Goal: Task Accomplishment & Management: Manage account settings

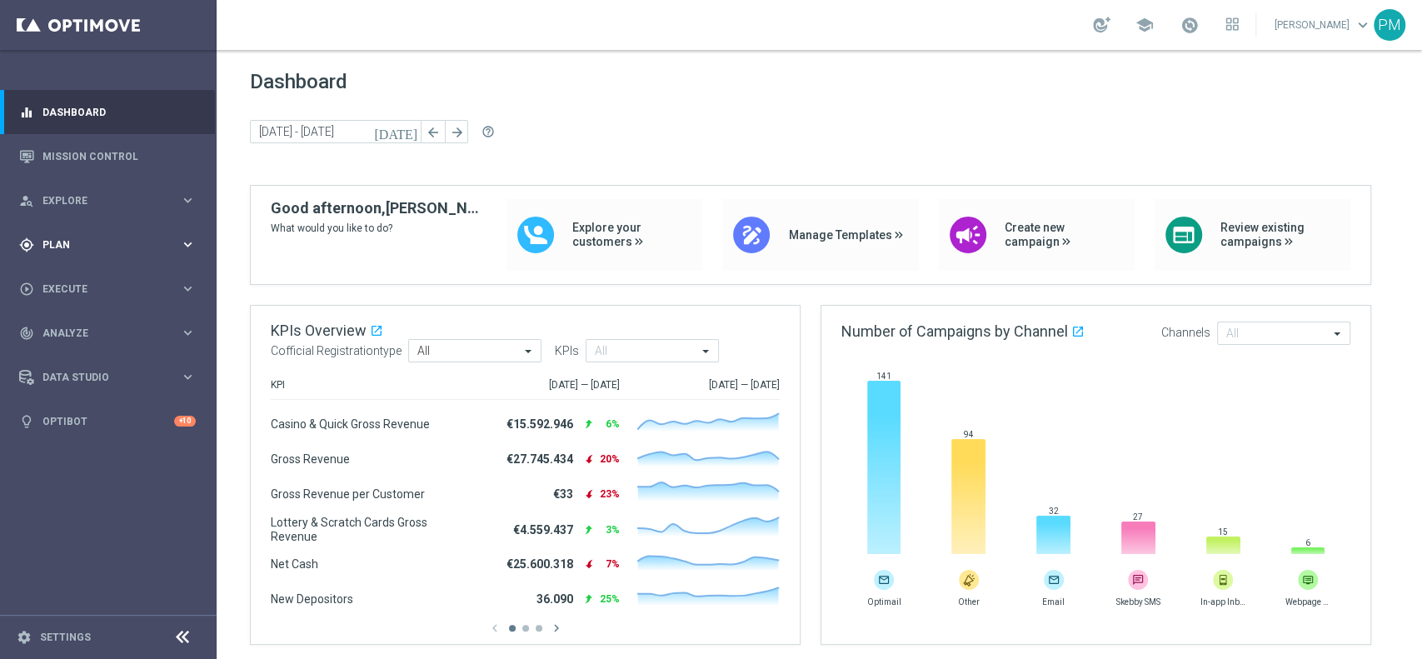
click at [73, 242] on span "Plan" at bounding box center [110, 245] width 137 height 10
click at [75, 277] on link "Target Groups" at bounding box center [108, 278] width 130 height 13
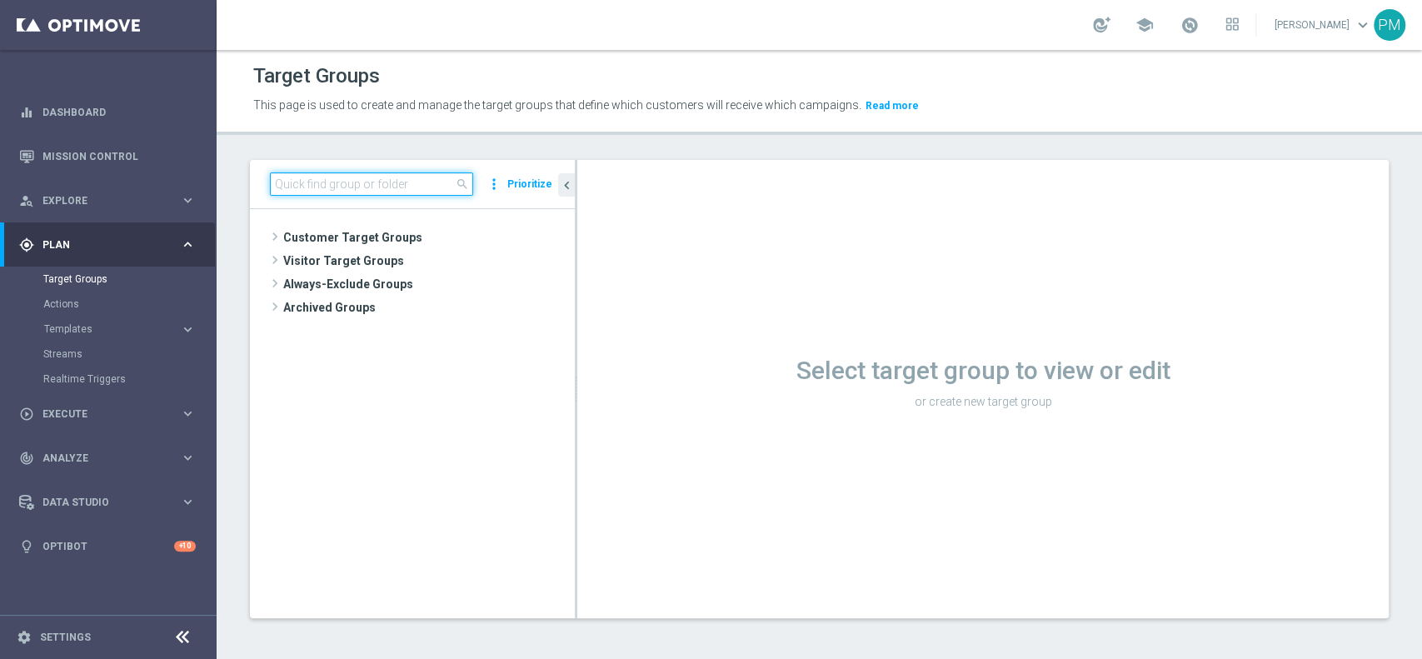
click at [413, 191] on input at bounding box center [371, 183] width 203 height 23
paste input "Multi Talent ggr nb lm tra 0 e 100 1st Sport NO saldo BR 25%"
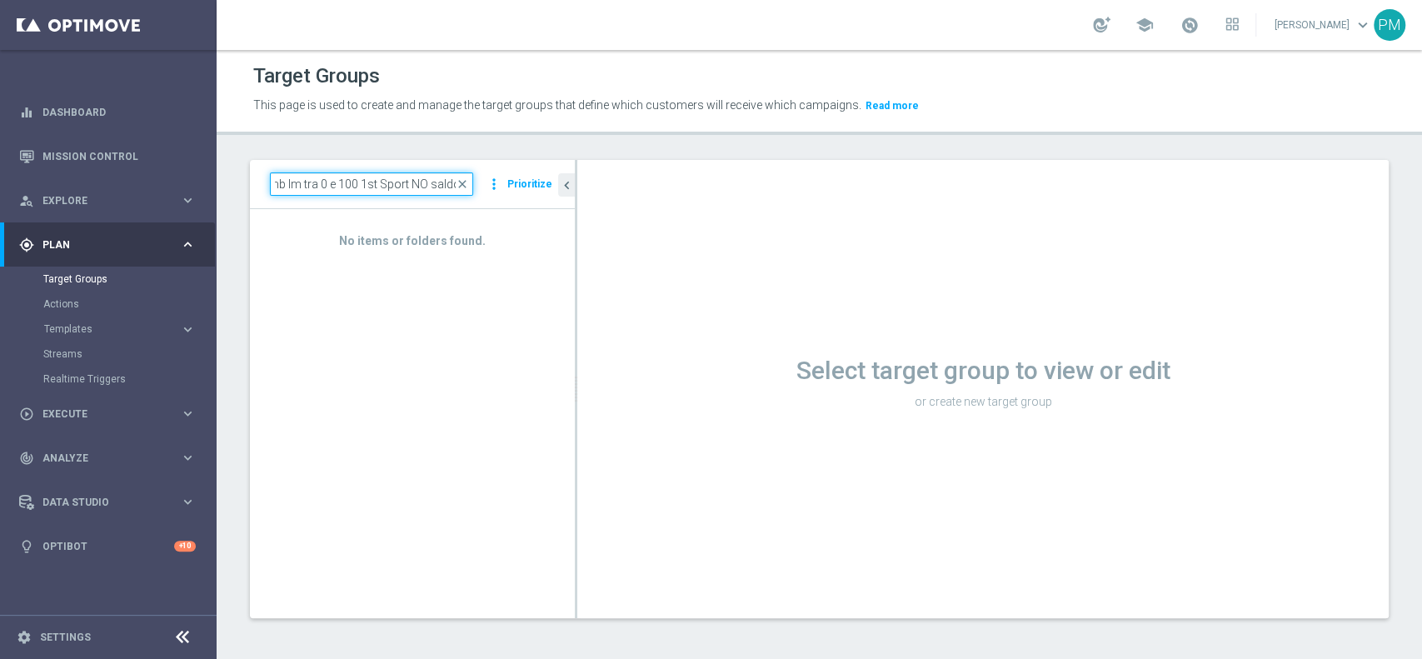
scroll to position [0, 82]
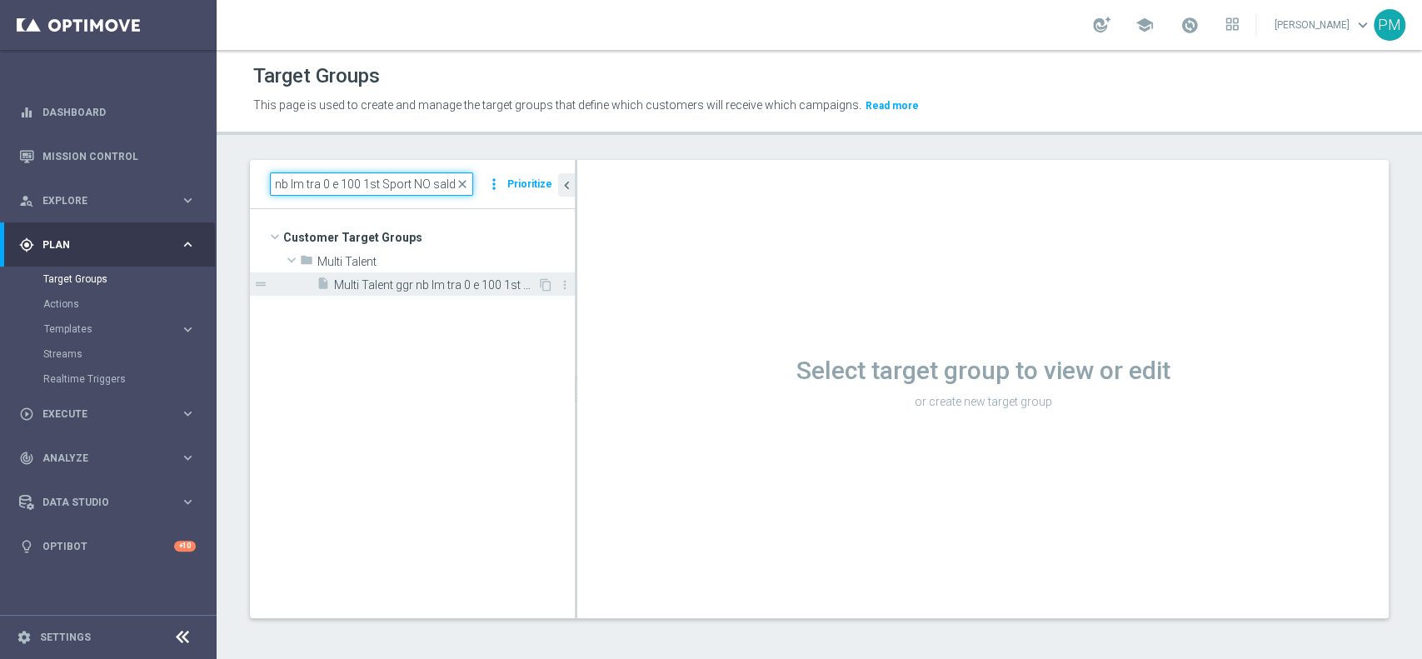
type input "Multi Talent ggr nb lm tra 0 e 100 1st Sport NO saldo"
click at [466, 284] on span "Multi Talent ggr nb lm tra 0 e 100 1st Sport NO saldo" at bounding box center [435, 285] width 203 height 14
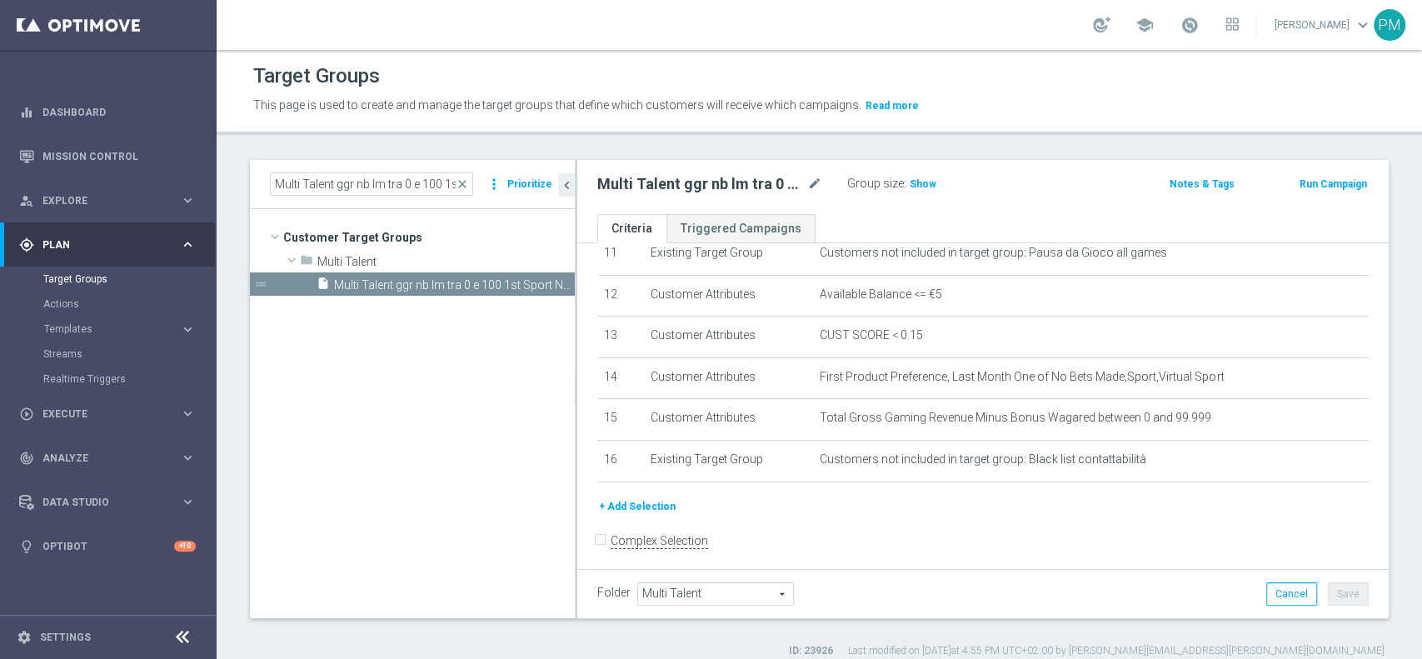
scroll to position [493, 0]
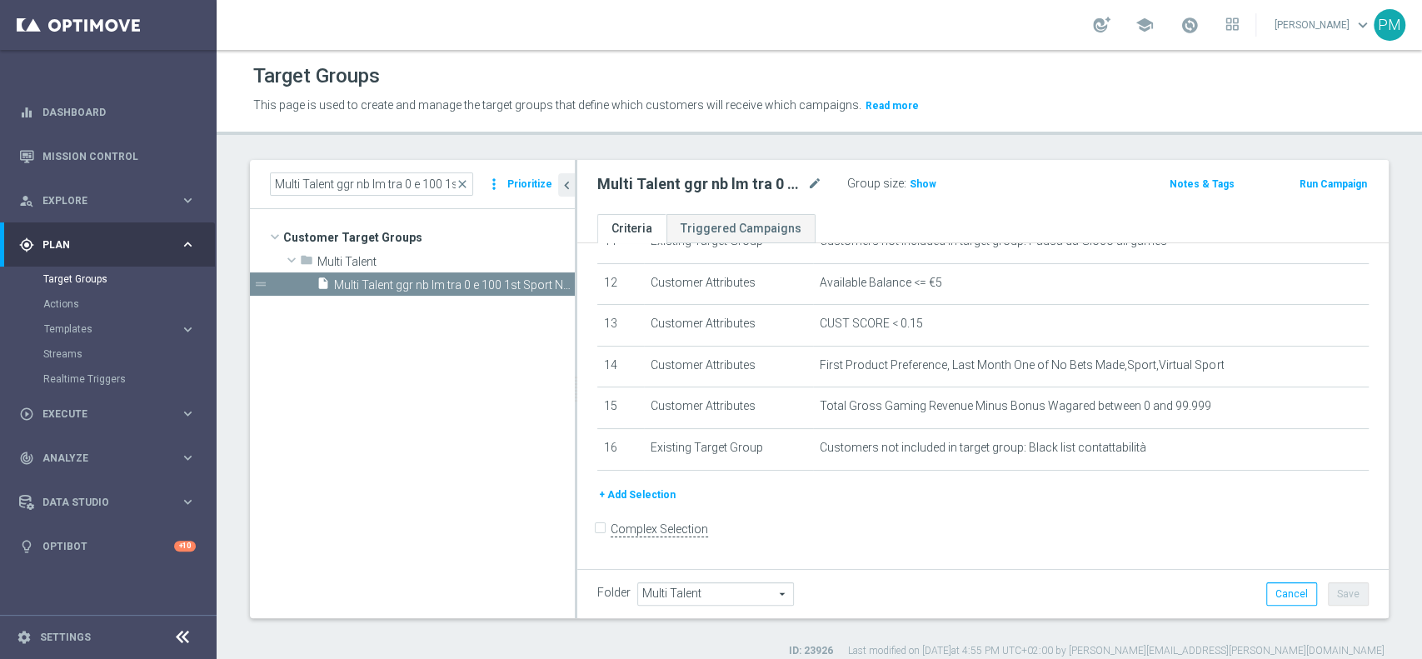
click at [654, 501] on button "+ Add Selection" at bounding box center [637, 495] width 80 height 18
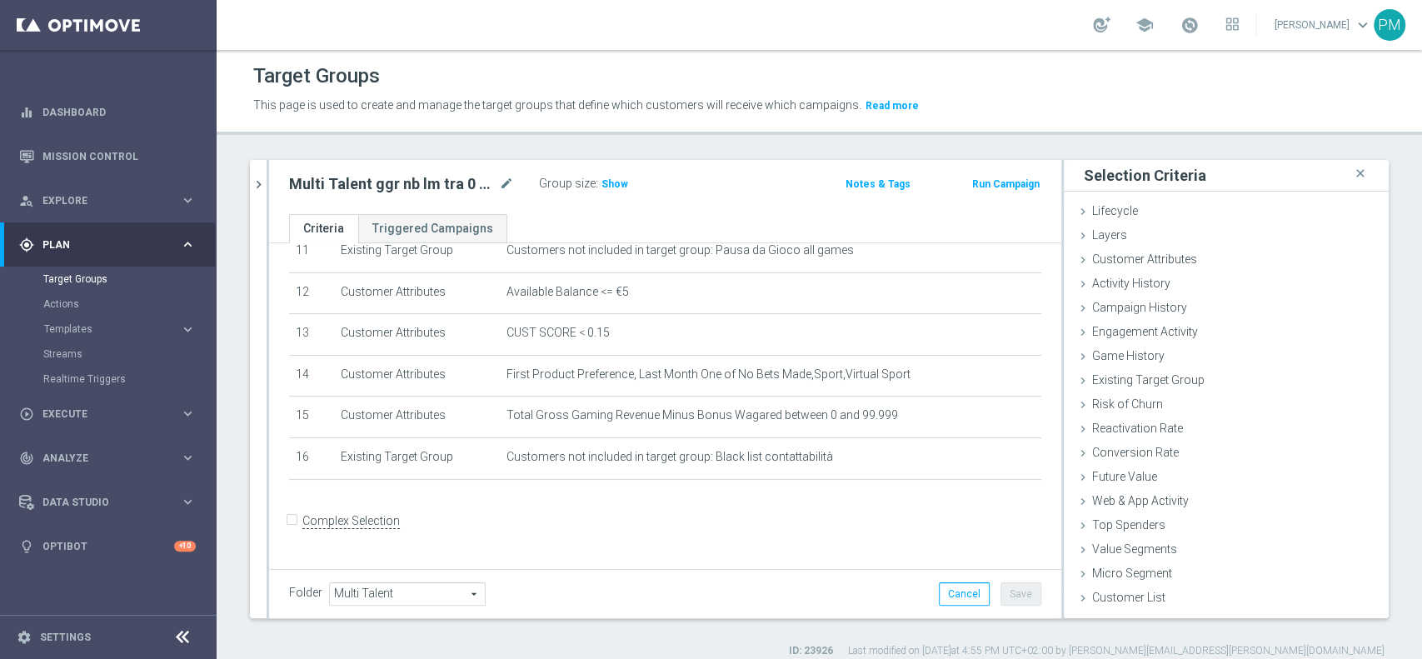
scroll to position [476, 0]
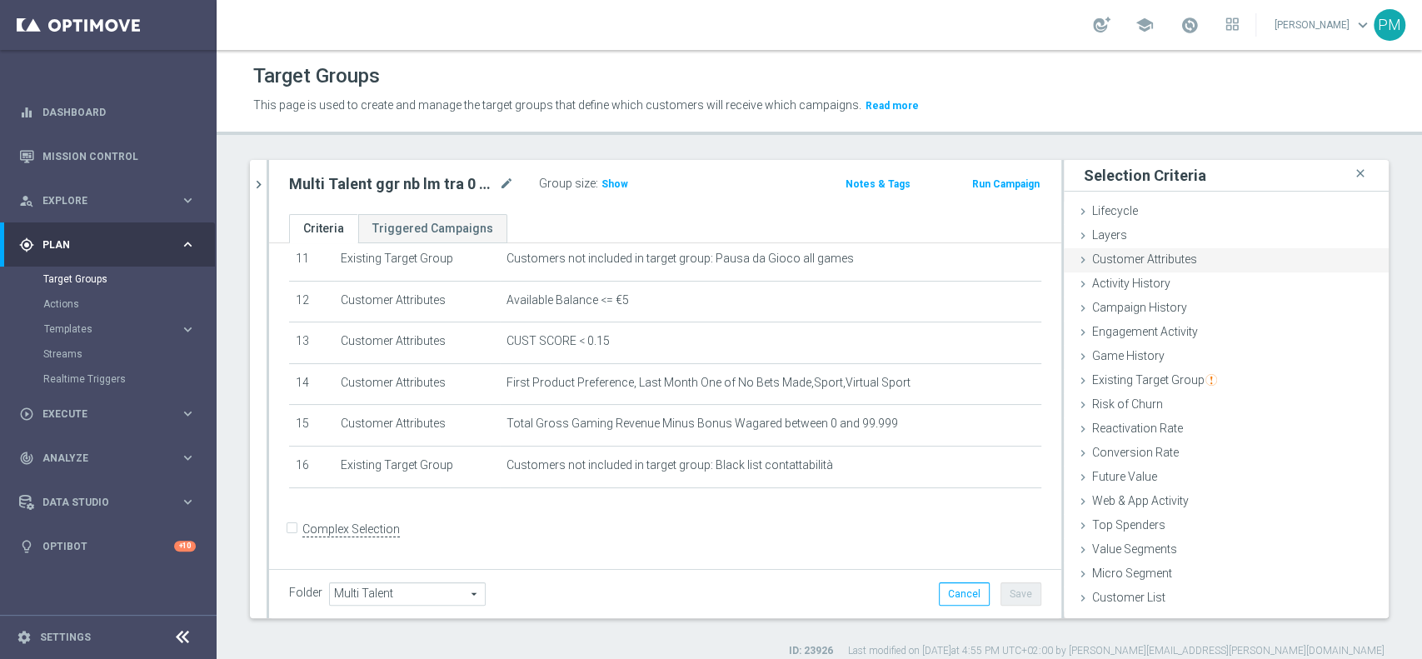
click at [1145, 257] on span "Customer Attributes" at bounding box center [1144, 258] width 105 height 13
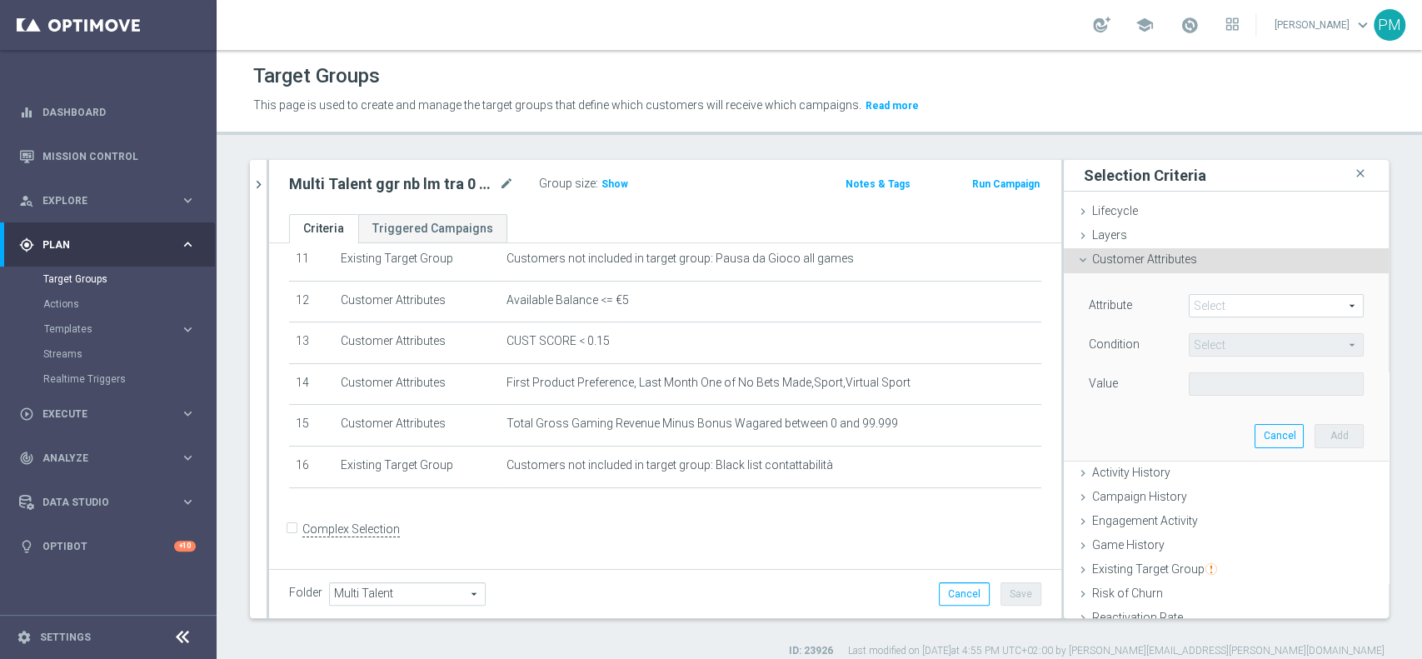
click at [1223, 302] on span at bounding box center [1275, 306] width 173 height 22
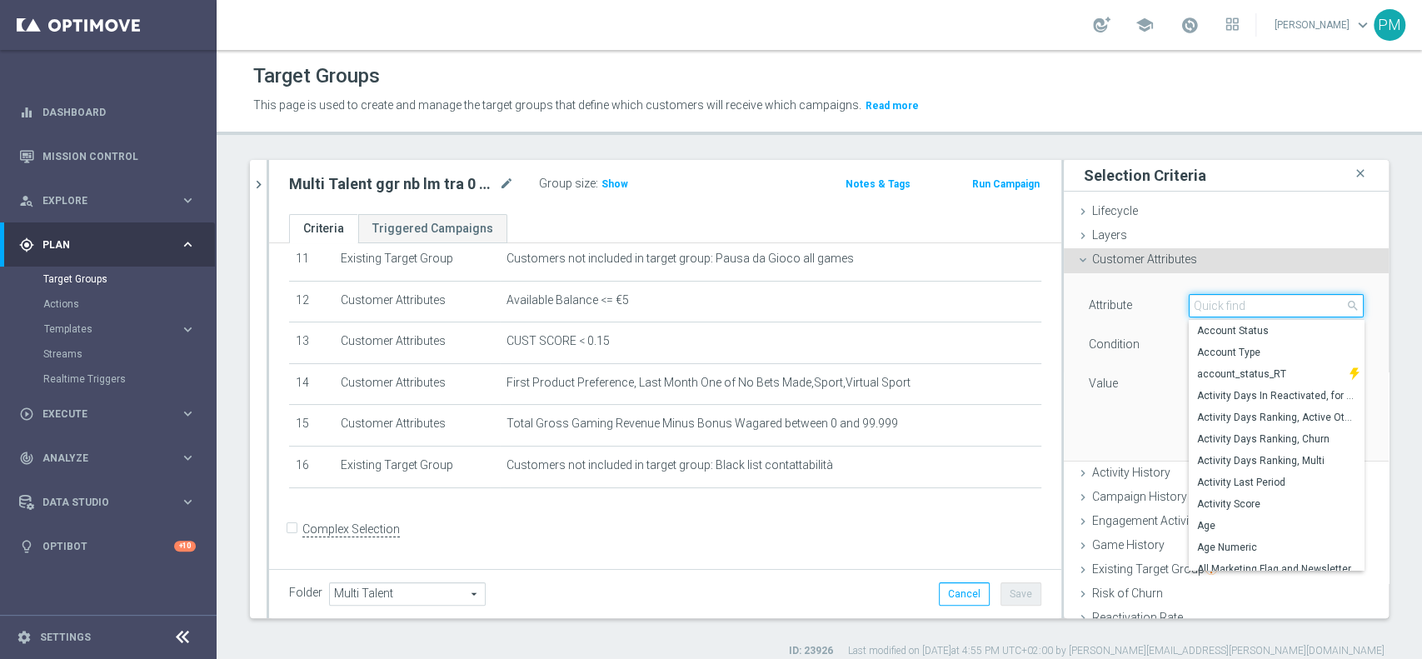
click at [1223, 302] on input "search" at bounding box center [1276, 305] width 175 height 23
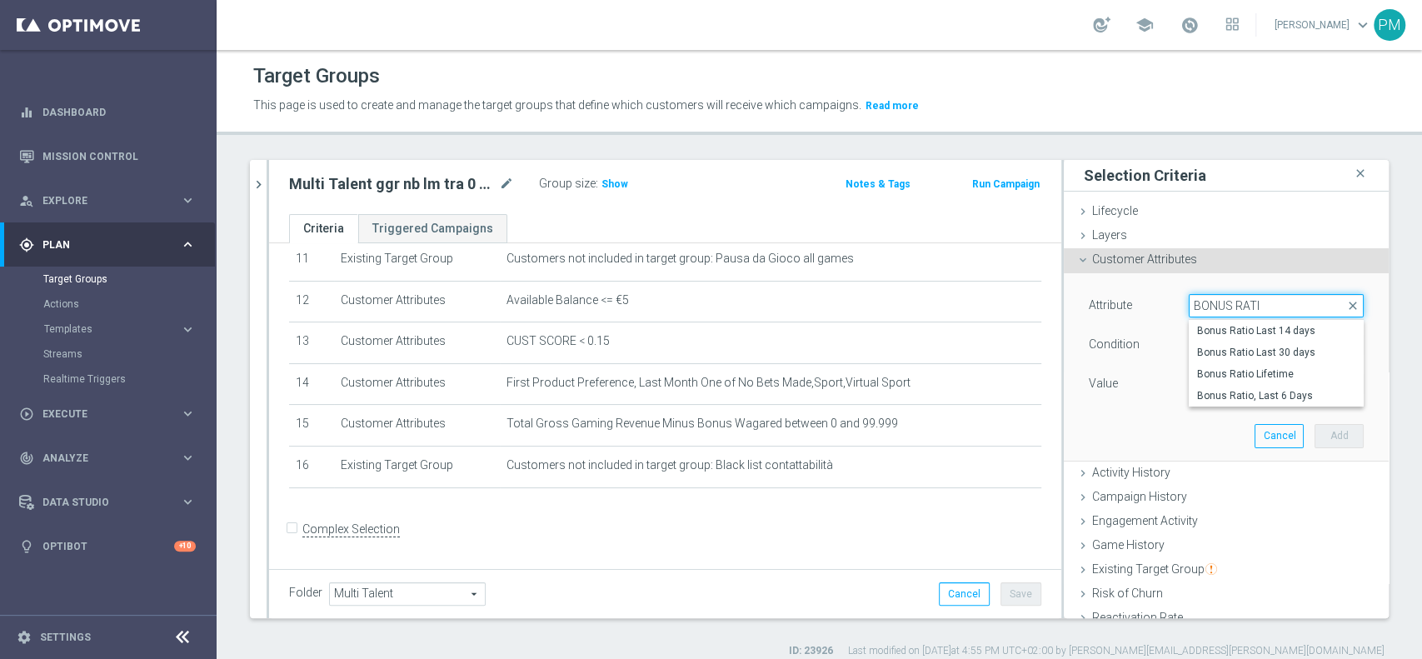
type input "BONUS RATIO"
click at [1220, 371] on span "Bonus Ratio Lifetime" at bounding box center [1276, 373] width 158 height 13
type input "Bonus Ratio Lifetime"
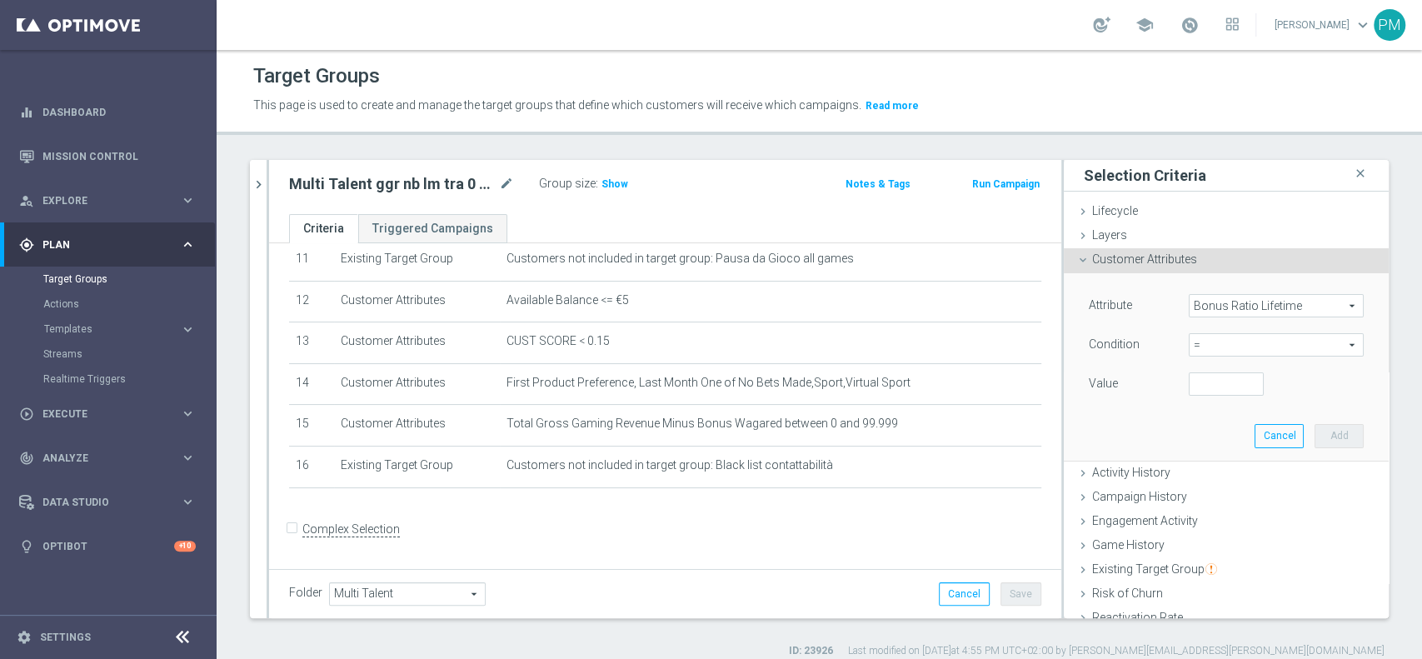
scroll to position [0, 0]
click at [1206, 345] on span "=" at bounding box center [1275, 345] width 173 height 22
click at [1206, 494] on span "between" at bounding box center [1276, 499] width 158 height 13
type input "between"
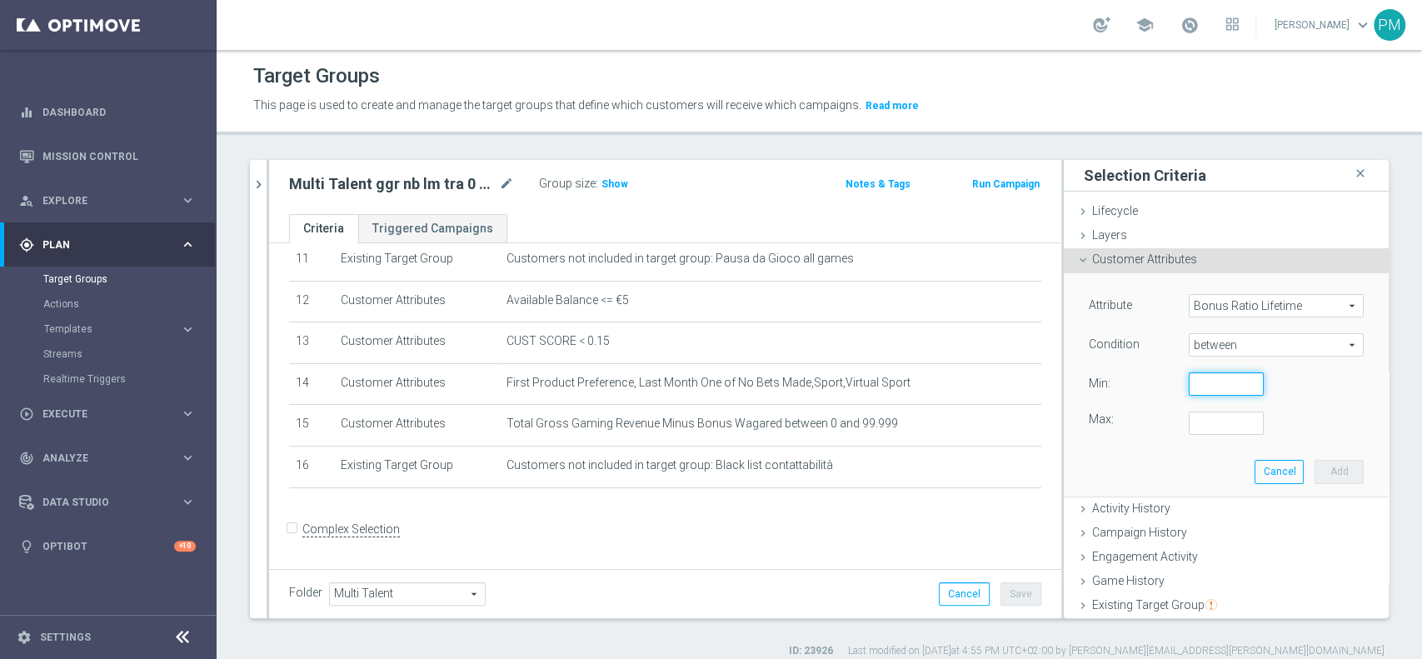
click at [1204, 383] on input "number" at bounding box center [1226, 383] width 75 height 23
type input "0"
click at [1204, 423] on input "number" at bounding box center [1226, 422] width 75 height 23
type input "30"
click at [1314, 461] on button "Add" at bounding box center [1338, 471] width 49 height 23
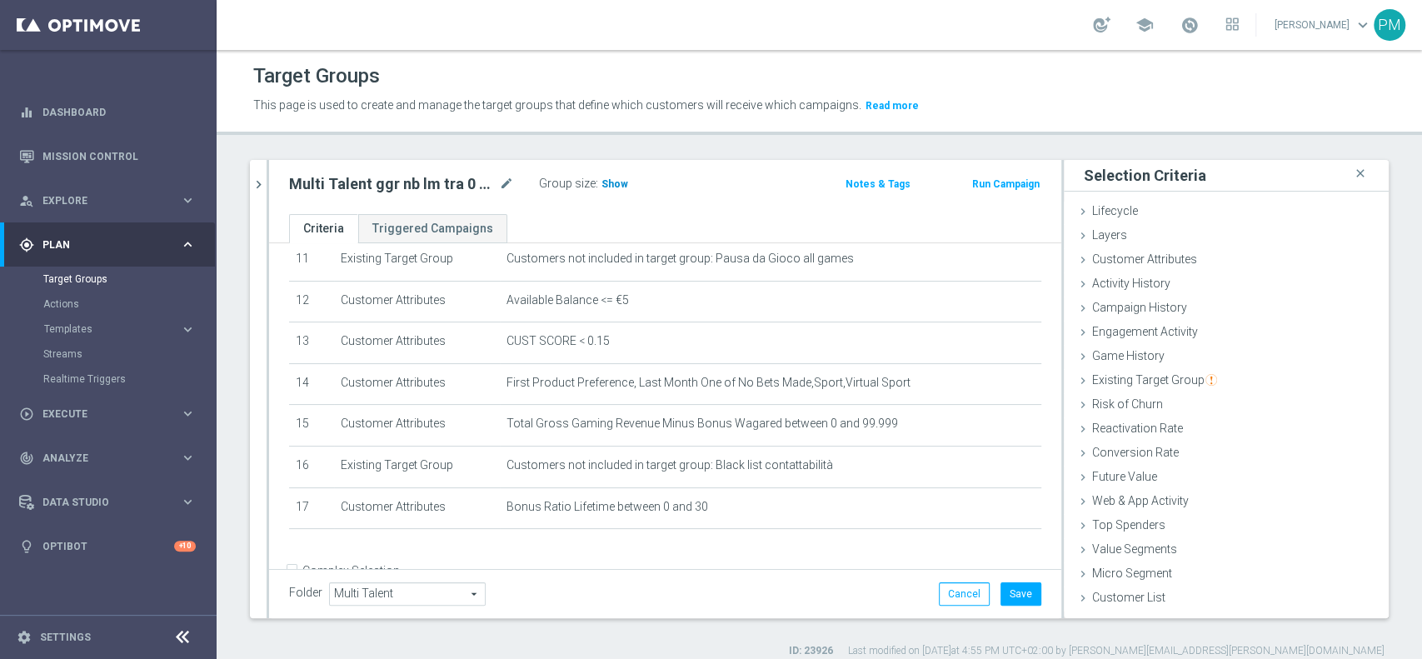
click at [606, 186] on span "Show" at bounding box center [614, 184] width 27 height 12
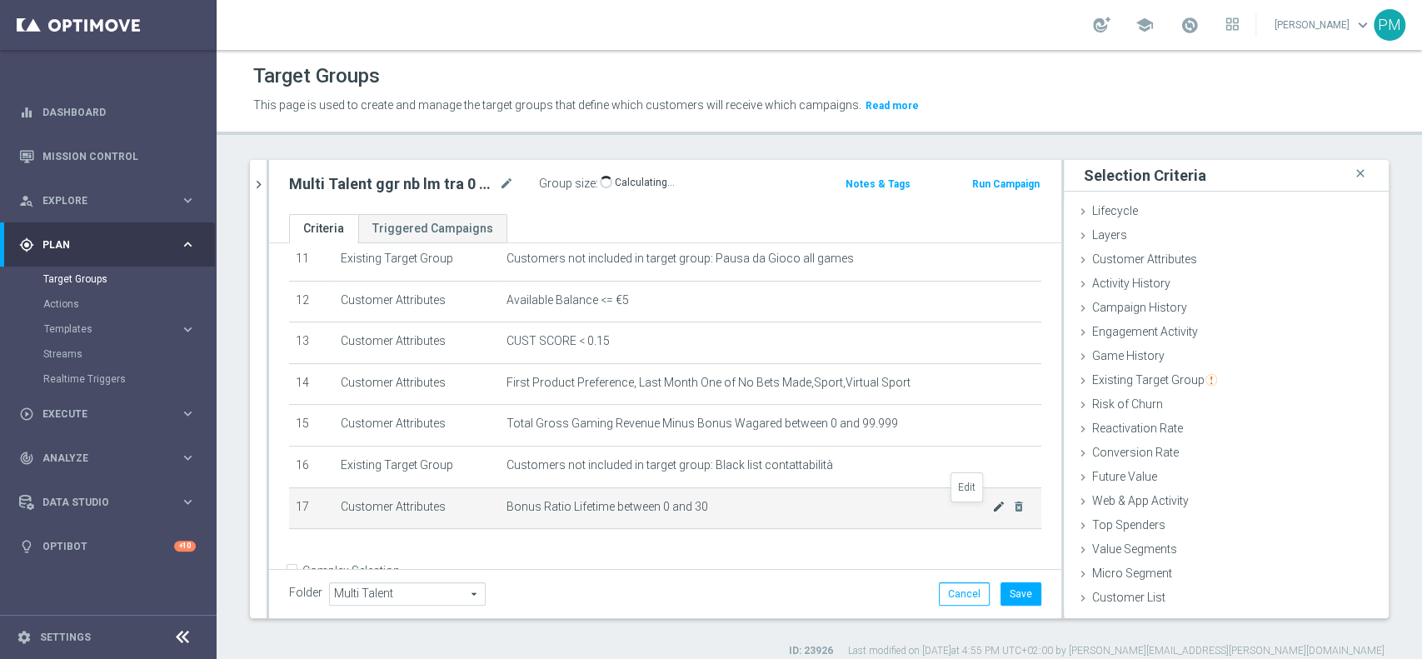
click at [992, 510] on icon "mode_edit" at bounding box center [998, 506] width 13 height 13
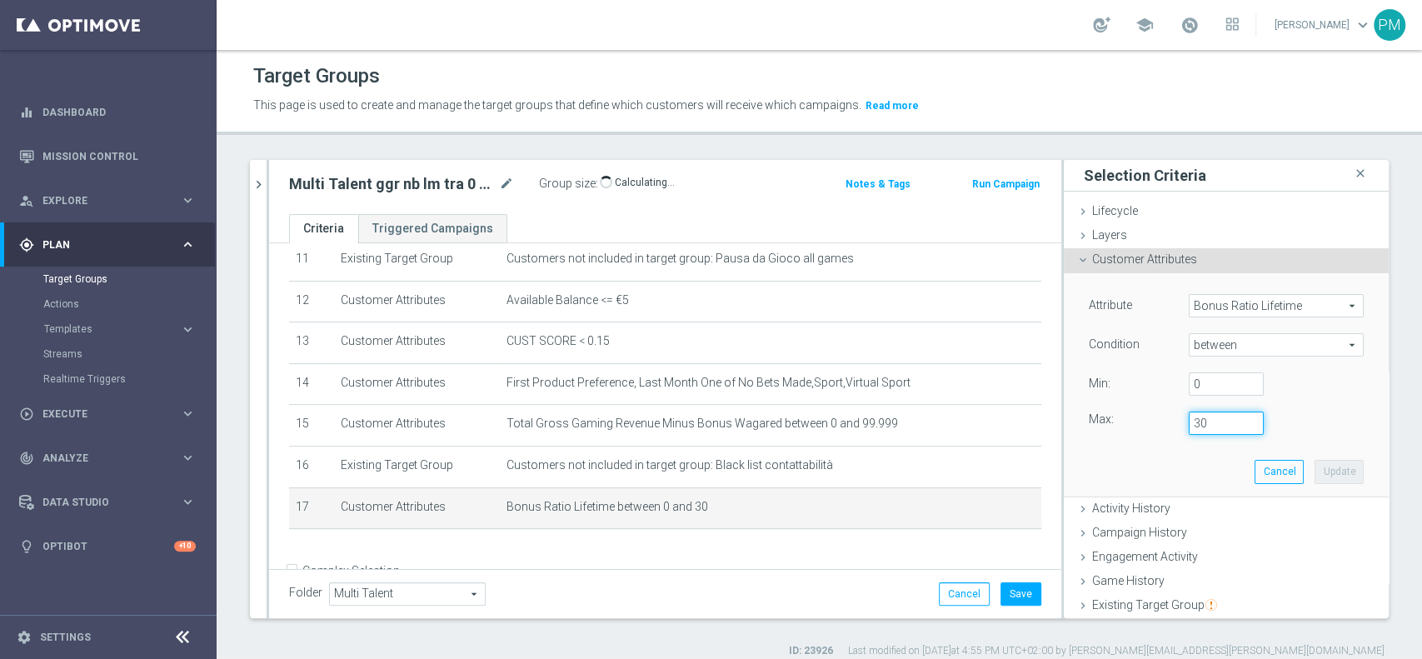
click at [1190, 417] on input "30" at bounding box center [1226, 422] width 75 height 23
type input "3"
type input "0"
type input "0.3"
click at [1314, 463] on button "Update" at bounding box center [1338, 471] width 49 height 23
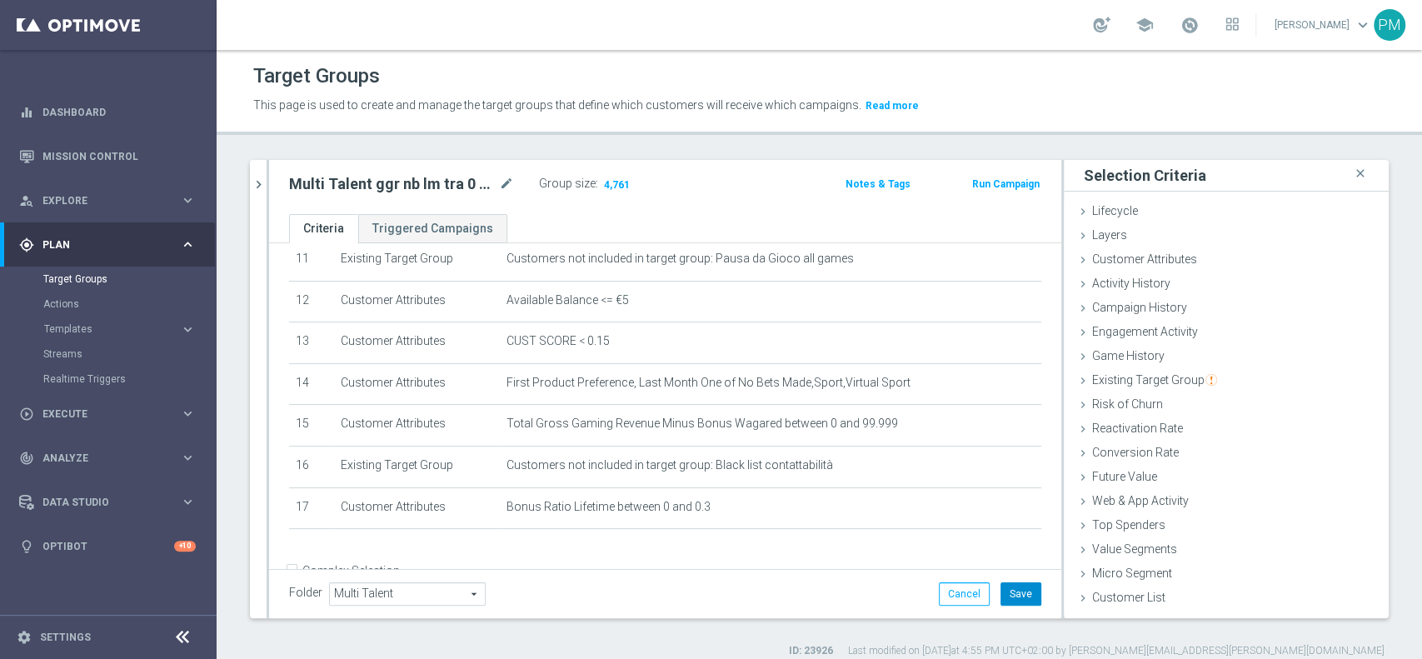
click at [1005, 595] on button "Save" at bounding box center [1020, 593] width 41 height 23
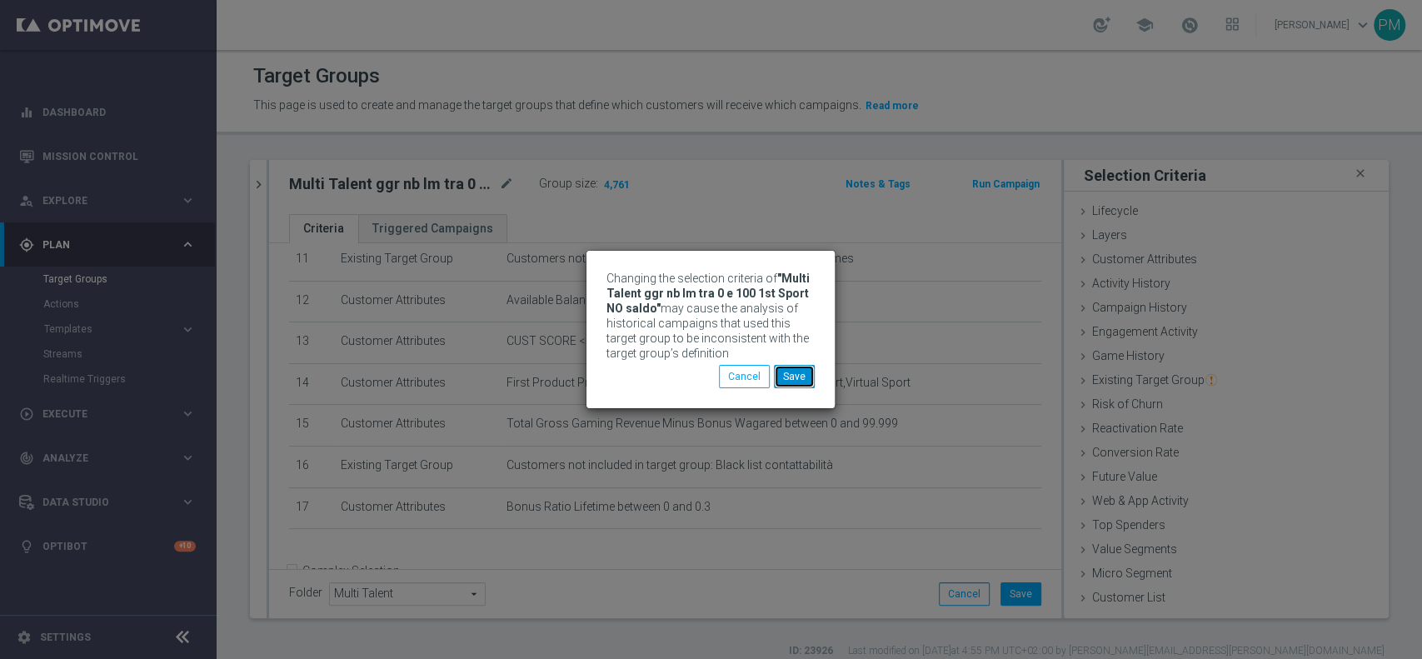
click at [808, 371] on button "Save" at bounding box center [794, 376] width 41 height 23
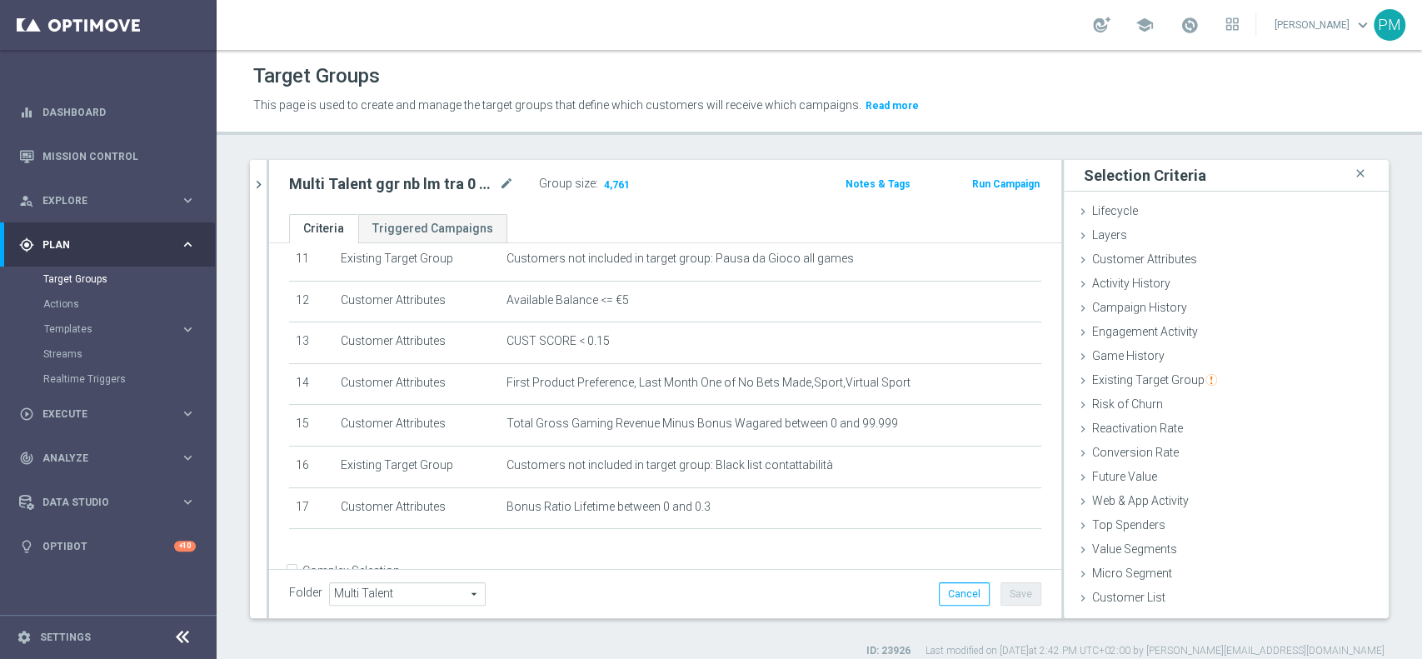
click at [371, 182] on h2 "Multi Talent ggr nb lm tra 0 e 100 1st Sport NO saldo" at bounding box center [392, 184] width 207 height 20
copy div "Multi Talent ggr nb lm tra 0 e 100 1st Sport NO saldo"
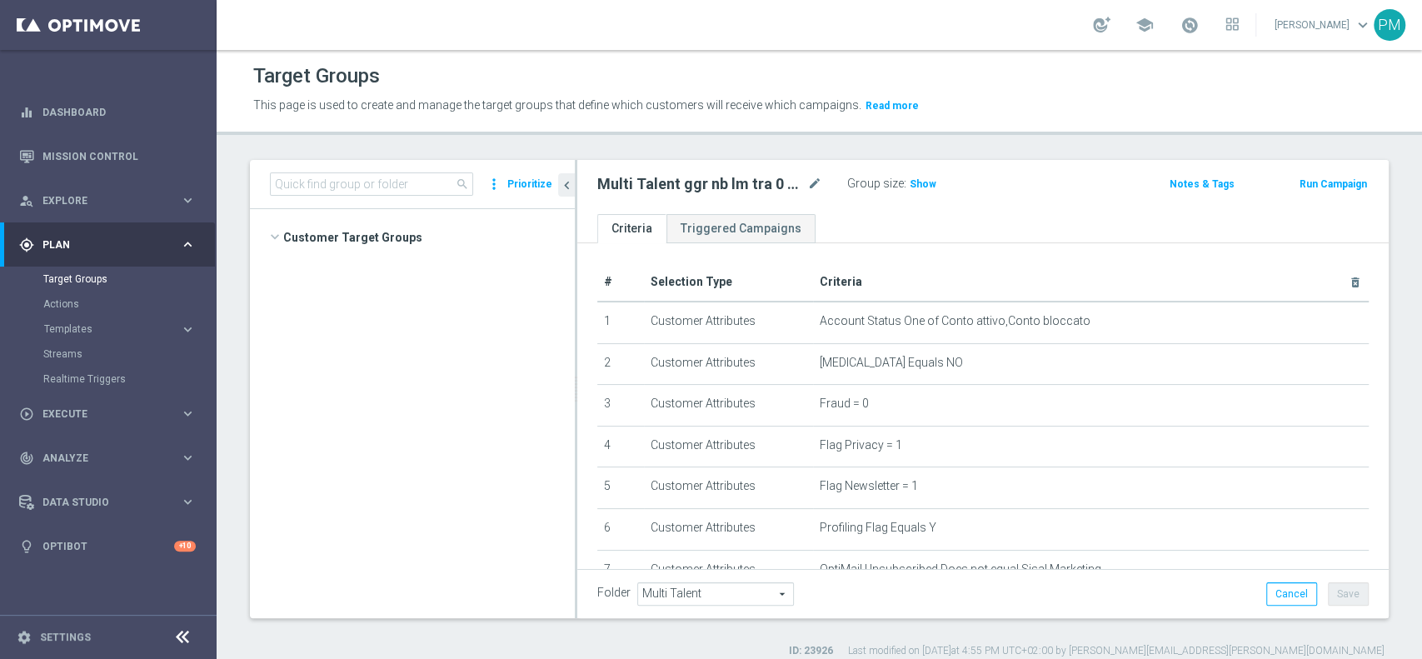
scroll to position [965, 0]
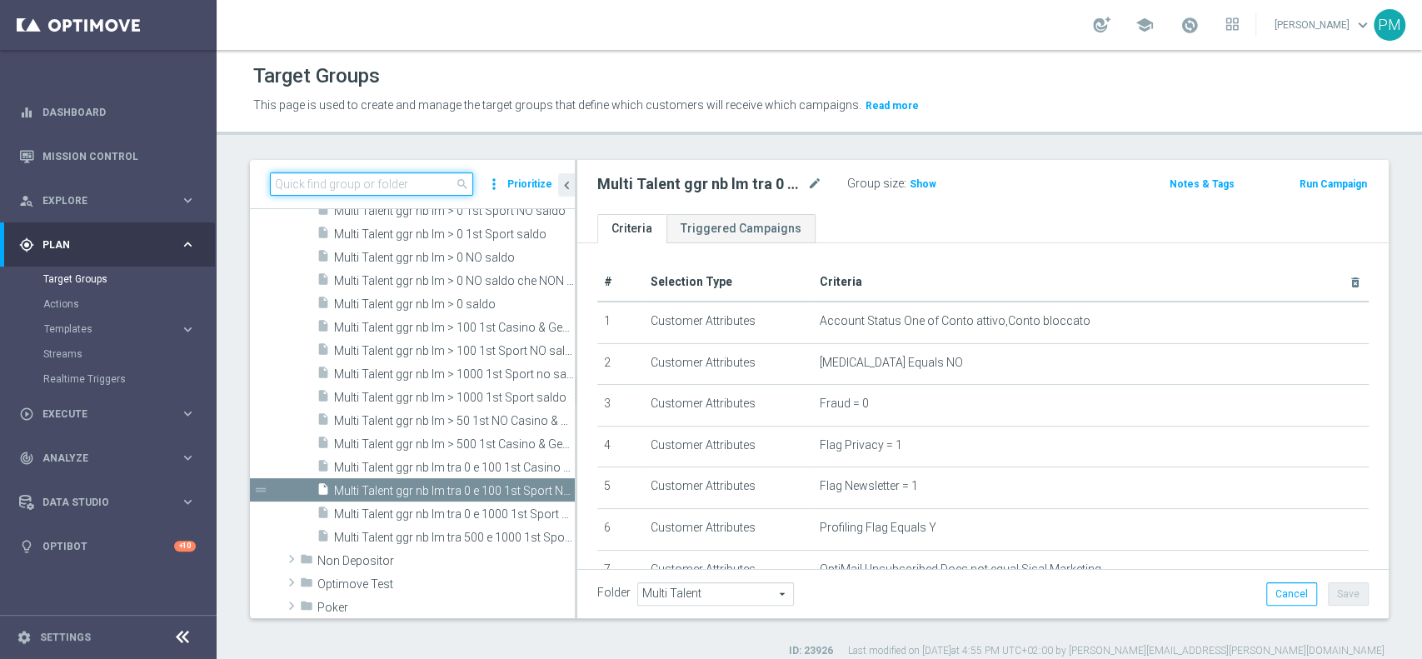
click at [380, 191] on input at bounding box center [371, 183] width 203 height 23
paste input "Multi Silver ggr nb lm > 0 1st Sport lm NO saldo BR 0-30%"
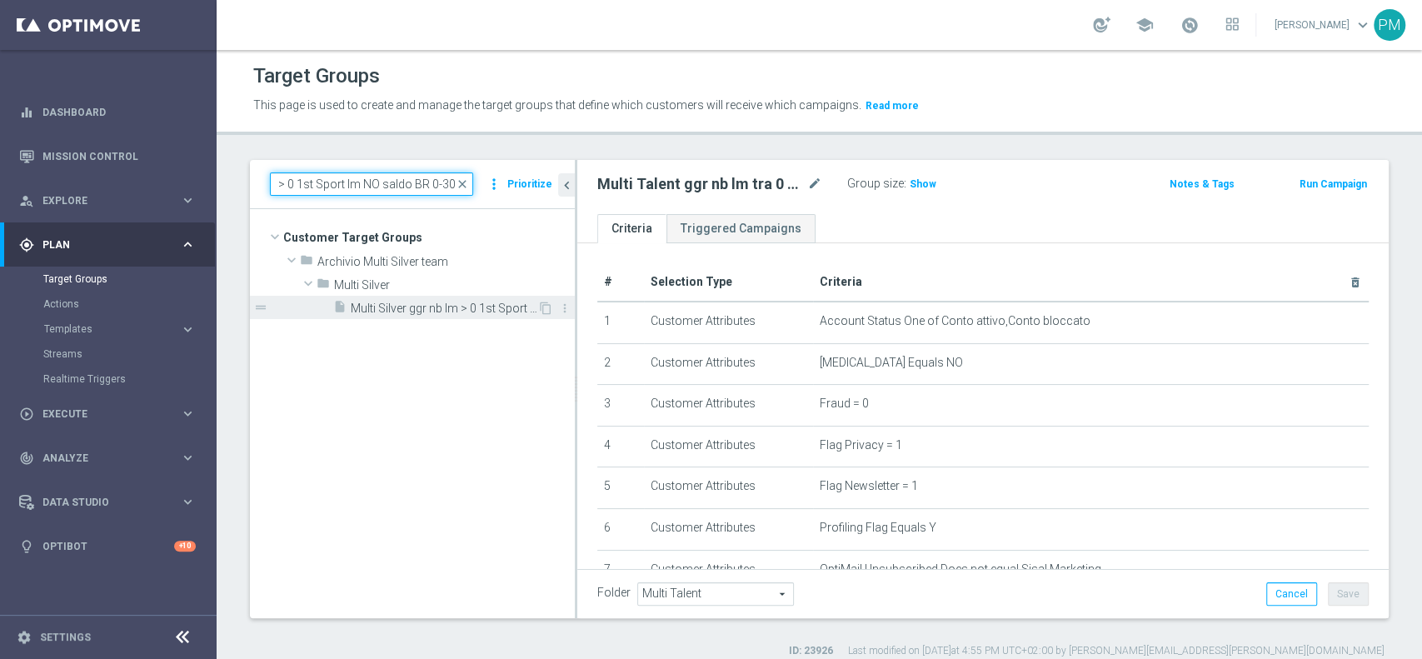
type input "Multi Silver ggr nb lm > 0 1st Sport lm NO saldo BR 0-30%"
click at [410, 302] on span "Multi Silver ggr nb lm > 0 1st Sport lm NO saldo BR 0-30%" at bounding box center [444, 309] width 187 height 14
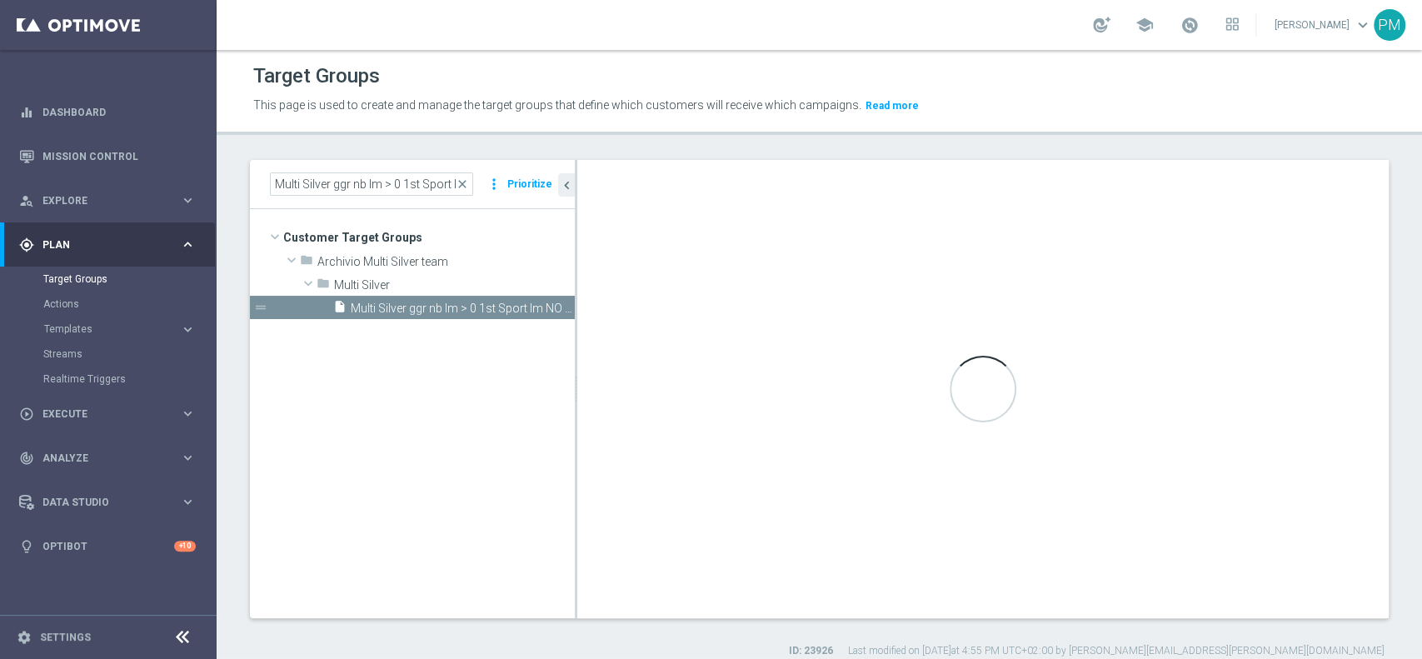
type input "Multi Silver"
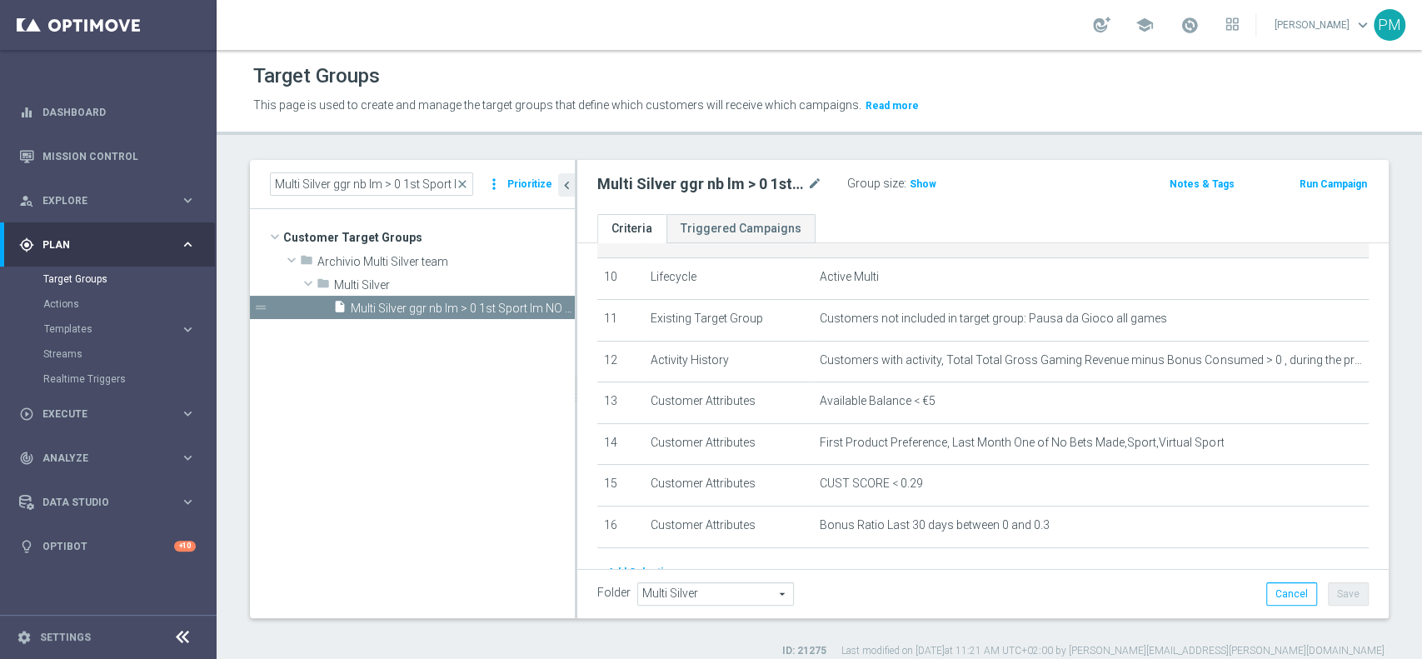
scroll to position [444, 0]
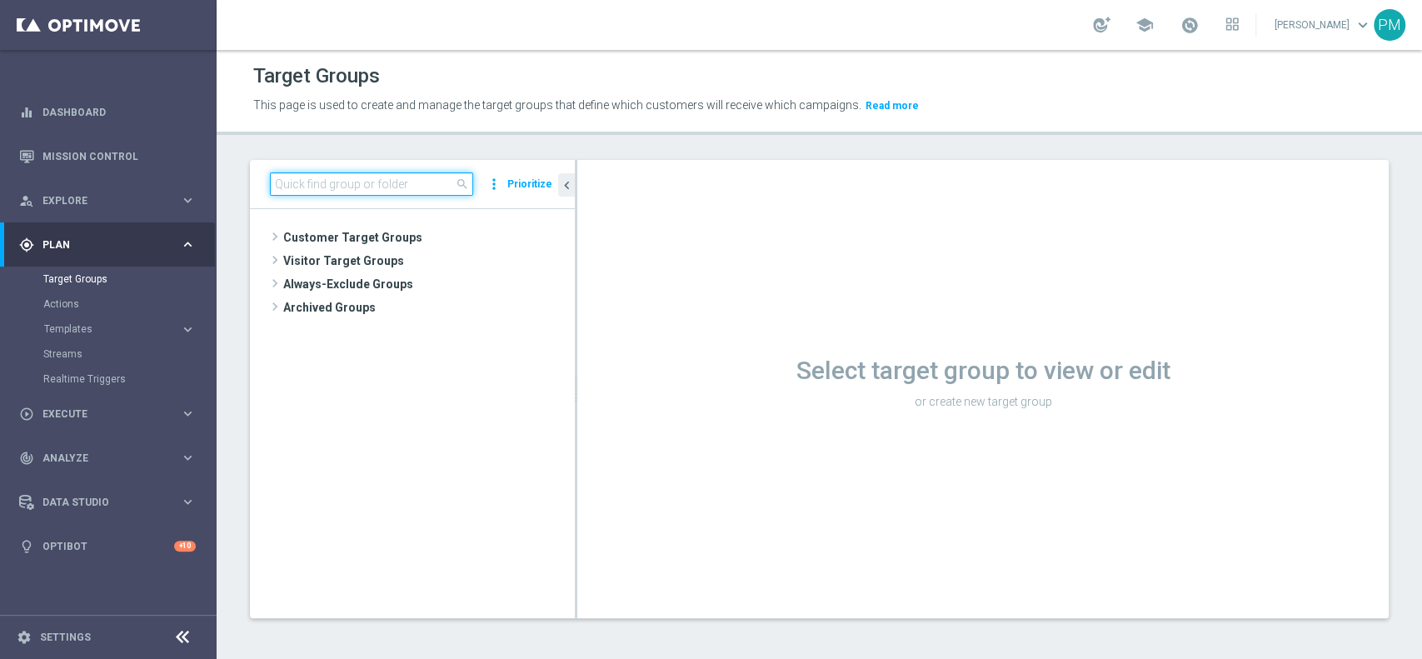
click at [412, 185] on input at bounding box center [371, 183] width 203 height 23
paste input "Multi Talent ggr nb lm tra 0 e 100 1st Sport NO saldo"
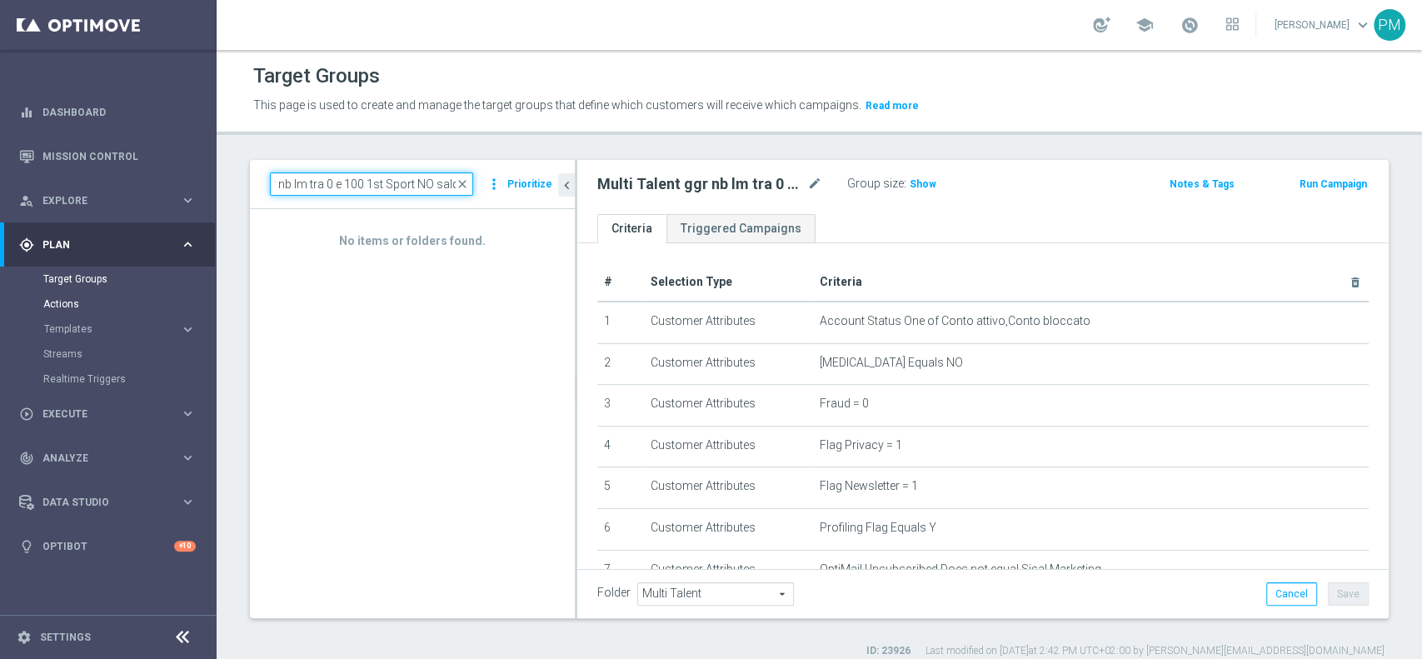
type input "Multi Talent ggr nb lm tra 0 e 100 1st Sport NO saldoMulti Talent ggr nb lm tra…"
click at [60, 303] on link "Actions" at bounding box center [108, 303] width 130 height 13
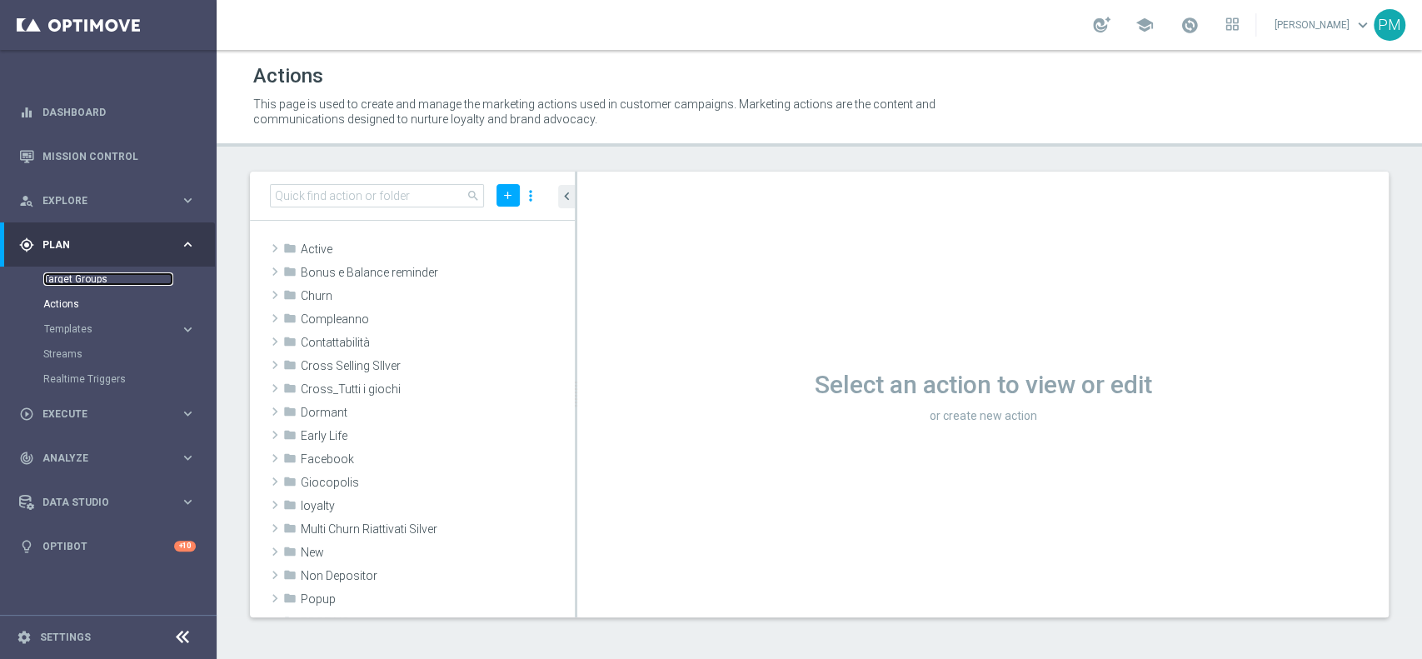
click at [74, 277] on link "Target Groups" at bounding box center [108, 278] width 130 height 13
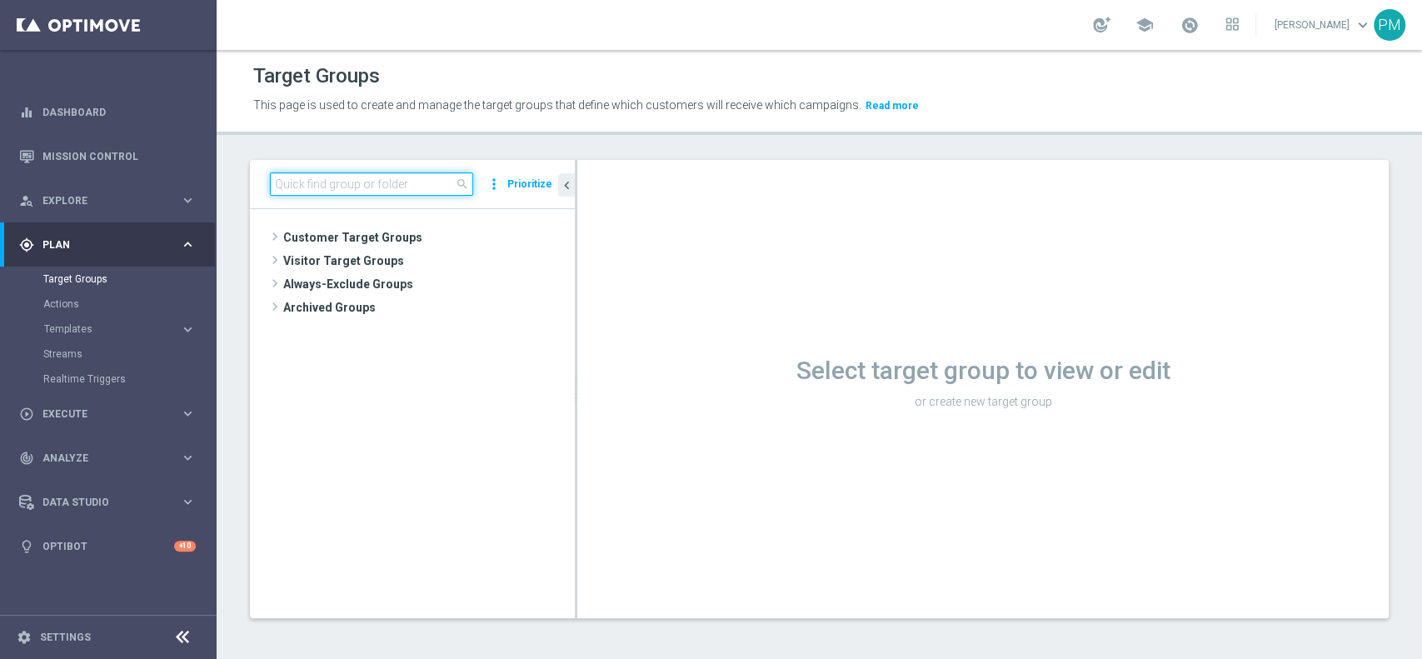
click at [397, 183] on input at bounding box center [371, 183] width 203 height 23
paste input "Multi Talent ggr nb lm tra 0 e 100 1st Sport NO saldo"
type input "Multi Talent ggr nb lm tra 0 e 100 1st Sport NO saldo"
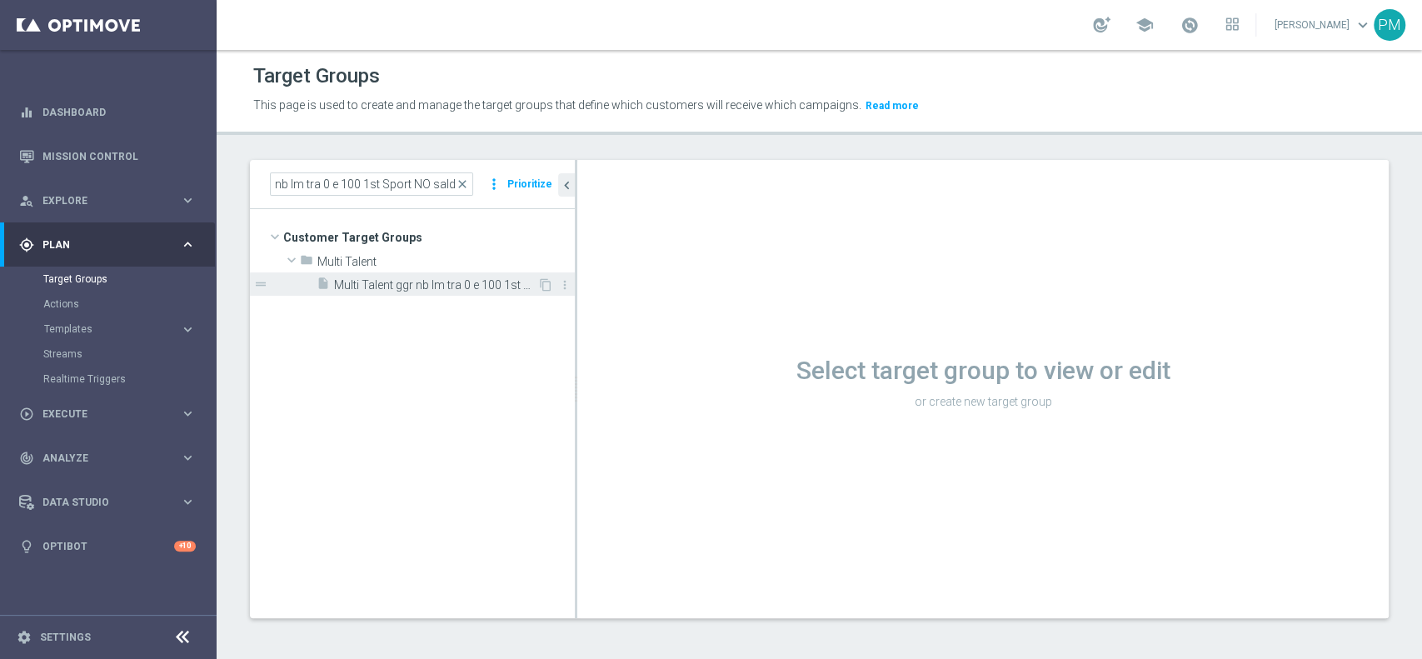
click at [433, 281] on span "Multi Talent ggr nb lm tra 0 e 100 1st Sport NO saldo" at bounding box center [435, 285] width 203 height 14
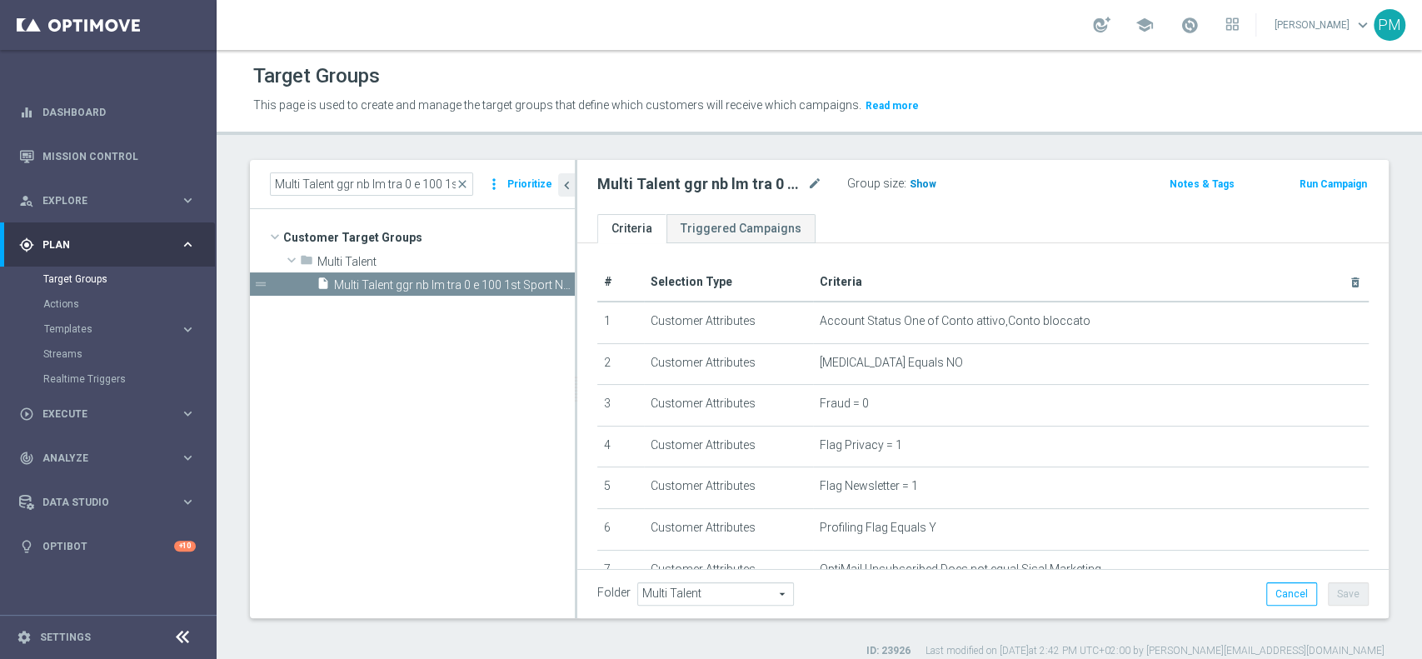
click at [924, 178] on span "Show" at bounding box center [923, 184] width 27 height 12
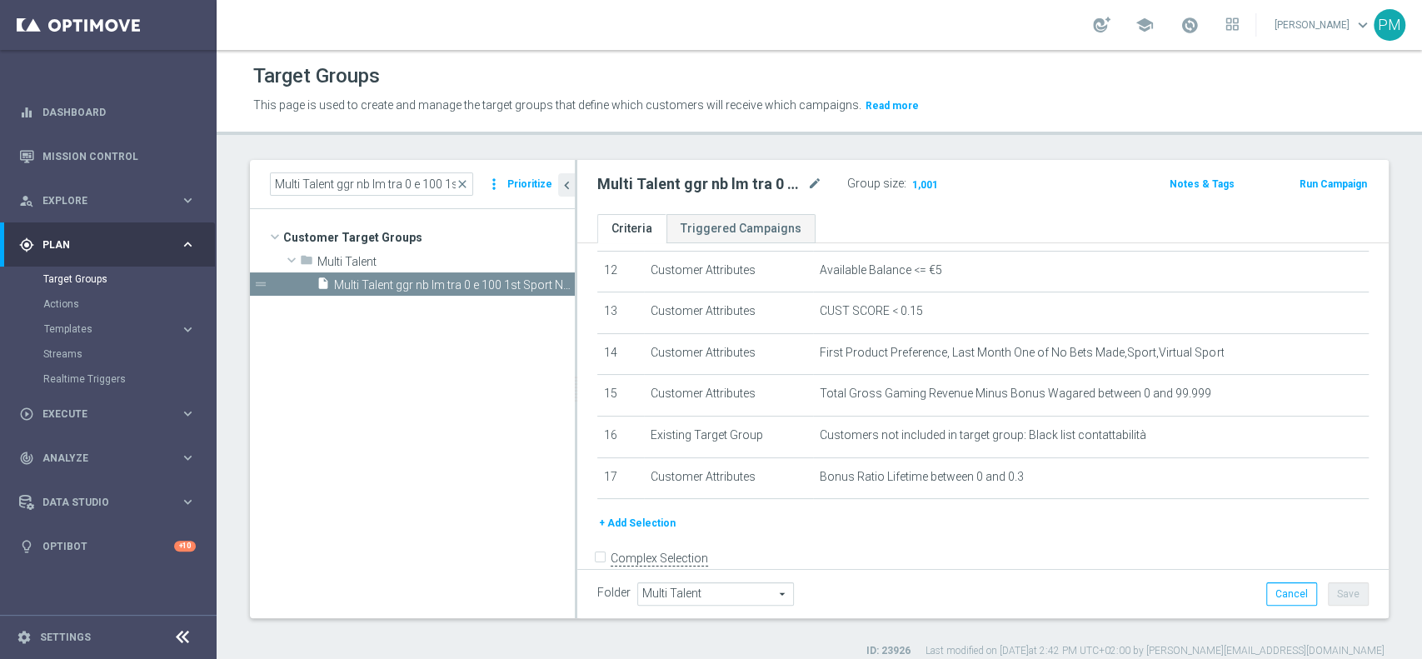
scroll to position [535, 0]
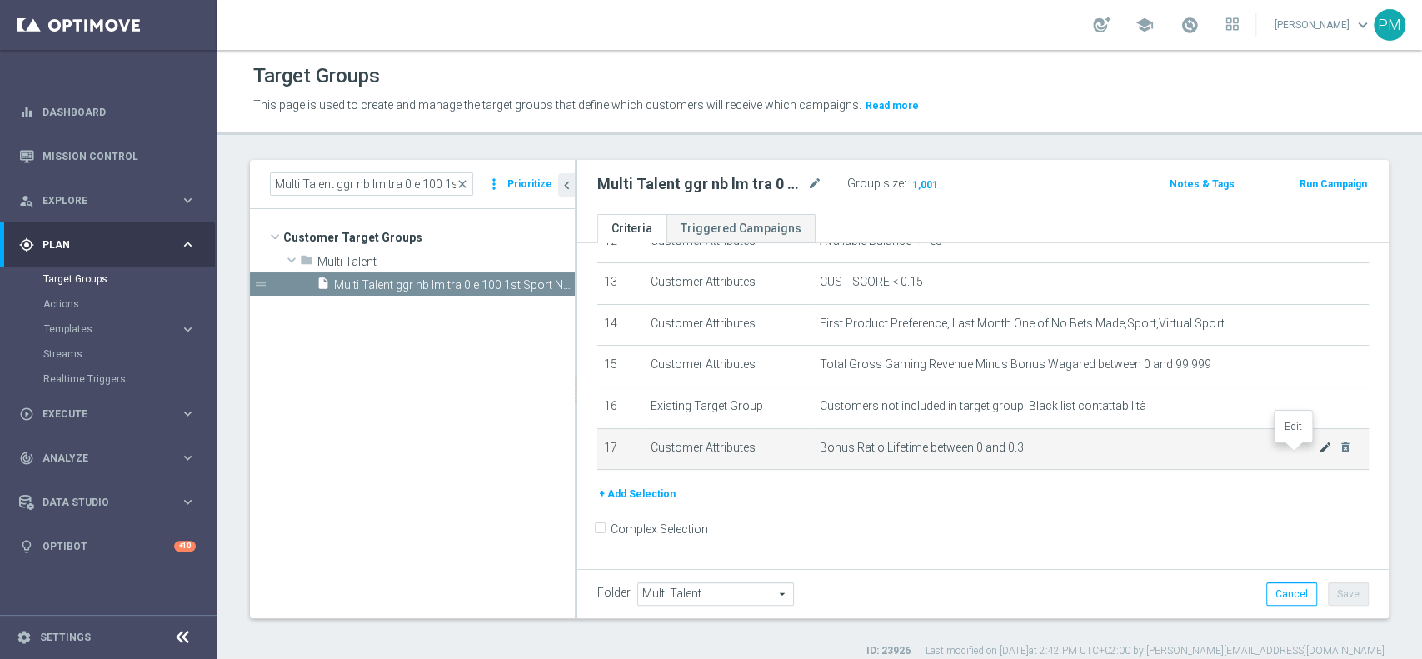
click at [1318, 454] on icon "mode_edit" at bounding box center [1324, 447] width 13 height 13
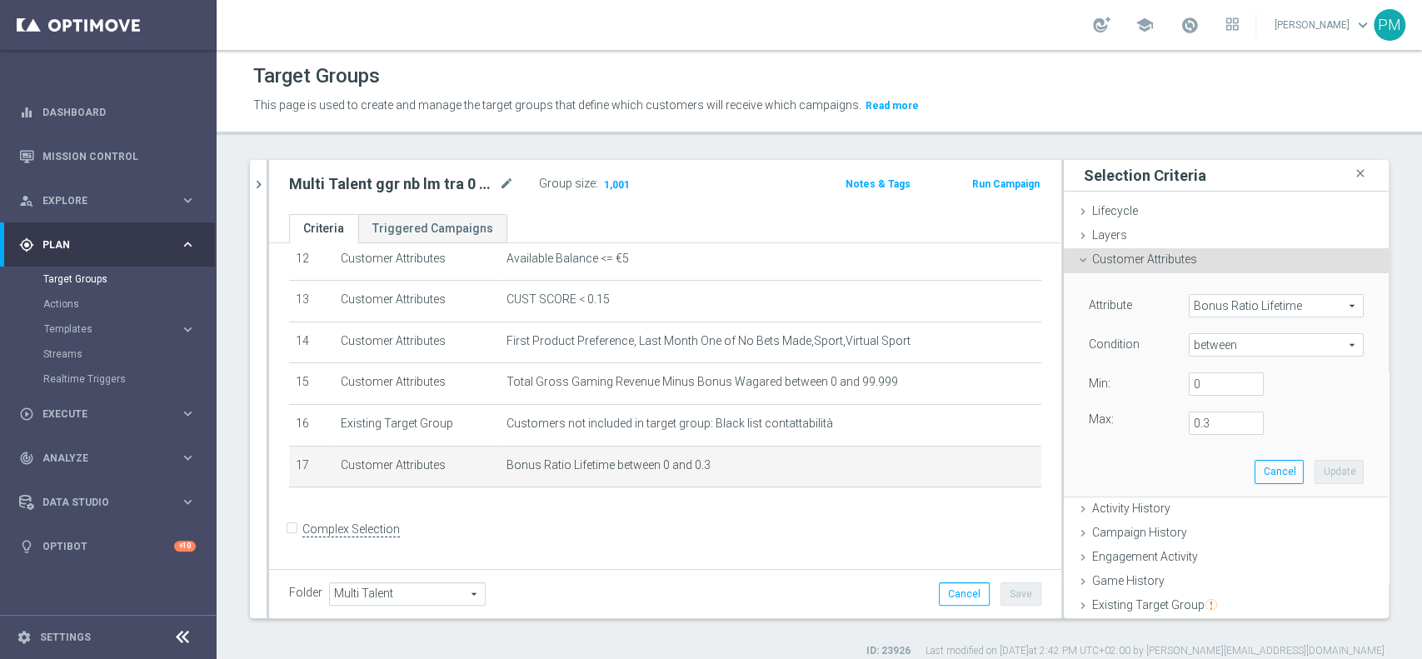
click at [1229, 307] on span "Bonus Ratio Lifetime" at bounding box center [1275, 306] width 173 height 22
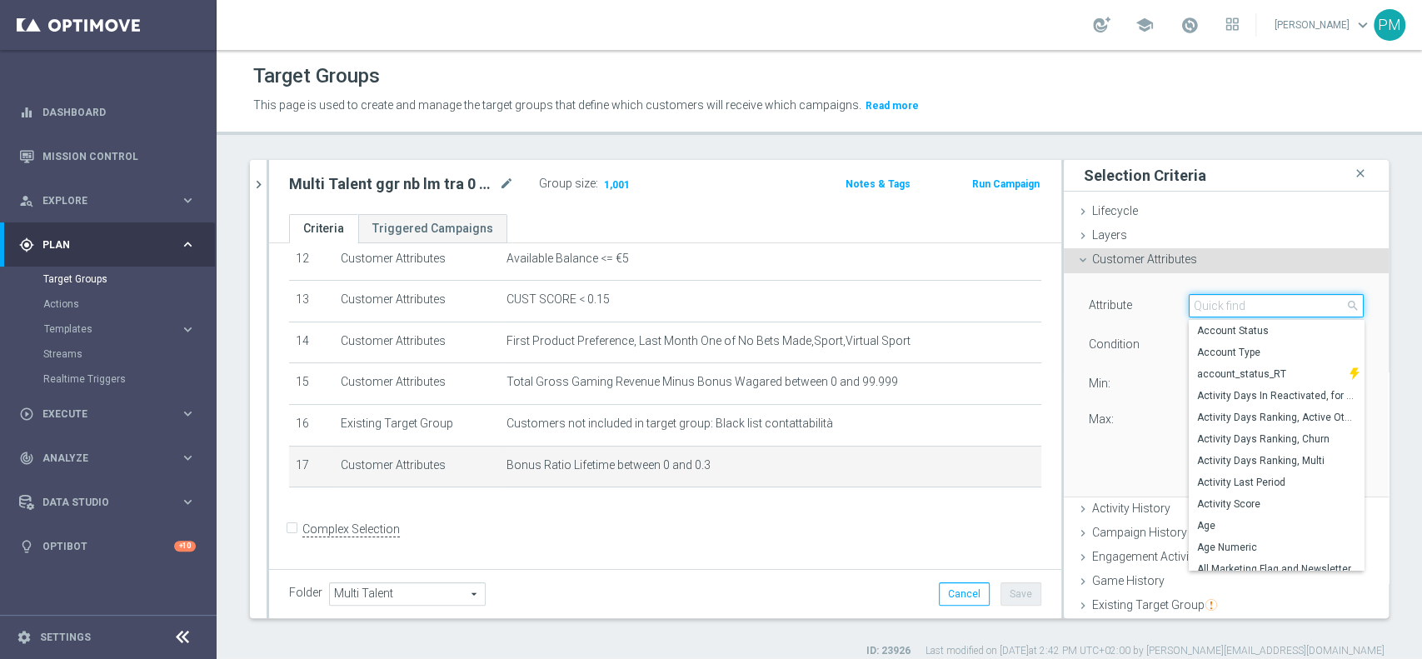
click at [1229, 307] on input "search" at bounding box center [1276, 305] width 175 height 23
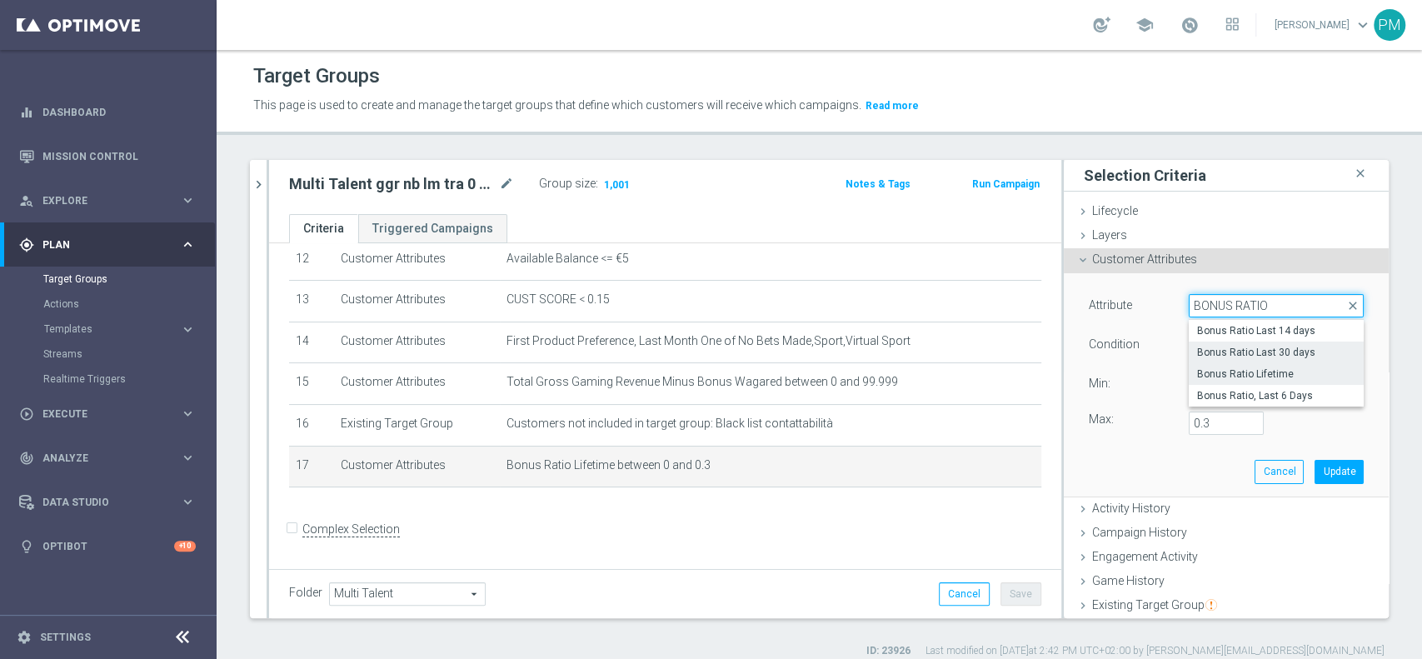
type input "BONUS RATIO"
click at [1246, 350] on span "Bonus Ratio Last 30 days" at bounding box center [1276, 352] width 158 height 13
type input "Bonus Ratio Last 30 days"
type input "="
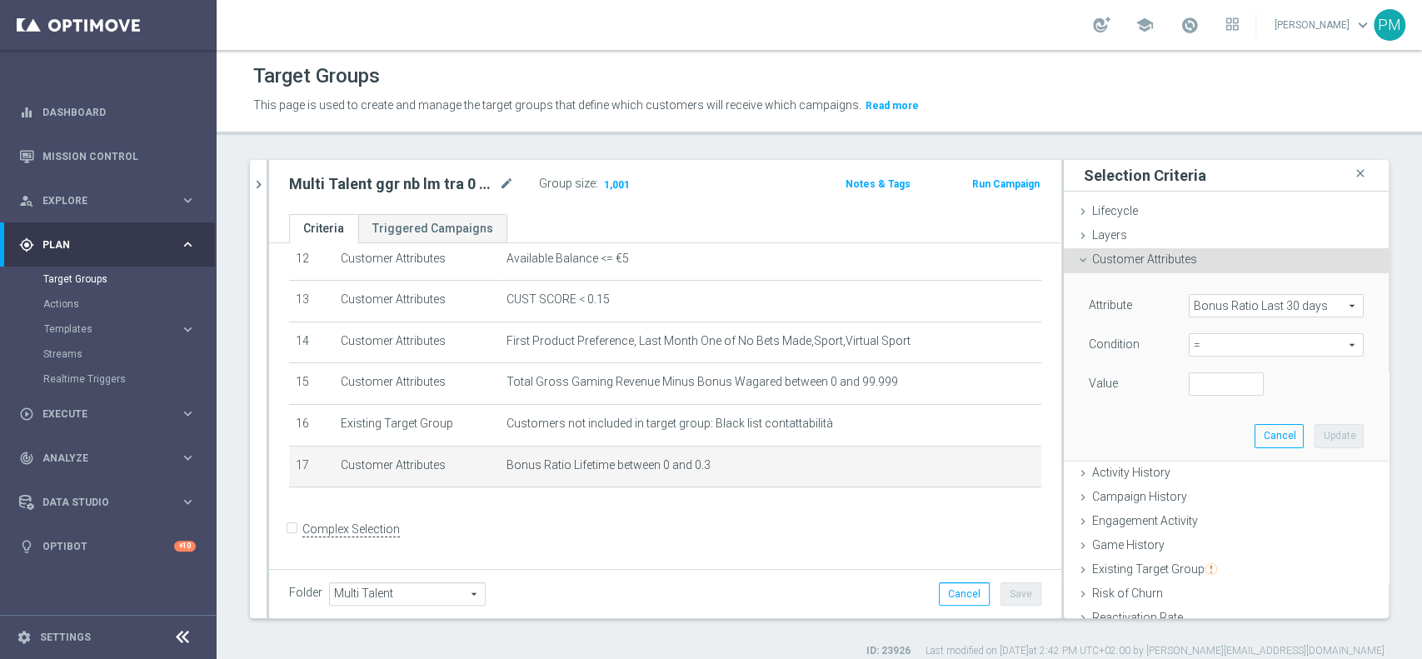
scroll to position [0, 0]
click at [1189, 345] on span "=" at bounding box center [1275, 345] width 173 height 22
click at [1197, 504] on span "between" at bounding box center [1276, 499] width 158 height 13
type input "between"
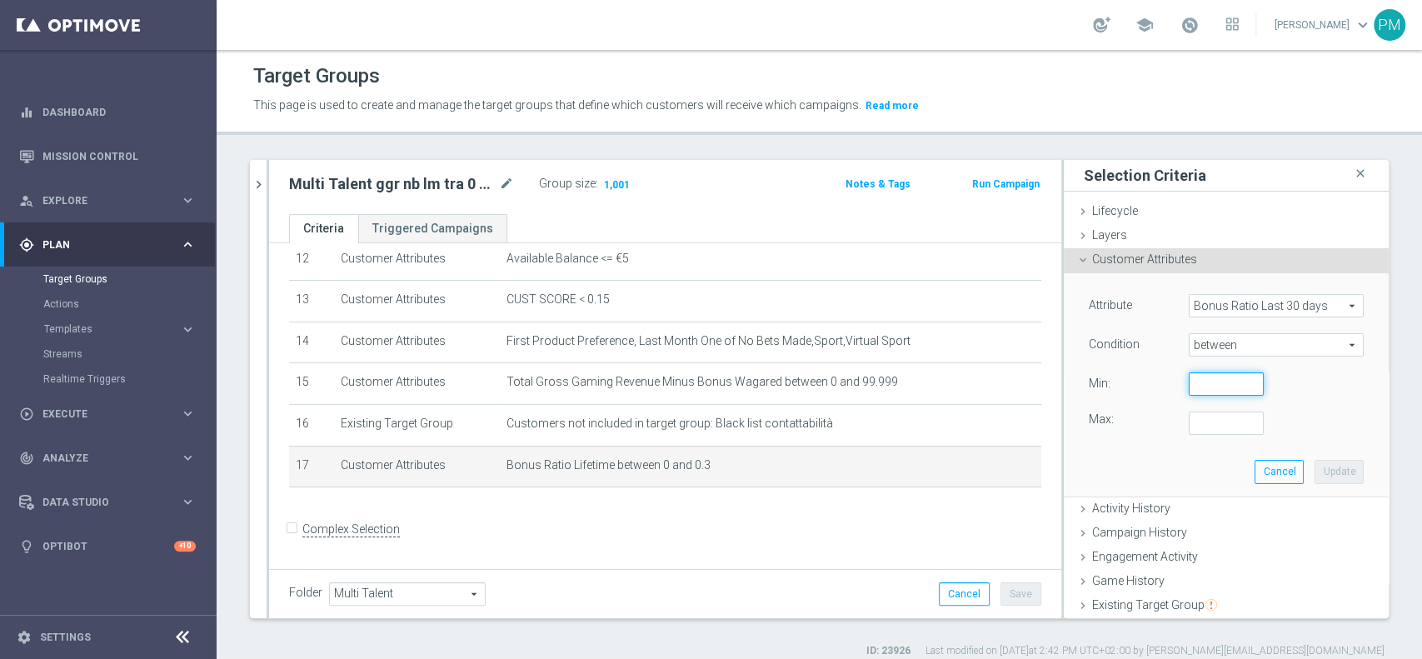
click at [1191, 373] on input "number" at bounding box center [1226, 383] width 75 height 23
type input "0"
click at [1189, 421] on input "number" at bounding box center [1226, 422] width 75 height 23
type input "0"
type input "0.3"
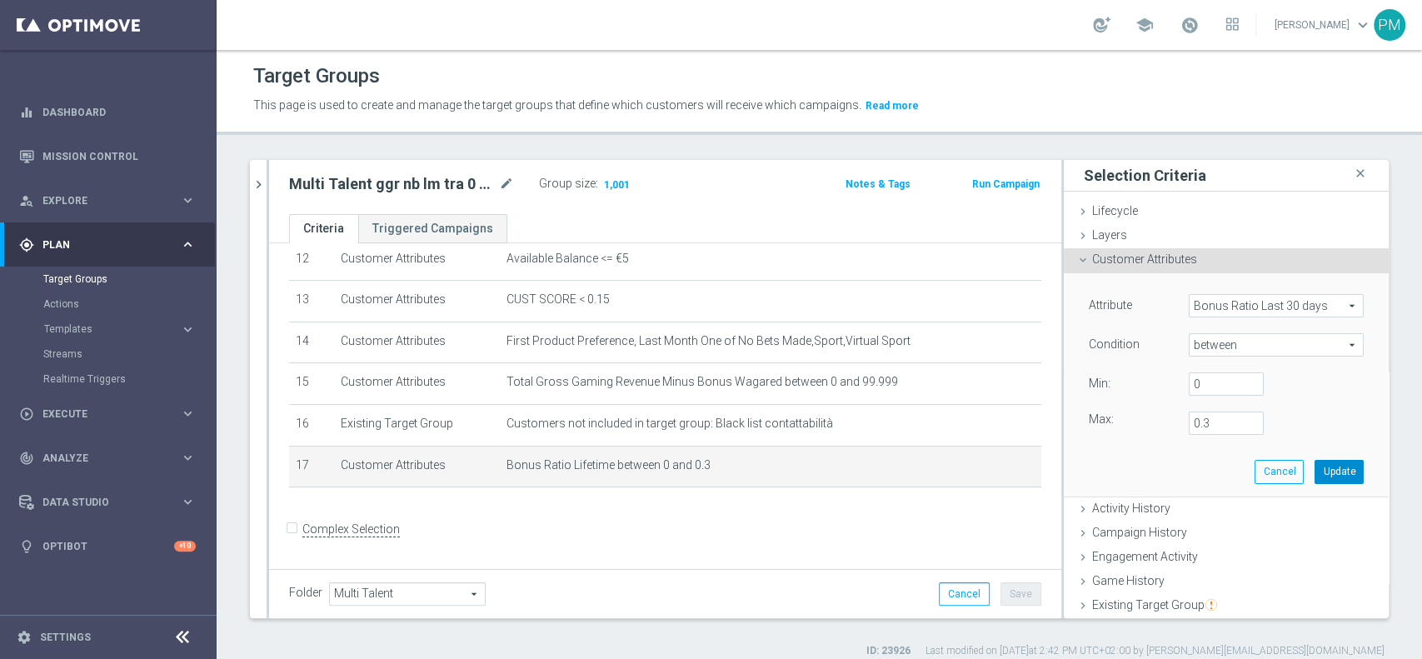
click at [1314, 466] on button "Update" at bounding box center [1338, 471] width 49 height 23
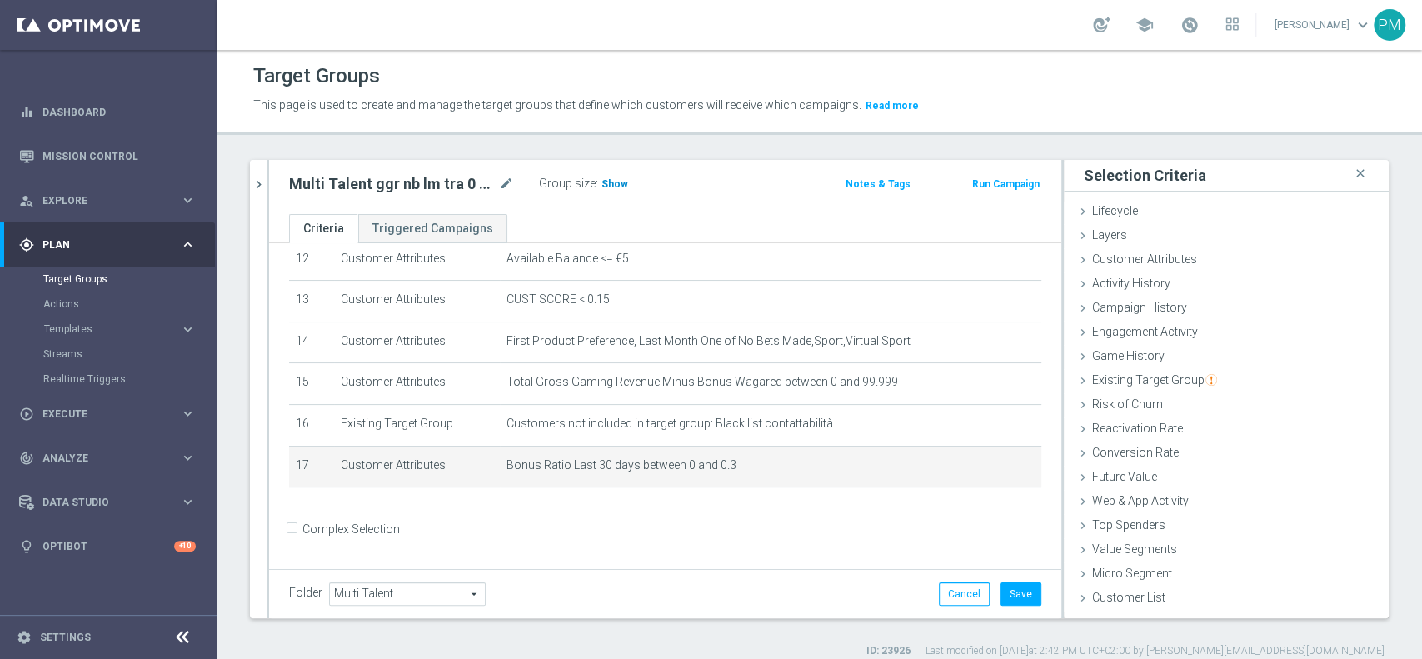
click at [618, 179] on span "Show" at bounding box center [614, 184] width 27 height 12
click at [992, 470] on icon "mode_edit" at bounding box center [998, 464] width 13 height 13
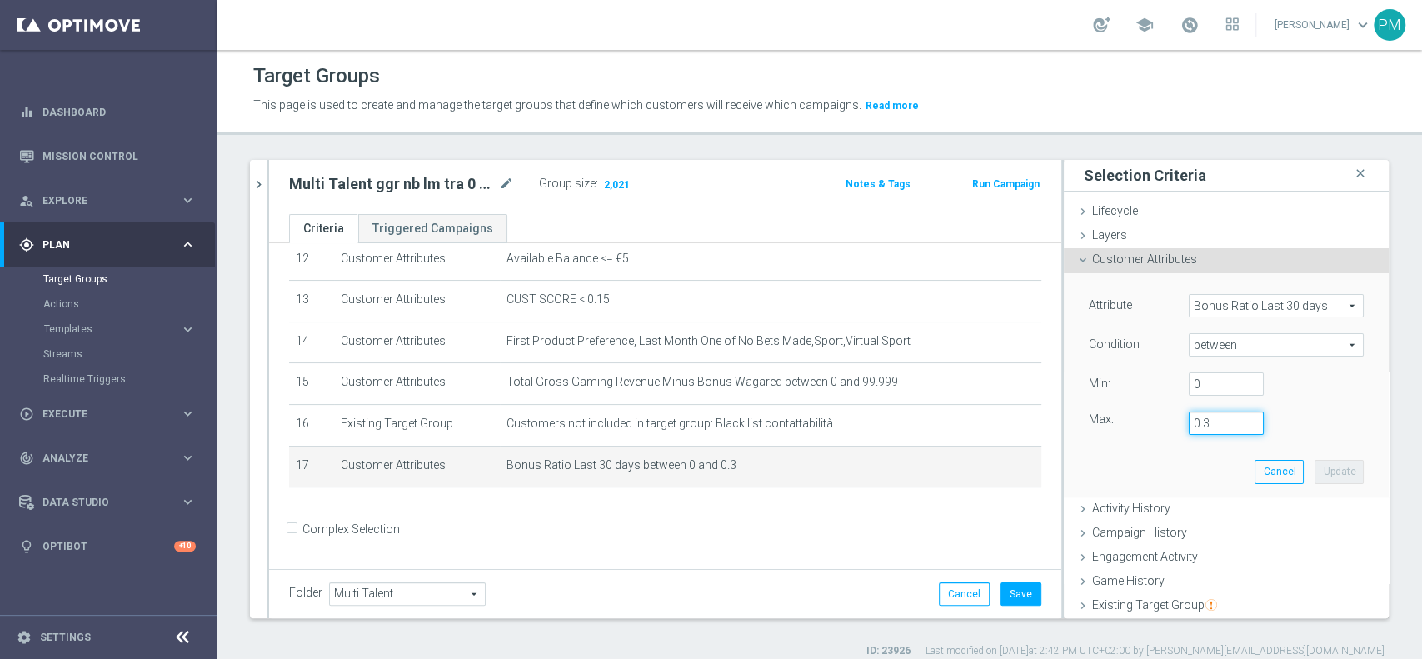
click at [1197, 418] on input "0.3" at bounding box center [1226, 422] width 75 height 23
type input "0.2"
click at [1314, 476] on button "Update" at bounding box center [1338, 471] width 49 height 23
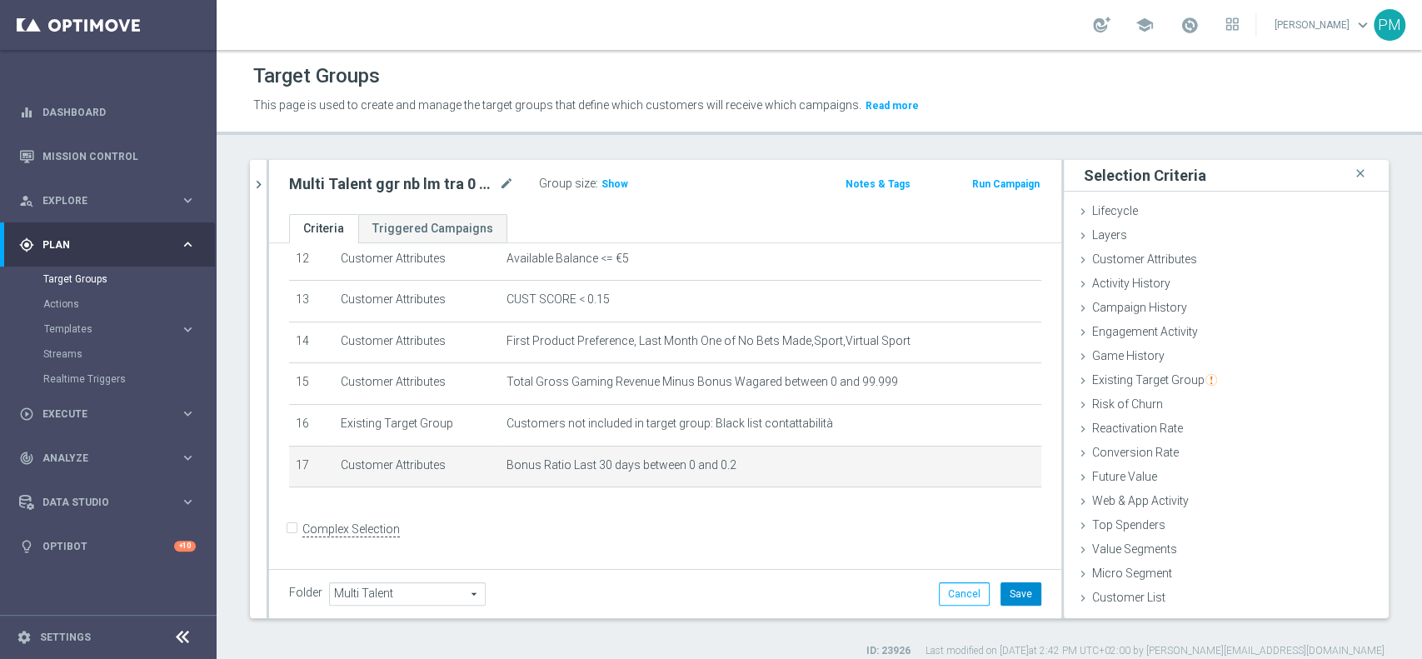
drag, startPoint x: 1003, startPoint y: 601, endPoint x: 1002, endPoint y: 588, distance: 13.4
click at [1004, 601] on button "Save" at bounding box center [1020, 593] width 41 height 23
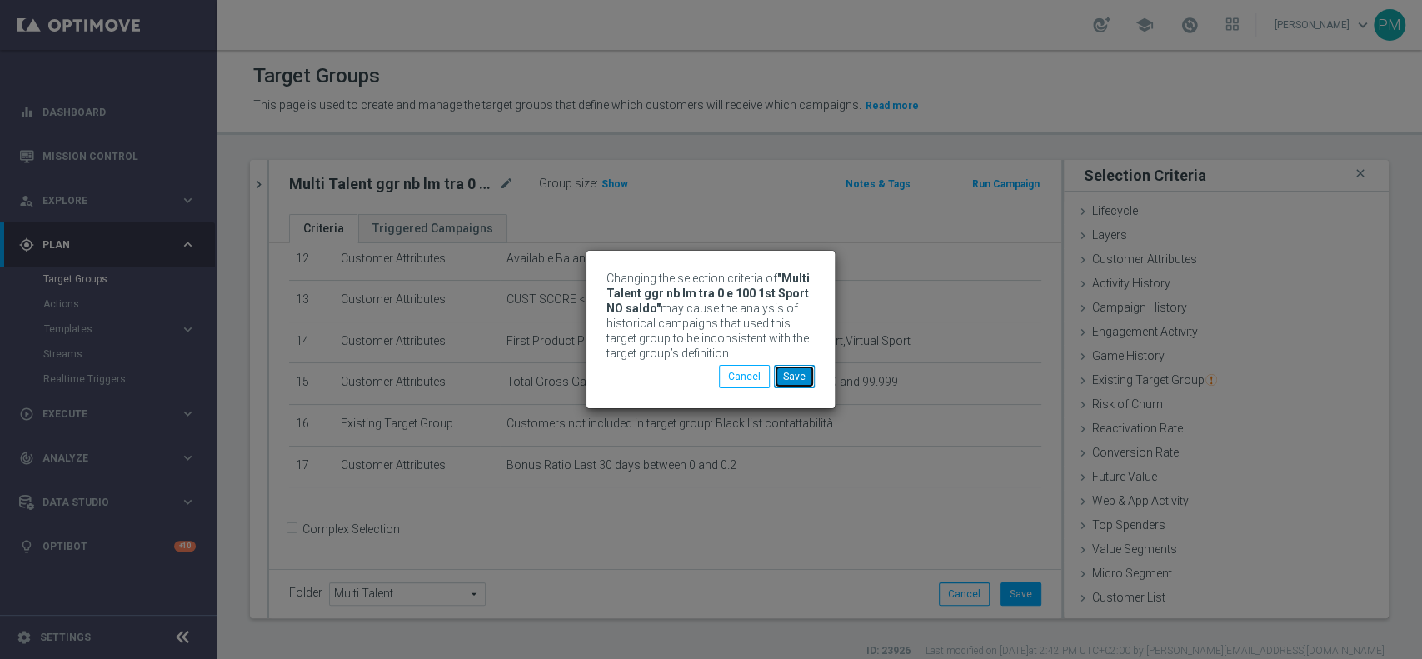
click at [798, 371] on button "Save" at bounding box center [794, 376] width 41 height 23
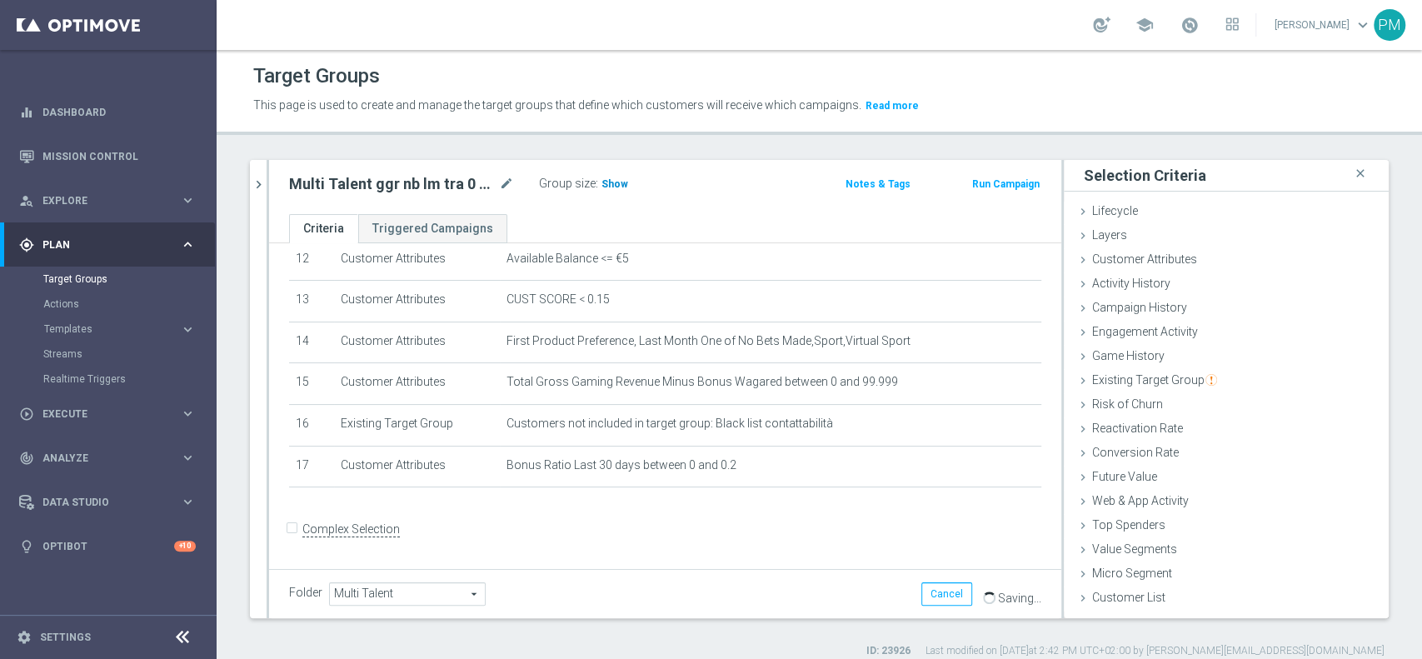
click at [616, 182] on span "Show" at bounding box center [614, 184] width 27 height 12
click at [501, 185] on icon "mode_edit" at bounding box center [506, 184] width 15 height 20
click at [508, 184] on icon "mode_edit" at bounding box center [506, 184] width 15 height 20
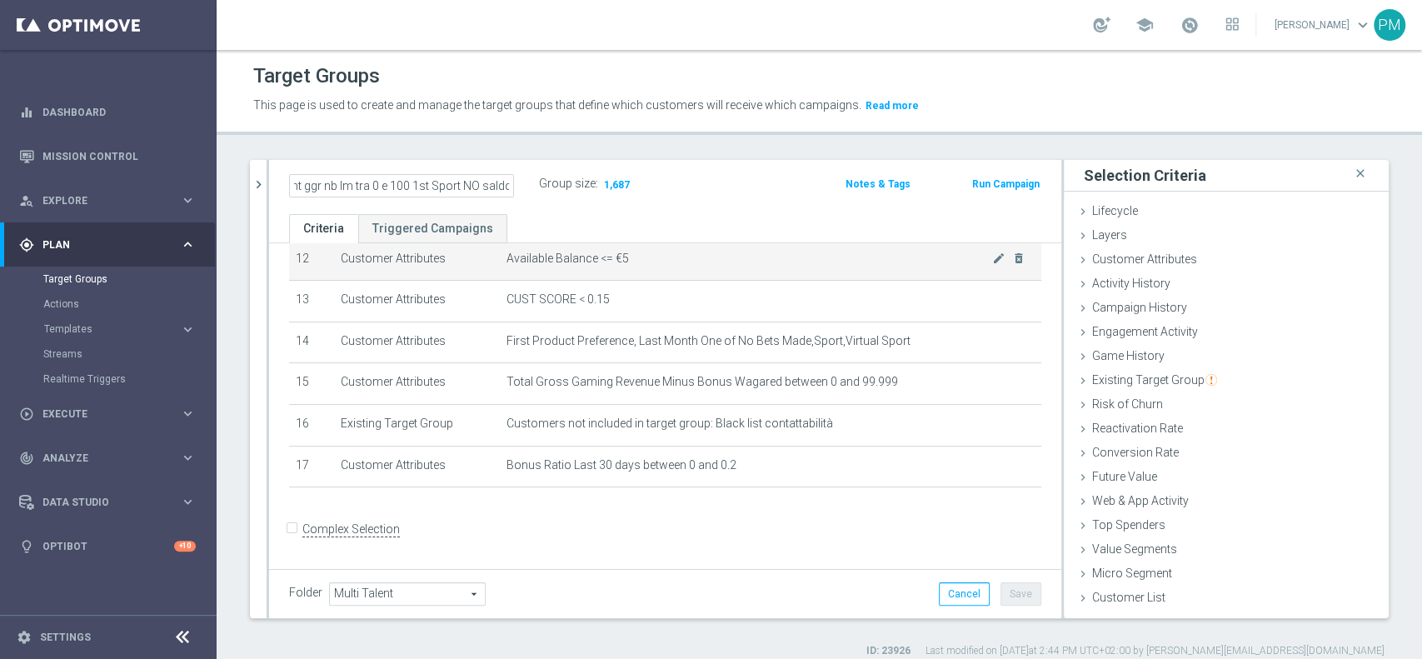
scroll to position [0, 102]
type input "Multi Talent ggr nb lm tra 0 e 100 1st Sport NO saldo BR 0-20%"
click at [713, 179] on div "Multi Talent ggr nb lm tra 0 e 100 1st Sport NO saldo BR 0-20% Group size : 1,6…" at bounding box center [536, 185] width 518 height 27
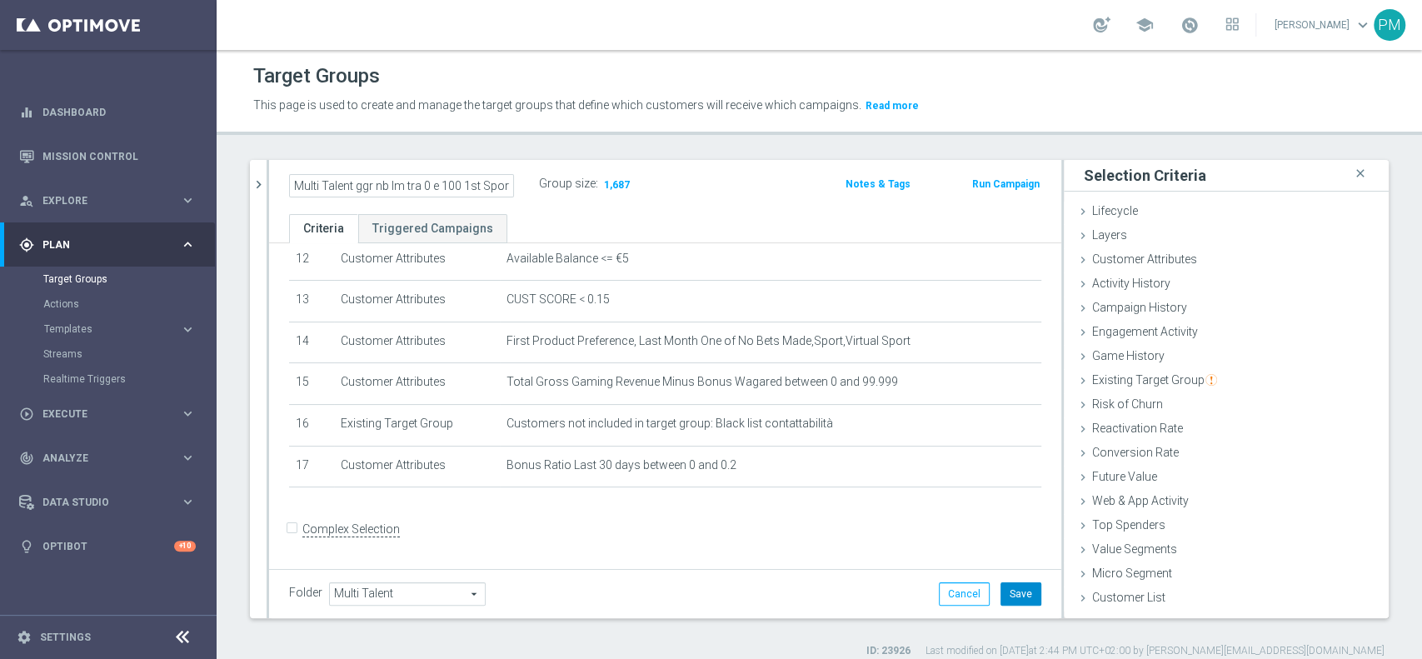
click at [1000, 593] on button "Save" at bounding box center [1020, 593] width 41 height 23
click at [257, 182] on icon "chevron_right" at bounding box center [259, 185] width 16 height 16
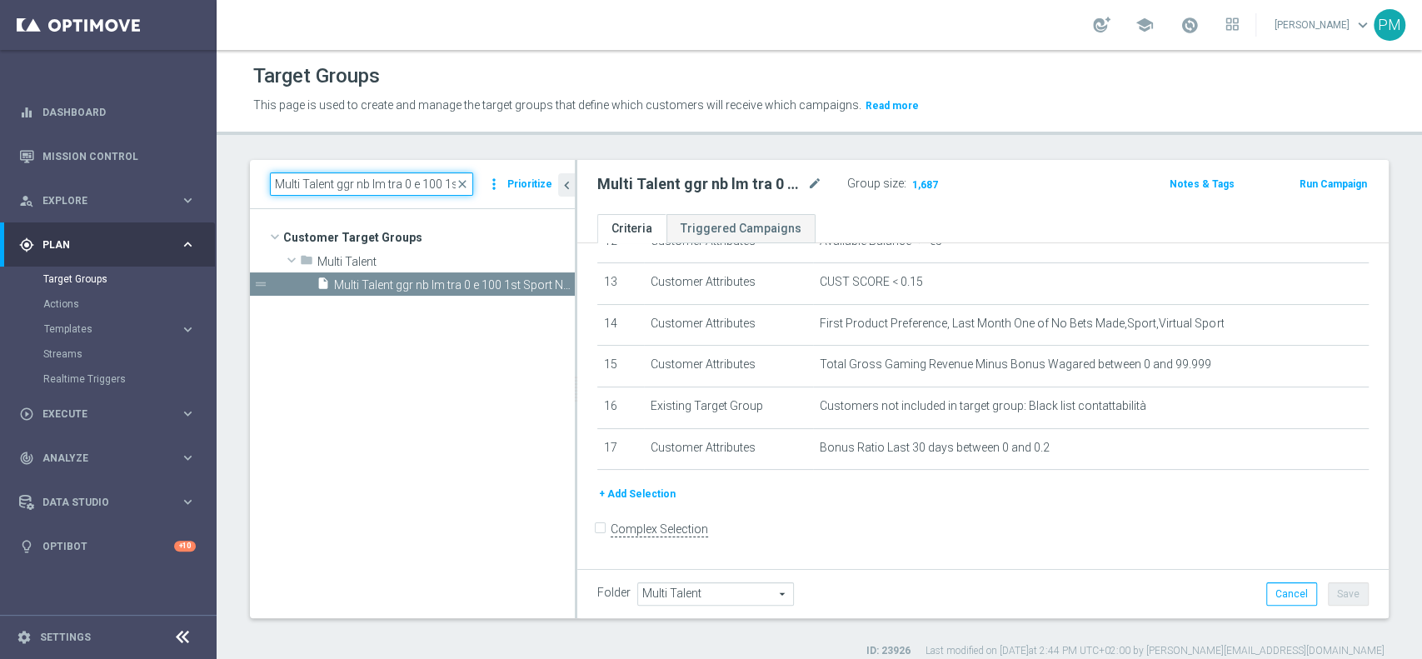
click at [385, 183] on input "Multi Talent ggr nb lm tra 0 e 100 1st Sport NO saldo" at bounding box center [371, 183] width 203 height 23
paste input "Reactivated Talent ggr nb lm > 0 1st Sport lm BR 40%"
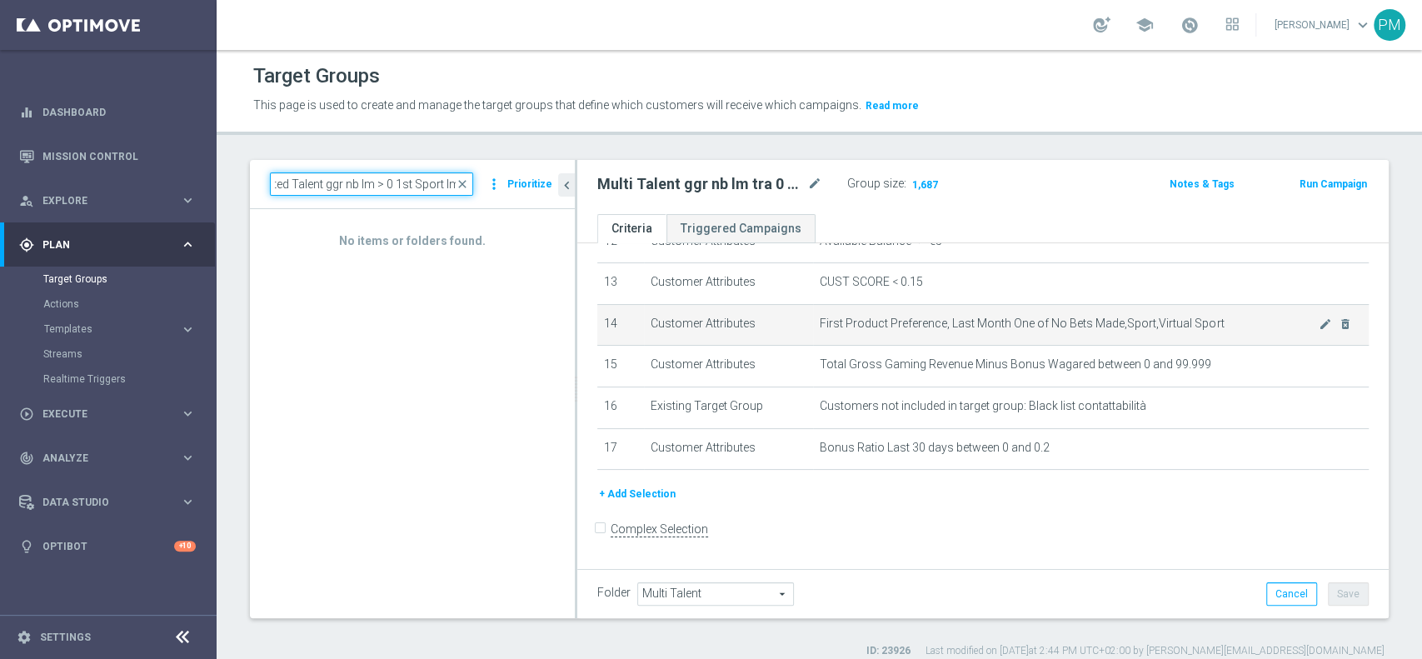
scroll to position [0, 43]
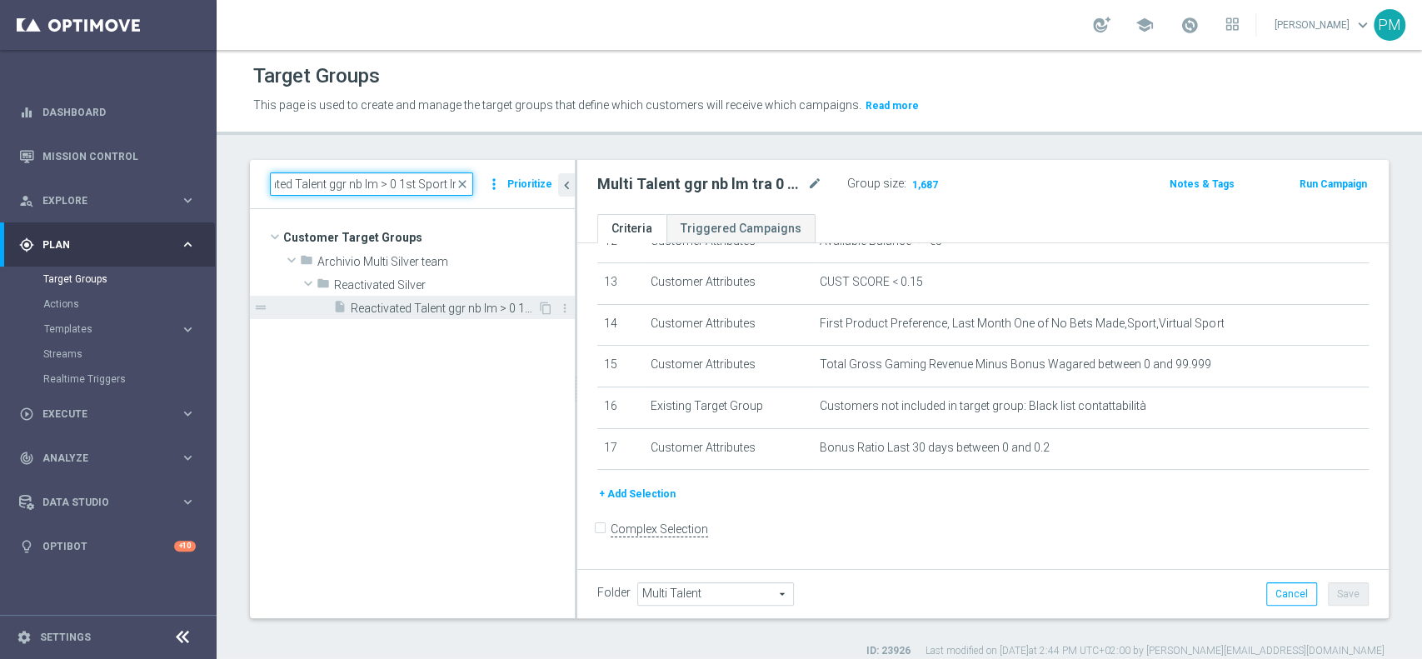
type input "Reactivated Talent ggr nb lm > 0 1st Sport lm"
click at [460, 311] on span "Reactivated Talent ggr nb lm > 0 1st Sport lm" at bounding box center [444, 309] width 187 height 14
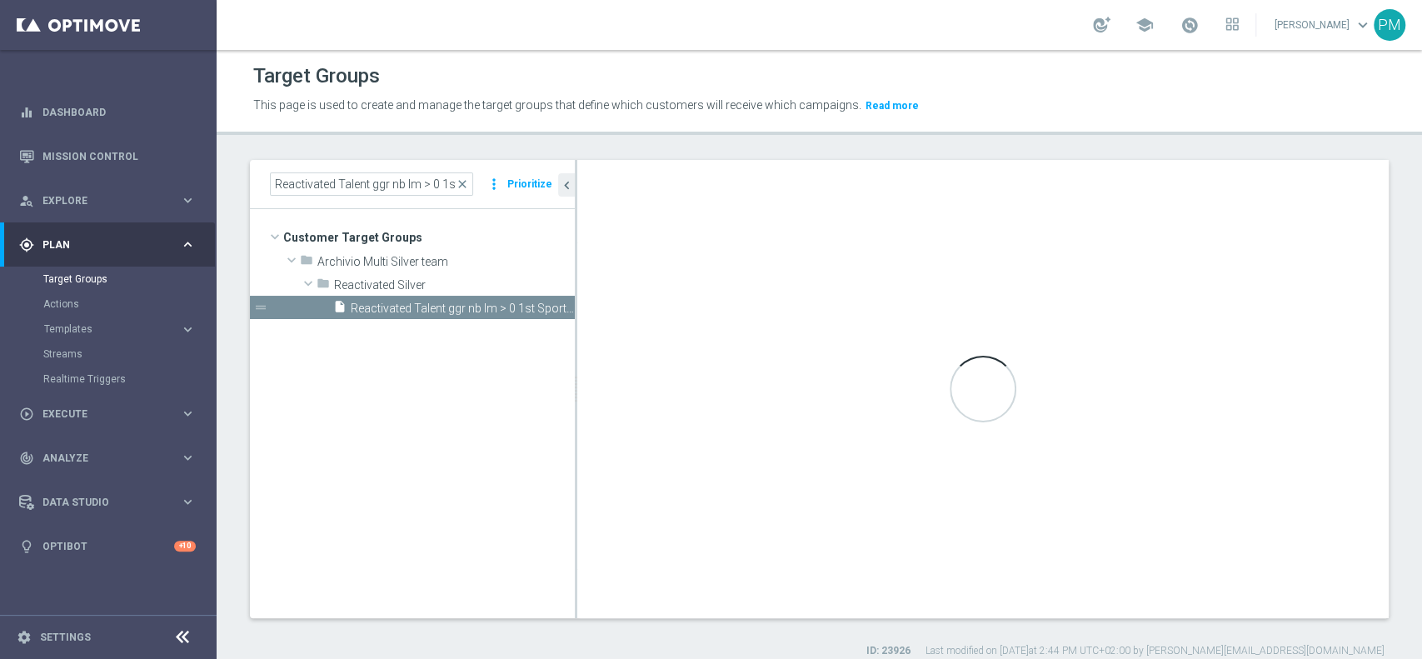
type input "Reactivated Silver"
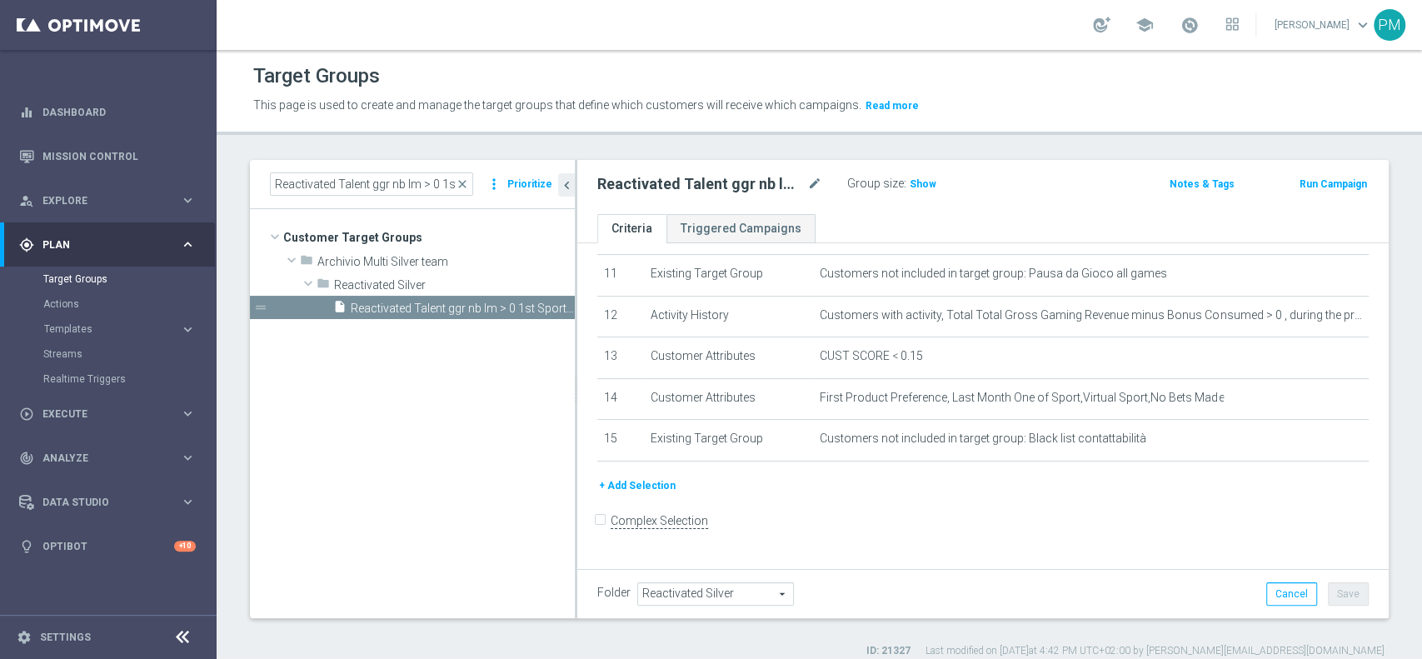
scroll to position [451, 0]
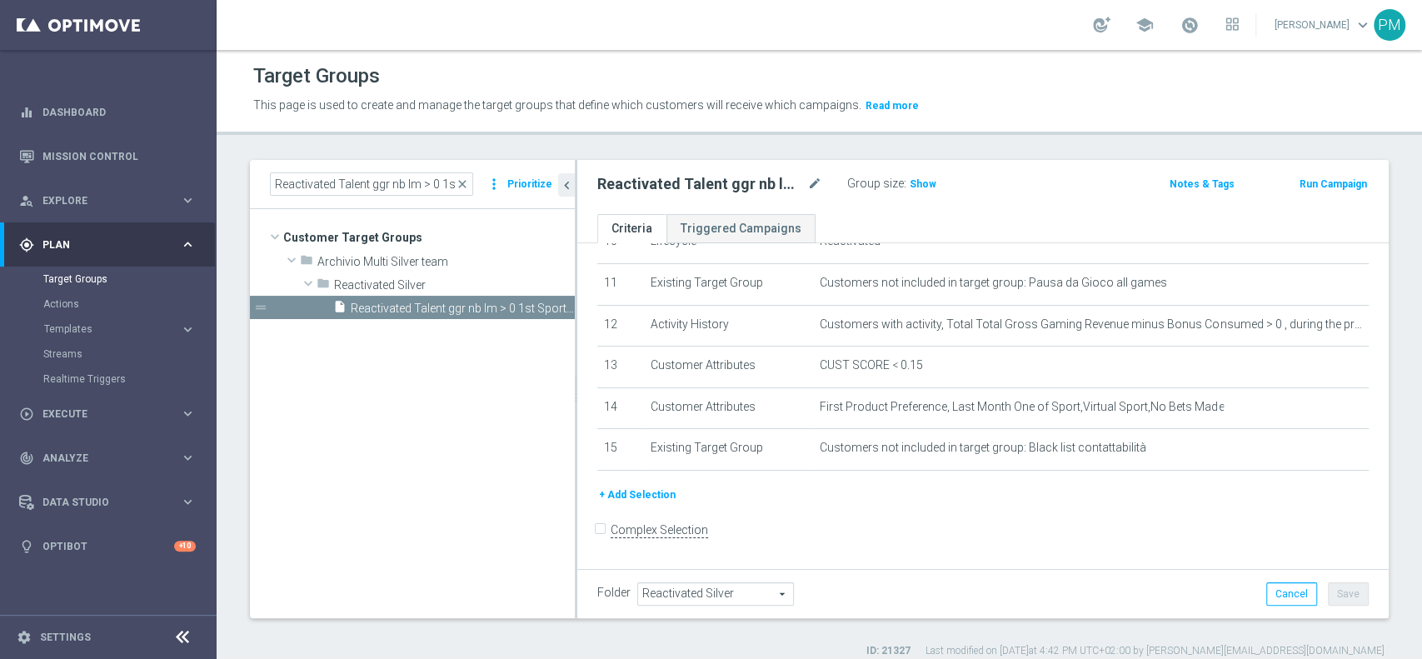
click at [633, 496] on button "+ Add Selection" at bounding box center [637, 495] width 80 height 18
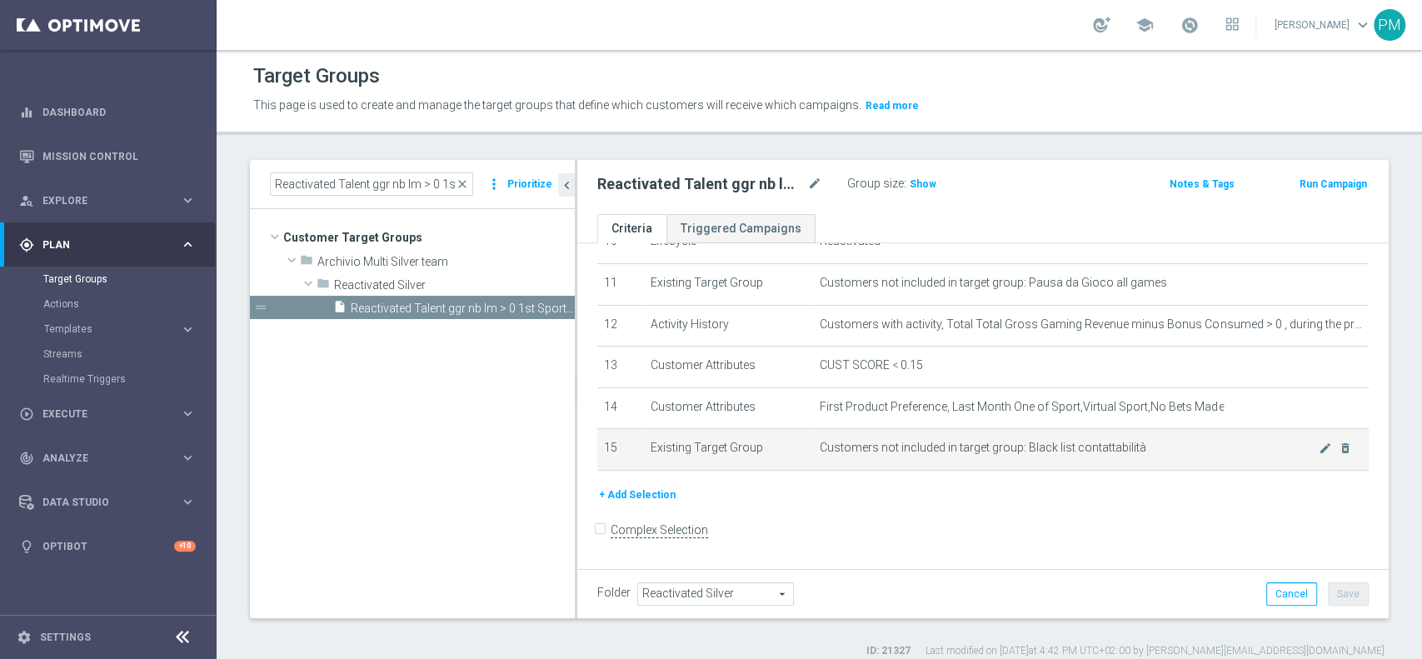
scroll to position [433, 0]
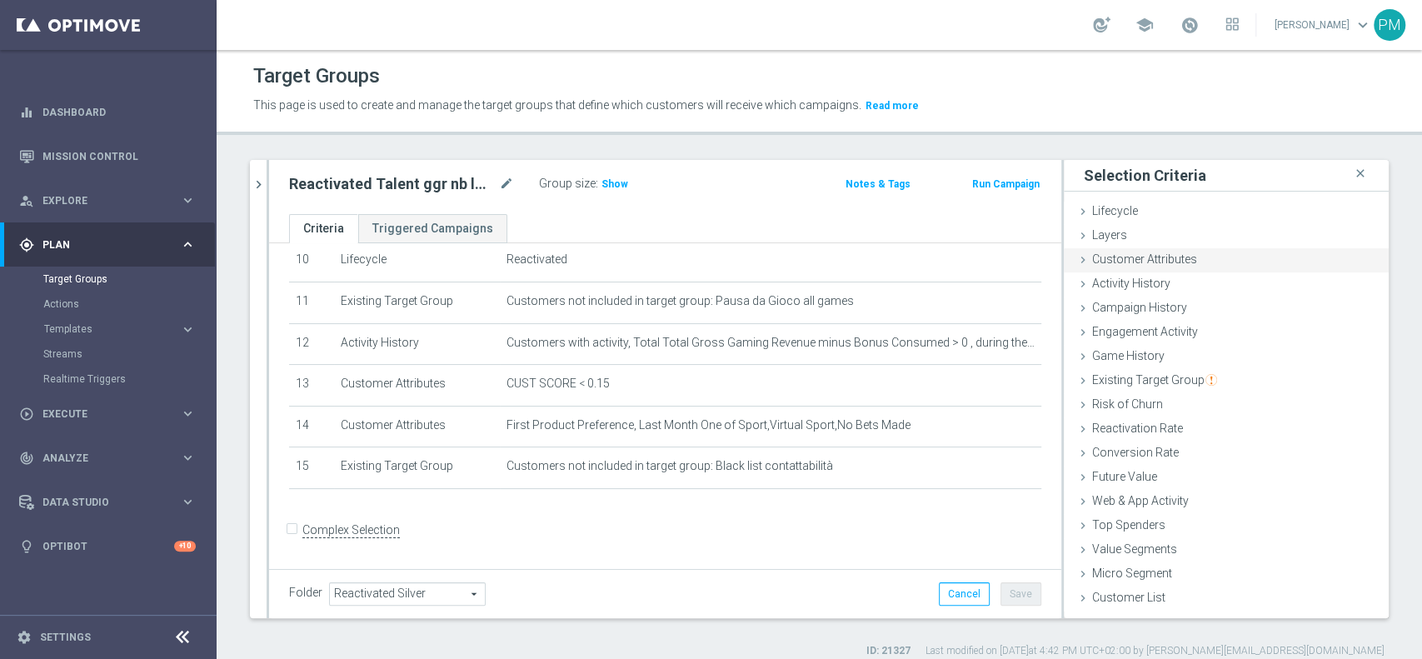
click at [1159, 252] on span "Customer Attributes" at bounding box center [1144, 258] width 105 height 13
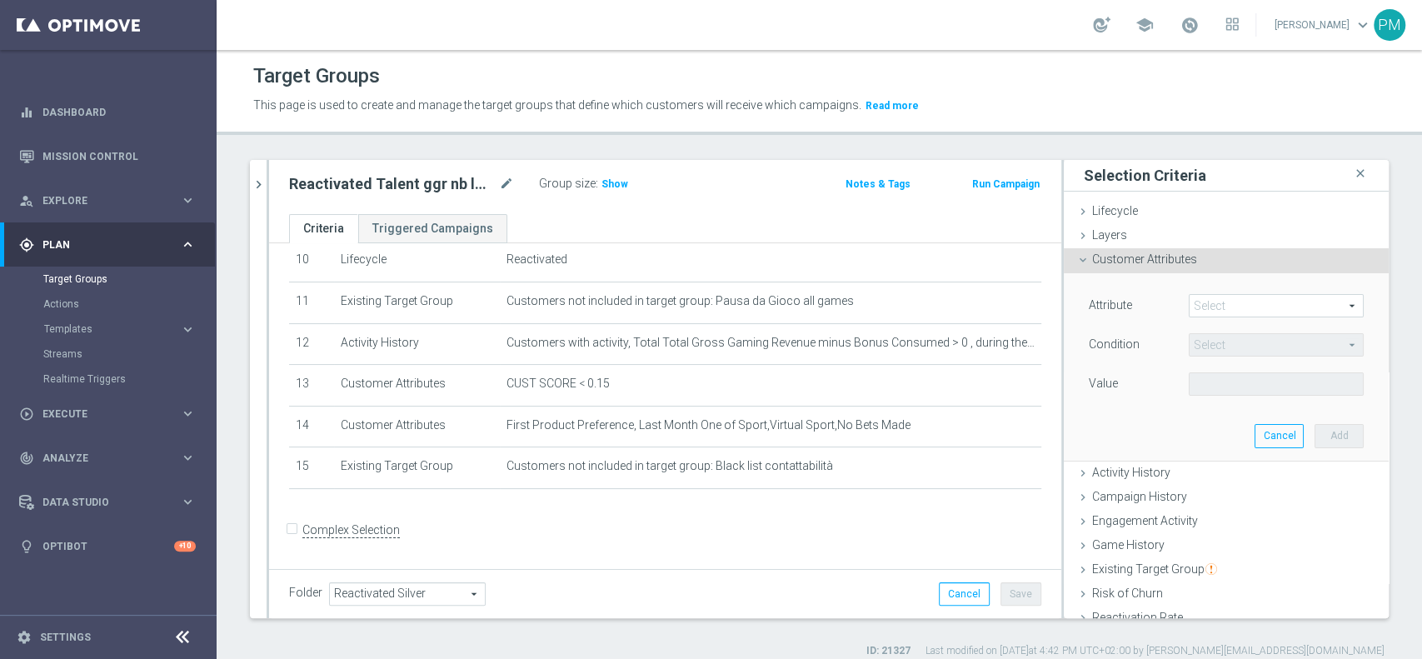
click at [1204, 308] on span at bounding box center [1275, 306] width 173 height 22
click at [0, 0] on input "search" at bounding box center [0, 0] width 0 height 0
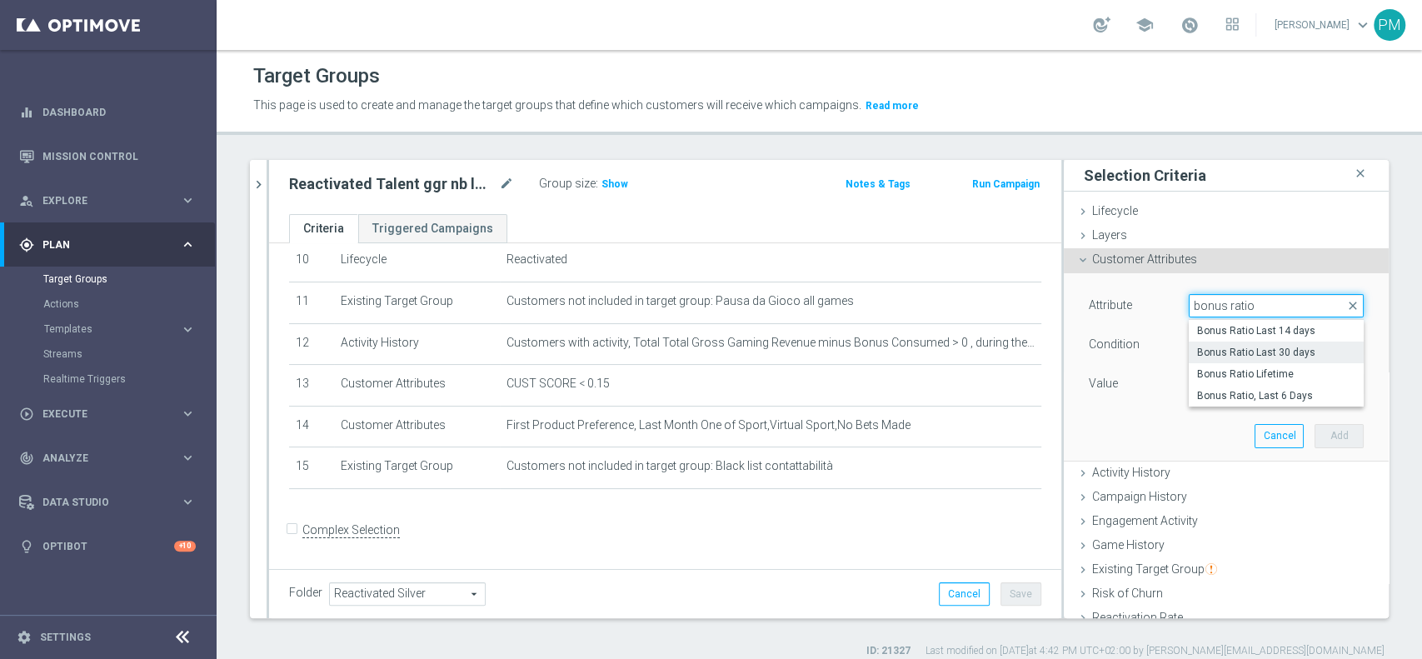
type input "bonus ratio"
click at [1230, 348] on span "Bonus Ratio Last 30 days" at bounding box center [1276, 352] width 158 height 13
type input "Bonus Ratio Last 30 days"
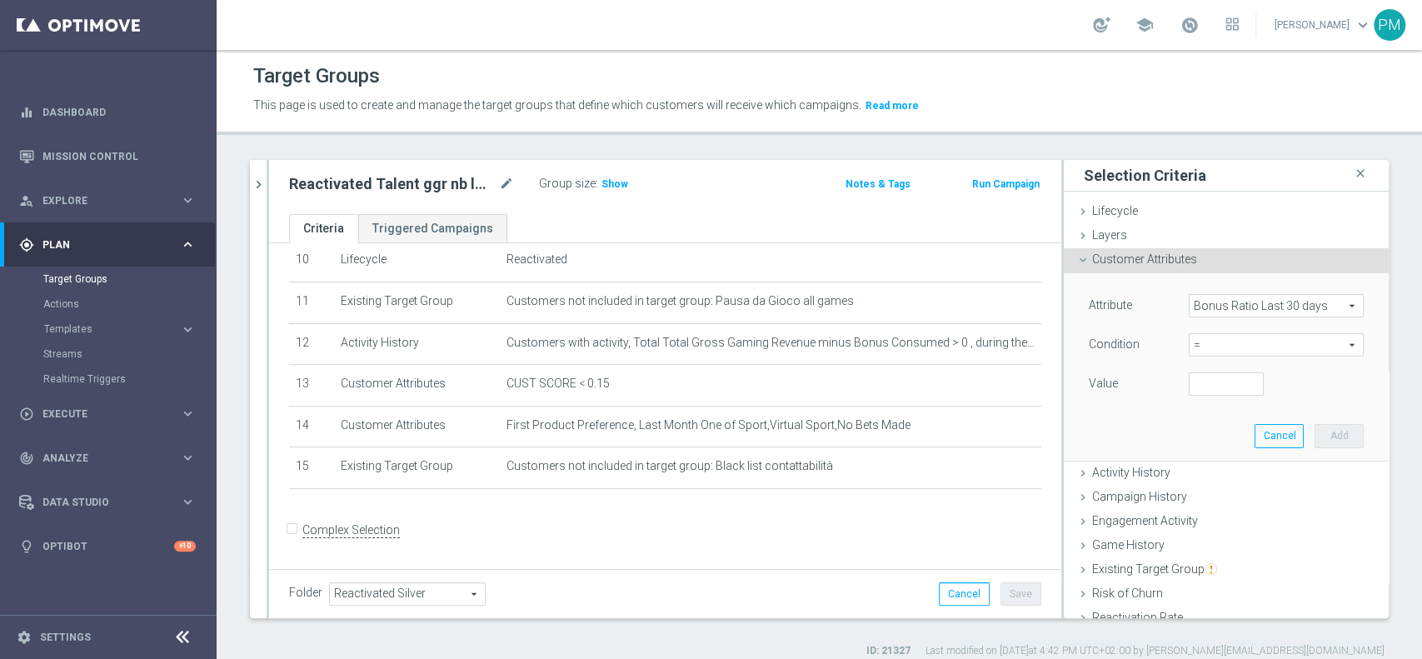
click at [1205, 346] on span "=" at bounding box center [1275, 345] width 173 height 22
click at [1195, 490] on label "between" at bounding box center [1276, 500] width 175 height 22
type input "between"
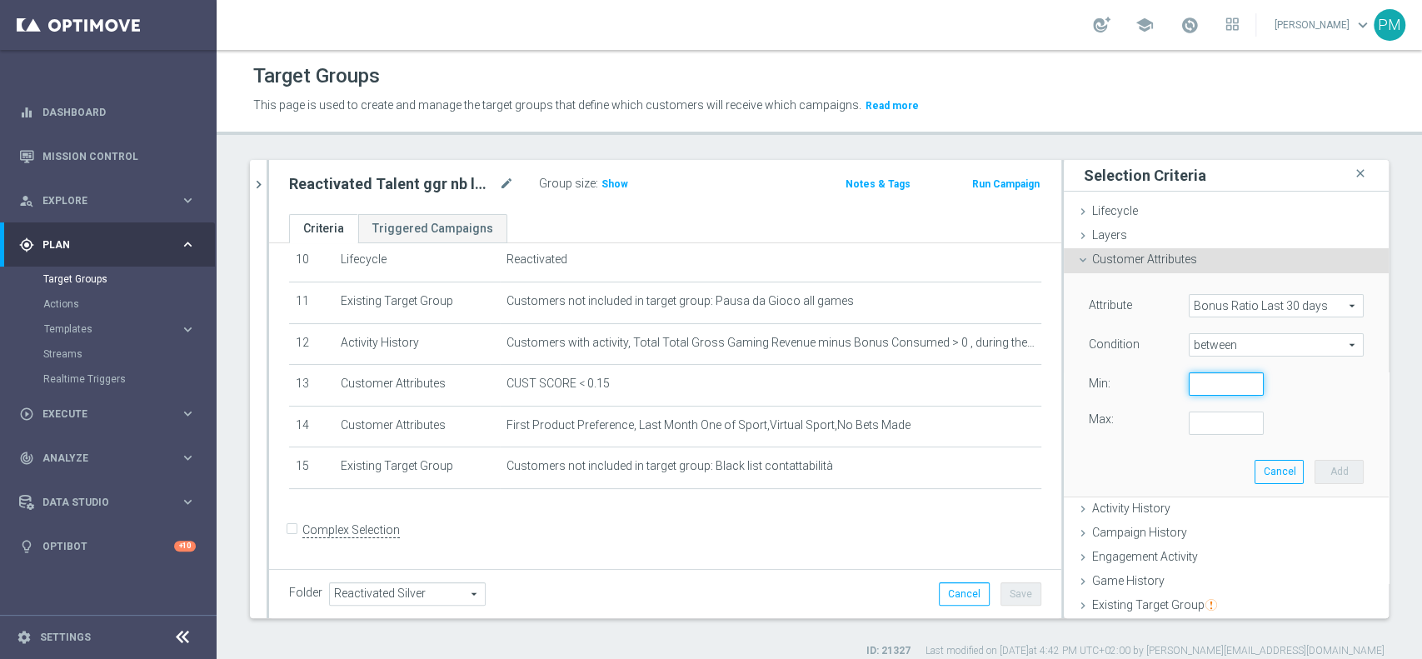
click at [1190, 386] on input "number" at bounding box center [1226, 383] width 75 height 23
type input "0"
click at [1189, 422] on input "number" at bounding box center [1226, 422] width 75 height 23
type input "0"
type input "0.2"
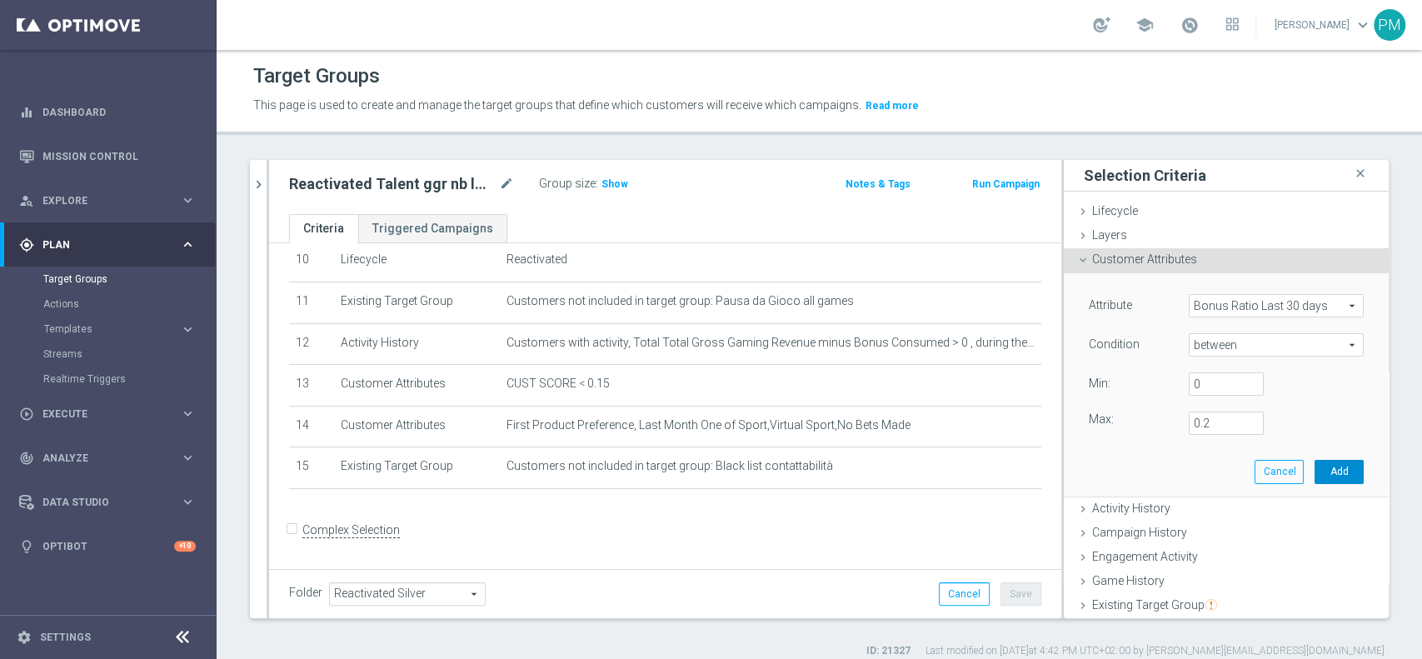
click at [1314, 471] on button "Add" at bounding box center [1338, 471] width 49 height 23
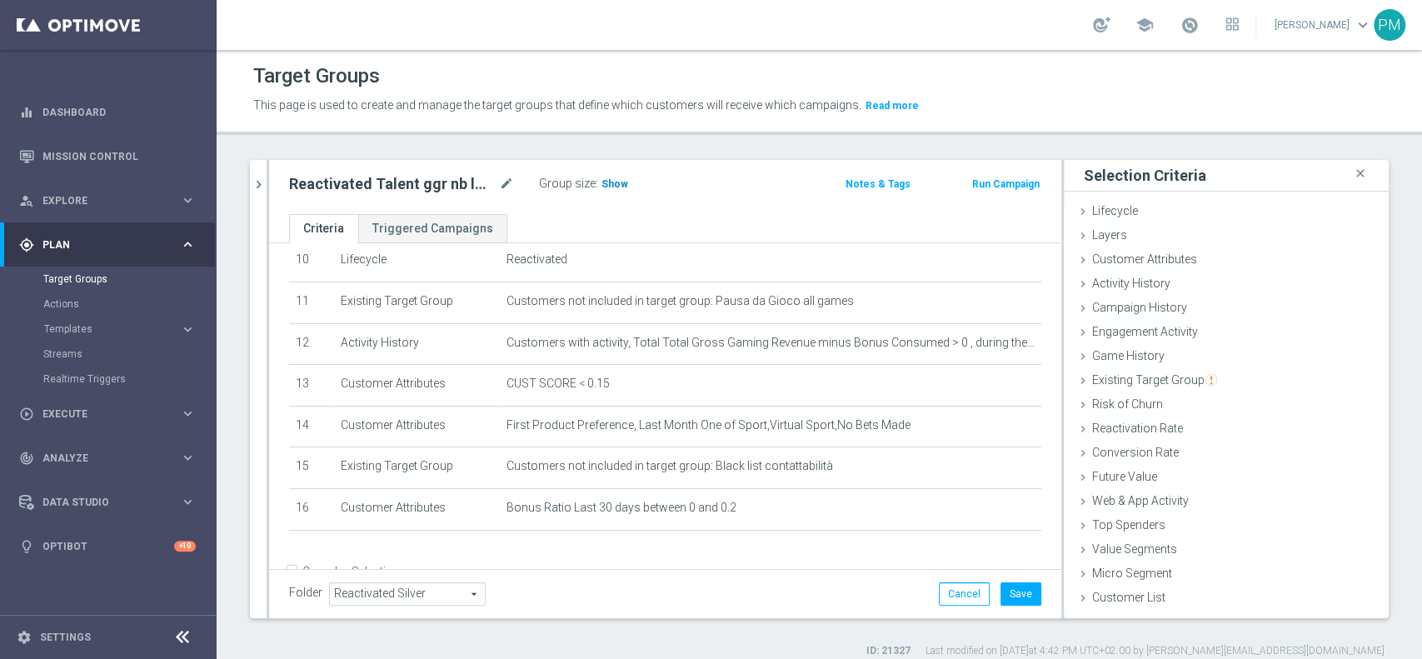
click at [615, 185] on span "Show" at bounding box center [614, 184] width 27 height 12
click at [516, 177] on div "Reactivated Talent ggr nb lm > 0 1st Sport lm mode_edit" at bounding box center [414, 183] width 250 height 23
click at [511, 182] on icon "mode_edit" at bounding box center [506, 184] width 15 height 20
click at [458, 181] on input "Reactivated Talent ggr nb lm > 0 1st Sport lm" at bounding box center [401, 185] width 225 height 23
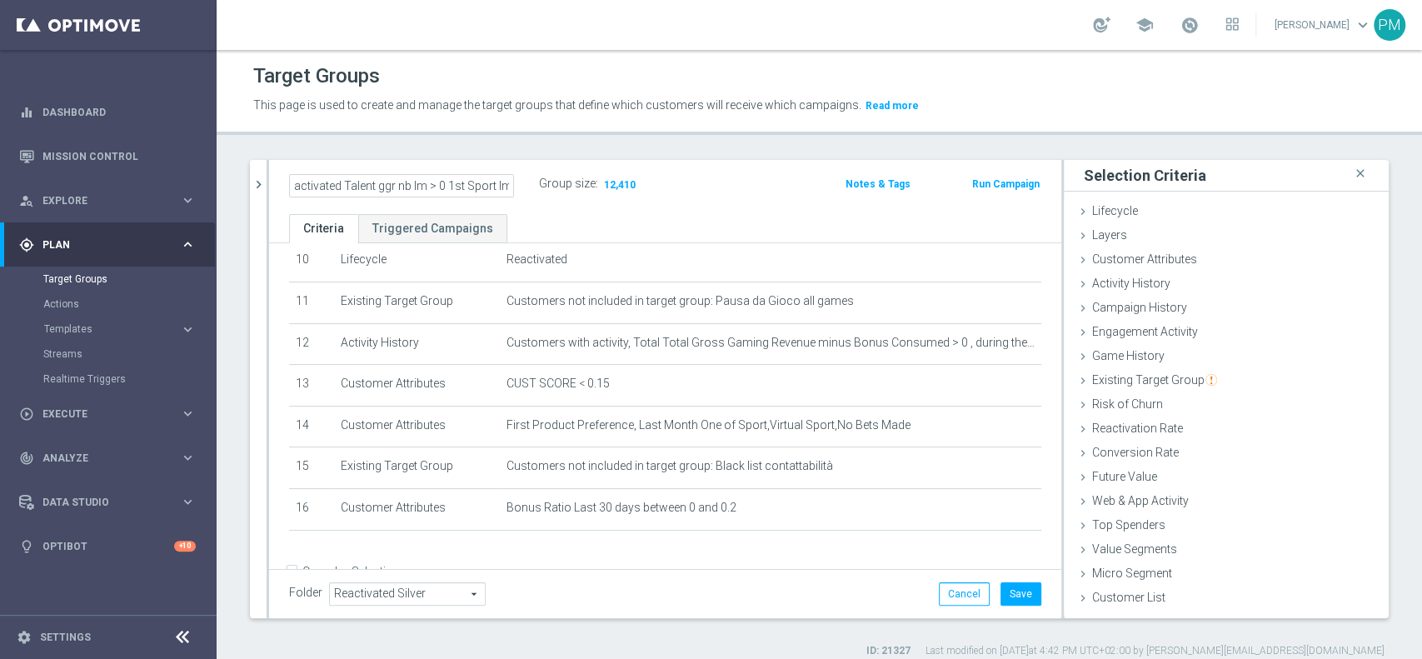
click at [458, 181] on input "Reactivated Talent ggr nb lm > 0 1st Sport lm" at bounding box center [401, 185] width 225 height 23
type input "Reactivated Talent ggr nb lm > 0 1st Sport lm BR 0-20%"
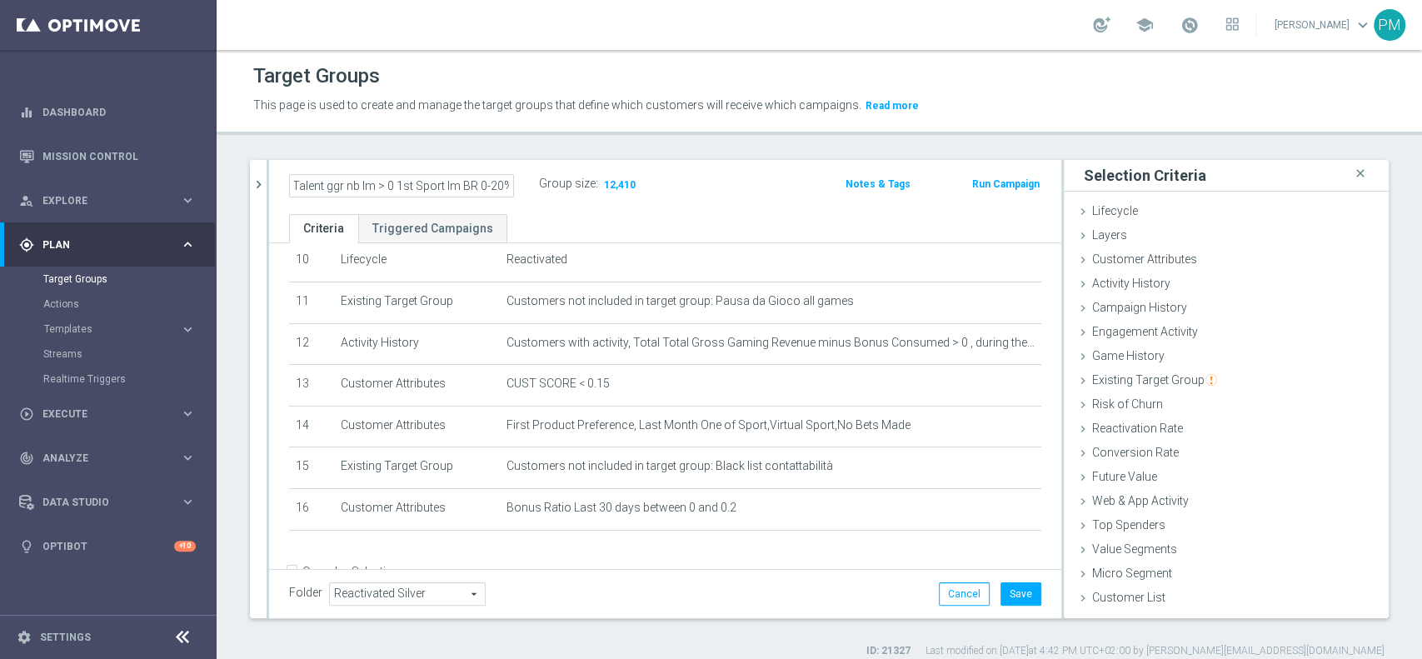
click at [693, 173] on div "Group size : 12,410" at bounding box center [622, 182] width 167 height 20
click at [1000, 593] on button "Save" at bounding box center [1020, 593] width 41 height 23
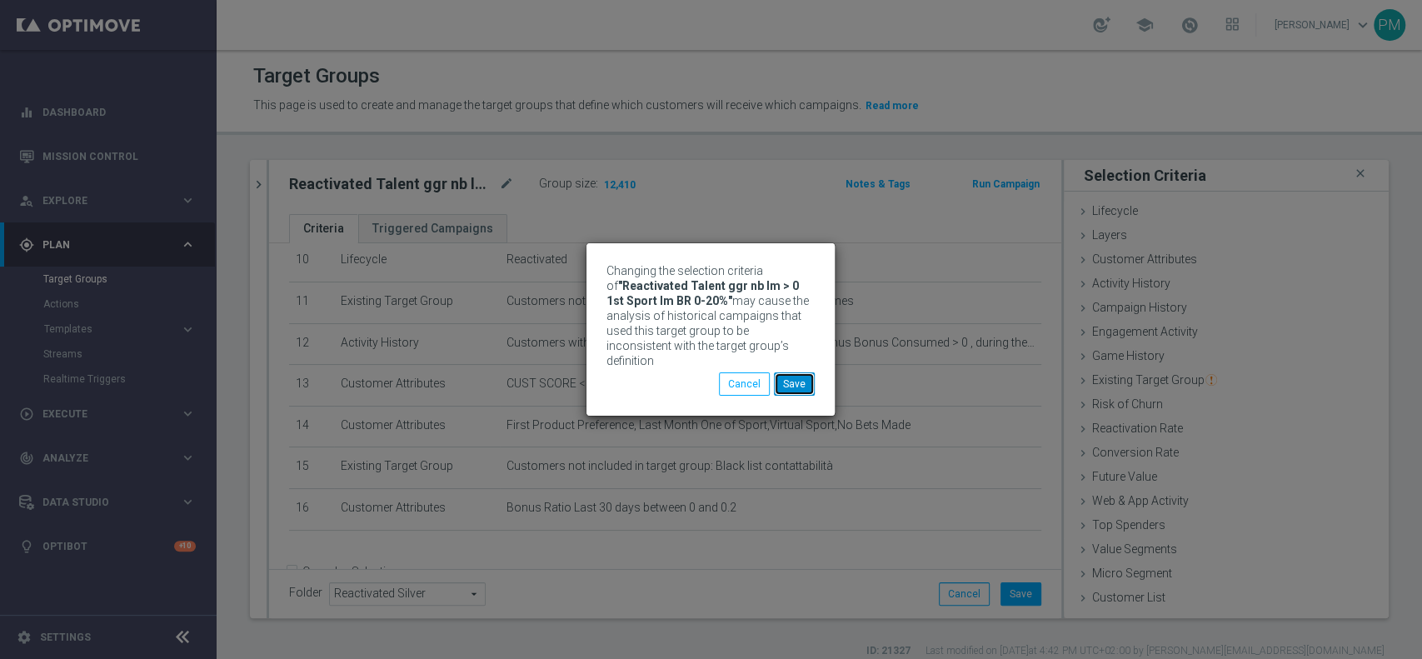
click at [795, 379] on button "Save" at bounding box center [794, 383] width 41 height 23
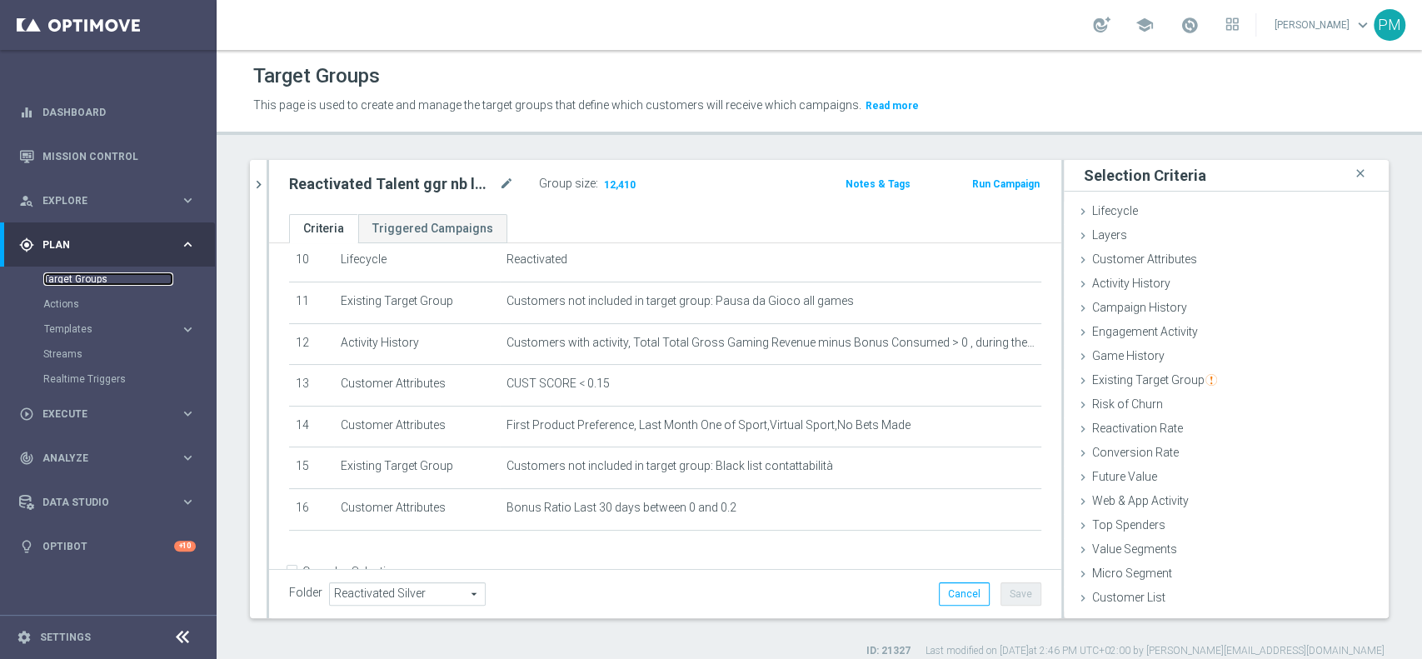
click at [80, 276] on link "Target Groups" at bounding box center [108, 278] width 130 height 13
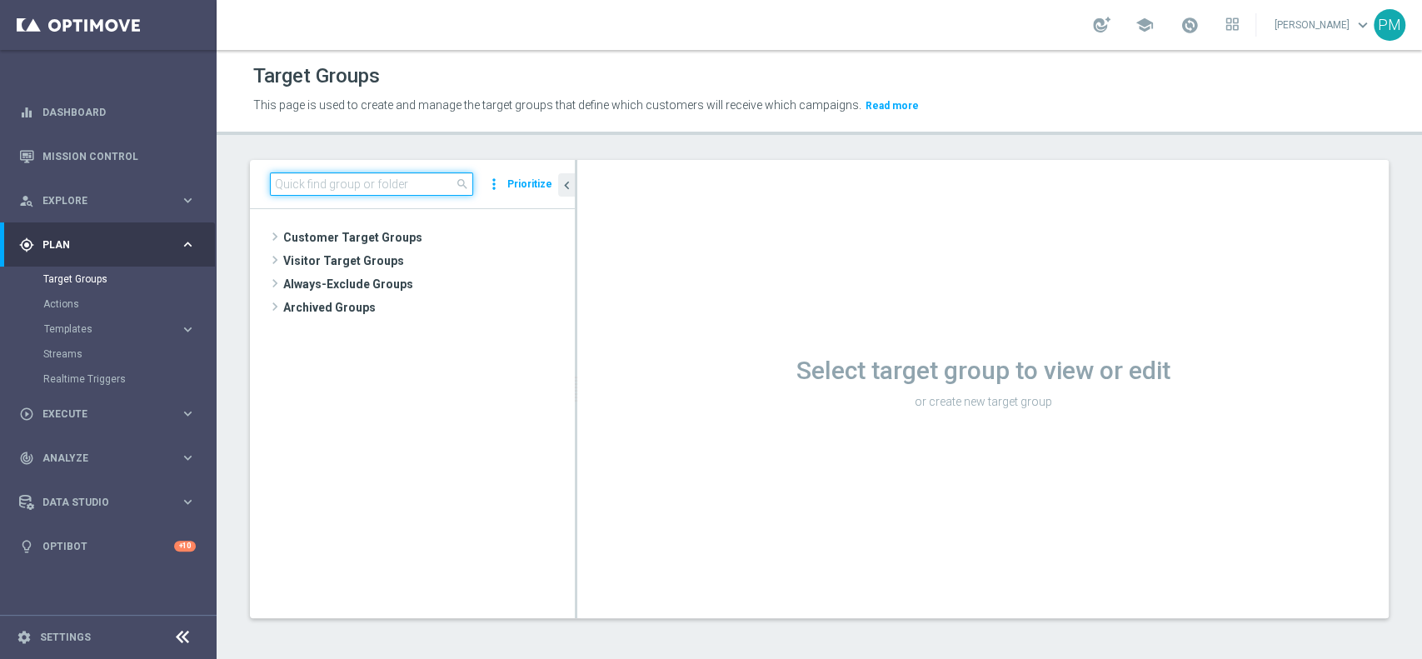
click at [405, 185] on input at bounding box center [371, 183] width 203 height 23
paste input "Multi Talent ggr nb lm > 0 1st Sport saldo"
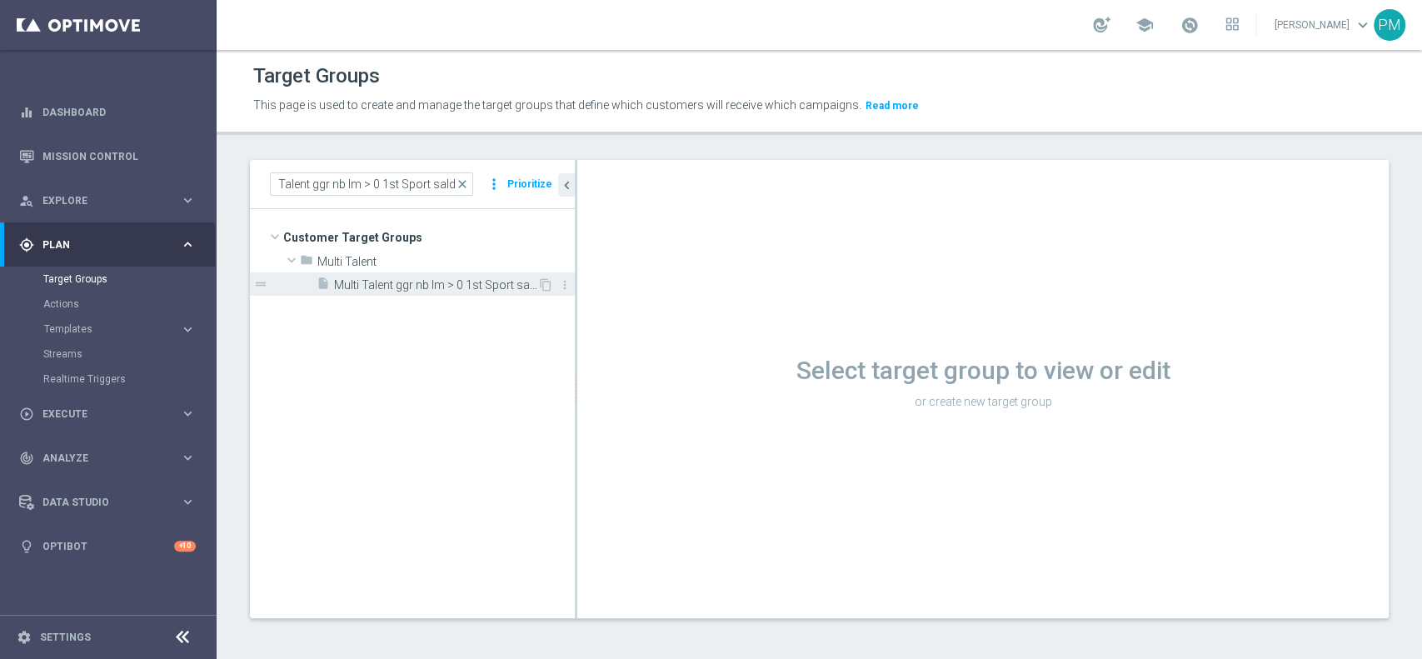
click at [451, 283] on span "Multi Talent ggr nb lm > 0 1st Sport saldo" at bounding box center [435, 285] width 203 height 14
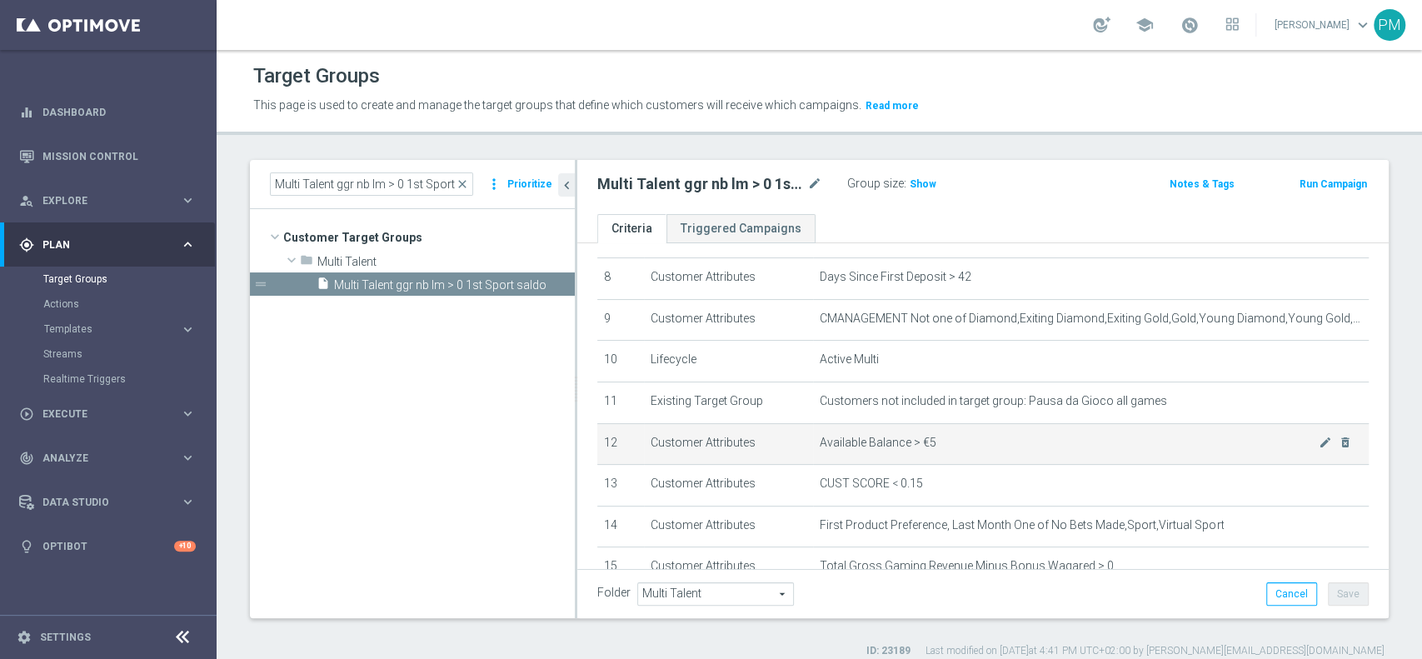
scroll to position [444, 0]
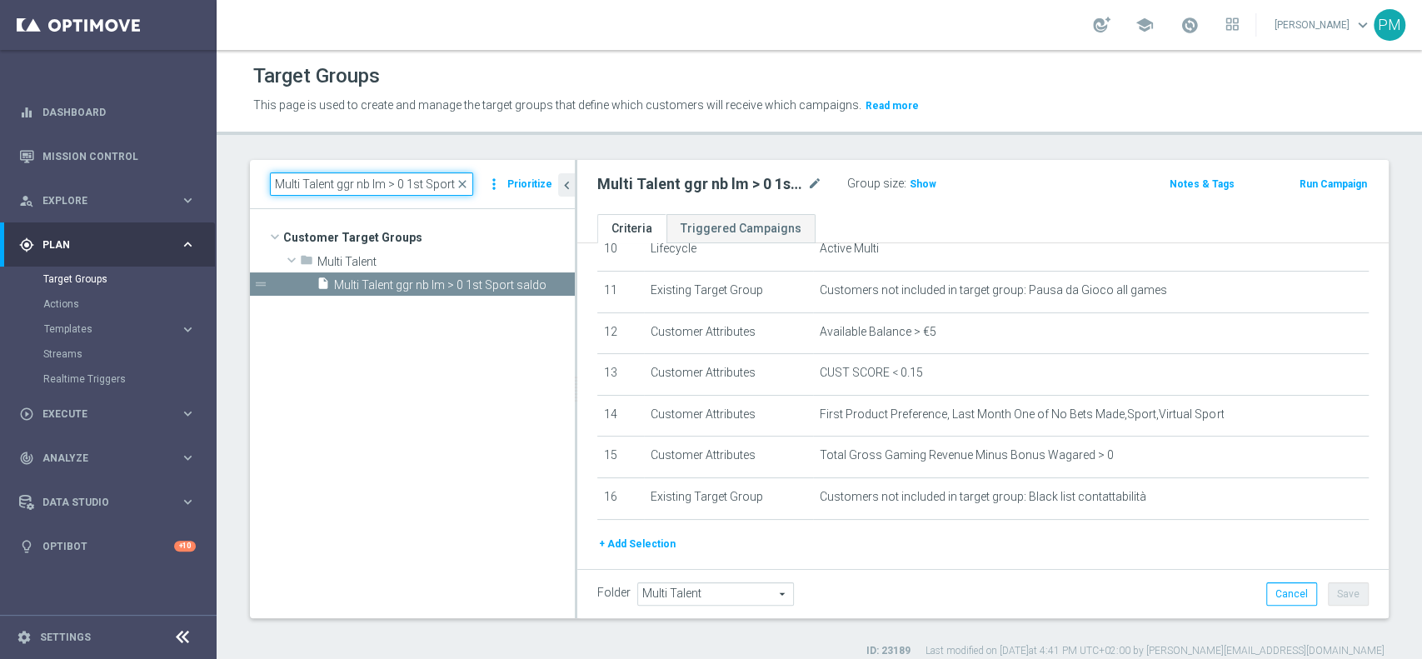
click at [336, 183] on input "Multi Talent ggr nb lm > 0 1st Sport saldo" at bounding box center [371, 183] width 203 height 23
paste input "tra 0 e 100 1st Sport NO saldo BR 0-20%"
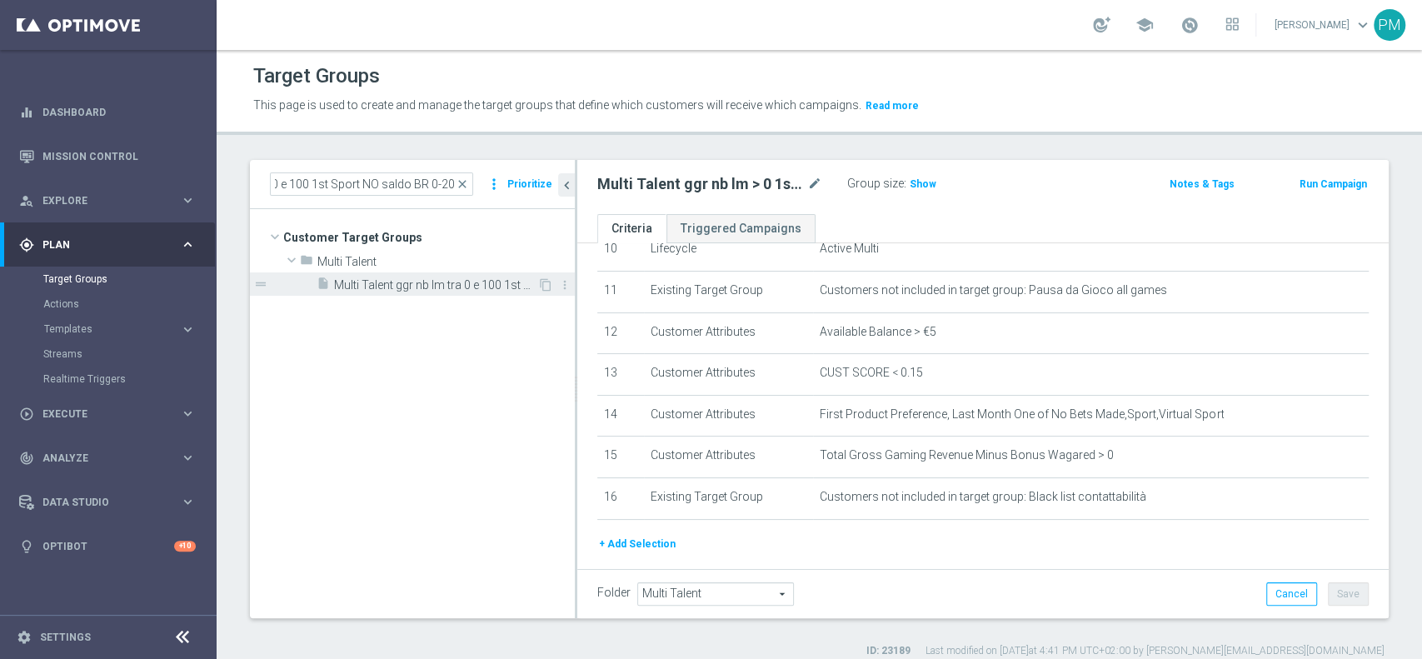
click at [408, 277] on div "insert_drive_file Multi Talent ggr nb lm tra 0 e 100 1st Sport NO saldo BR 0-20%" at bounding box center [426, 283] width 221 height 23
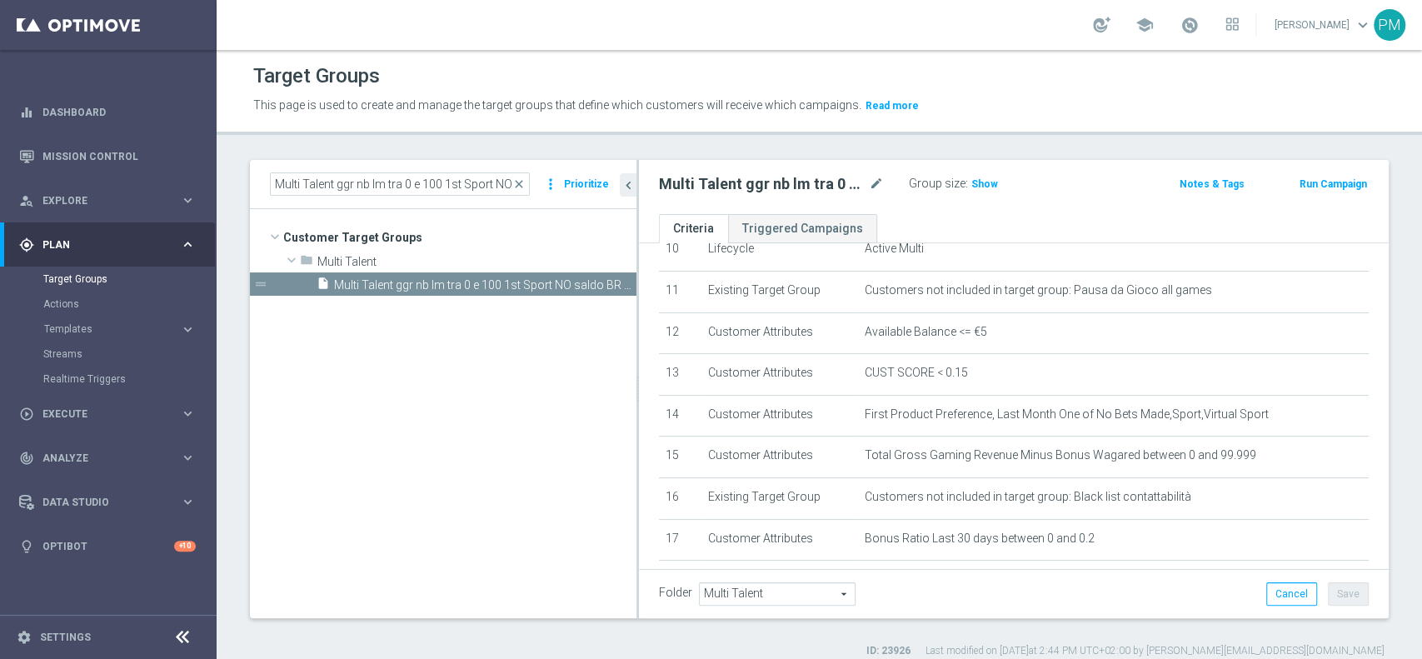
drag, startPoint x: 576, startPoint y: 175, endPoint x: 639, endPoint y: 177, distance: 63.3
click at [639, 177] on div at bounding box center [637, 389] width 2 height 458
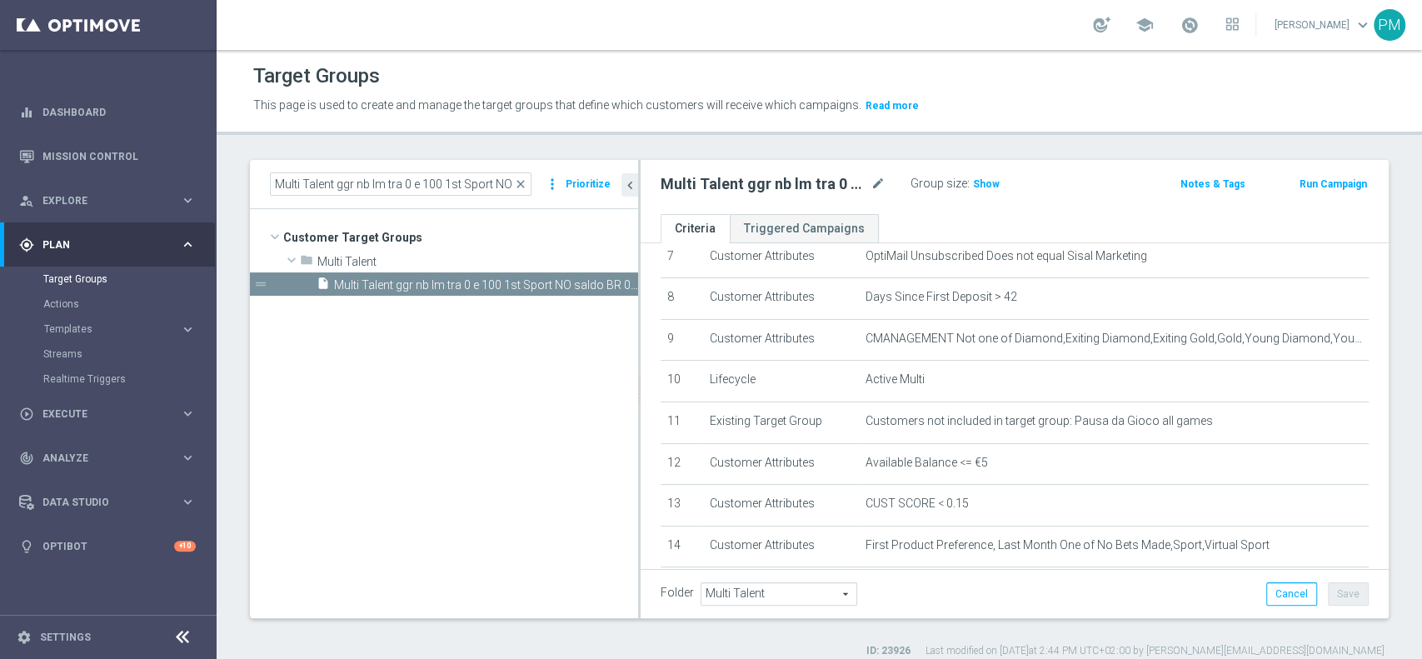
scroll to position [202, 0]
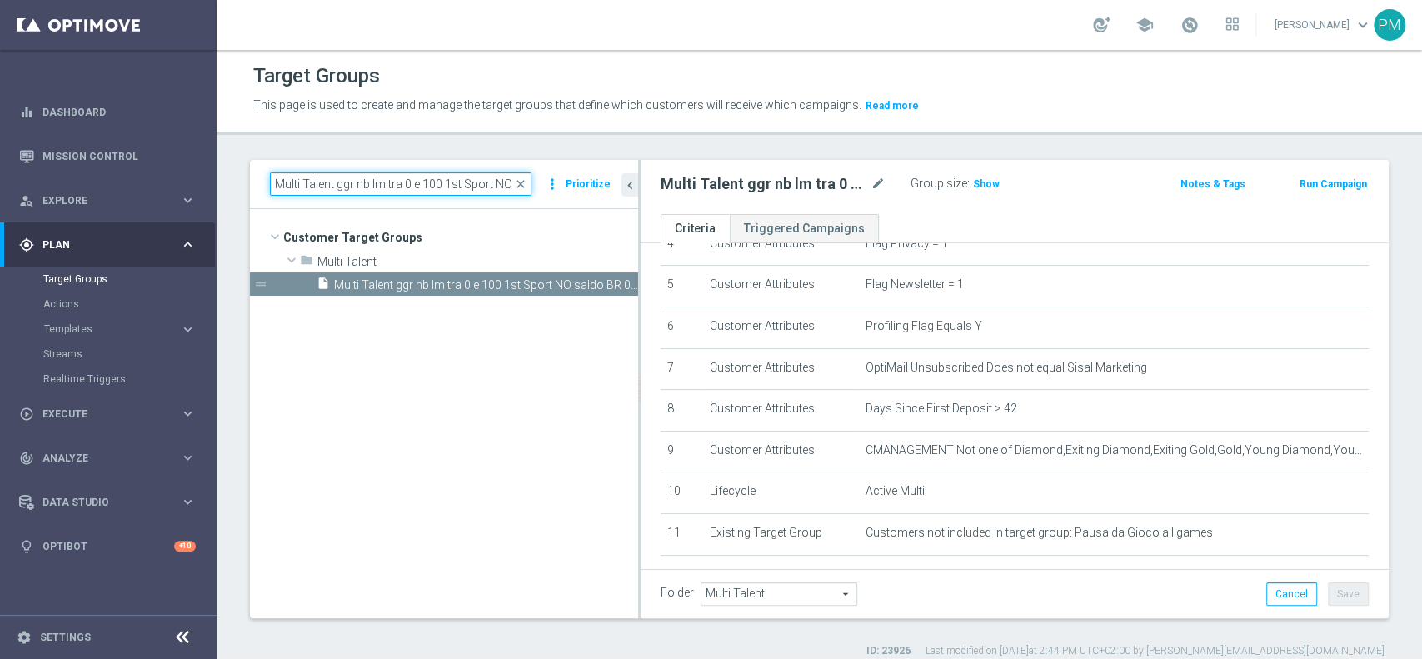
click at [373, 195] on input "Multi Talent ggr nb lm tra 0 e 100 1st Sport NO saldo BR 0-20%" at bounding box center [401, 183] width 262 height 23
click at [373, 194] on input "Multi Talent ggr nb lm tra 0 e 100 1st Sport NO saldo BR 0-20%" at bounding box center [401, 183] width 262 height 23
paste input "> 100 1st Sport NO saldo"
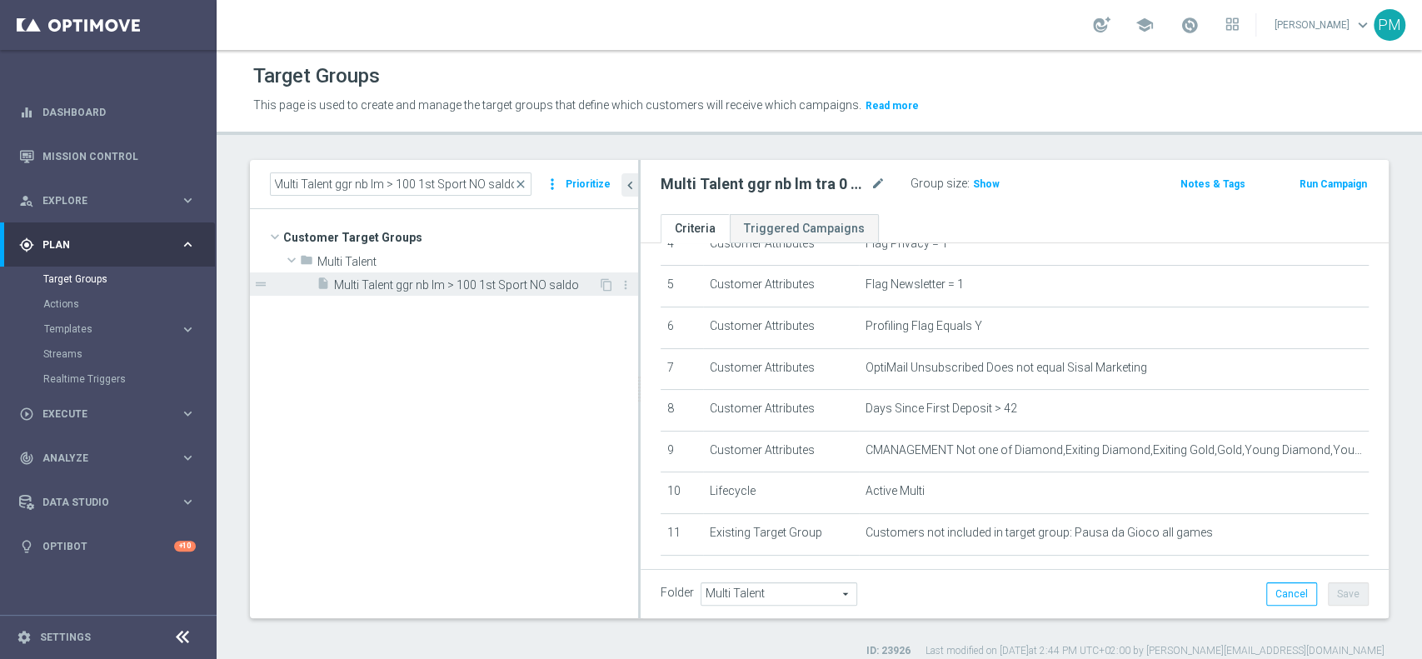
click at [449, 288] on span "Multi Talent ggr nb lm > 100 1st Sport NO saldo" at bounding box center [466, 285] width 264 height 14
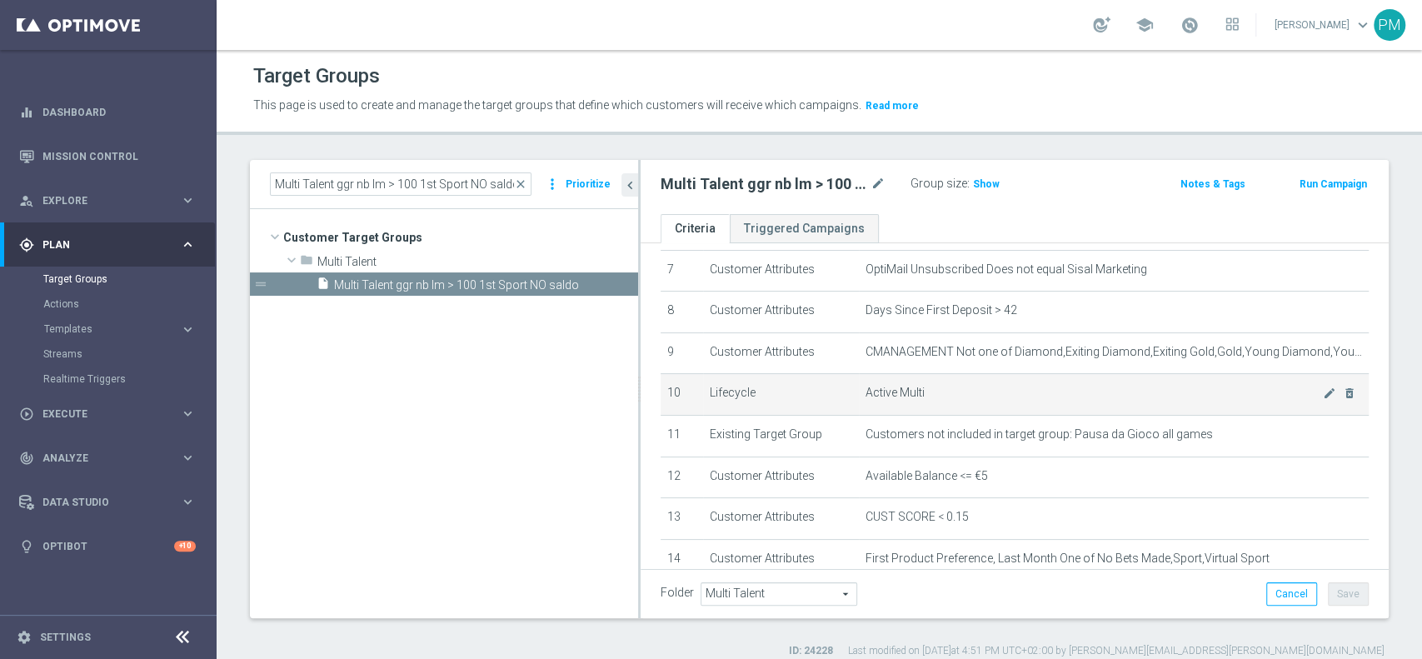
scroll to position [333, 0]
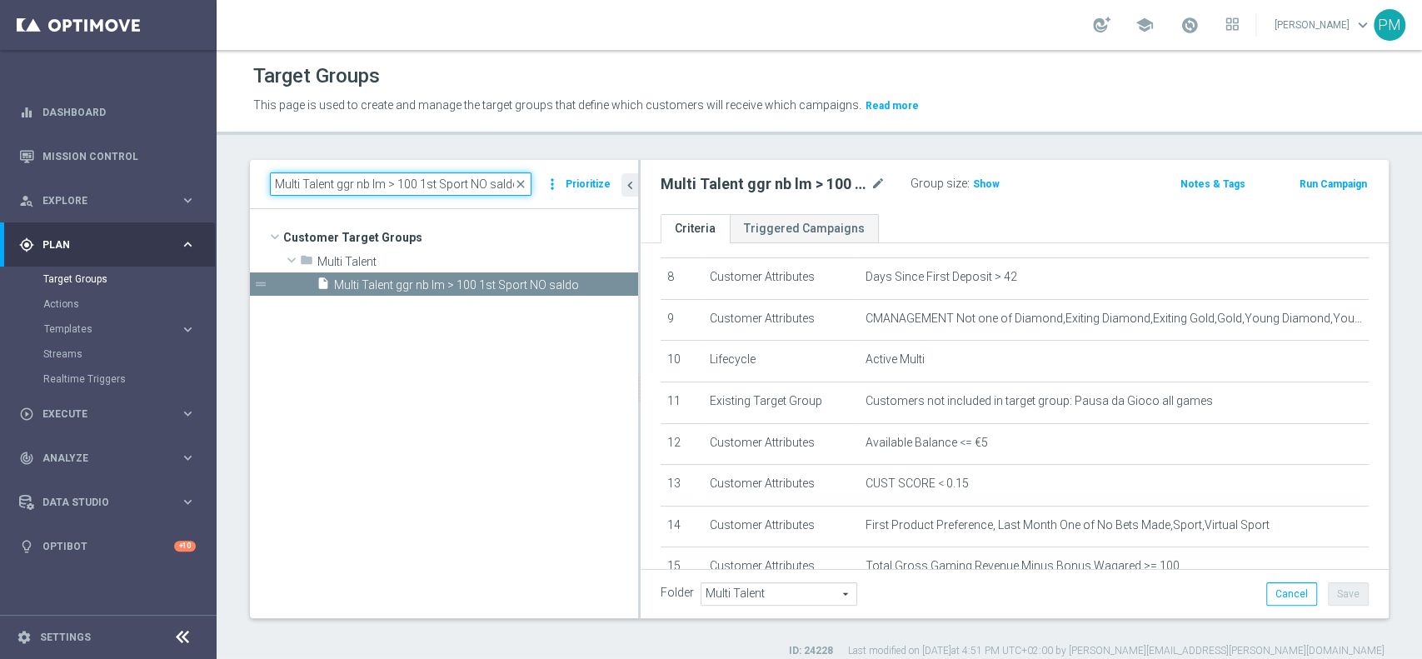
click at [366, 183] on input "Multi Talent ggr nb lm > 100 1st Sport NO saldo" at bounding box center [401, 183] width 262 height 23
paste input "Reactivated Talent ggr nb lm > 0 1st Sport lm BR 0-20%"
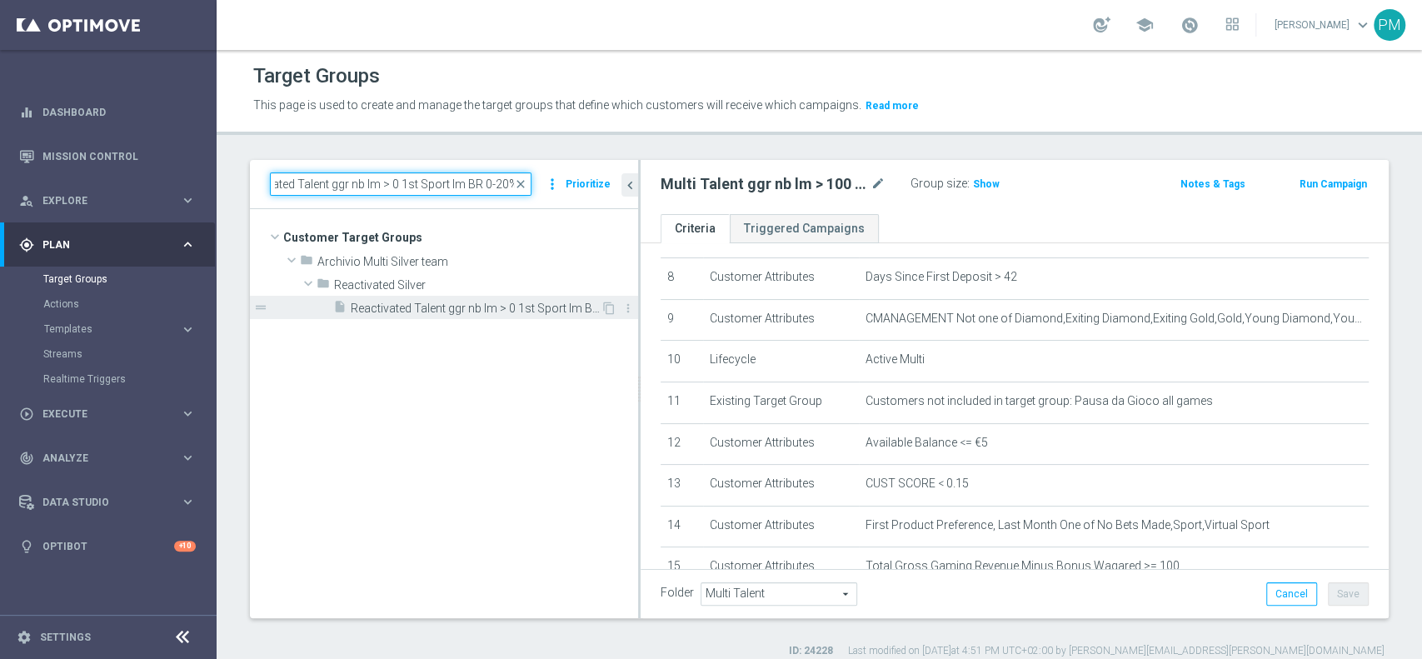
type input "Reactivated Talent ggr nb lm > 0 1st Sport lm BR 0-20%"
click at [440, 296] on div "insert_drive_file Reactivated Talent ggr nb lm > 0 1st Sport lm BR 0-20%" at bounding box center [466, 307] width 267 height 23
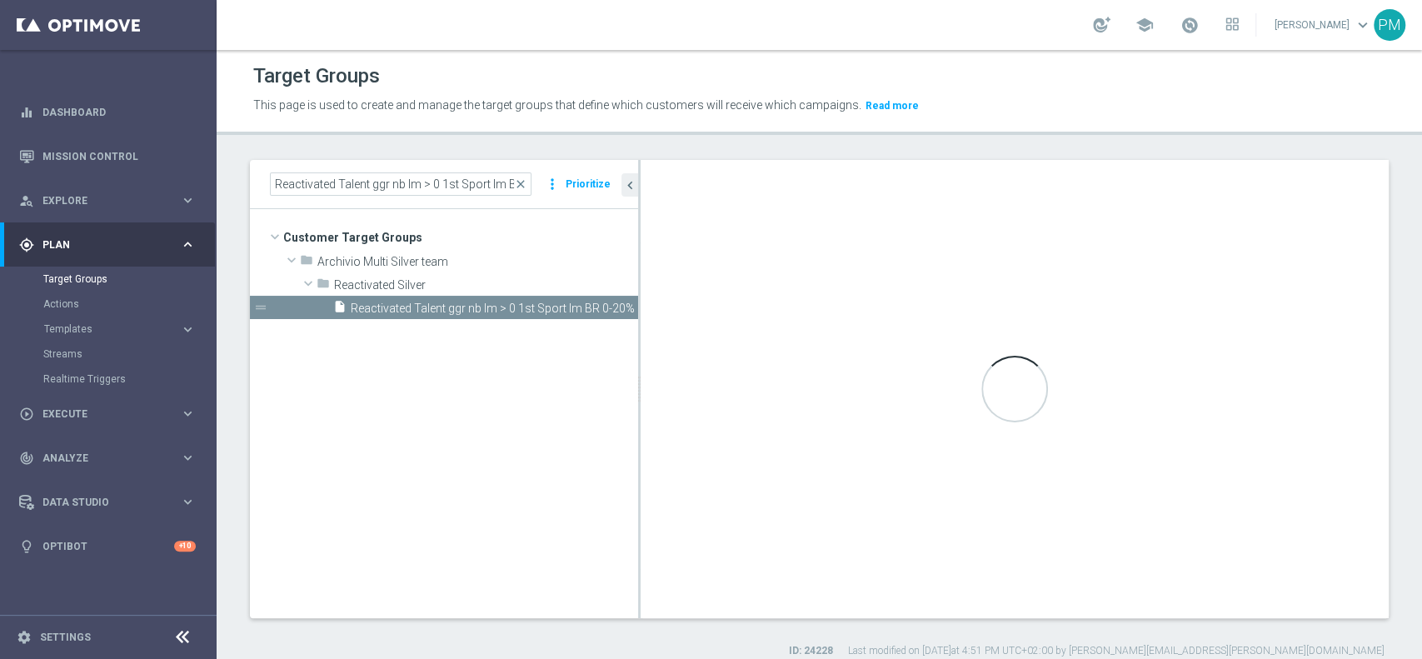
type input "Reactivated Silver"
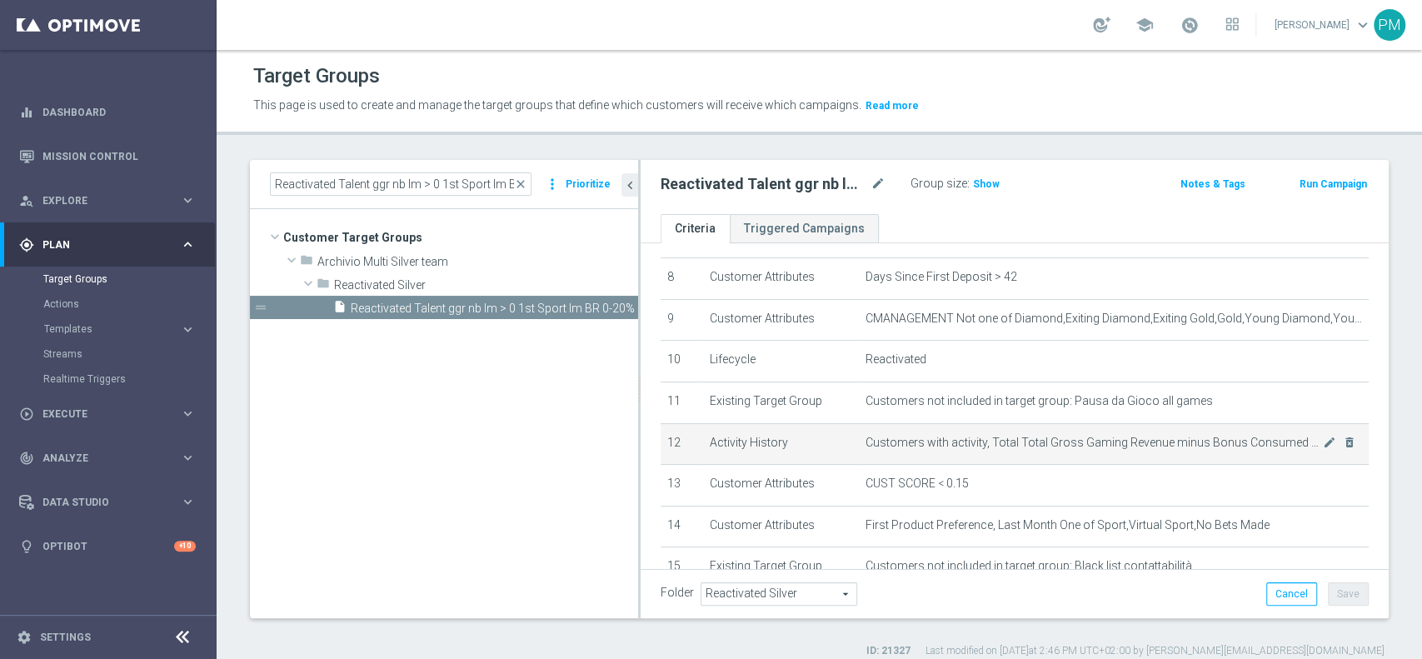
scroll to position [444, 0]
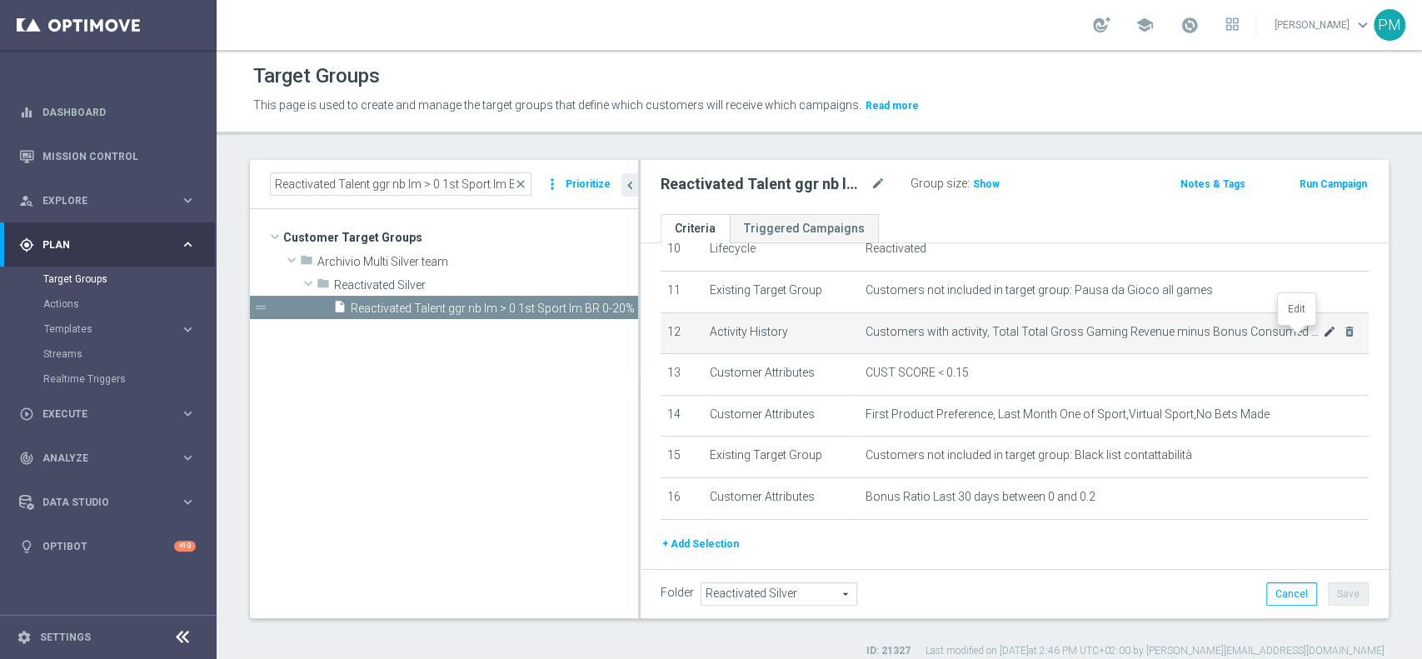
click at [1322, 336] on icon "mode_edit" at bounding box center [1328, 331] width 13 height 13
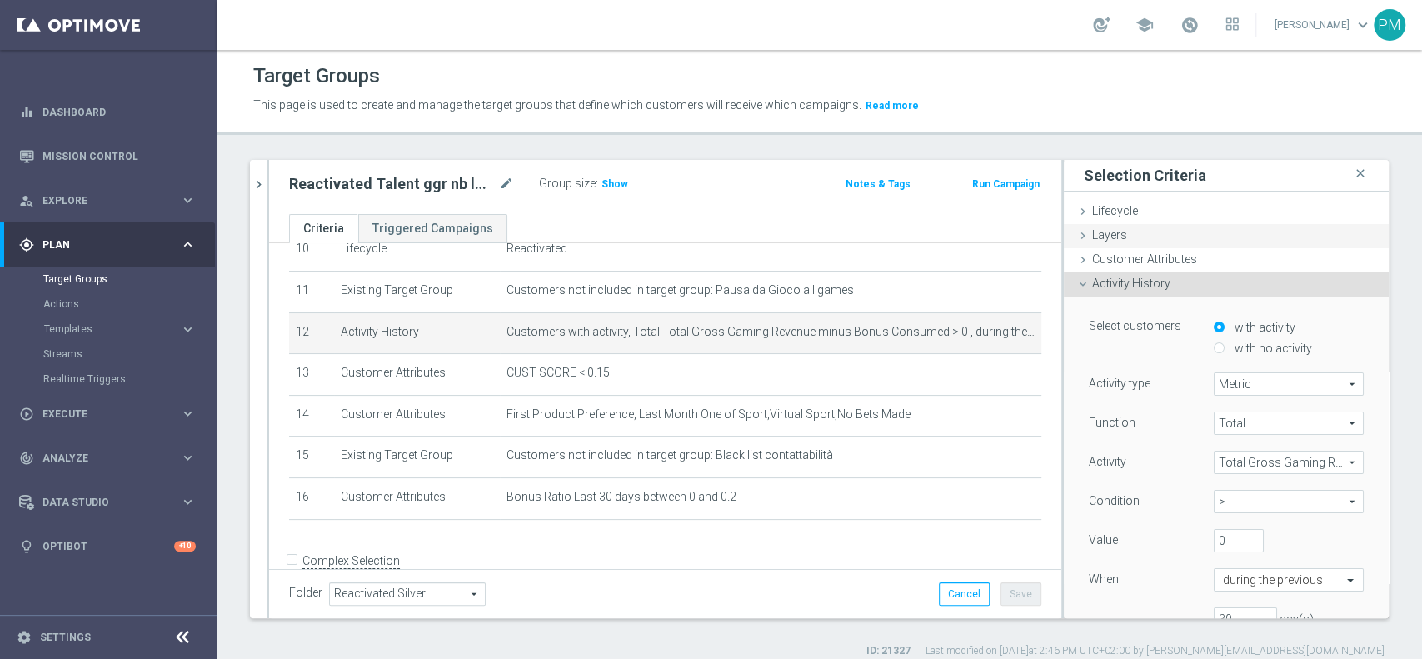
click at [1104, 244] on div "Layers done" at bounding box center [1226, 236] width 325 height 25
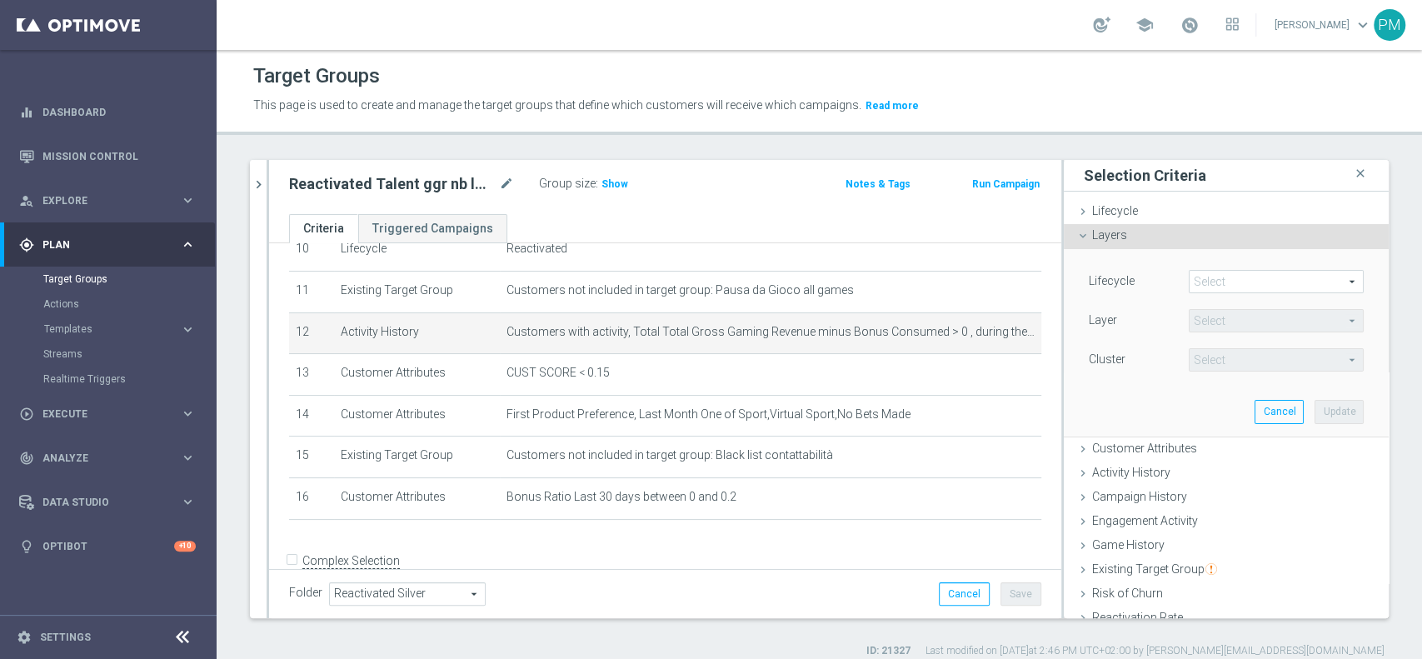
click at [1099, 230] on span "Layers" at bounding box center [1109, 234] width 35 height 13
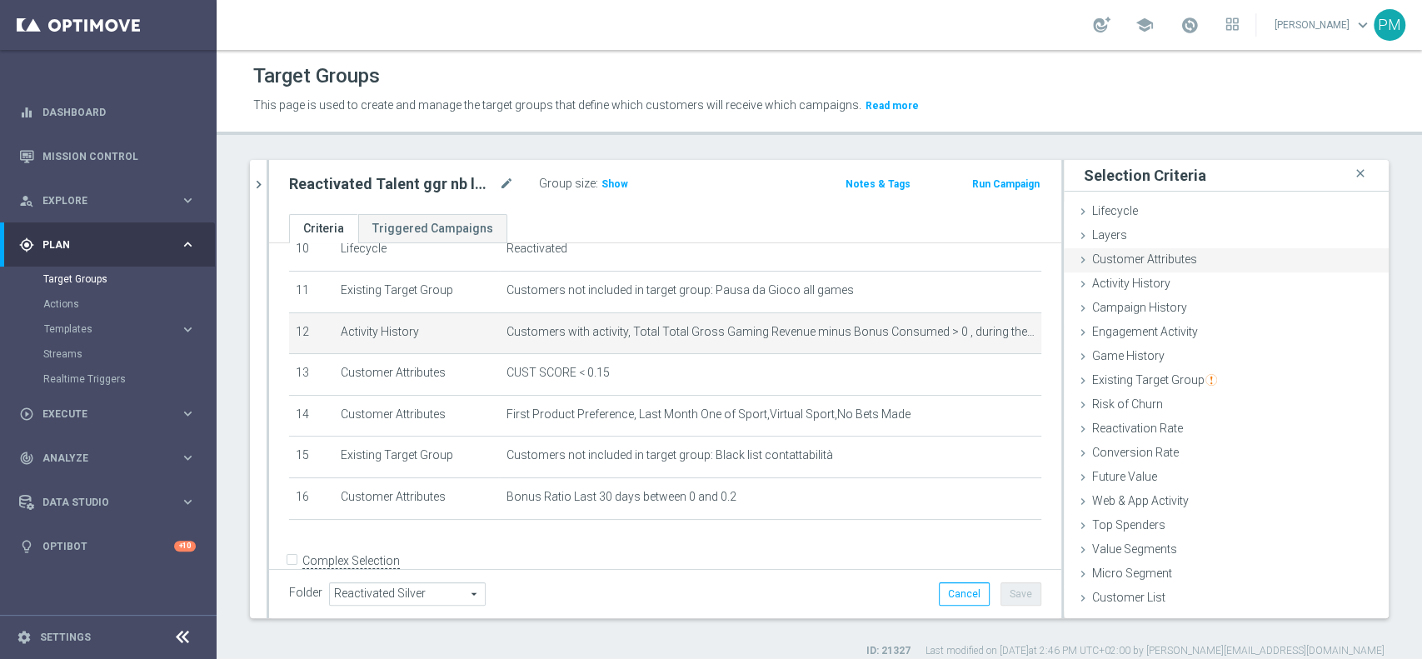
click at [1114, 261] on span "Customer Attributes" at bounding box center [1144, 258] width 105 height 13
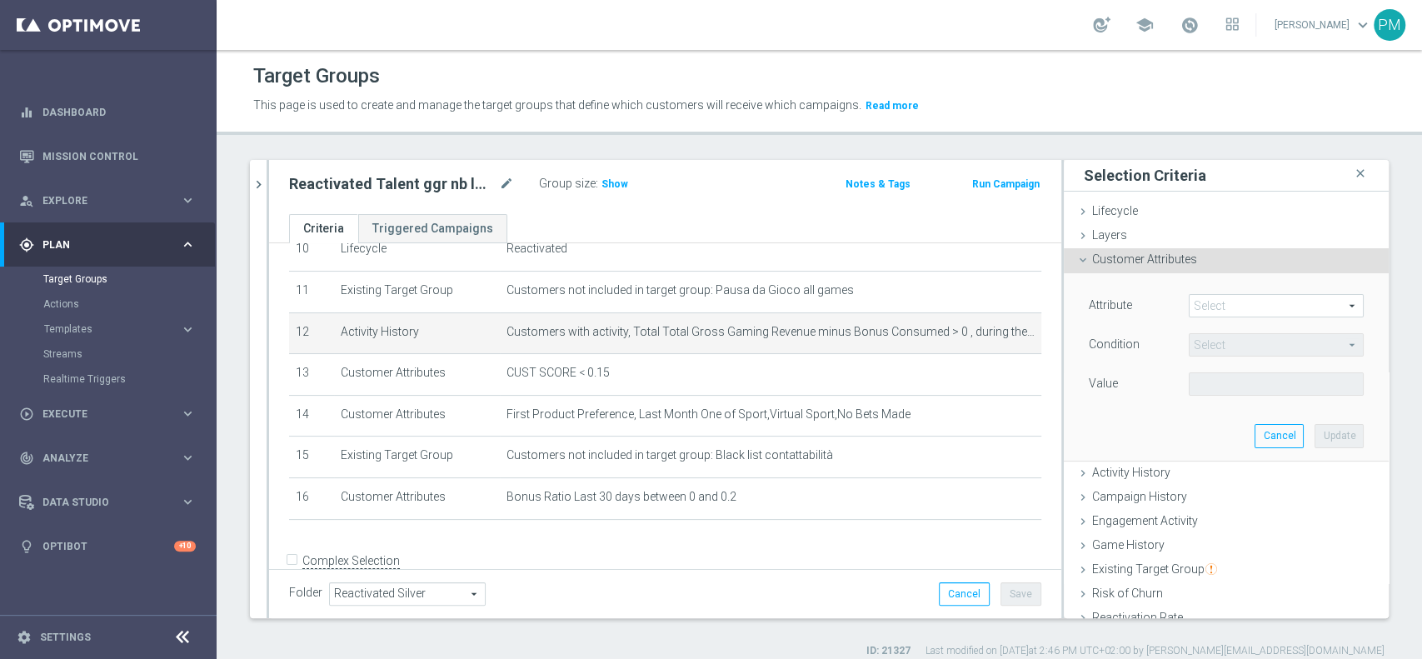
click at [1189, 304] on span at bounding box center [1275, 306] width 173 height 22
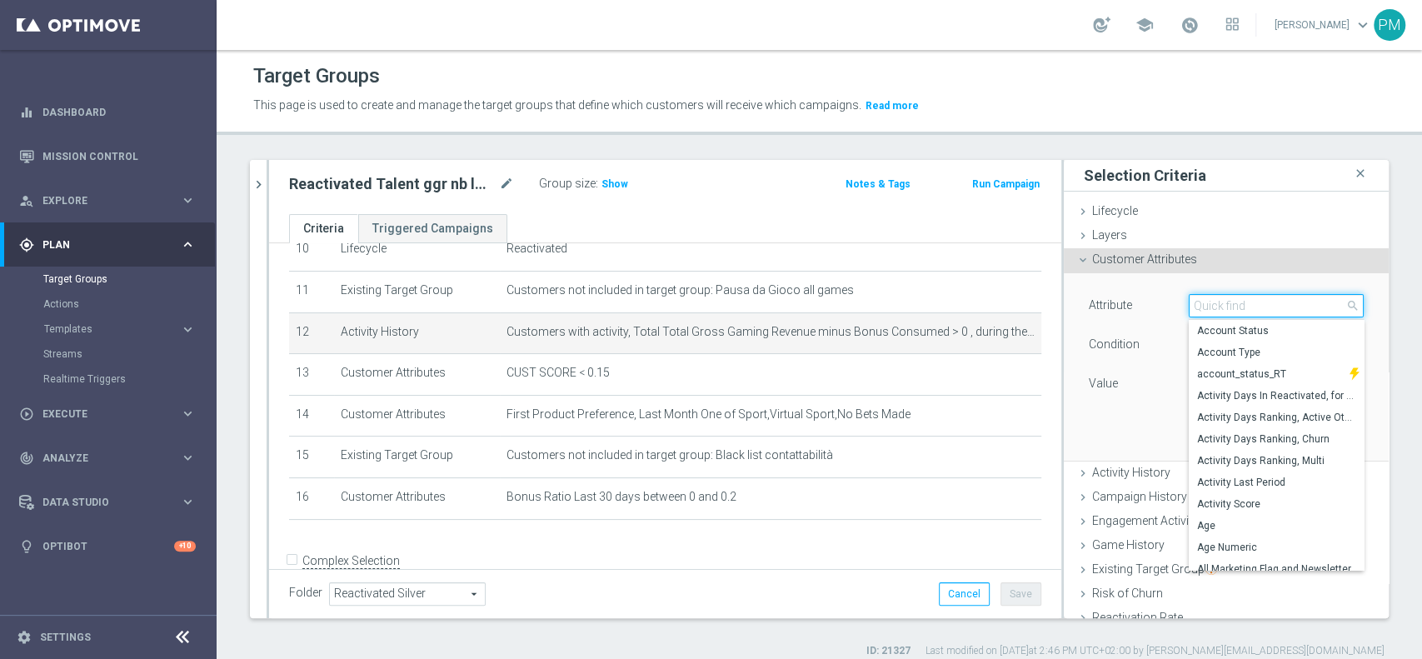
click at [1189, 304] on input "search" at bounding box center [1276, 305] width 175 height 23
paste input "Gaming Revenue Minus Bonus Wagared"
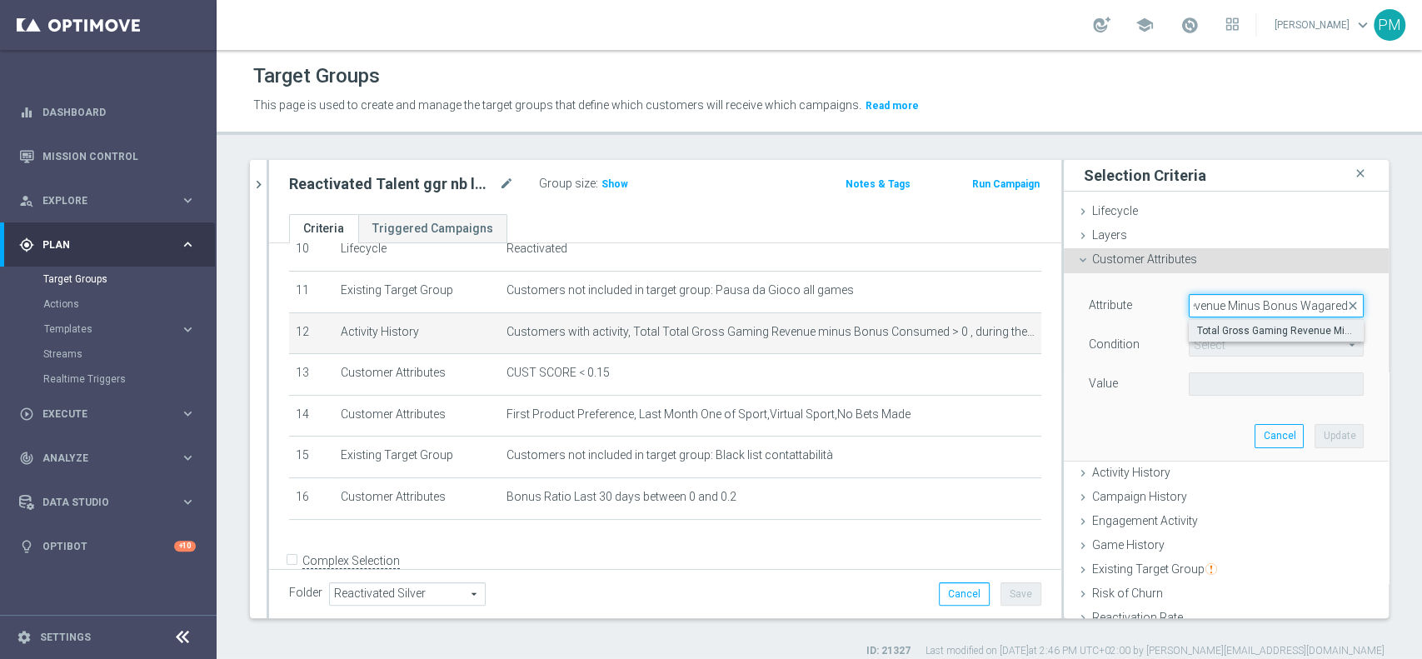
type input "Gaming Revenue Minus Bonus Wagared"
click at [1224, 330] on span "Total Gross Gaming Revenue Minus Bonus Wagared" at bounding box center [1276, 330] width 158 height 13
type input "Total Gross Gaming Revenue Minus Bonus Wagared"
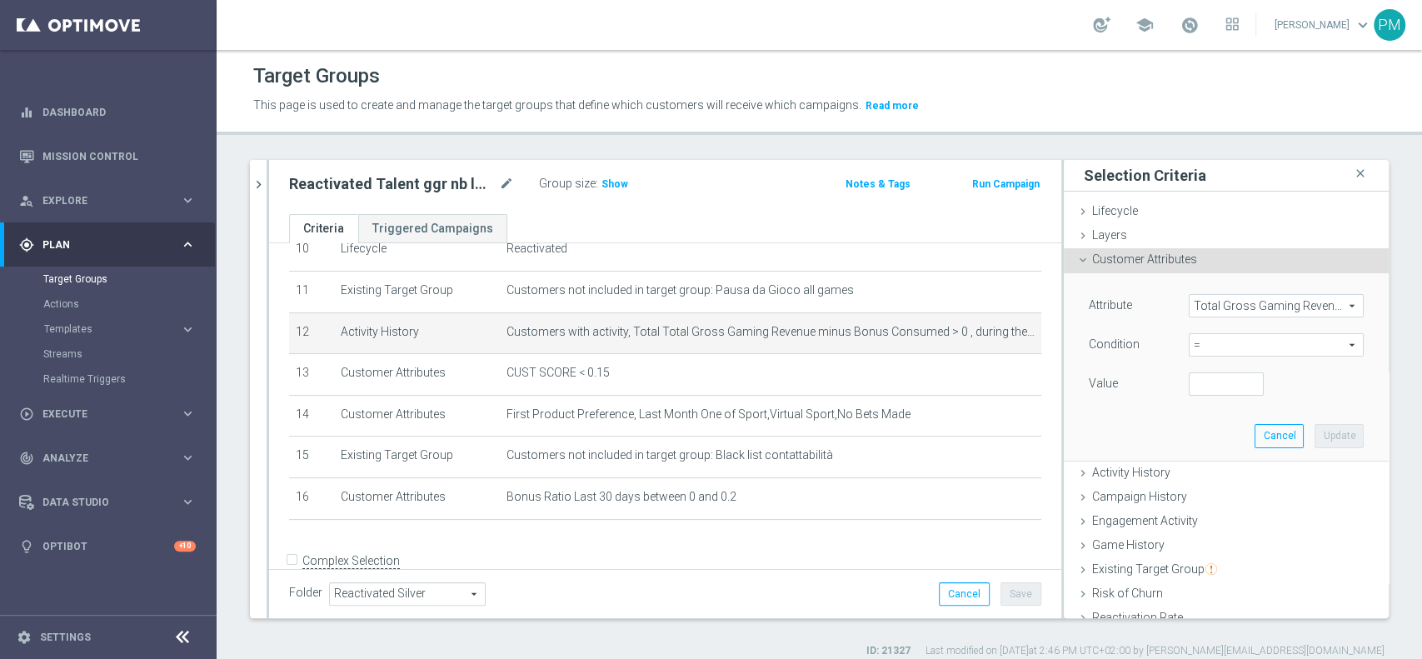
click at [1204, 344] on span "=" at bounding box center [1275, 345] width 173 height 22
click at [1198, 465] on label ">" at bounding box center [1276, 457] width 175 height 22
type input ">"
click at [1202, 385] on input "number" at bounding box center [1226, 383] width 75 height 23
type input "0"
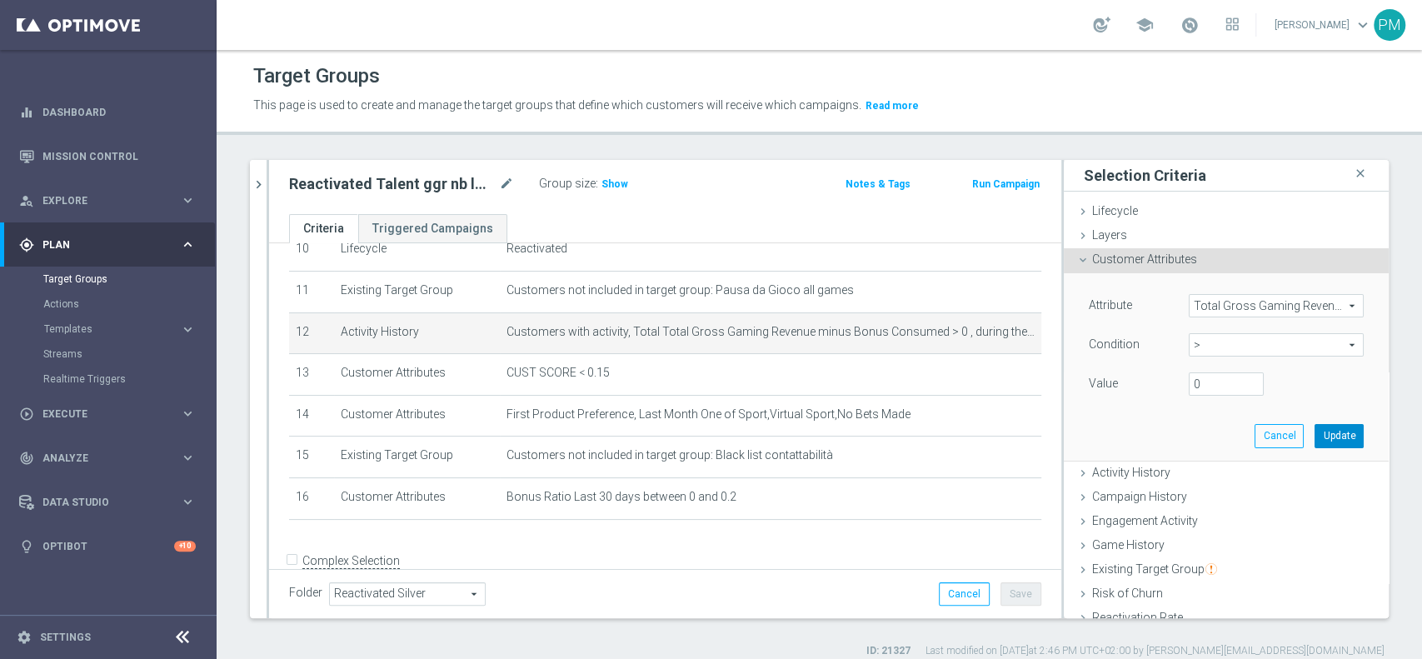
click at [1314, 426] on button "Update" at bounding box center [1338, 435] width 49 height 23
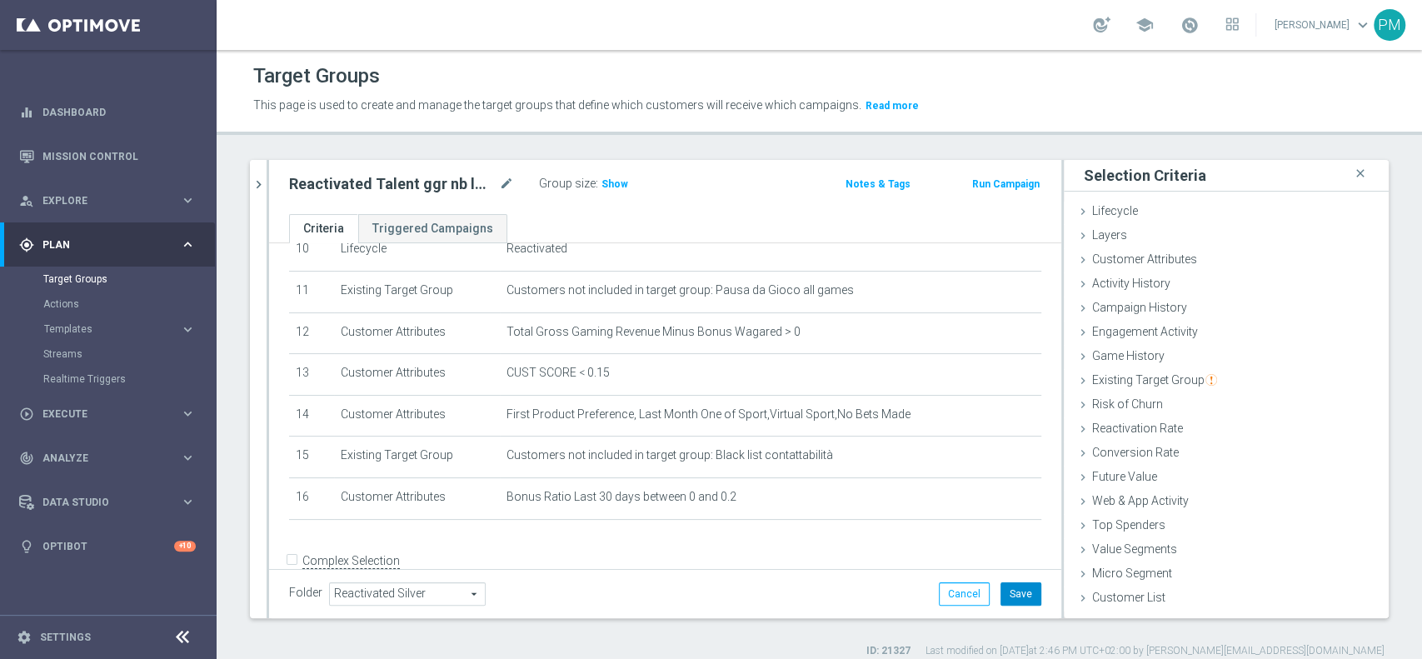
click at [1004, 589] on button "Save" at bounding box center [1020, 593] width 41 height 23
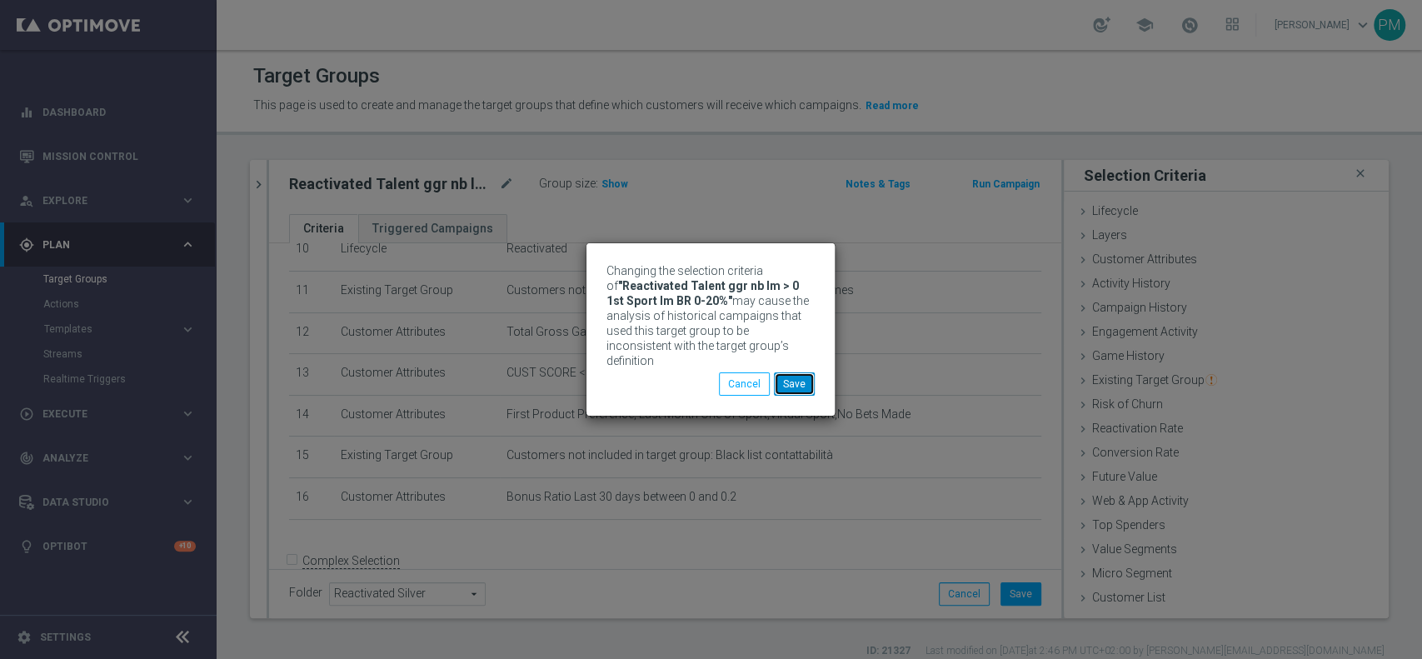
click at [794, 375] on button "Save" at bounding box center [794, 383] width 41 height 23
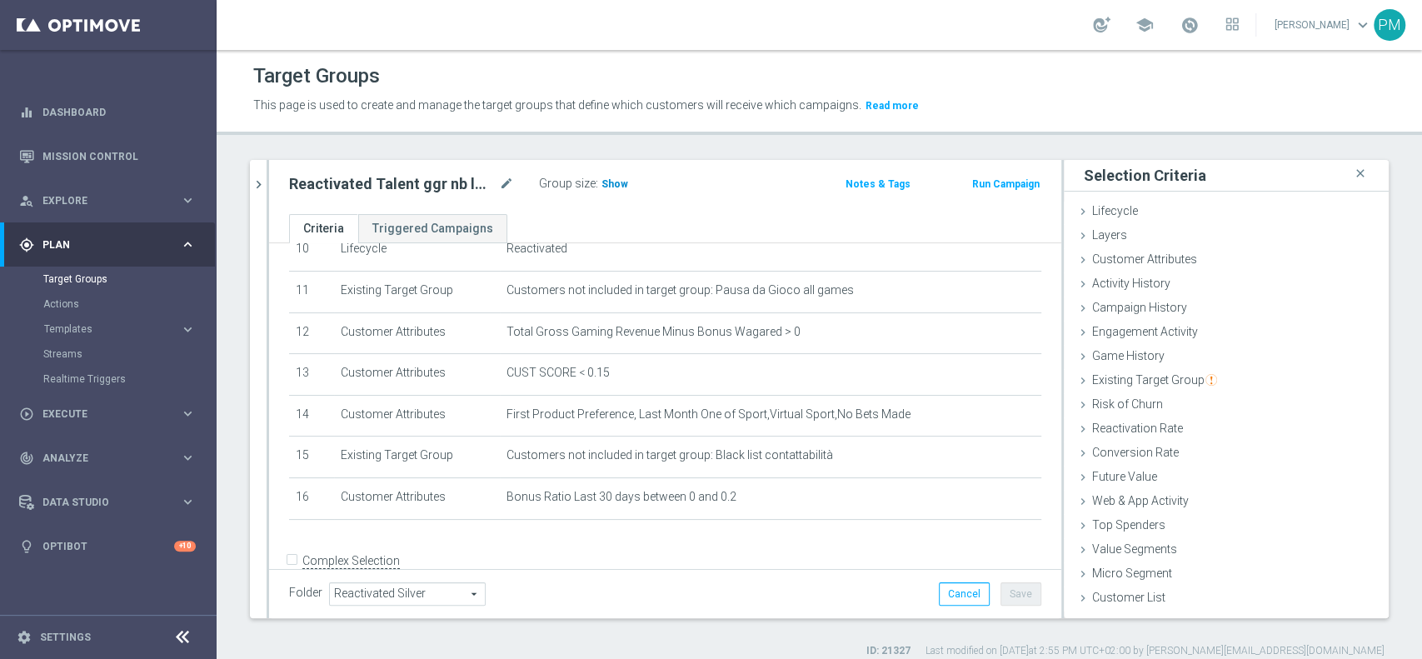
click at [618, 183] on span "Show" at bounding box center [614, 184] width 27 height 12
click at [253, 180] on icon "chevron_right" at bounding box center [259, 185] width 16 height 16
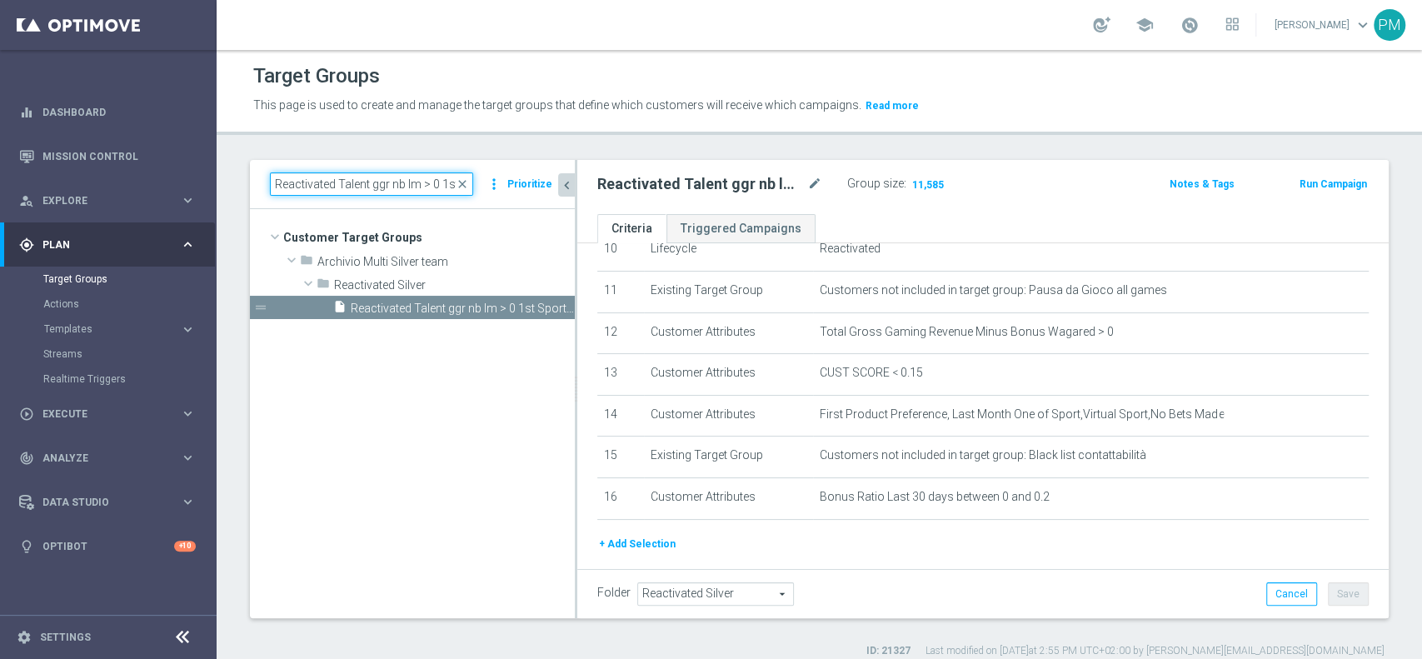
click at [346, 186] on input "Reactivated Talent ggr nb lm > 0 1st Sport lm BR 0-20%" at bounding box center [371, 183] width 203 height 23
paste input "Churn 0-12M Talent ggr nb tra 0 e 29 1st NO Sport"
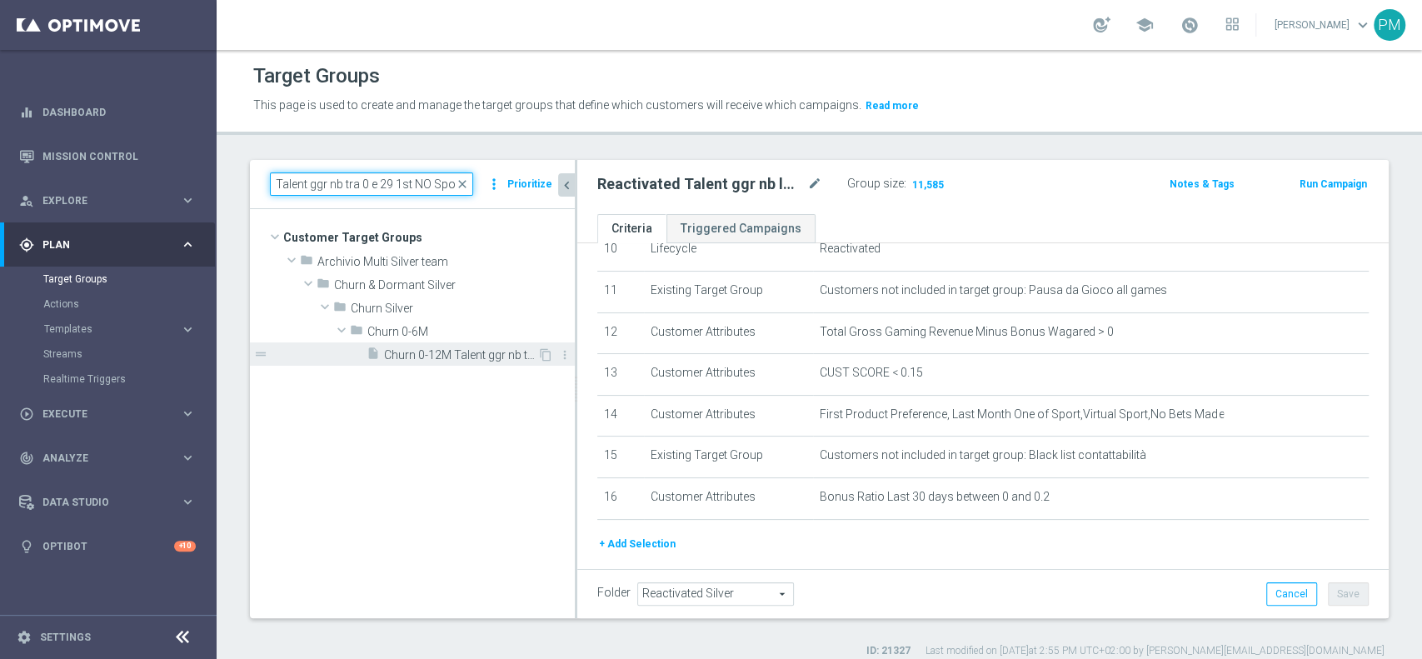
type input "Churn 0-12M Talent ggr nb tra 0 e 29 1st NO Sport"
click at [423, 350] on span "Churn 0-12M Talent ggr nb tra 0 e 29 1st NO Sport" at bounding box center [460, 355] width 153 height 14
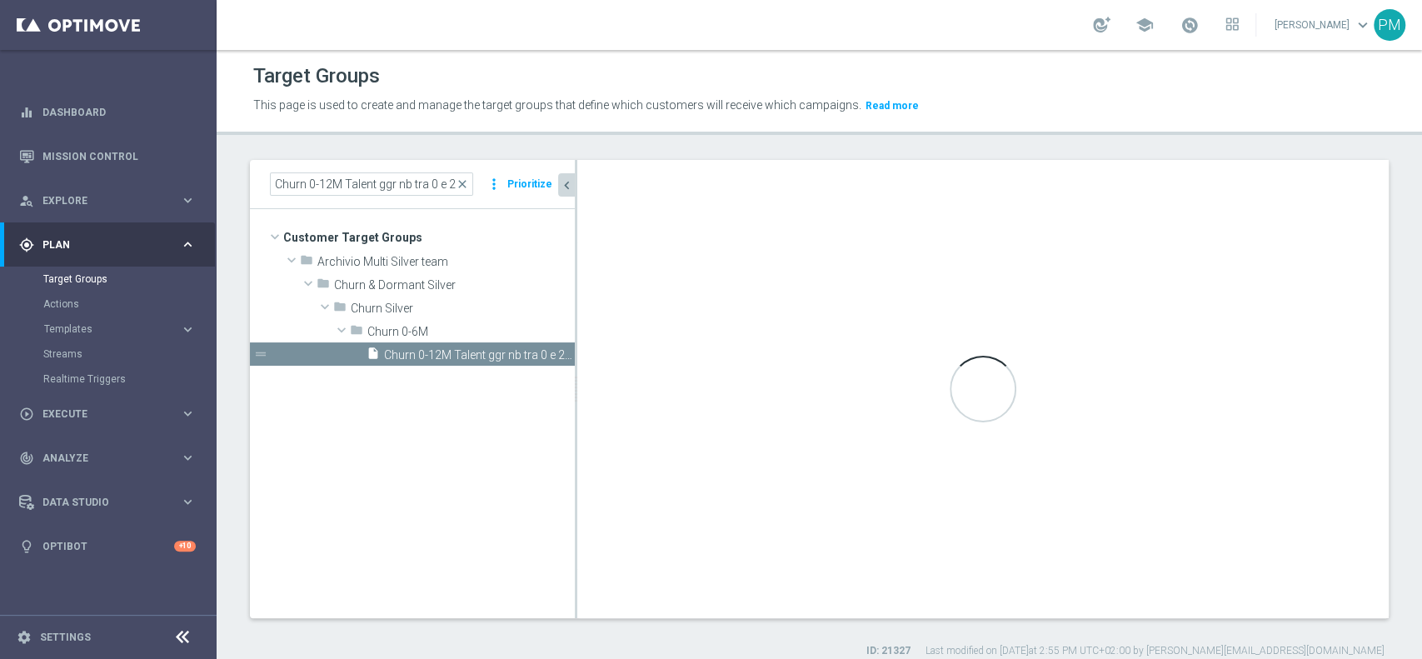
type input "Churn 0-6M"
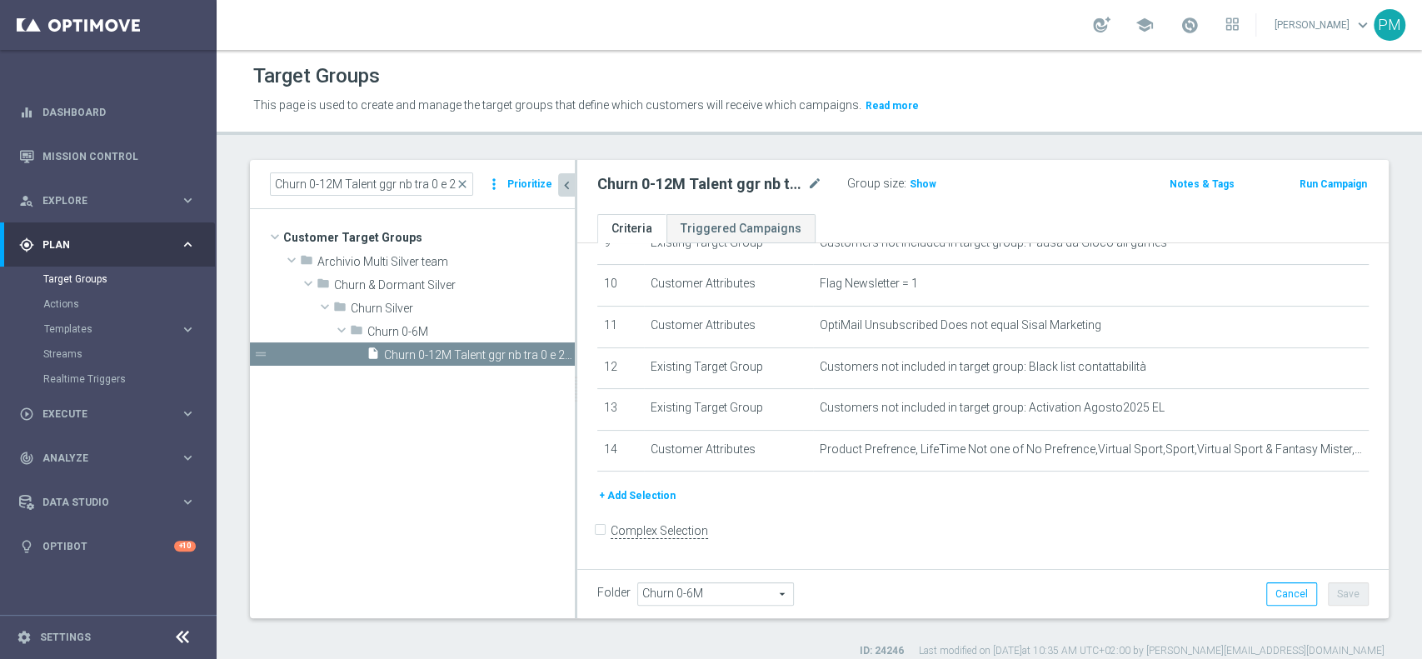
scroll to position [410, 0]
click at [345, 180] on input "Churn 0-12M Talent ggr nb tra 0 e 29 1st NO Sport" at bounding box center [371, 183] width 203 height 23
paste input "< 0"
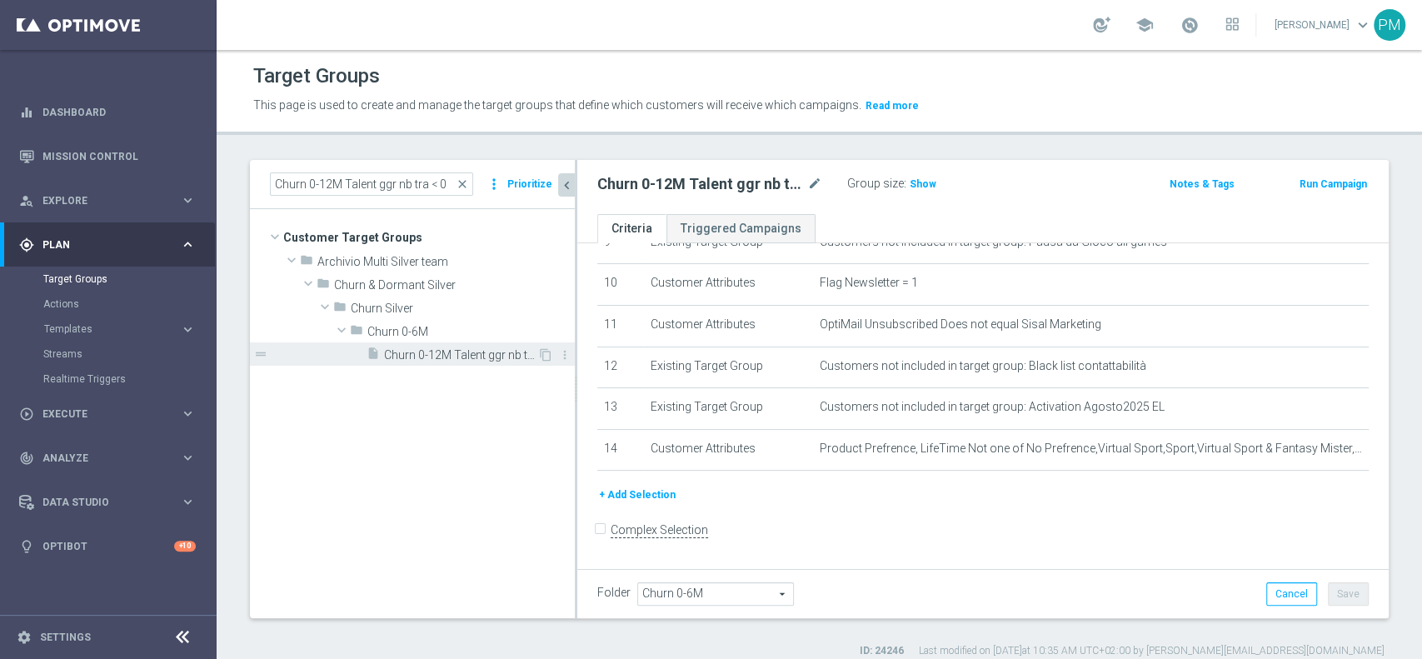
click at [453, 349] on span "Churn 0-12M Talent ggr nb tra < 0" at bounding box center [460, 355] width 153 height 14
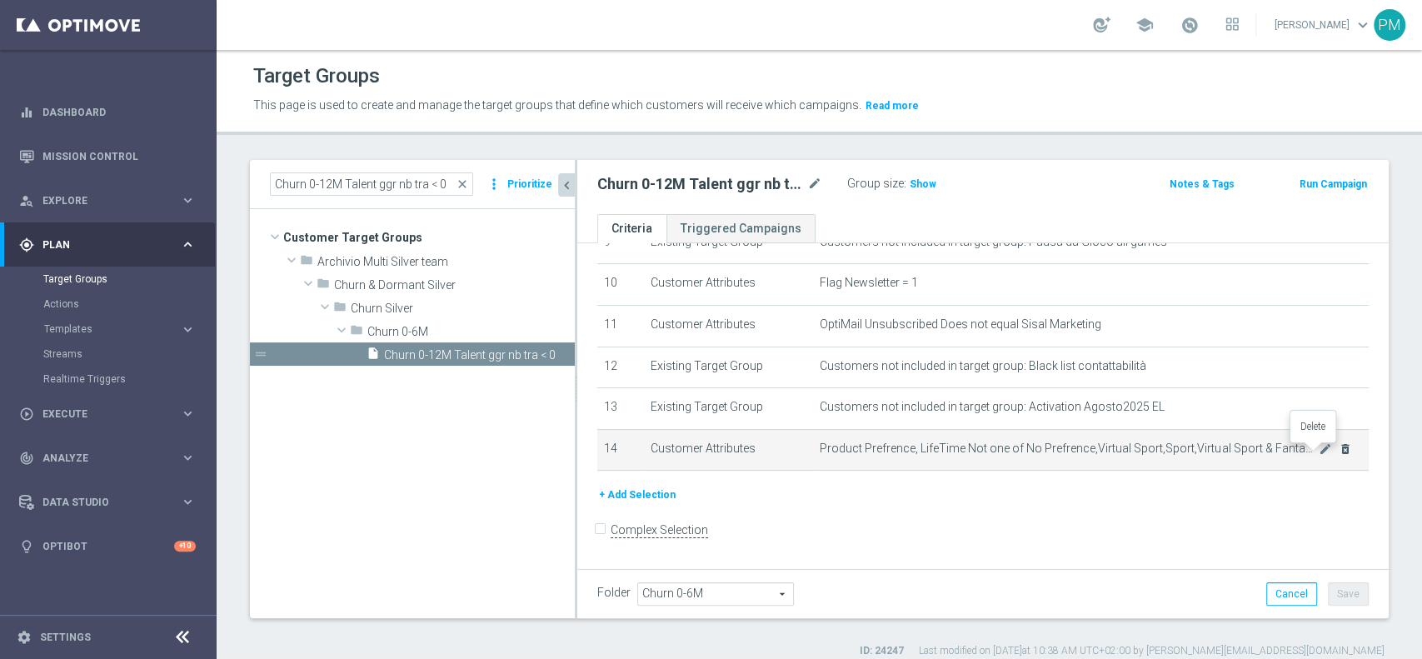
click at [1338, 451] on icon "delete_forever" at bounding box center [1344, 448] width 13 height 13
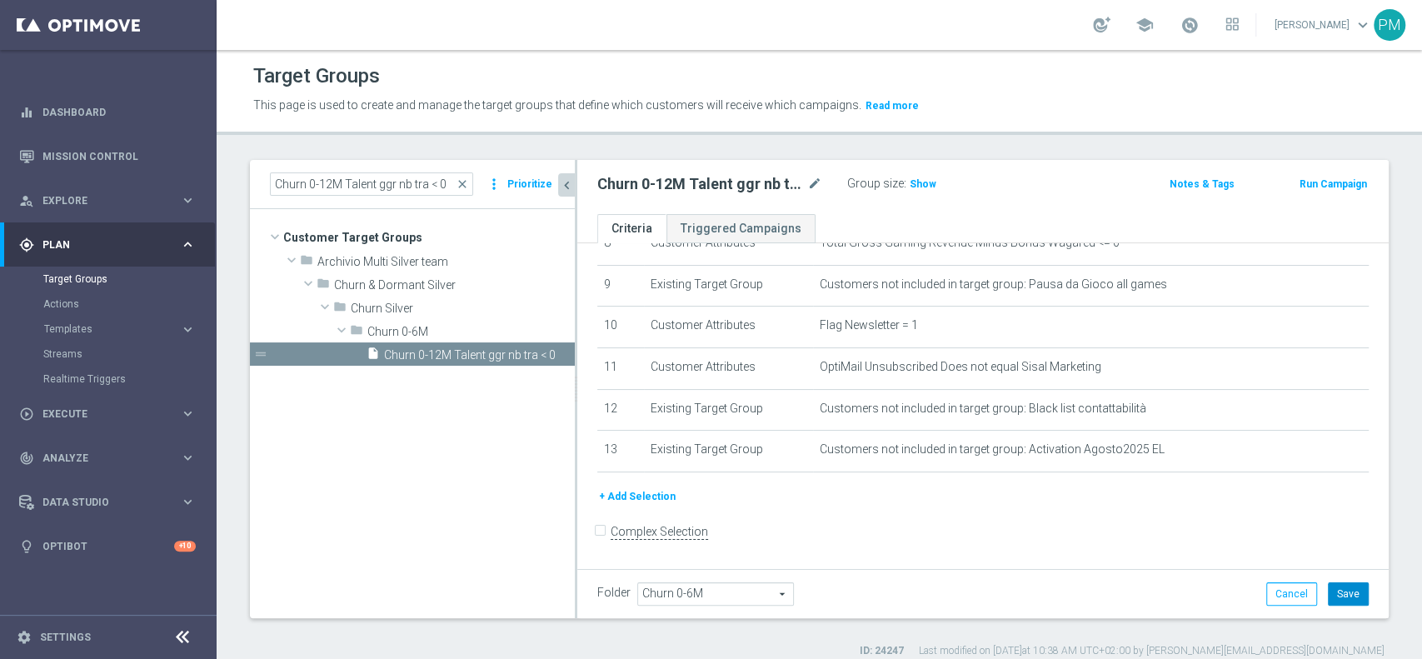
click at [1341, 597] on button "Save" at bounding box center [1348, 593] width 41 height 23
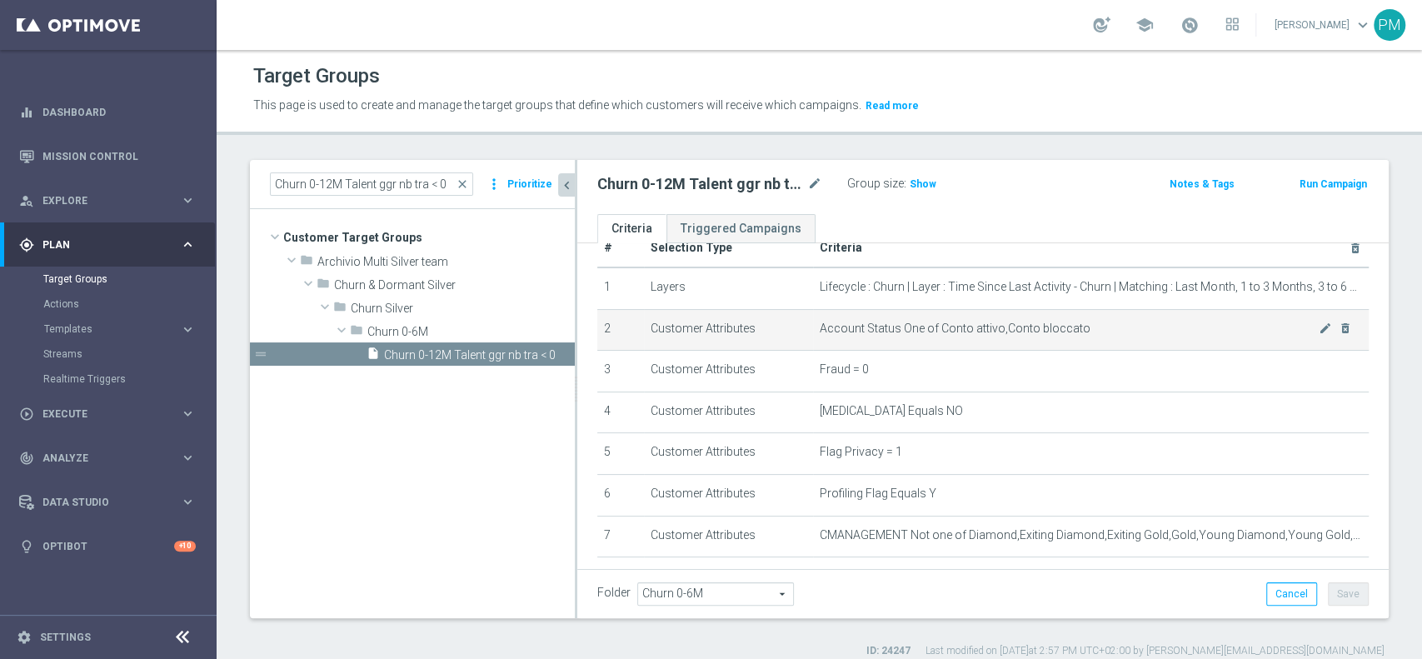
scroll to position [0, 0]
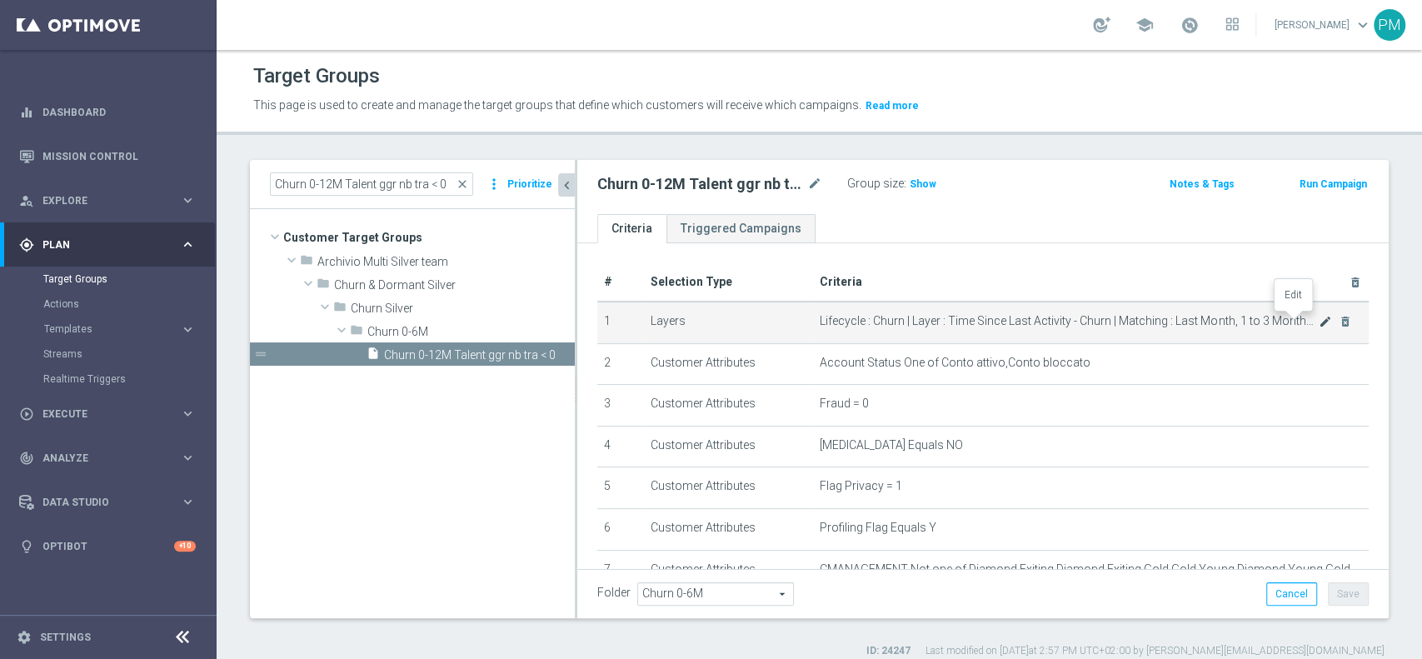
click at [1318, 321] on icon "mode_edit" at bounding box center [1324, 321] width 13 height 13
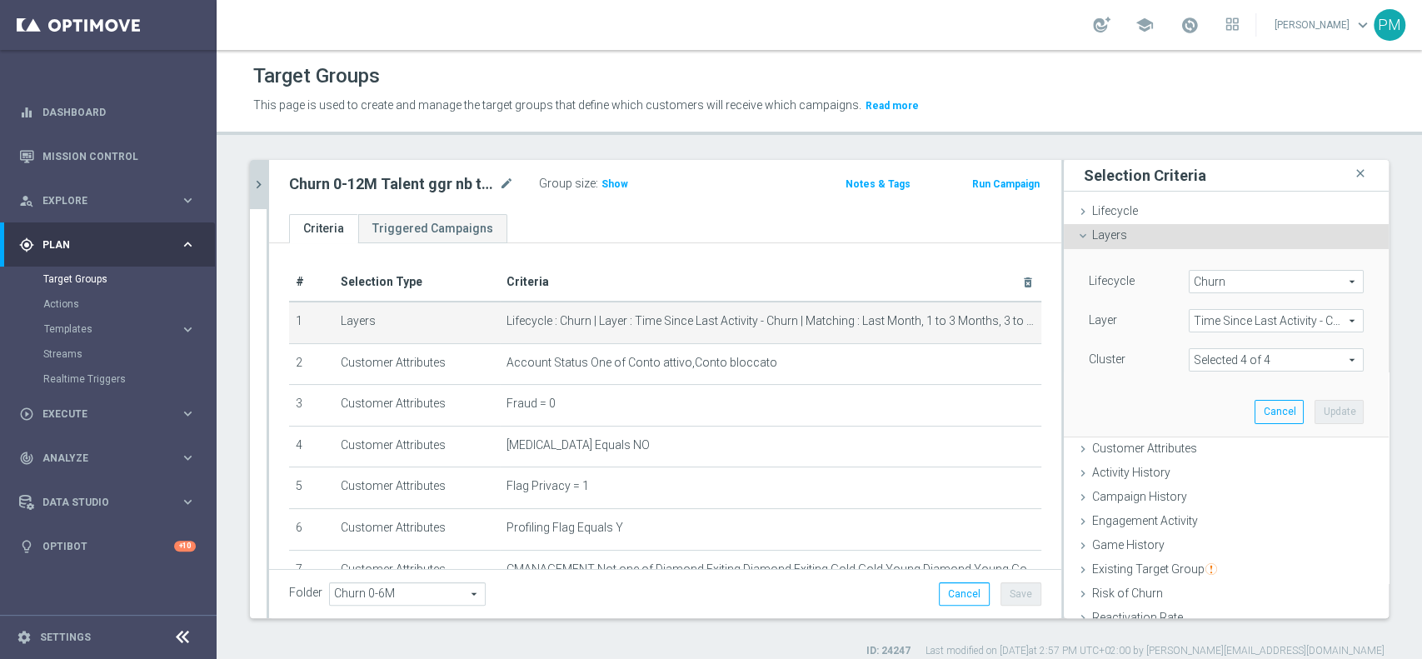
click at [1275, 356] on span at bounding box center [1275, 360] width 173 height 22
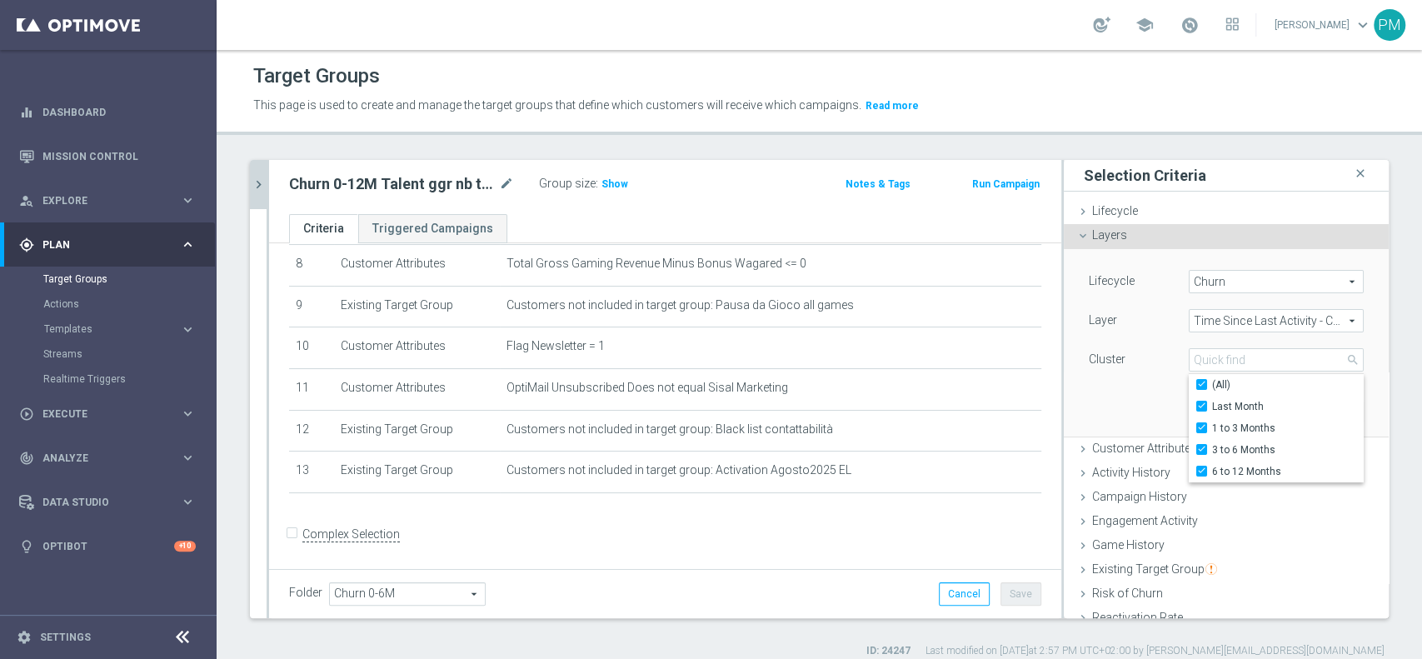
scroll to position [350, 0]
click at [620, 177] on h3 "Show" at bounding box center [615, 184] width 30 height 18
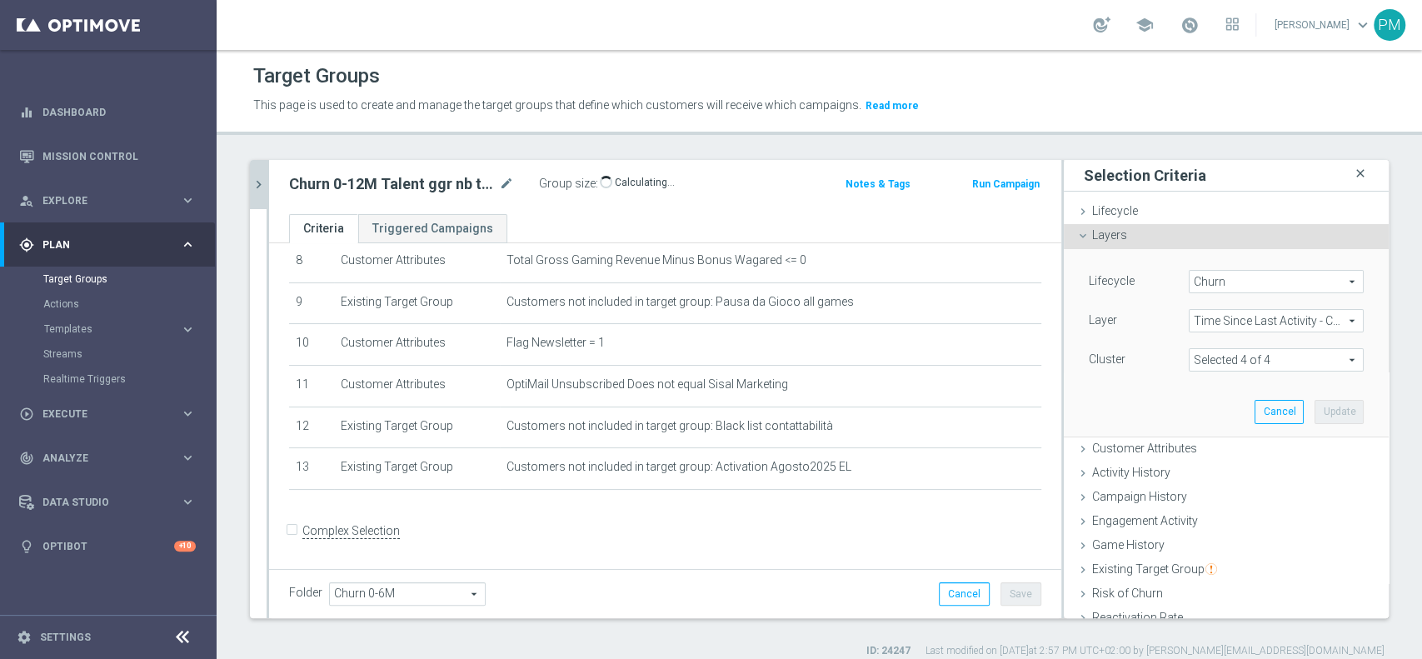
click at [1352, 173] on icon "close" at bounding box center [1360, 173] width 17 height 22
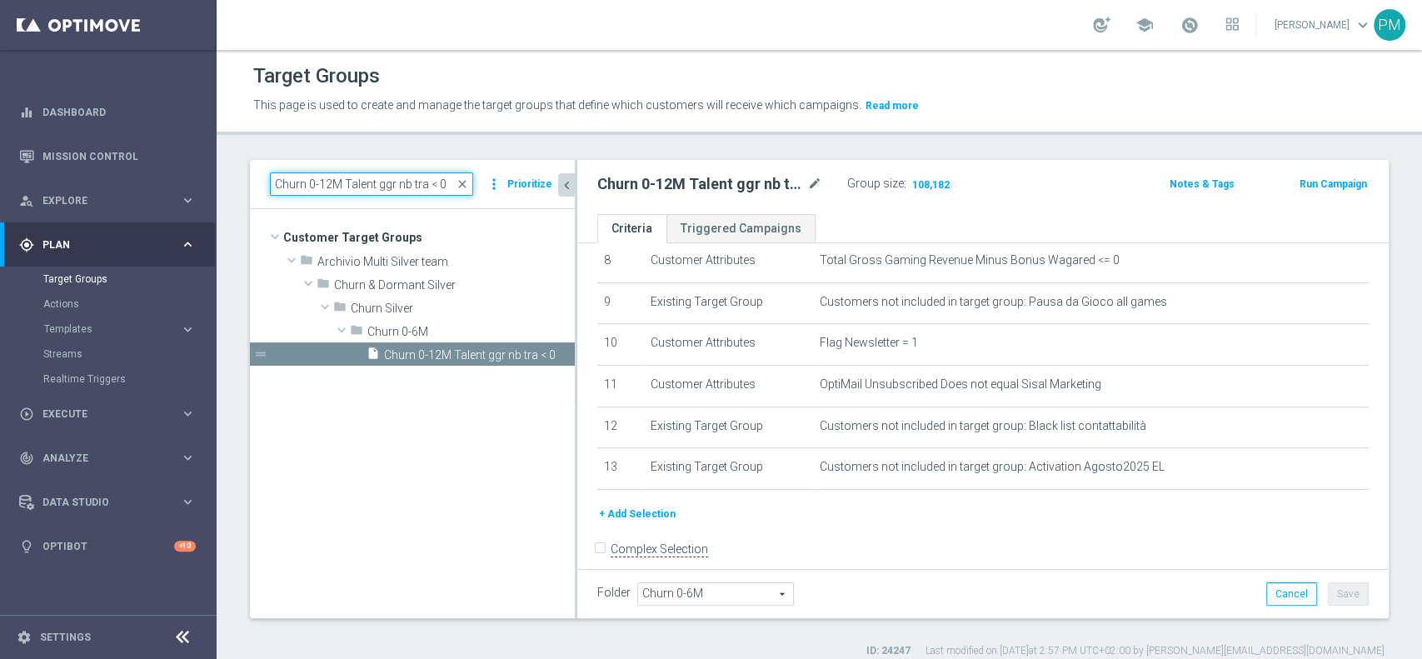
click at [336, 190] on input "Churn 0-12M Talent ggr nb tra < 0" at bounding box center [371, 183] width 203 height 23
paste input "no NL"
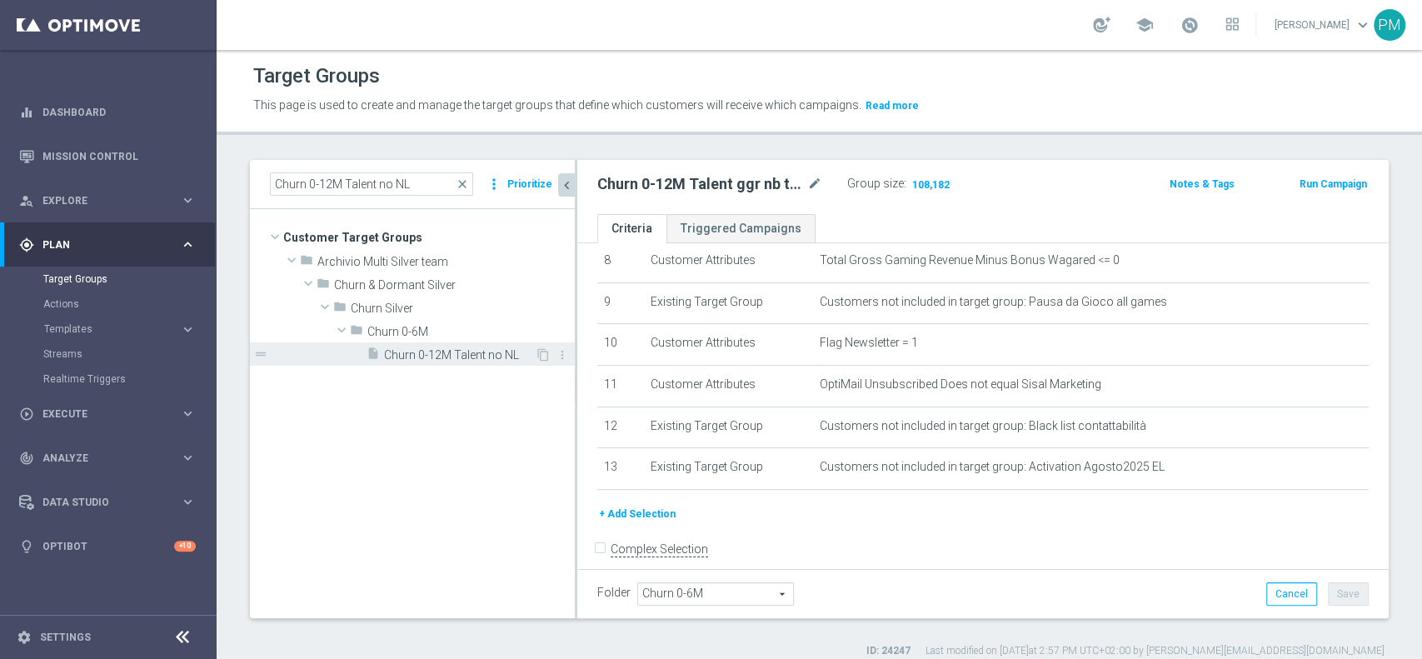
click at [432, 357] on span "Churn 0-12M Talent no NL" at bounding box center [459, 355] width 151 height 14
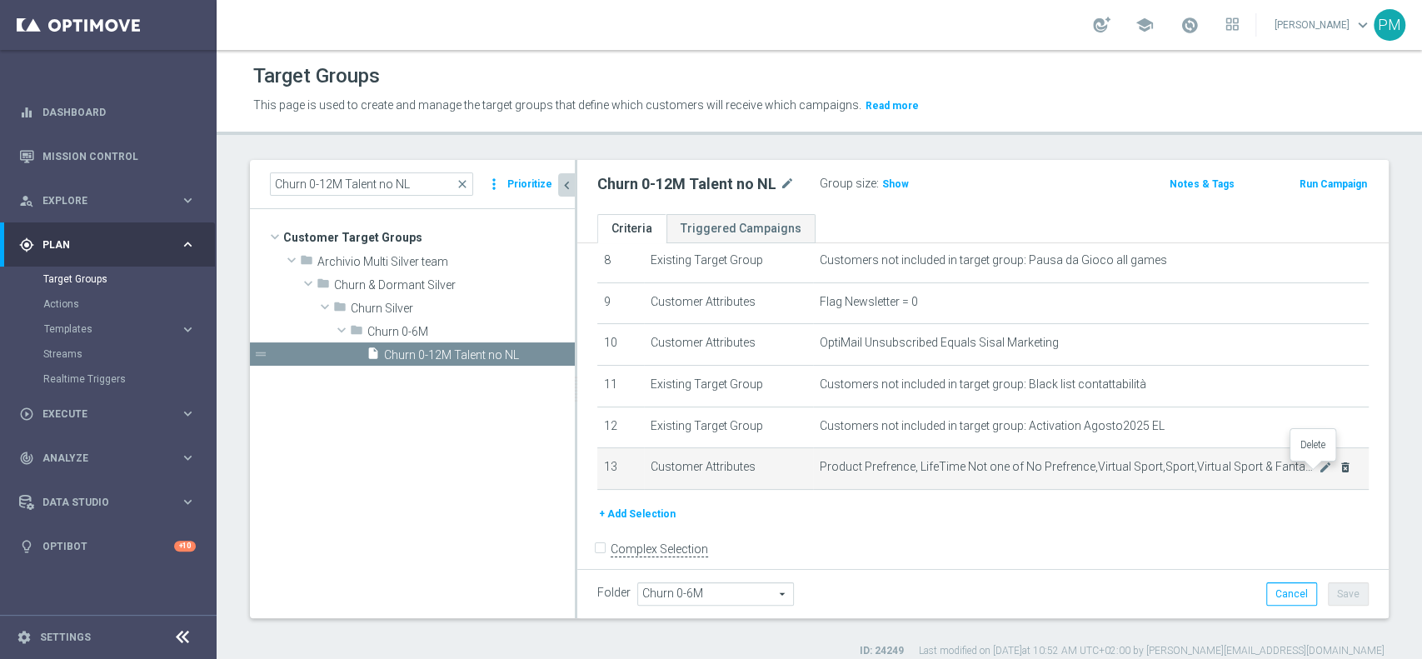
click at [1338, 471] on icon "delete_forever" at bounding box center [1344, 467] width 13 height 13
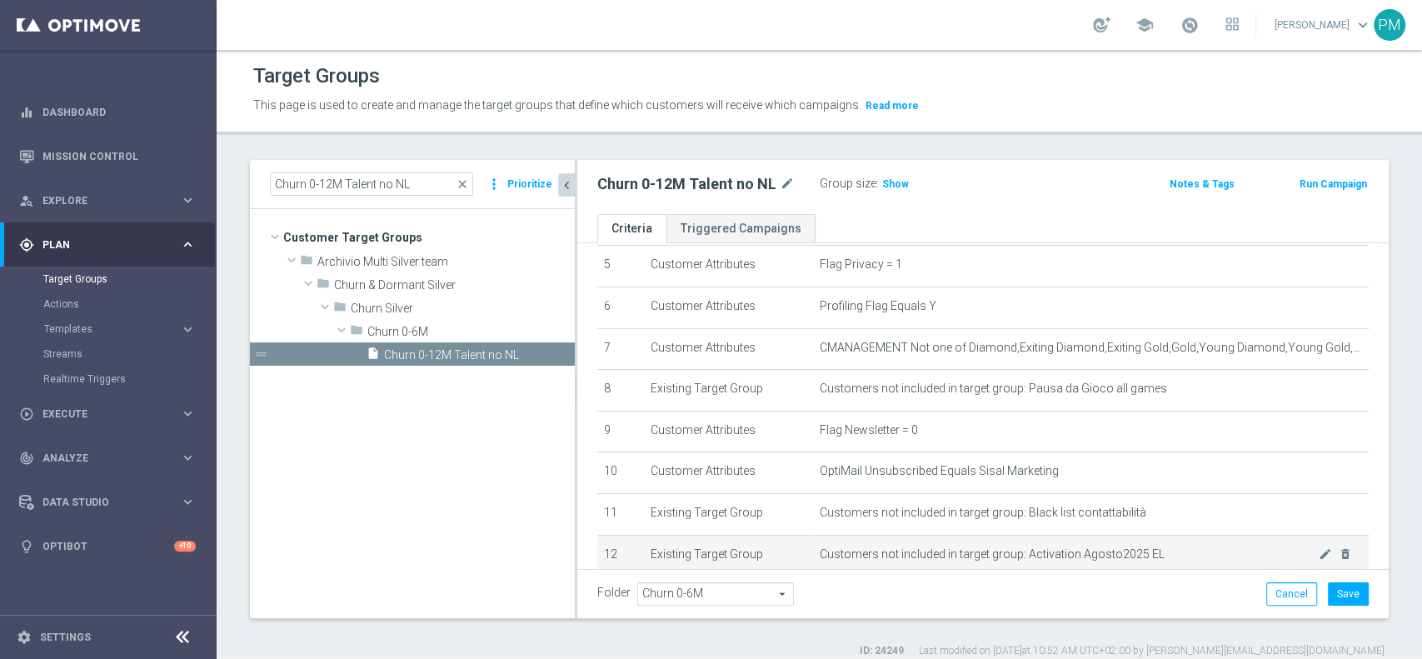
scroll to position [326, 0]
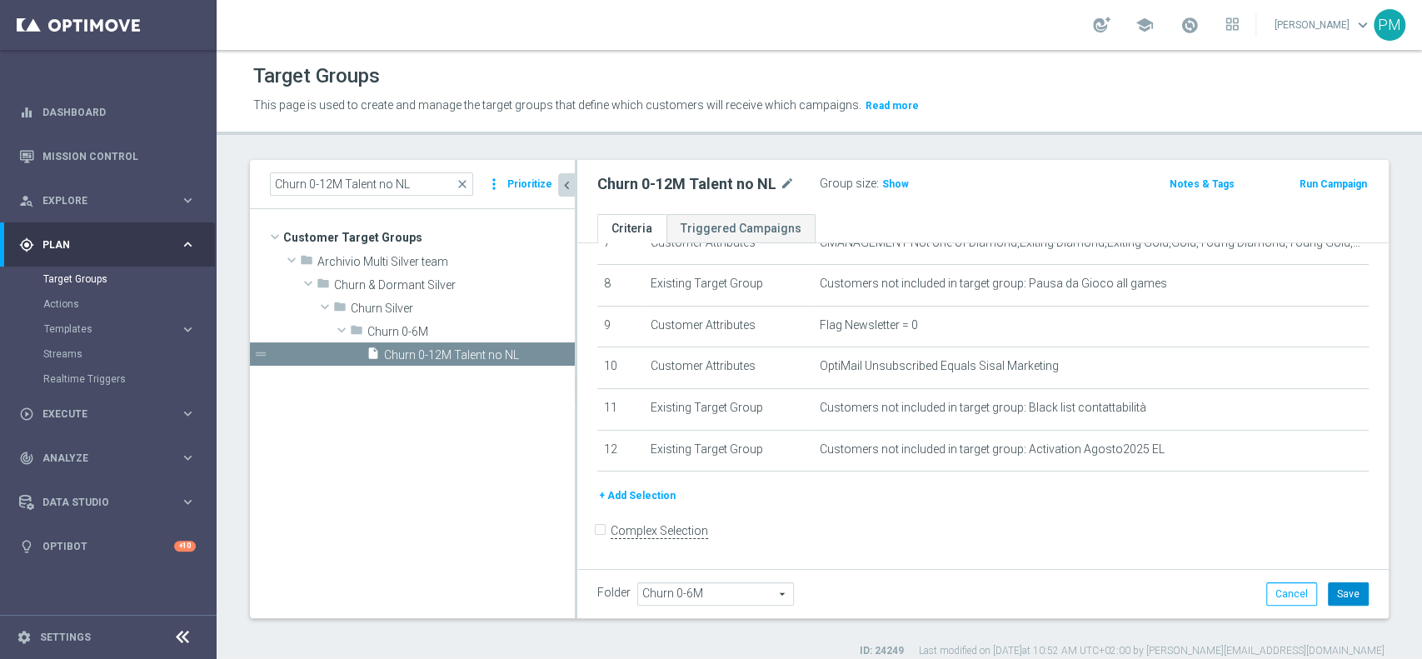
click at [1330, 595] on button "Save" at bounding box center [1348, 593] width 41 height 23
click at [899, 183] on span "Show" at bounding box center [895, 184] width 27 height 12
click at [350, 182] on input "Churn 0-12M Talent no NL" at bounding box center [371, 183] width 203 height 23
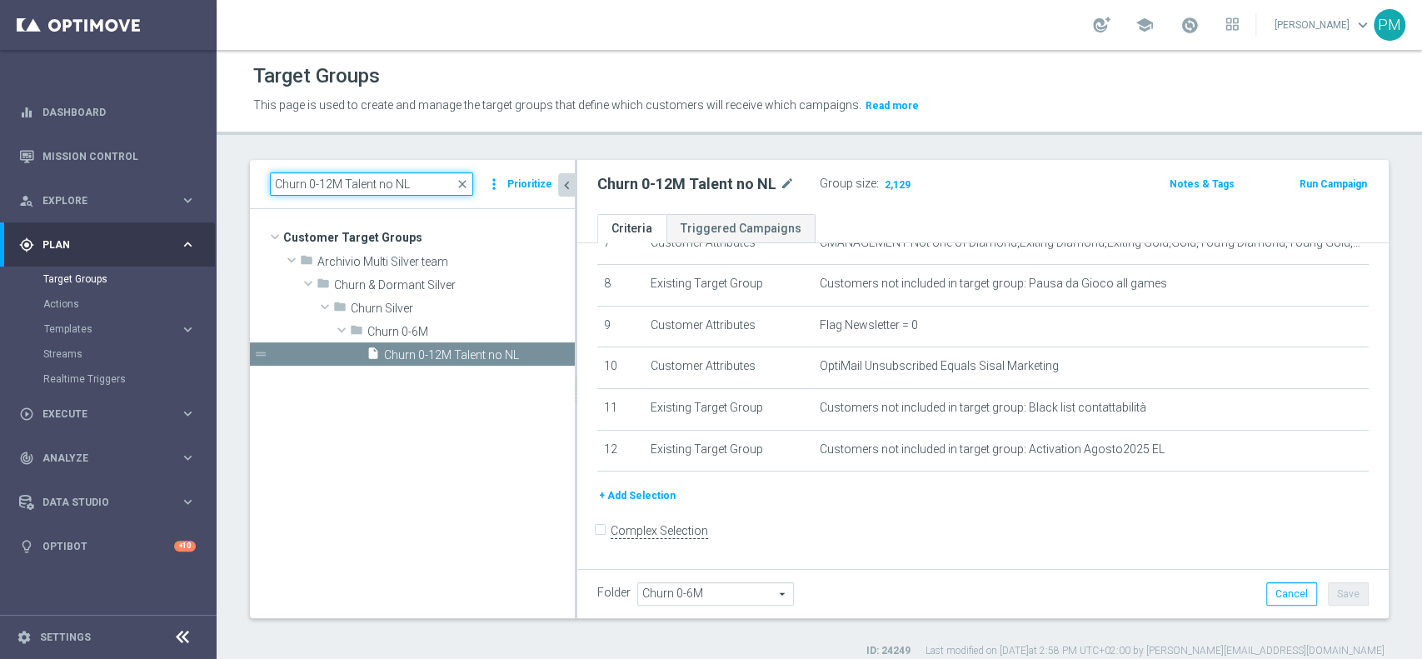
paste input "ggr nb > 100 1st Sport lftime"
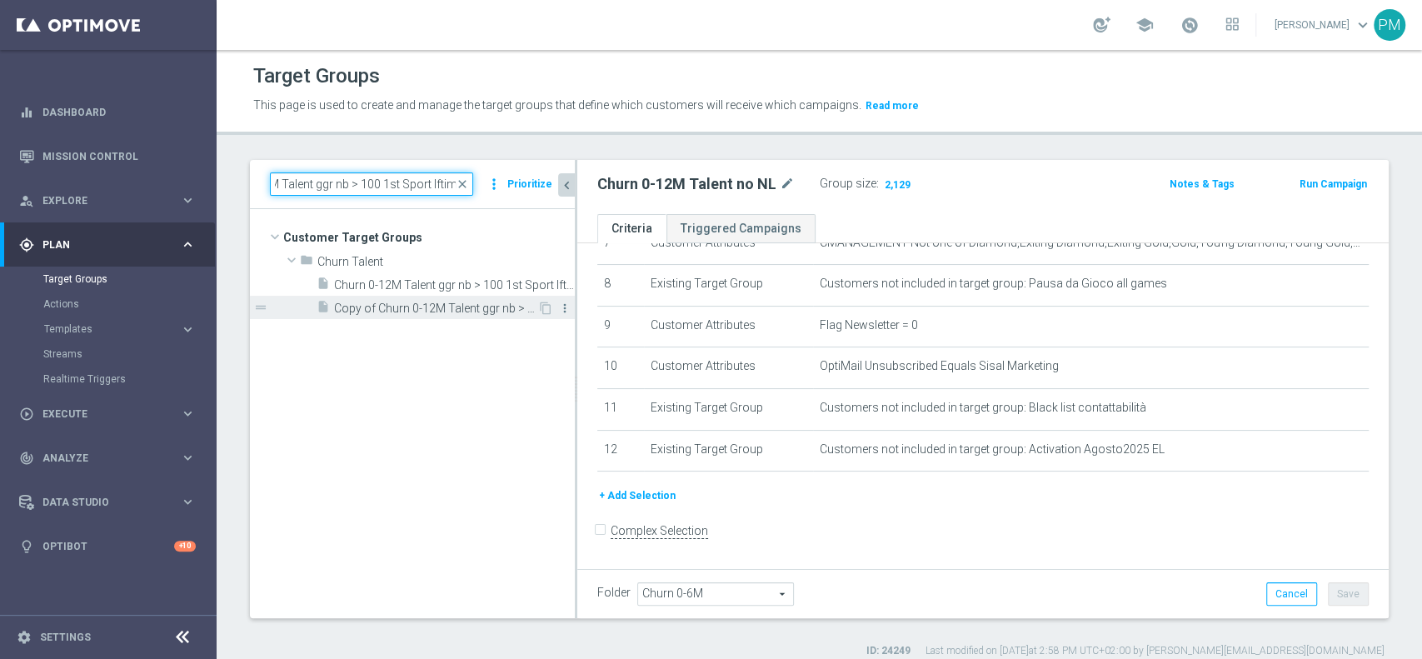
type input "Churn 0-12M Talent ggr nb > 100 1st Sport lftime"
click at [566, 308] on icon "more_vert" at bounding box center [564, 308] width 13 height 13
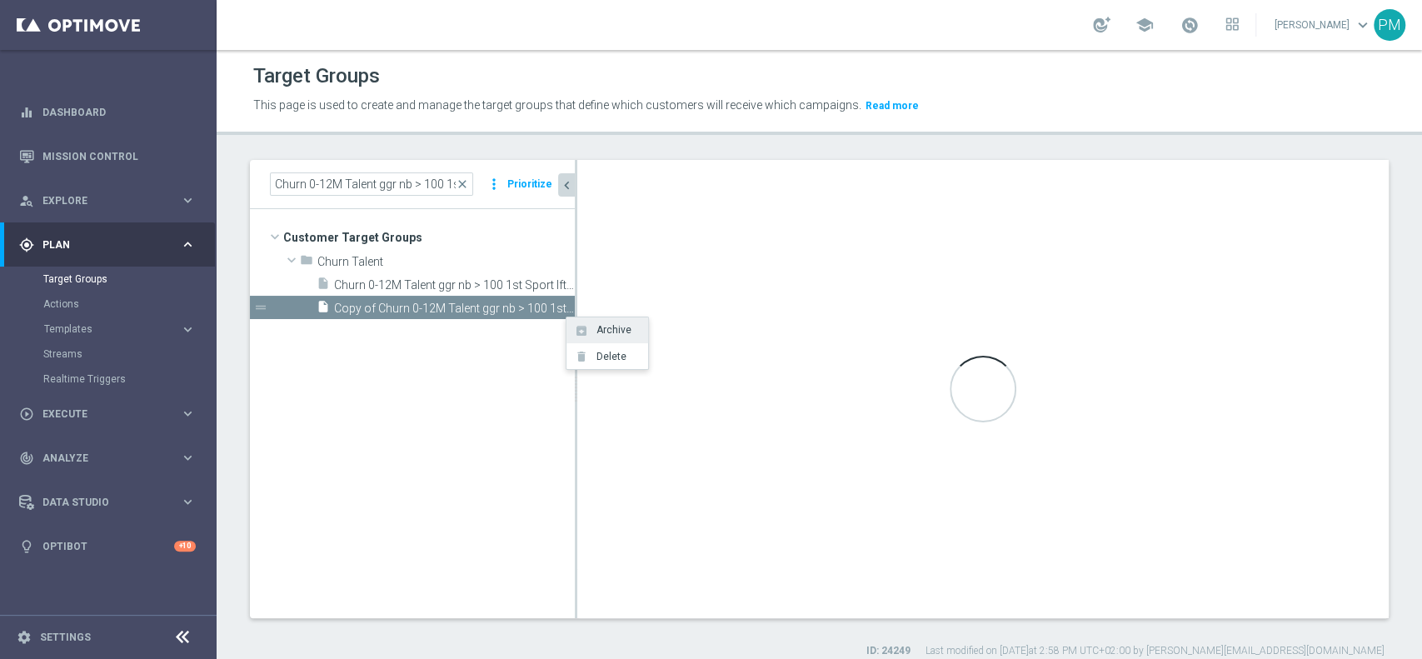
type input "Churn Talent"
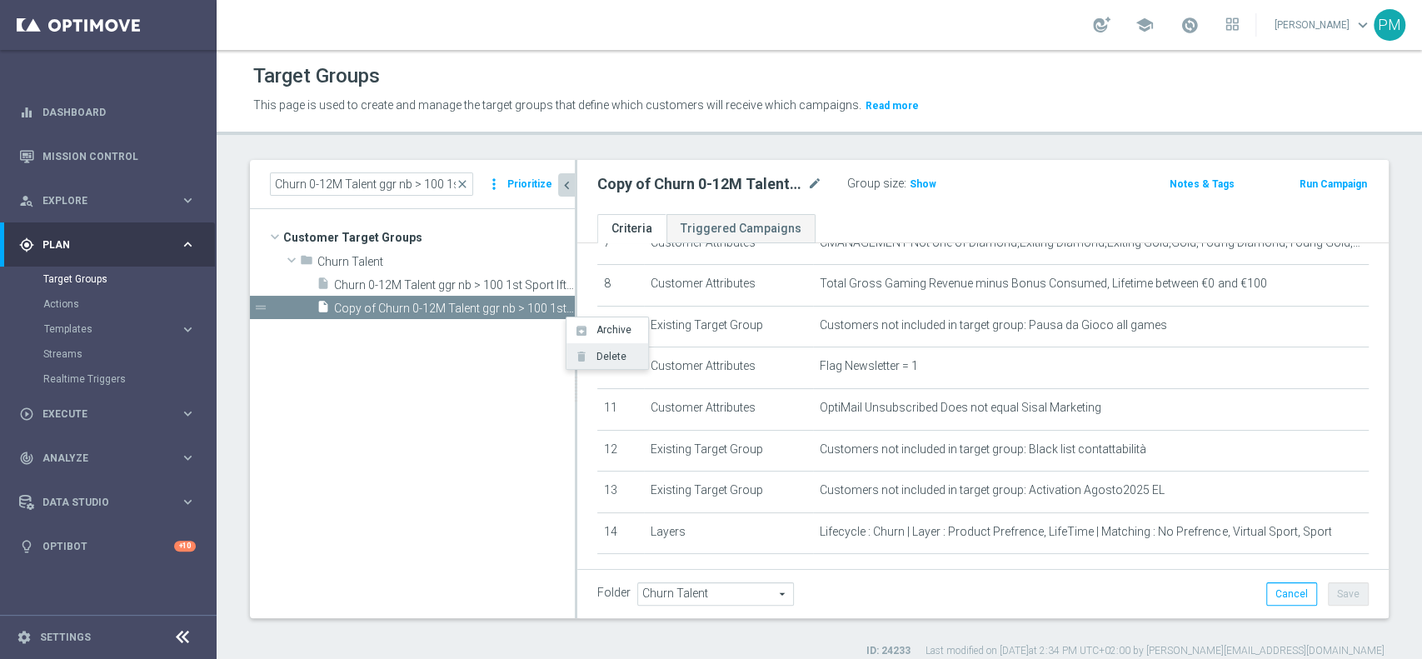
click at [587, 351] on li "delete Delete" at bounding box center [607, 356] width 82 height 26
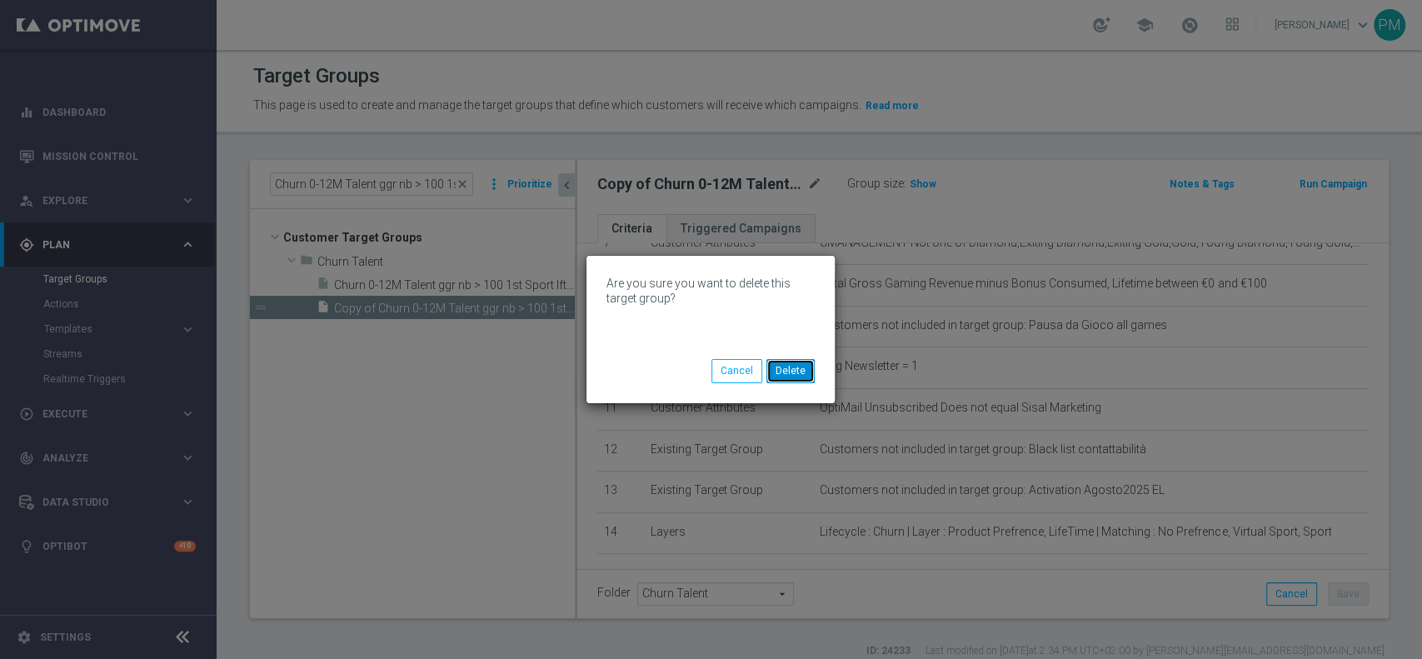
click at [792, 370] on button "Delete" at bounding box center [790, 370] width 48 height 23
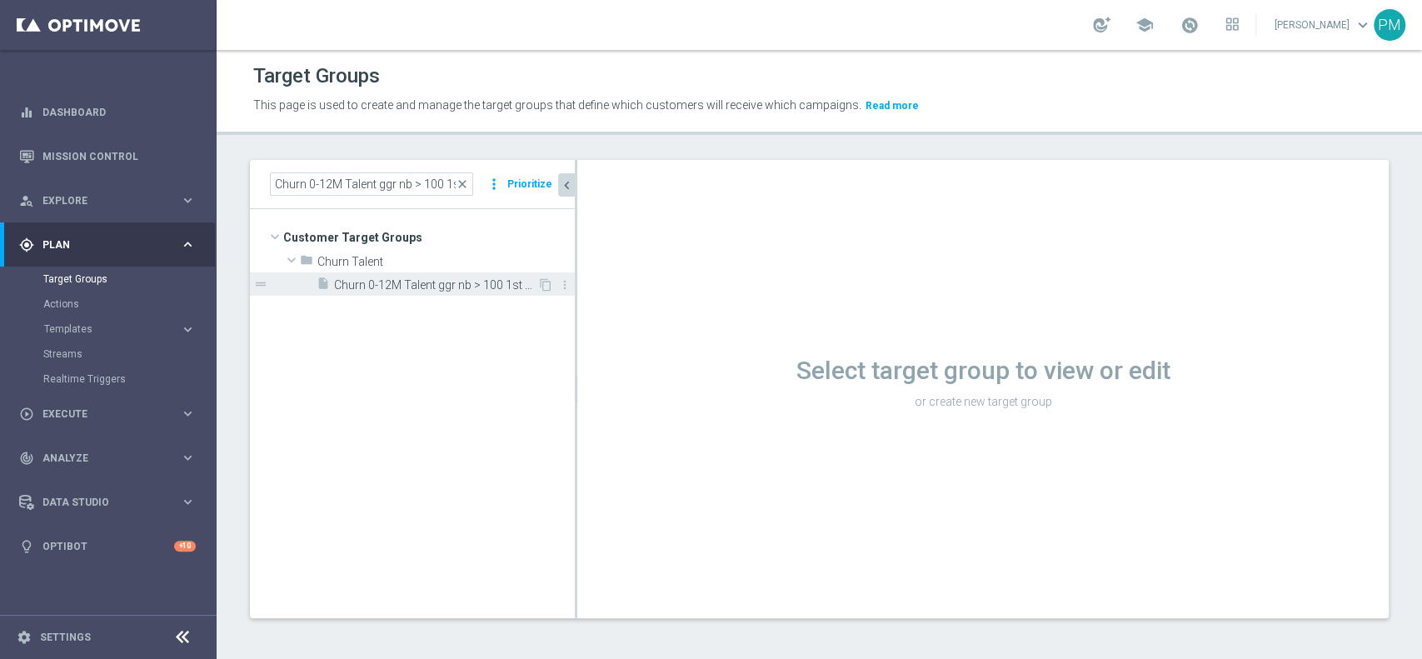
click at [453, 286] on span "Churn 0-12M Talent ggr nb > 100 1st Sport lftime" at bounding box center [435, 285] width 203 height 14
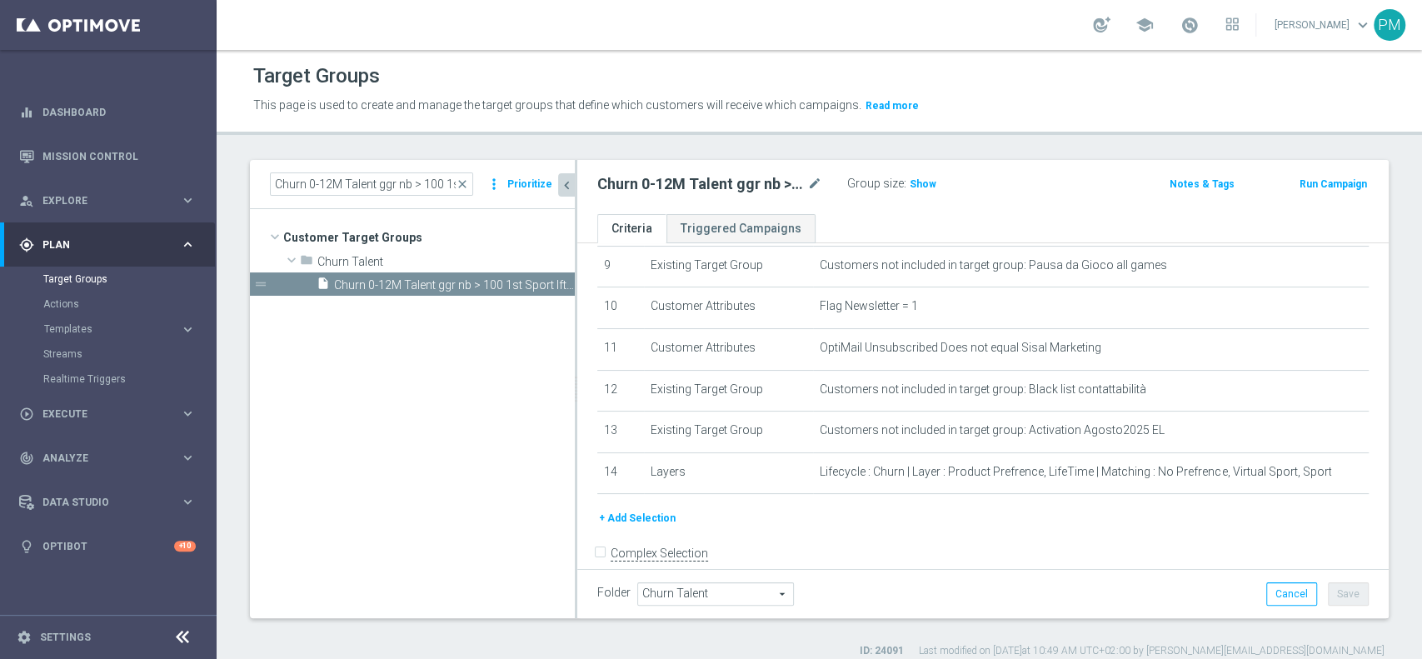
scroll to position [410, 0]
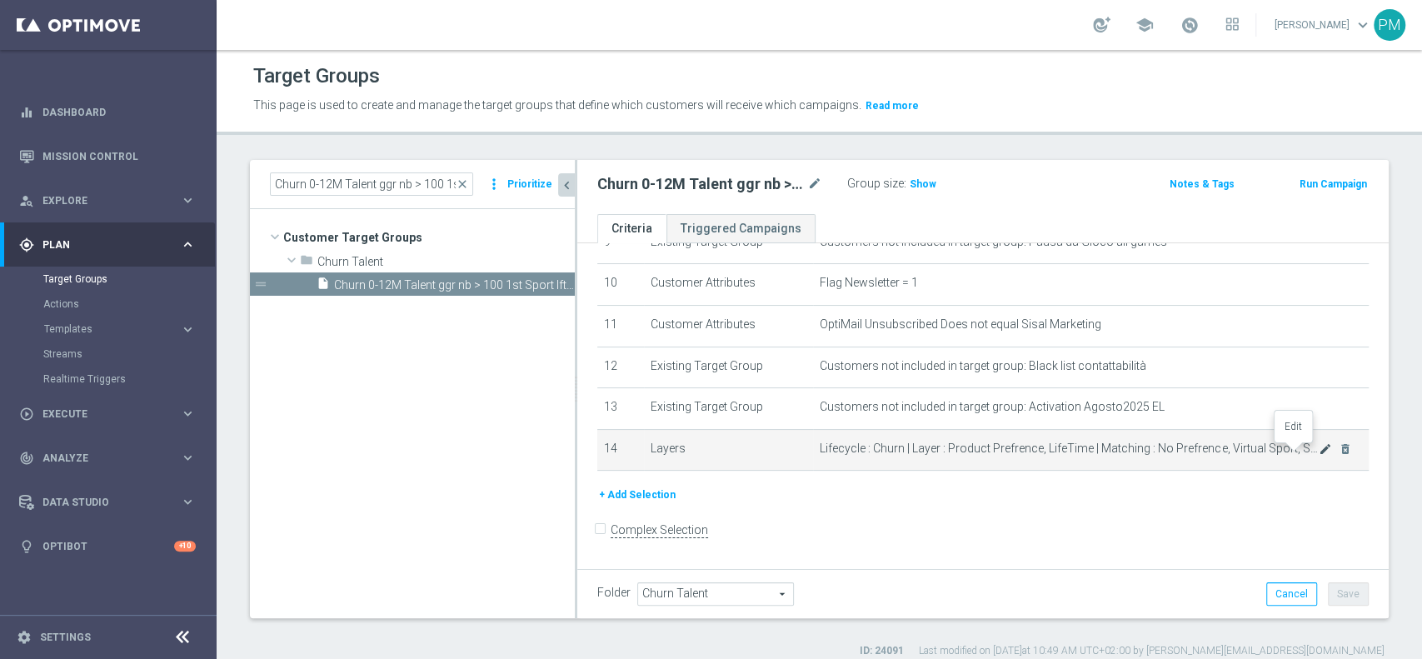
click at [1318, 451] on icon "mode_edit" at bounding box center [1324, 448] width 13 height 13
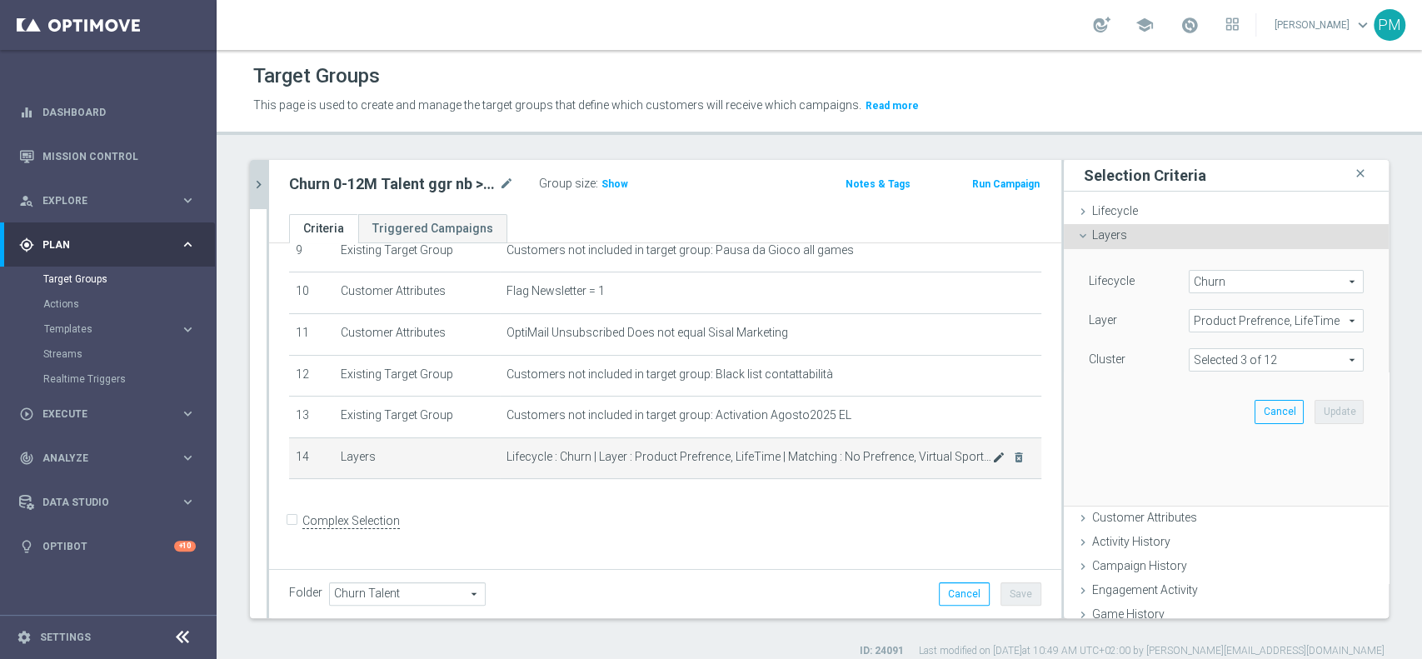
scroll to position [392, 0]
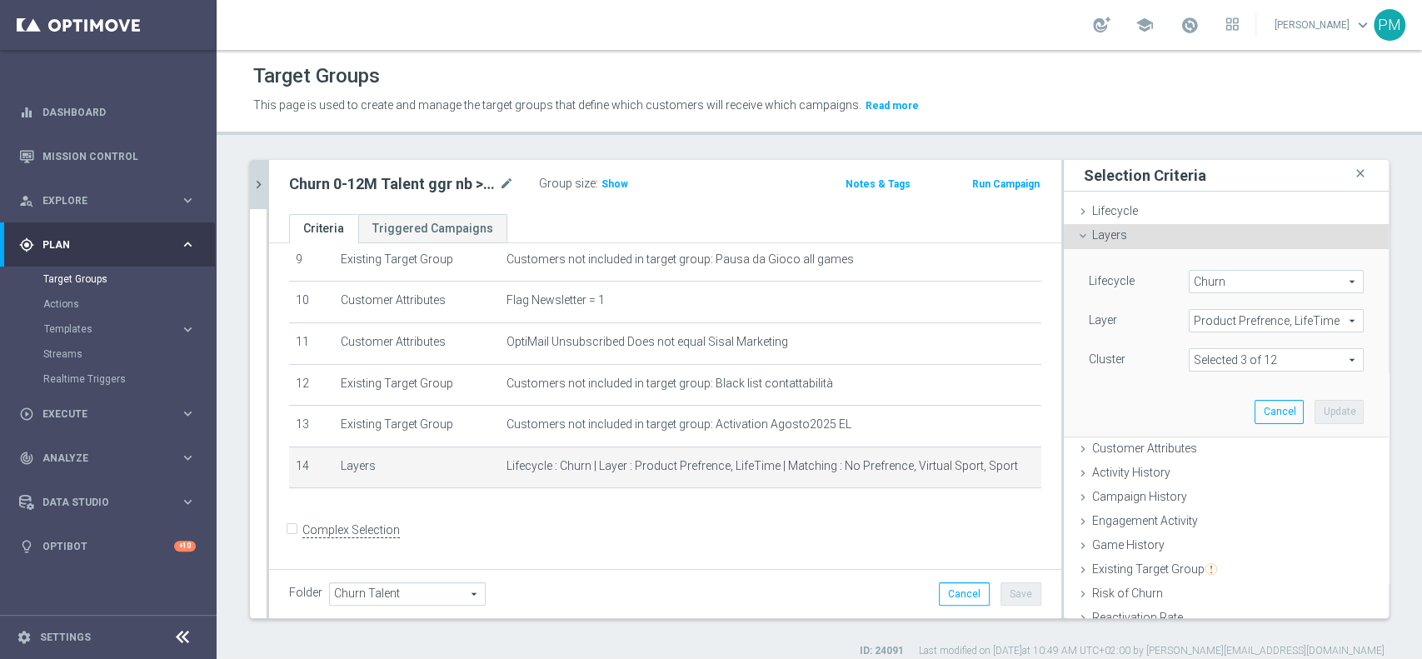
click at [1237, 358] on span at bounding box center [1275, 360] width 173 height 22
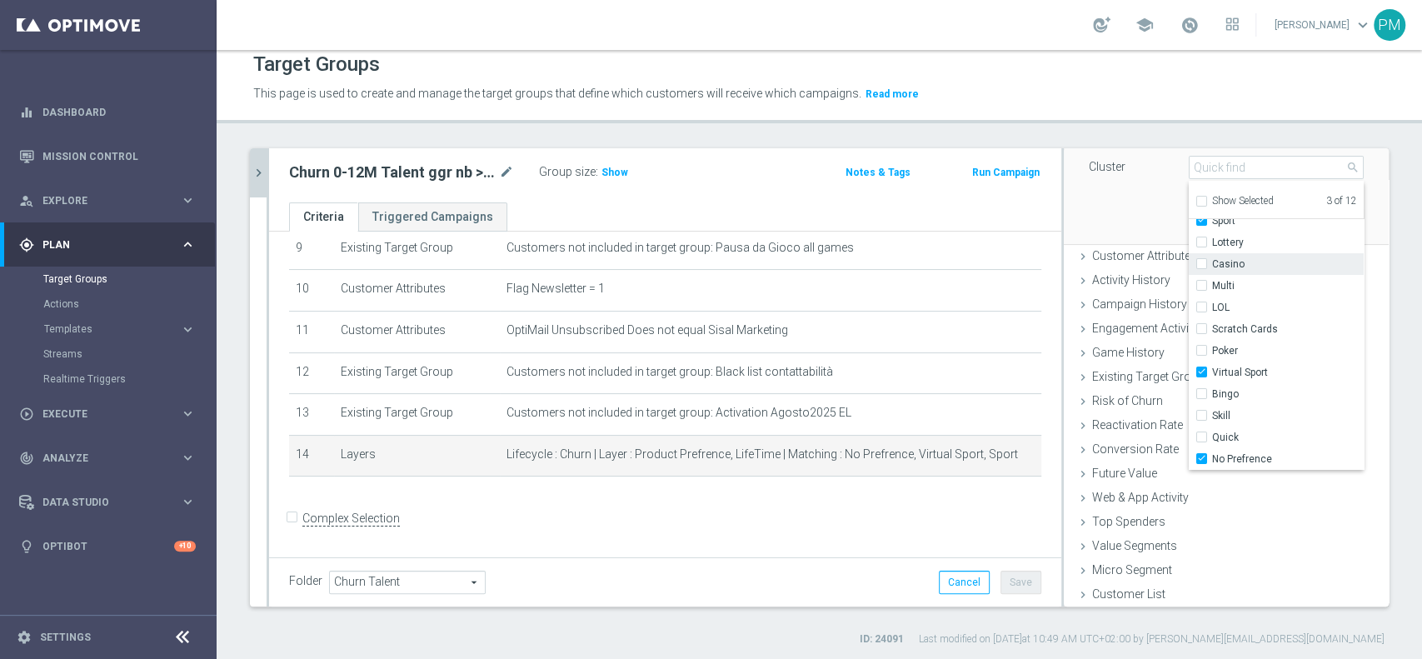
scroll to position [13, 0]
click at [851, 521] on form "Complex Selection Invalid Expression" at bounding box center [665, 534] width 752 height 62
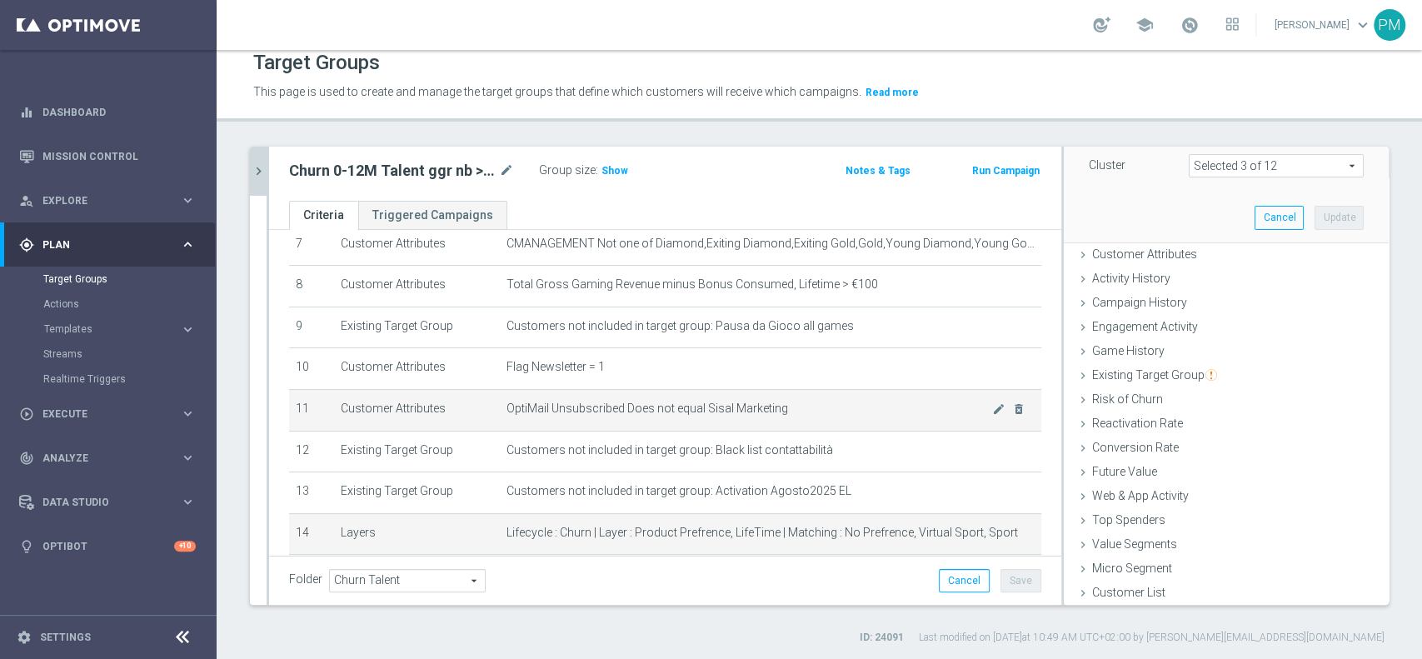
scroll to position [281, 0]
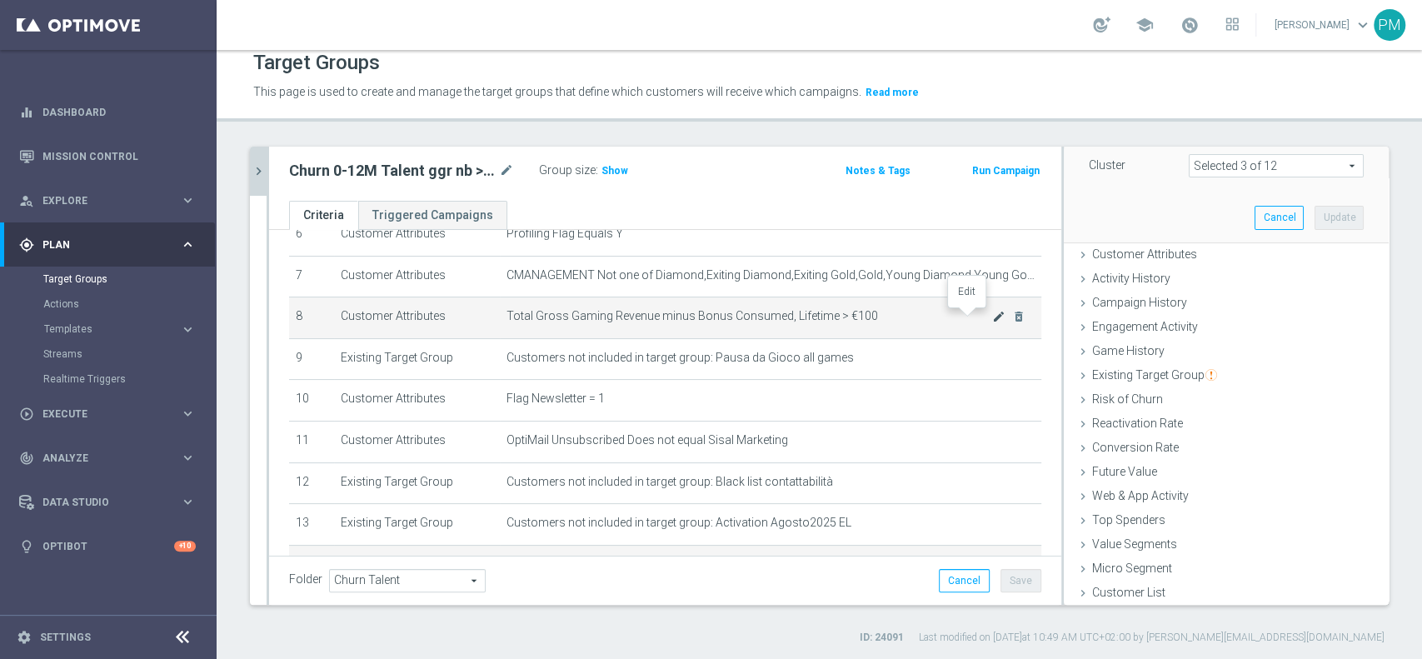
click at [992, 318] on icon "mode_edit" at bounding box center [998, 316] width 13 height 13
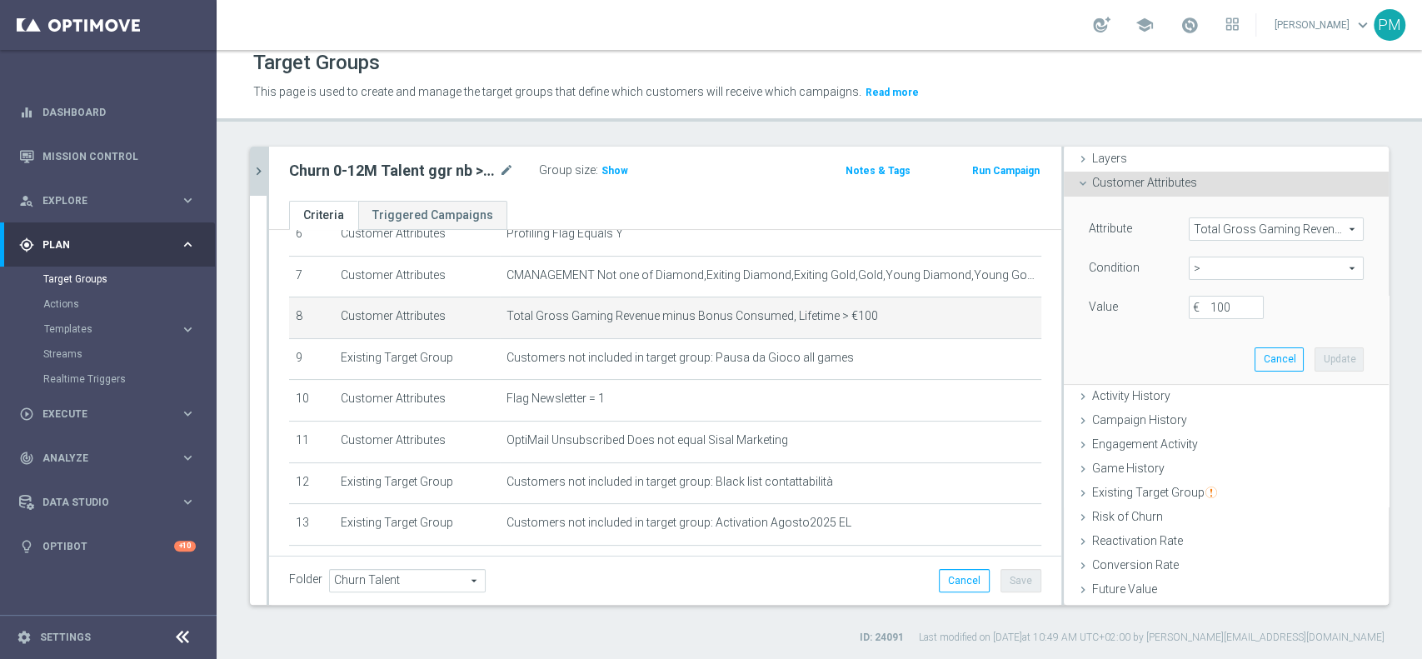
click at [1226, 231] on span "Total Gross Gaming Revenue minus Bonus Consumed, Lifetime" at bounding box center [1275, 229] width 173 height 22
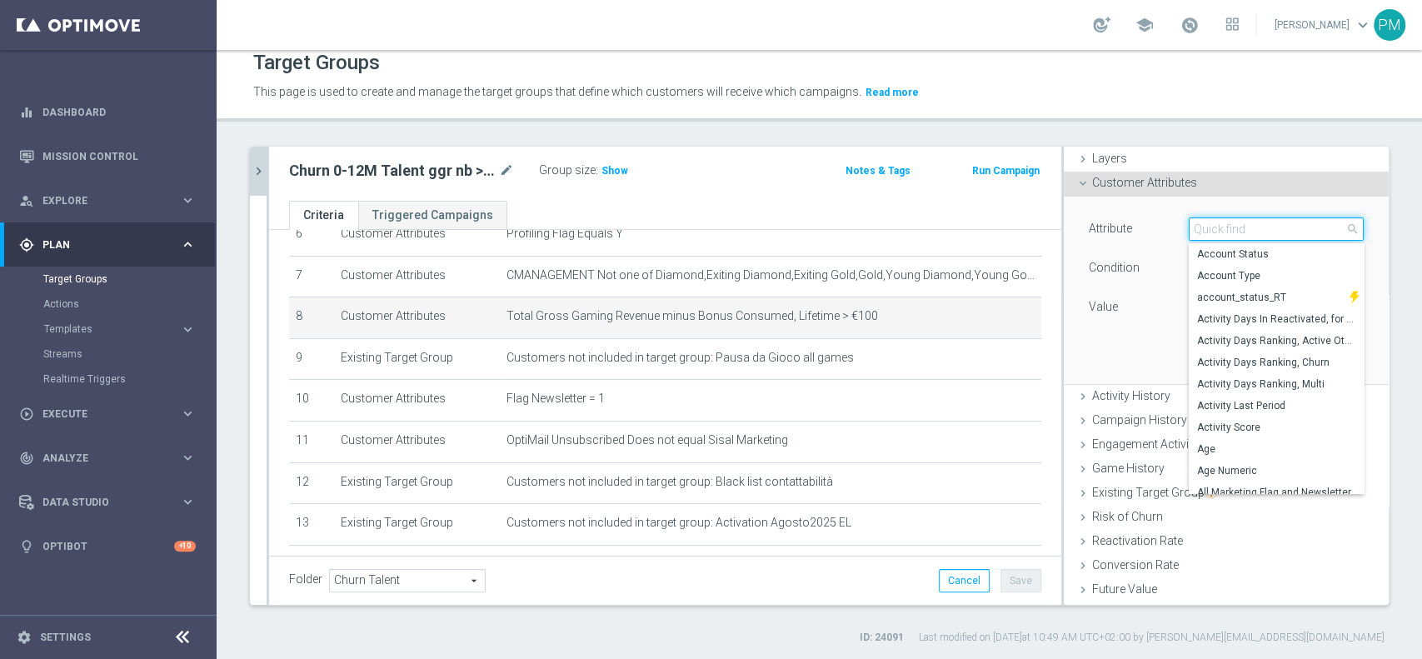
click at [1226, 231] on input "search" at bounding box center [1276, 228] width 175 height 23
paste input "Gaming Revenue Minus Bonus Wagared"
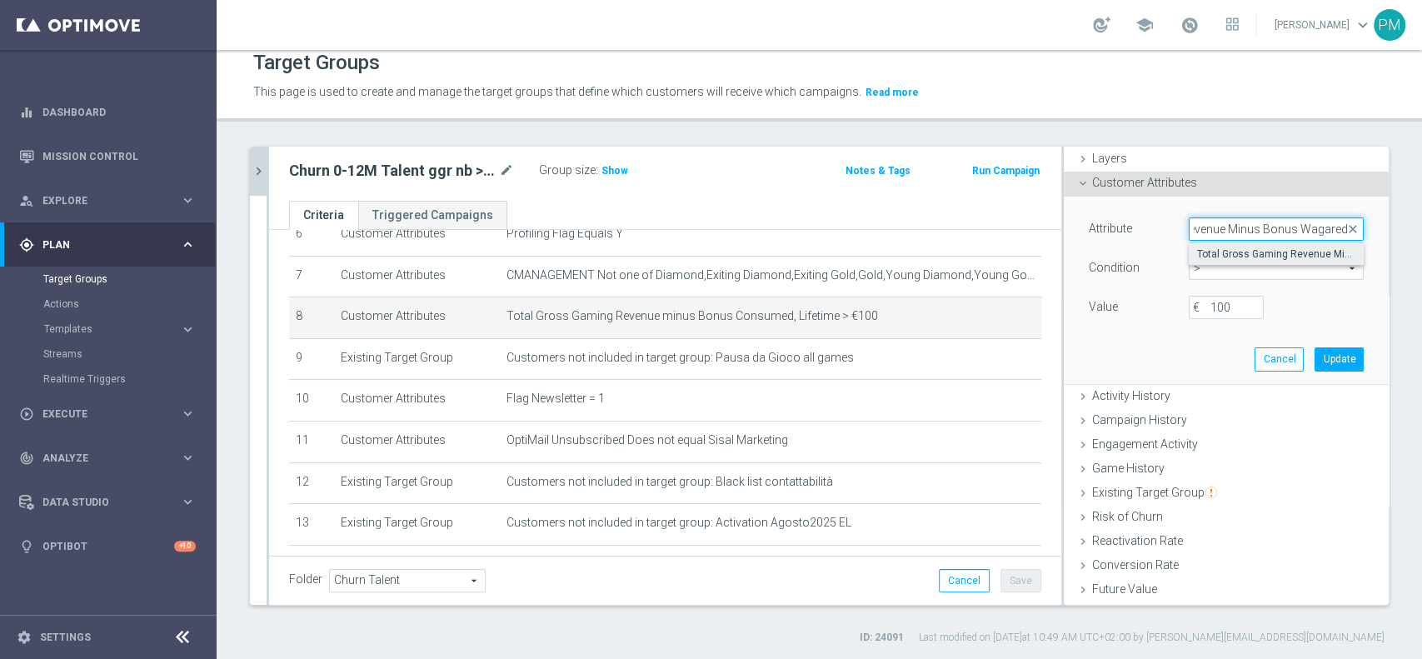
type input "Gaming Revenue Minus Bonus Wagared"
click at [1238, 251] on span "Total Gross Gaming Revenue Minus Bonus Wagared" at bounding box center [1276, 253] width 158 height 13
type input "Total Gross Gaming Revenue Minus Bonus Wagared"
type input "="
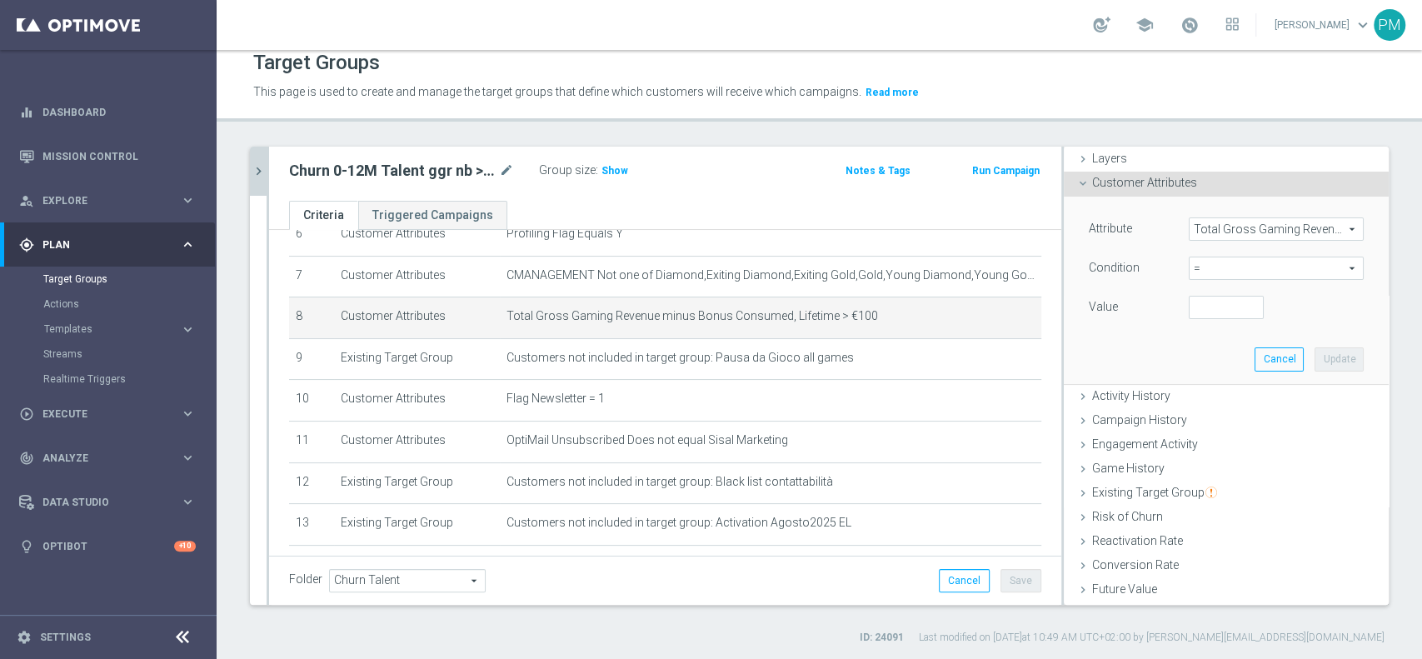
click at [1206, 265] on span "=" at bounding box center [1275, 268] width 173 height 22
click at [1197, 376] on span ">" at bounding box center [1276, 379] width 158 height 13
type input ">"
click at [1191, 296] on input "number" at bounding box center [1226, 307] width 75 height 23
type input "100"
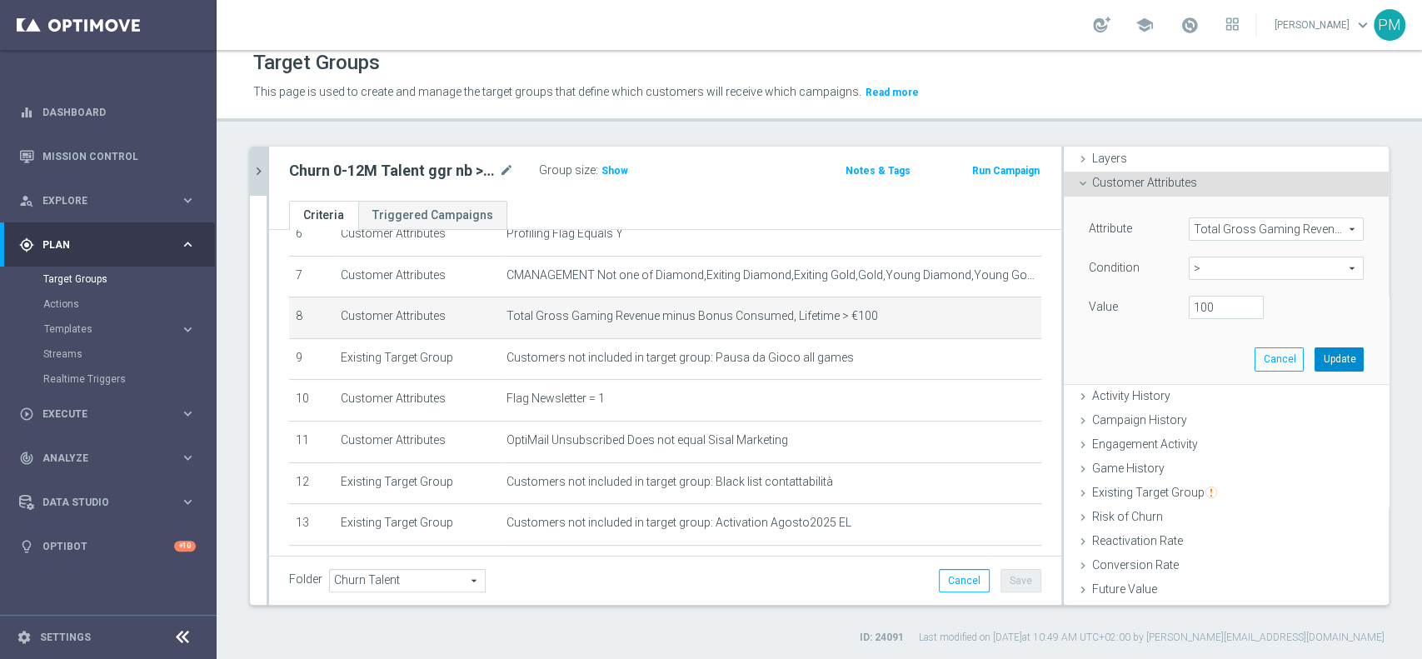
click at [1314, 351] on button "Update" at bounding box center [1338, 358] width 49 height 23
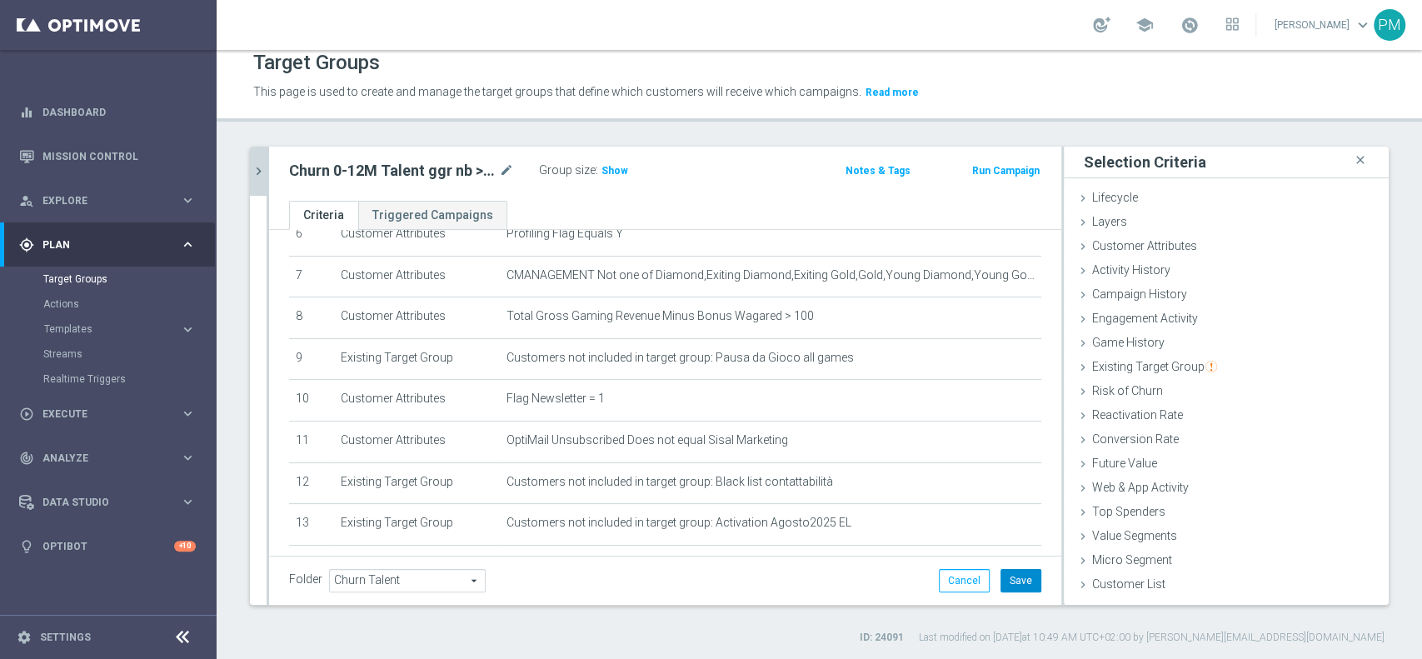
click at [1013, 582] on button "Save" at bounding box center [1020, 580] width 41 height 23
click at [612, 175] on span "Show" at bounding box center [614, 171] width 27 height 12
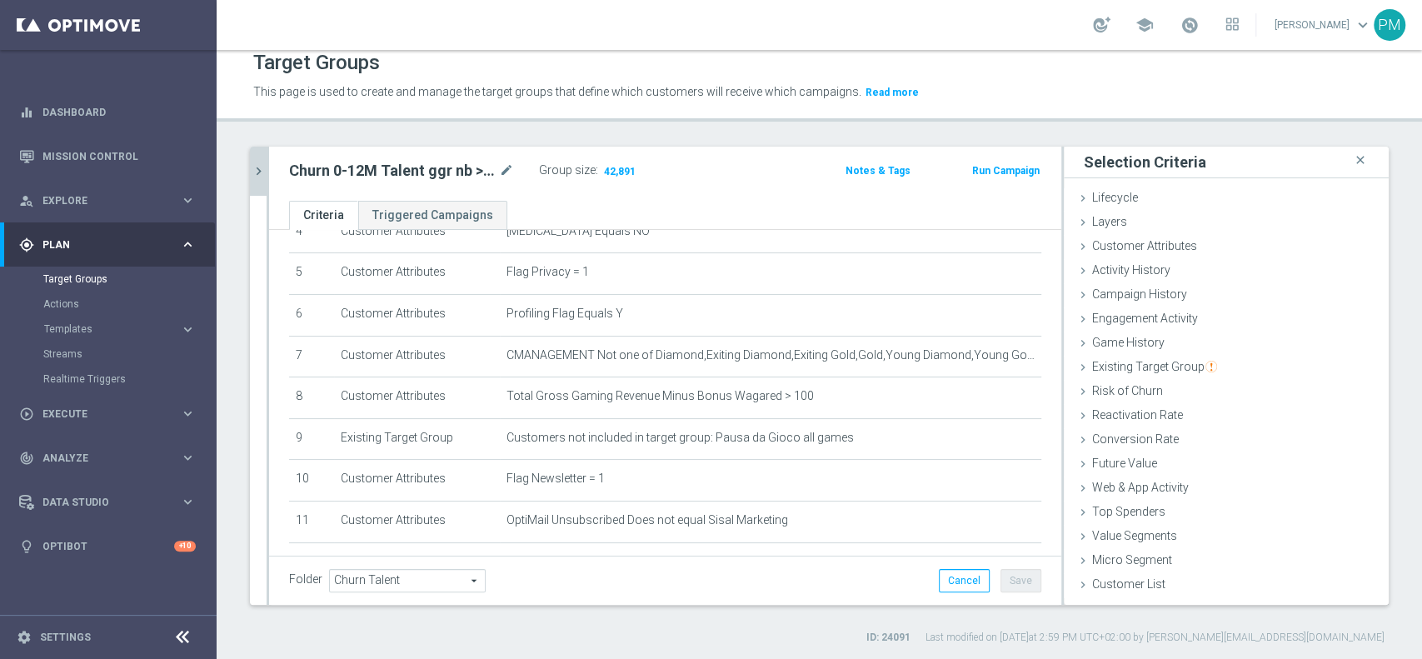
scroll to position [222, 0]
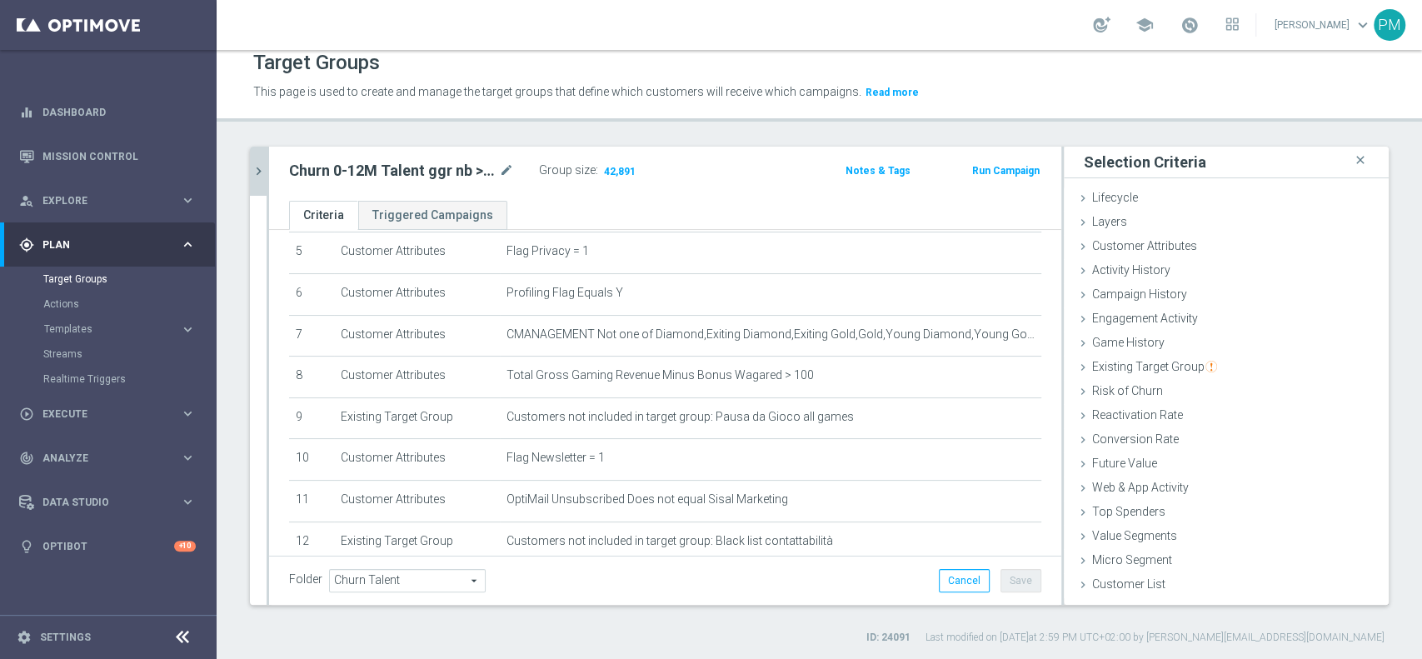
click at [260, 172] on icon "chevron_right" at bounding box center [259, 171] width 16 height 16
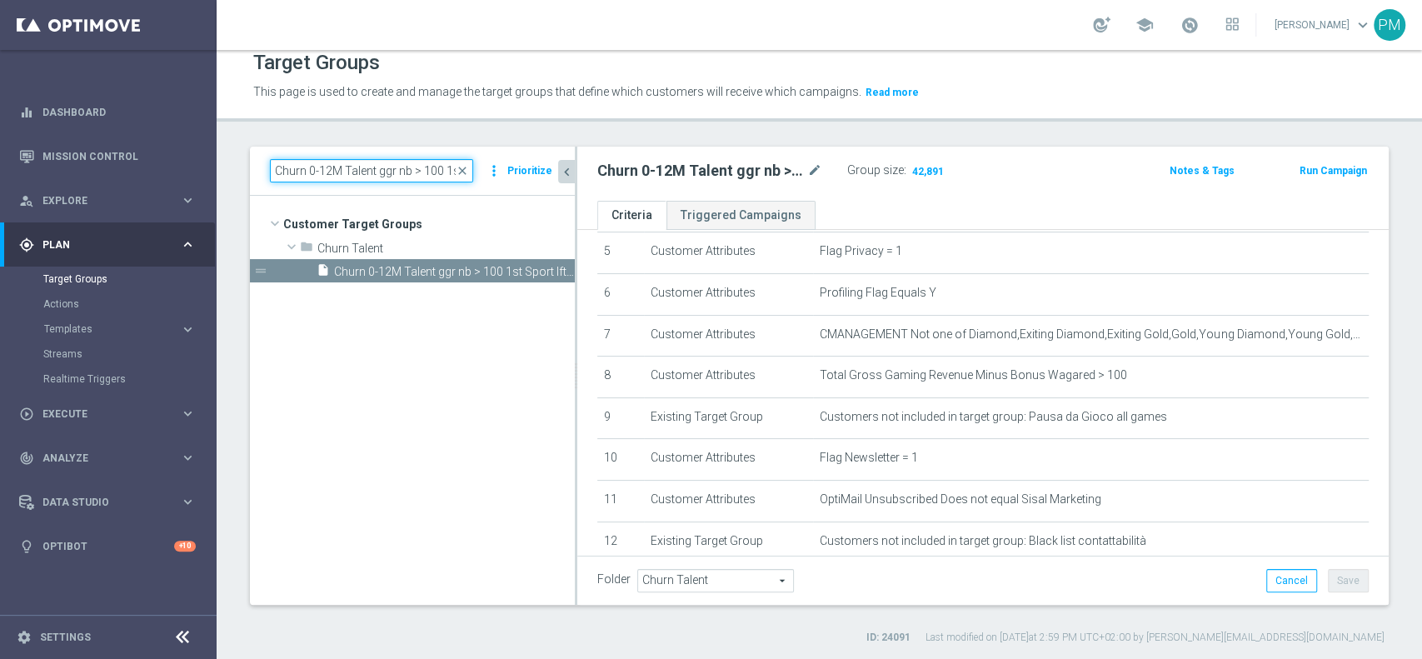
click at [413, 172] on input "Churn 0-12M Talent ggr nb > 100 1st Sport lftime" at bounding box center [371, 170] width 203 height 23
paste input "tra 0 e"
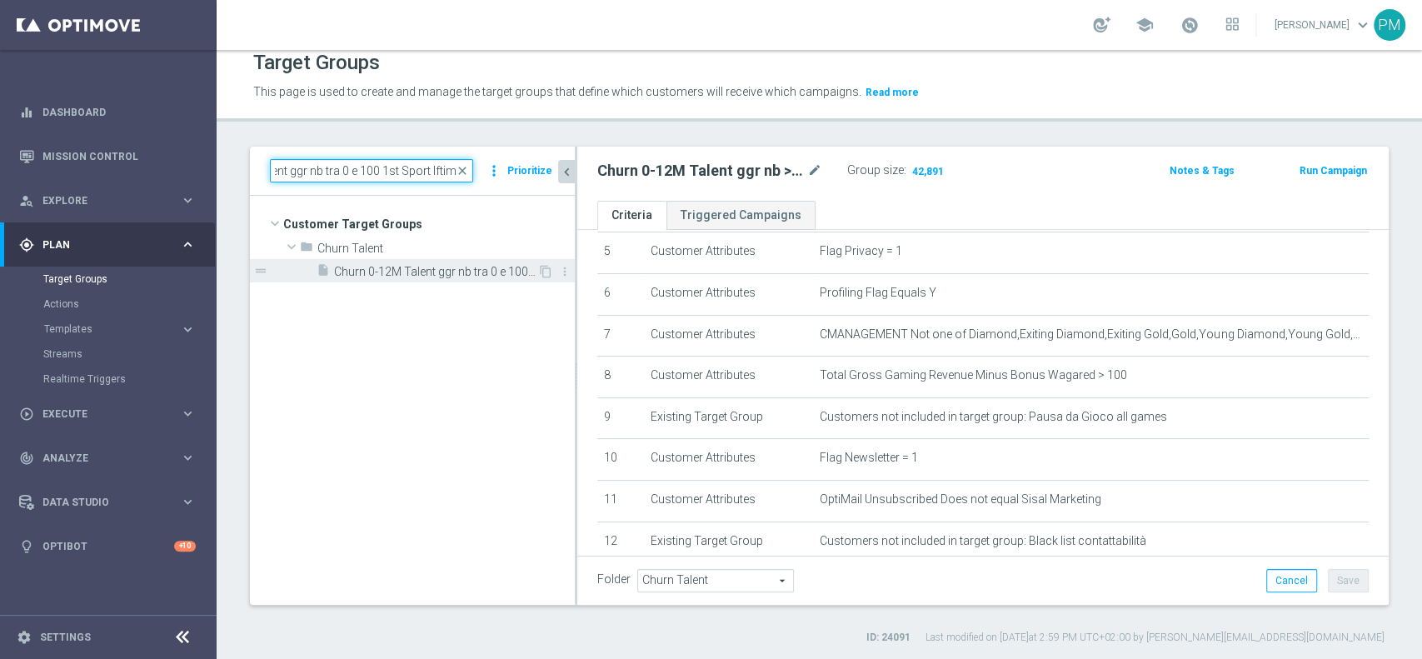
type input "Churn 0-12M Talent ggr nb tra 0 e 100 1st Sport lftime"
click at [426, 271] on span "Churn 0-12M Talent ggr nb tra 0 e 100 1st Sport lftime" at bounding box center [435, 272] width 203 height 14
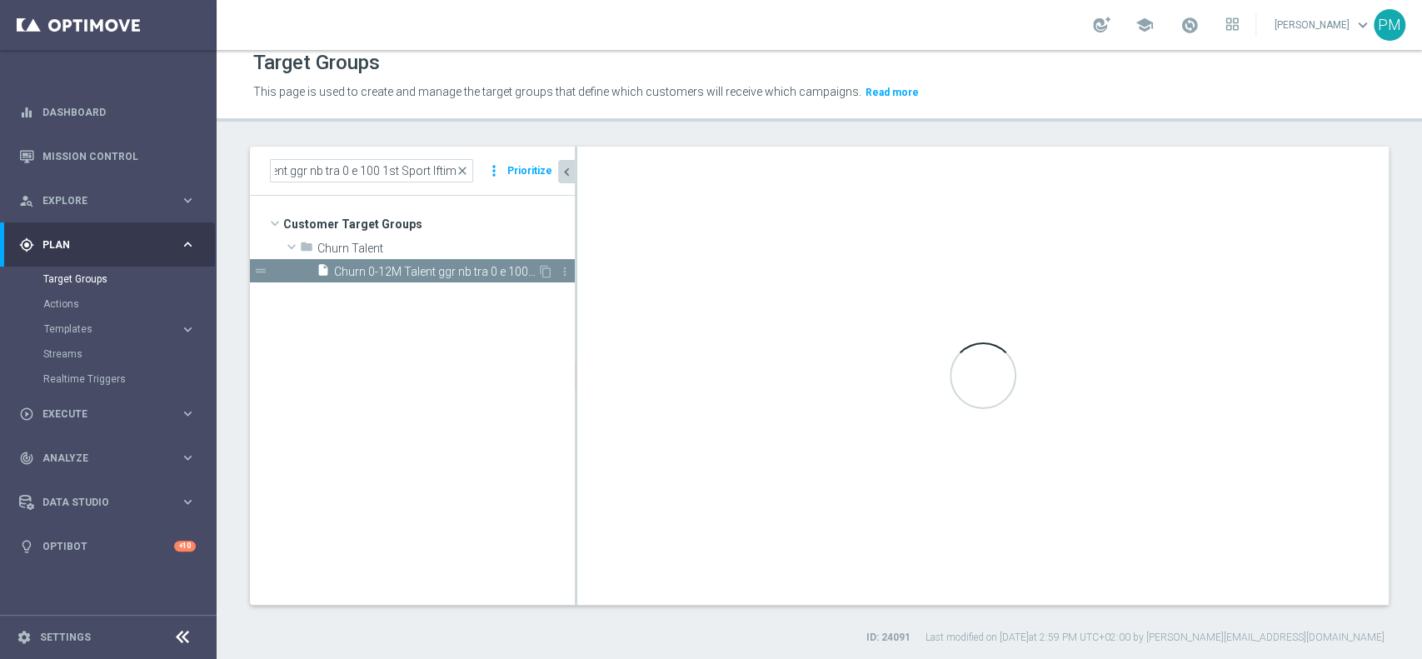
scroll to position [0, 0]
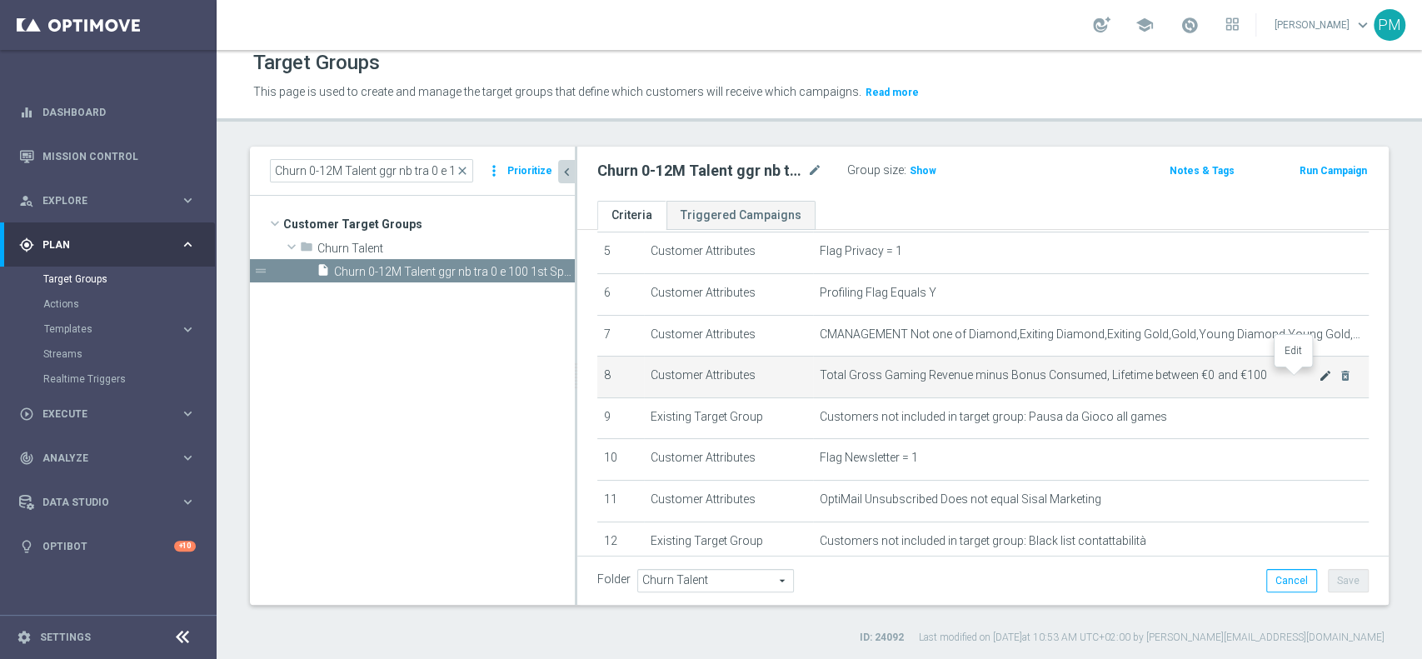
click at [1318, 371] on icon "mode_edit" at bounding box center [1324, 375] width 13 height 13
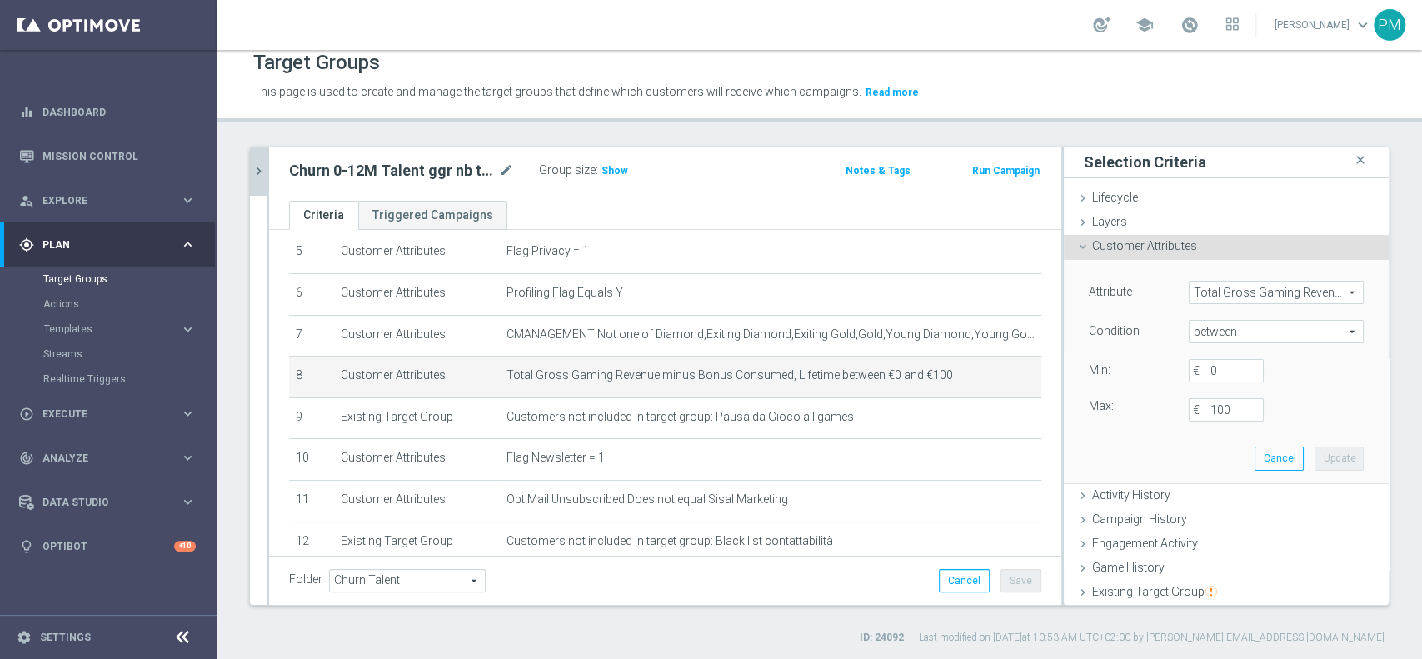
click at [1237, 293] on span "Total Gross Gaming Revenue minus Bonus Consumed, Lifetime" at bounding box center [1275, 293] width 173 height 22
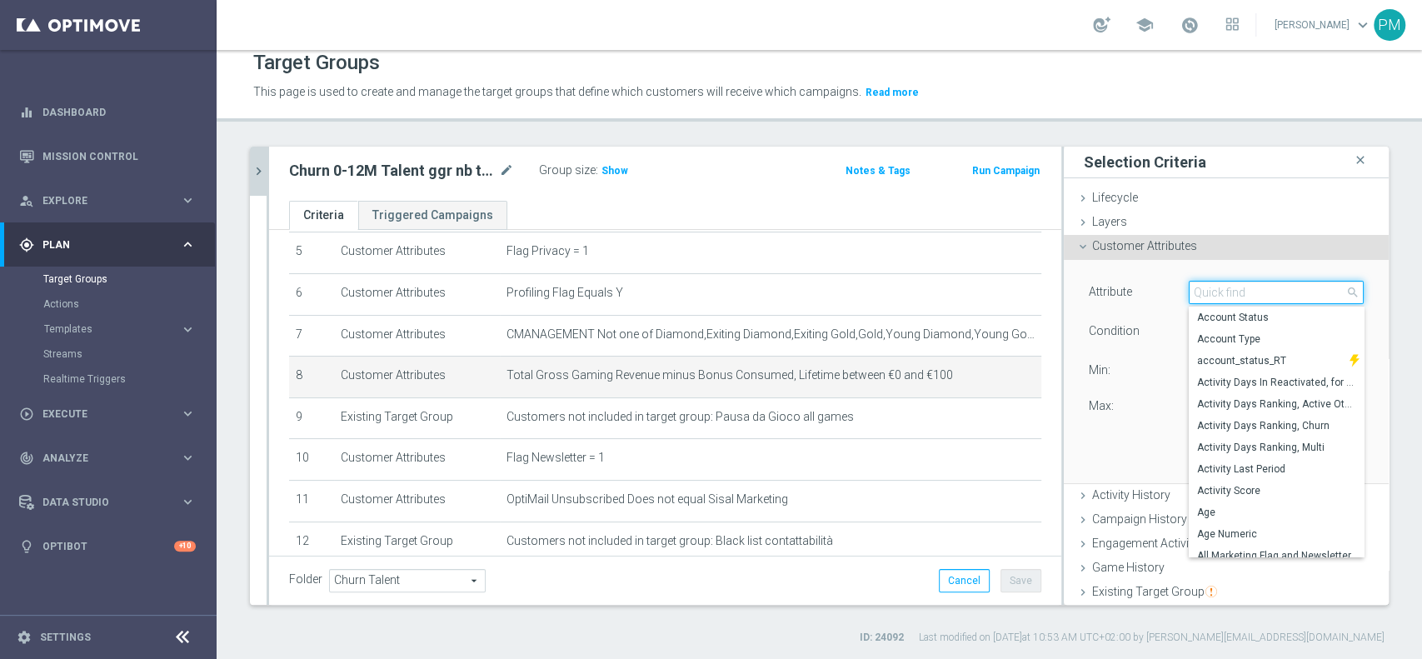
click at [1237, 293] on input "search" at bounding box center [1276, 292] width 175 height 23
paste input "Gaming Revenue Minus Bonus Wagared"
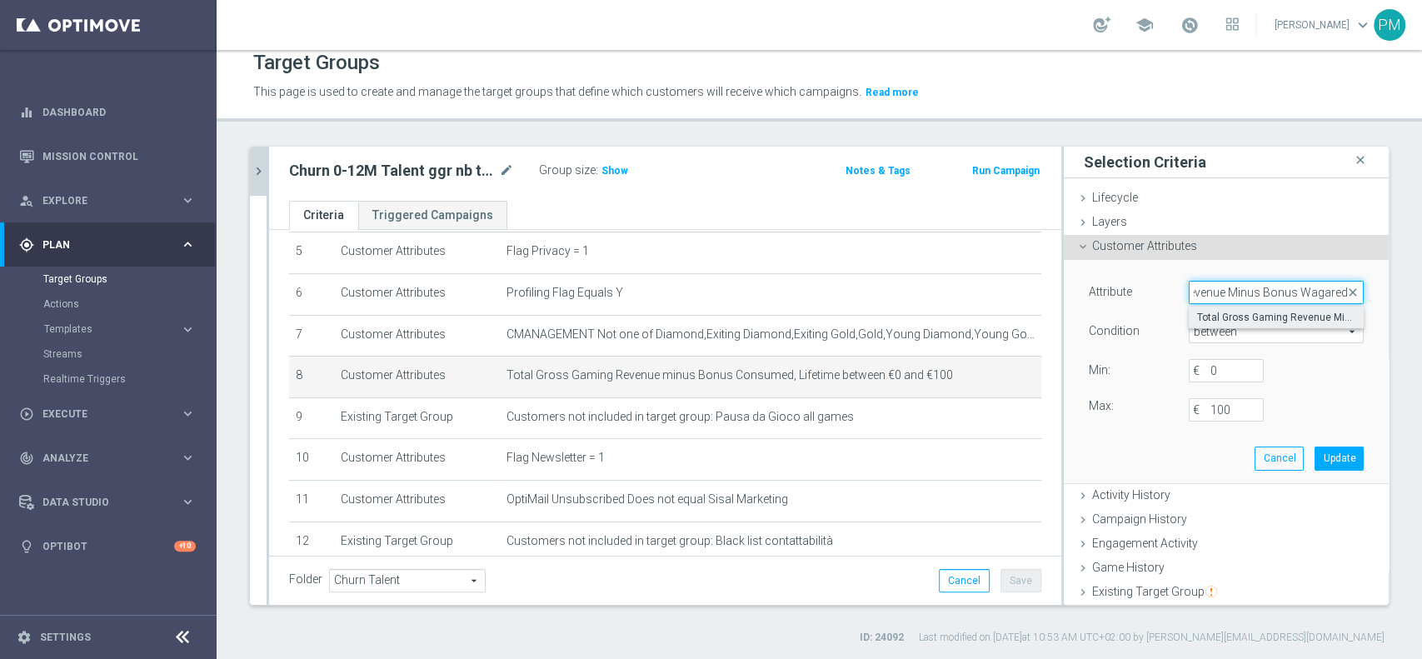
type input "Gaming Revenue Minus Bonus Wagared"
click at [1239, 311] on span "Total Gross Gaming Revenue Minus Bonus Wagared" at bounding box center [1276, 317] width 158 height 13
type input "Total Gross Gaming Revenue Minus Bonus Wagared"
type input "="
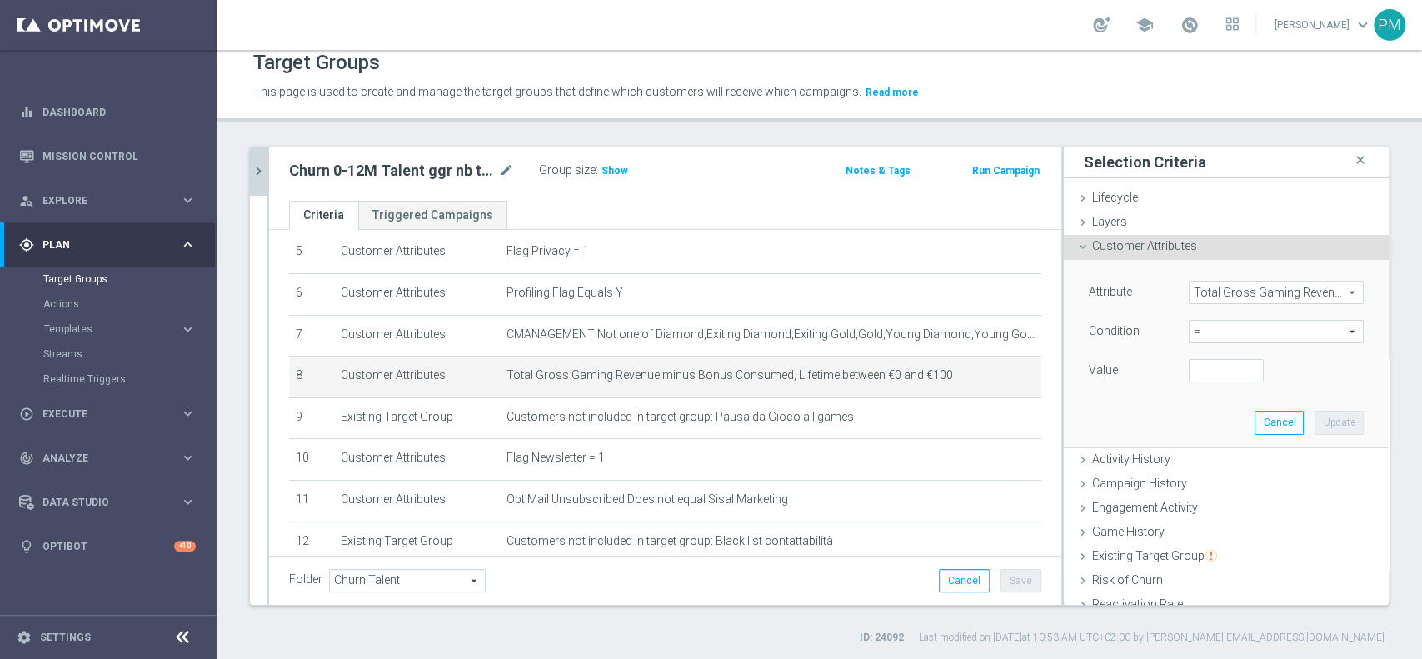
scroll to position [0, 0]
click at [1220, 332] on span "=" at bounding box center [1275, 332] width 173 height 22
click at [1206, 485] on span "between" at bounding box center [1276, 486] width 158 height 13
type input "between"
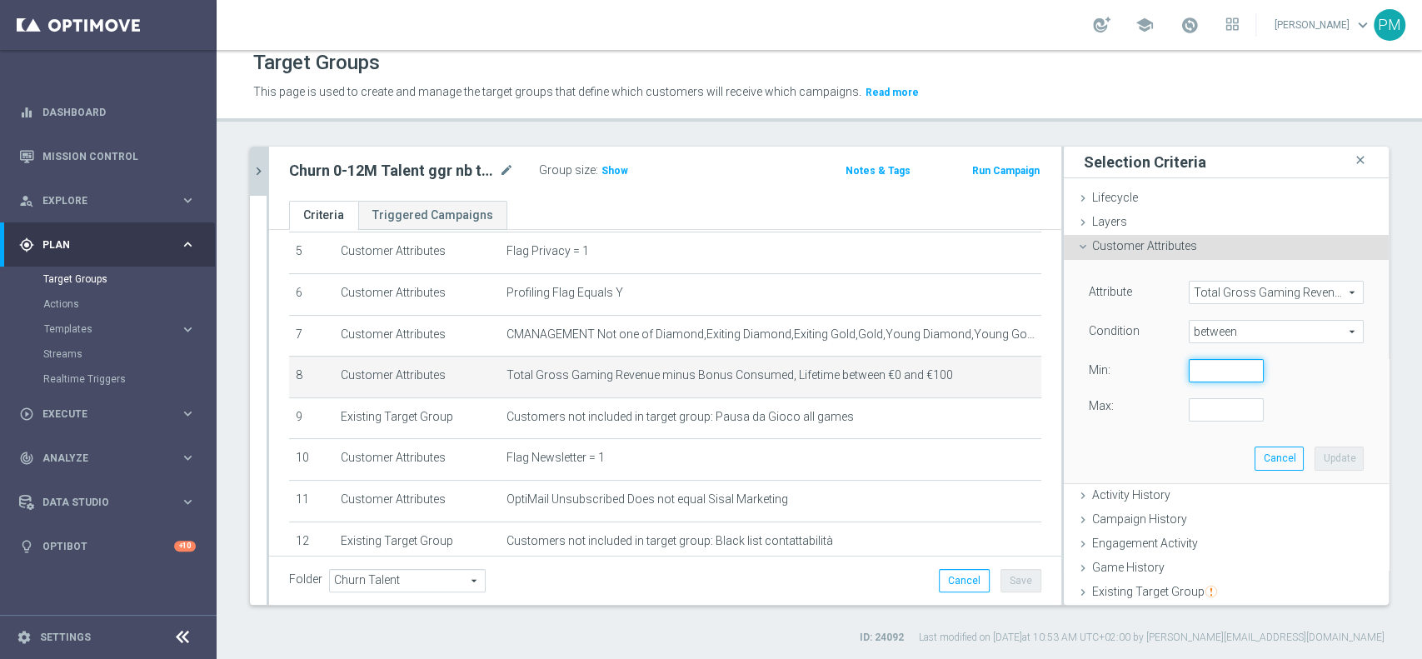
click at [1196, 369] on input "number" at bounding box center [1226, 370] width 75 height 23
type input "0"
click at [1194, 406] on input "number" at bounding box center [1226, 409] width 75 height 23
type input "100"
click at [1314, 453] on button "Update" at bounding box center [1338, 457] width 49 height 23
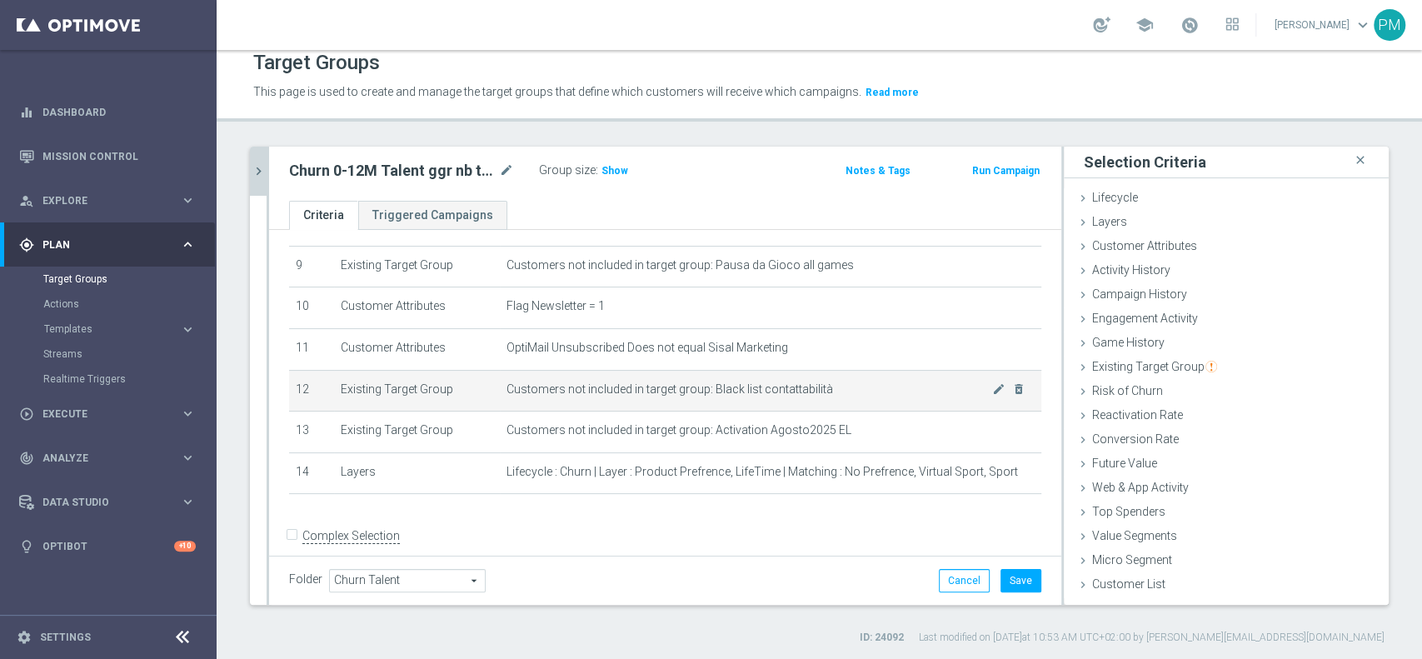
scroll to position [392, 0]
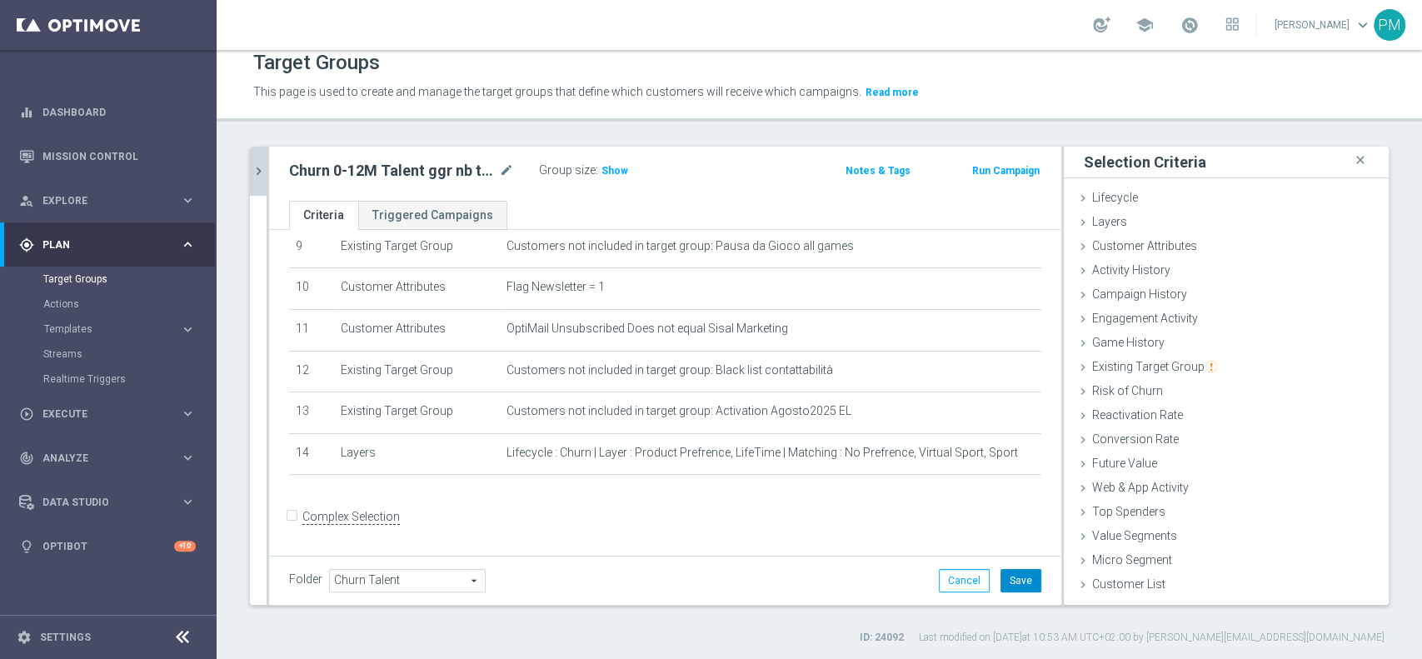
click at [1003, 586] on button "Save" at bounding box center [1020, 580] width 41 height 23
click at [606, 170] on span "Show" at bounding box center [614, 171] width 27 height 12
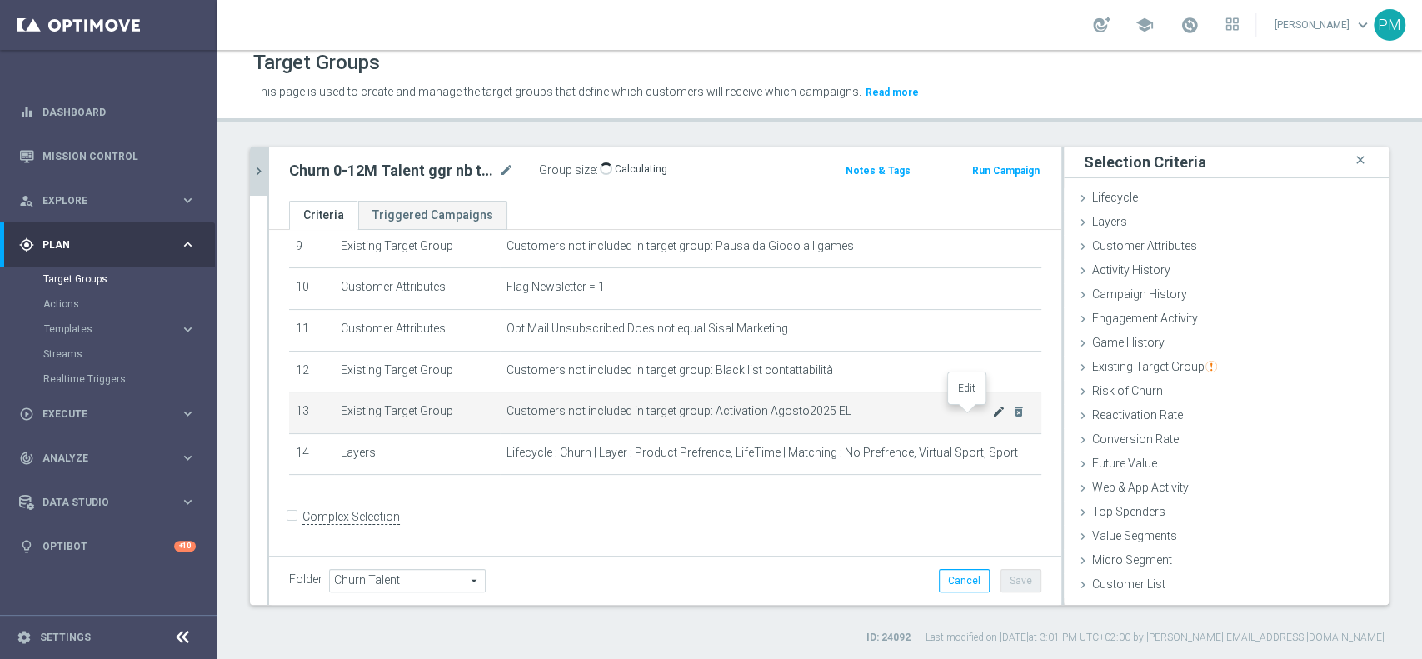
click at [992, 413] on icon "mode_edit" at bounding box center [998, 411] width 13 height 13
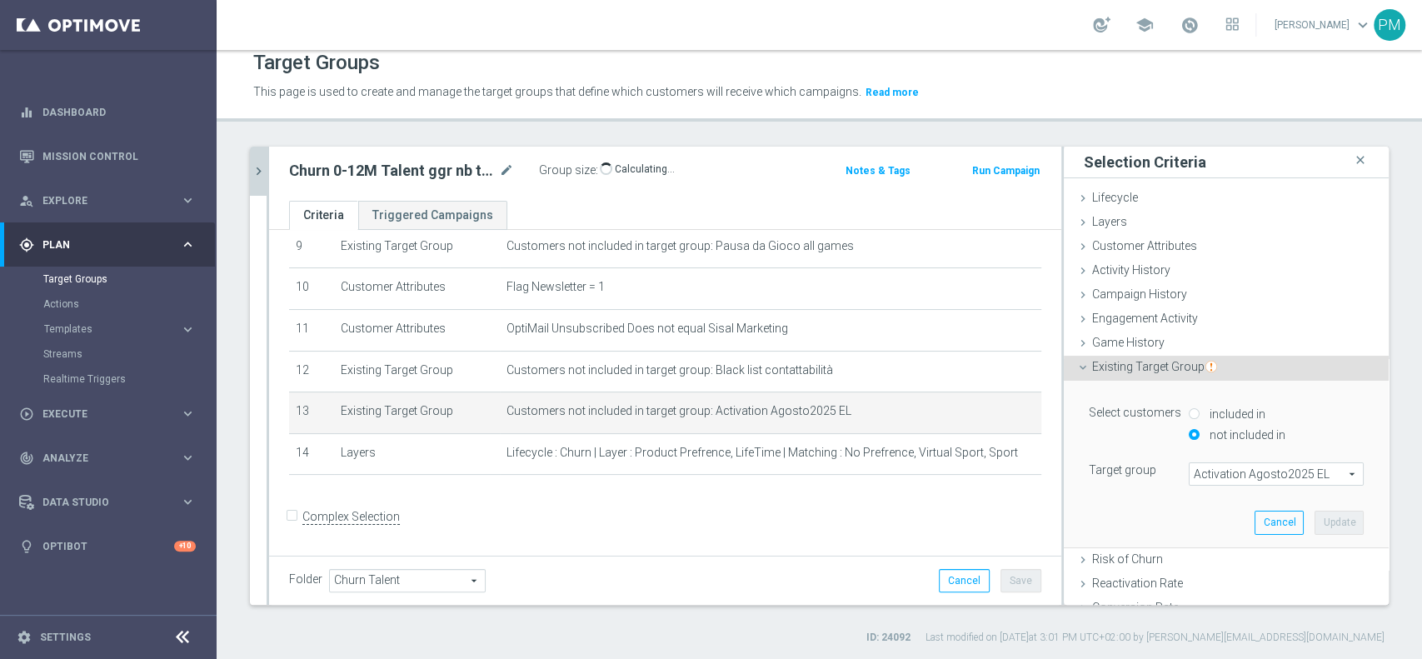
click at [1228, 471] on span "Activation Agosto2025 EL" at bounding box center [1275, 474] width 173 height 22
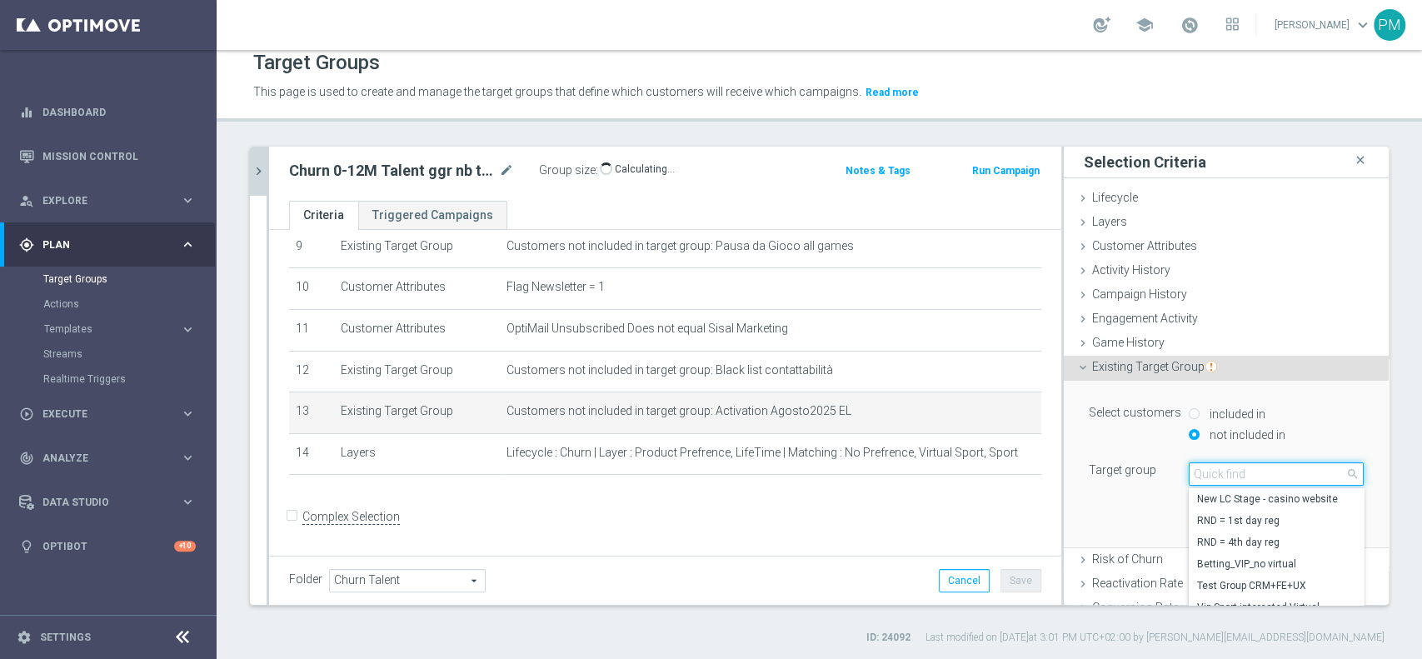
click at [1228, 471] on input "search" at bounding box center [1276, 473] width 175 height 23
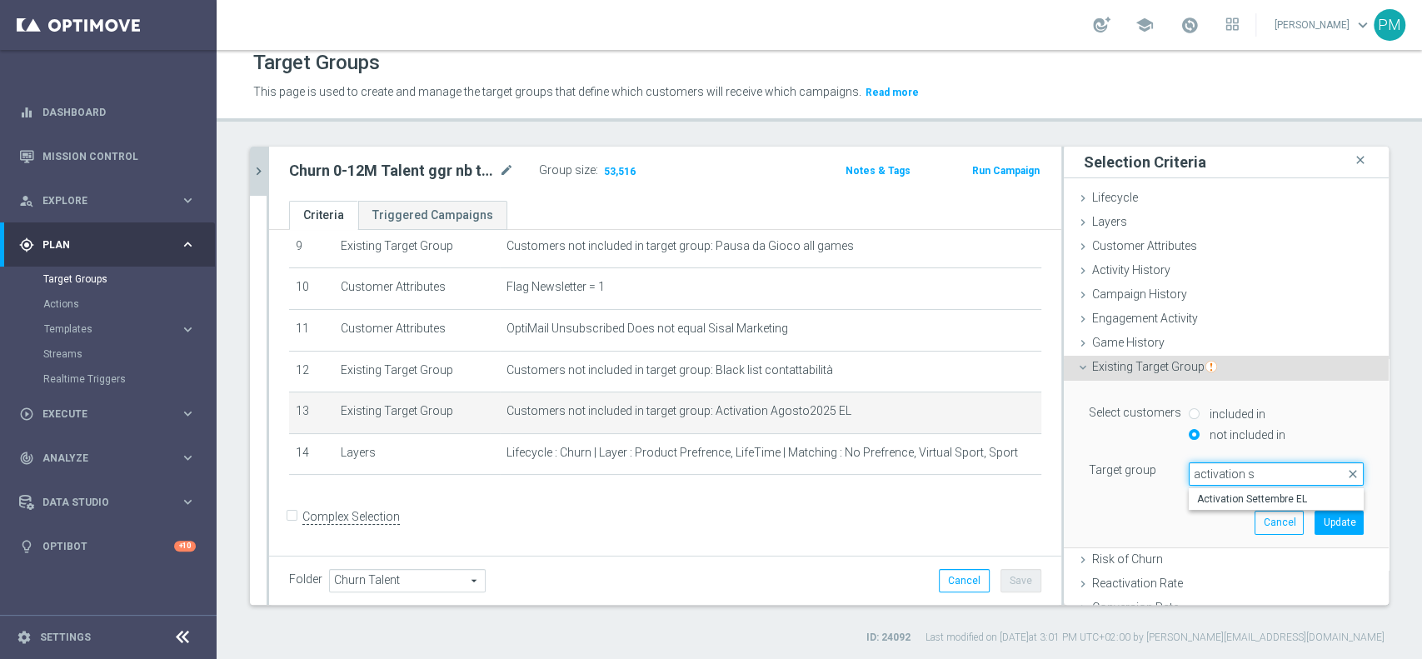
type input "activation s"
click at [983, 511] on form "Complex Selection Invalid Expression" at bounding box center [665, 534] width 752 height 62
click at [1254, 523] on button "Cancel" at bounding box center [1278, 522] width 49 height 23
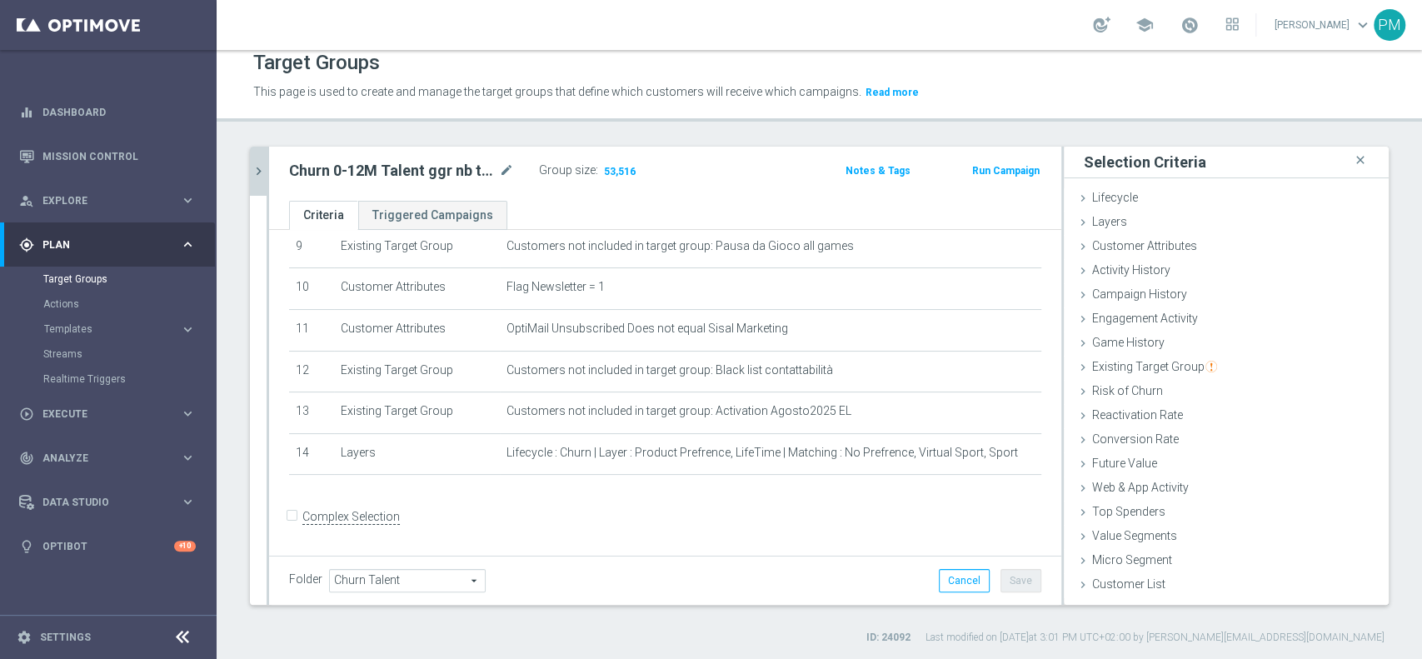
click at [258, 170] on icon "chevron_right" at bounding box center [259, 171] width 16 height 16
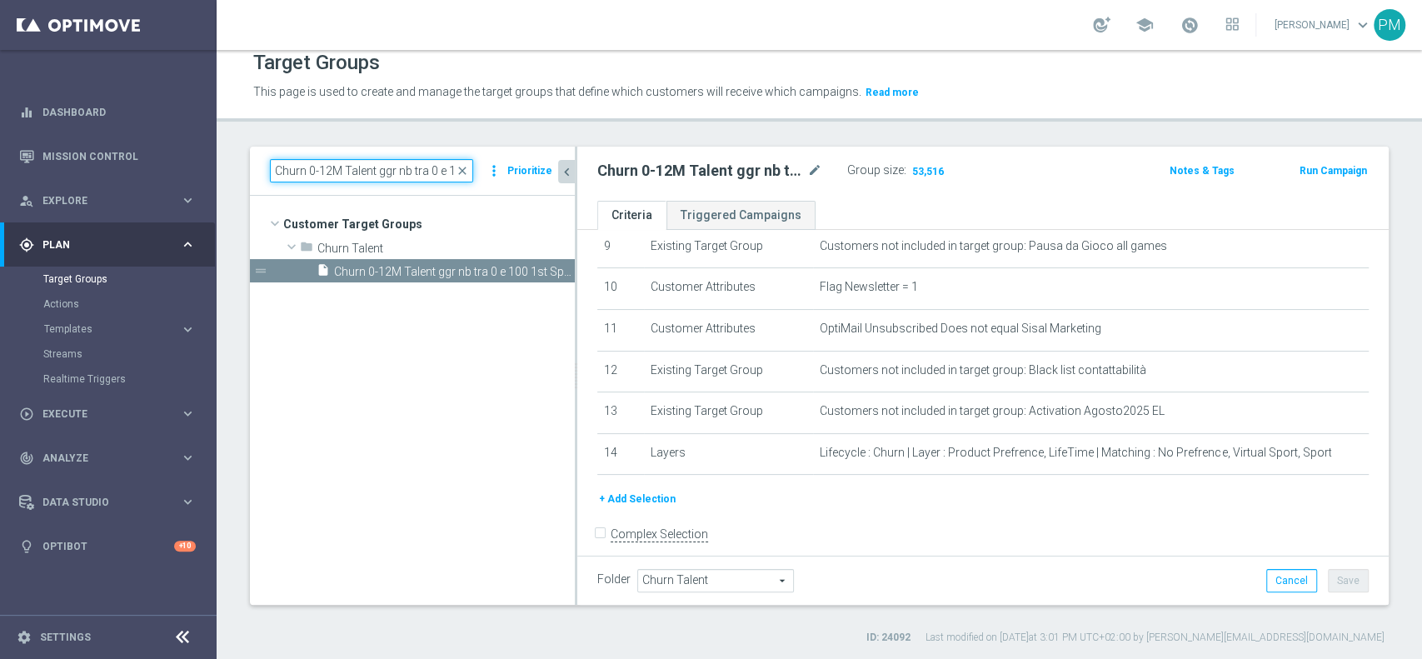
click at [393, 176] on input "Churn 0-12M Talent ggr nb tra 0 e 100 1st Sport lftime" at bounding box center [371, 170] width 203 height 23
paste input "Master Low 1st Sport"
type input "Churn Master Low 1st Sport"
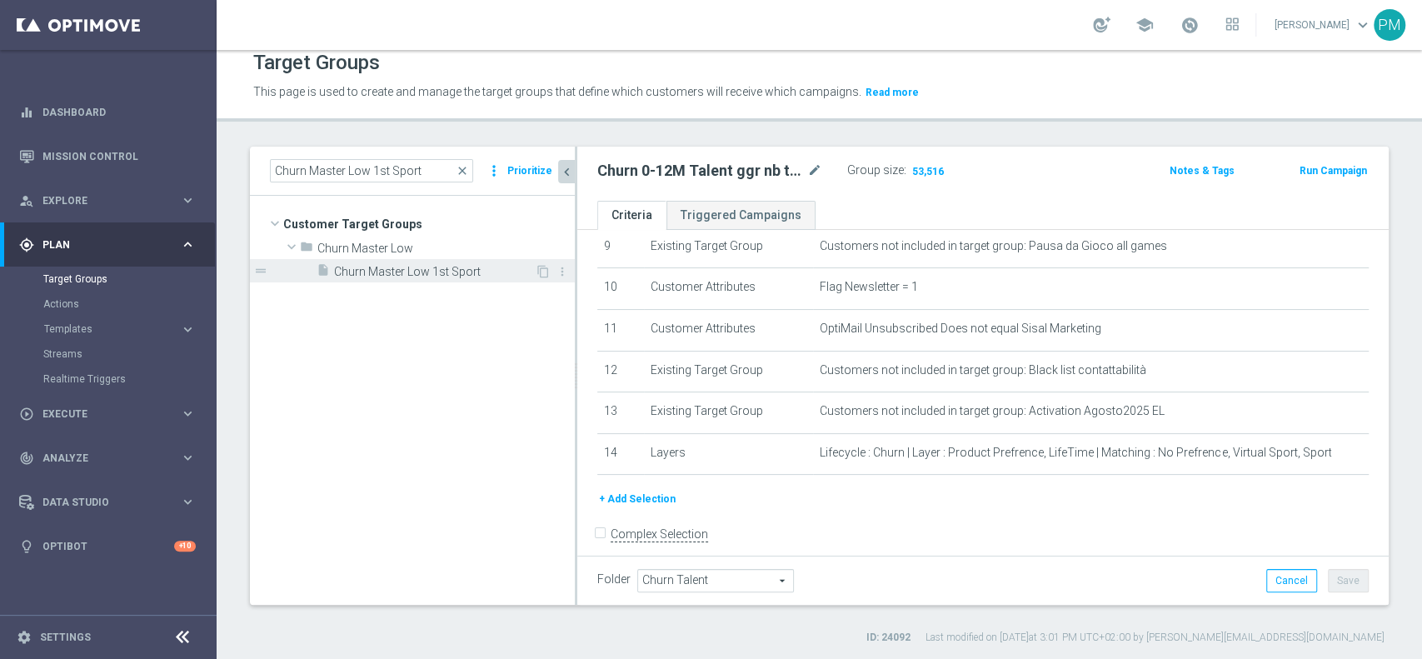
click at [446, 267] on span "Churn Master Low 1st Sport" at bounding box center [434, 272] width 201 height 14
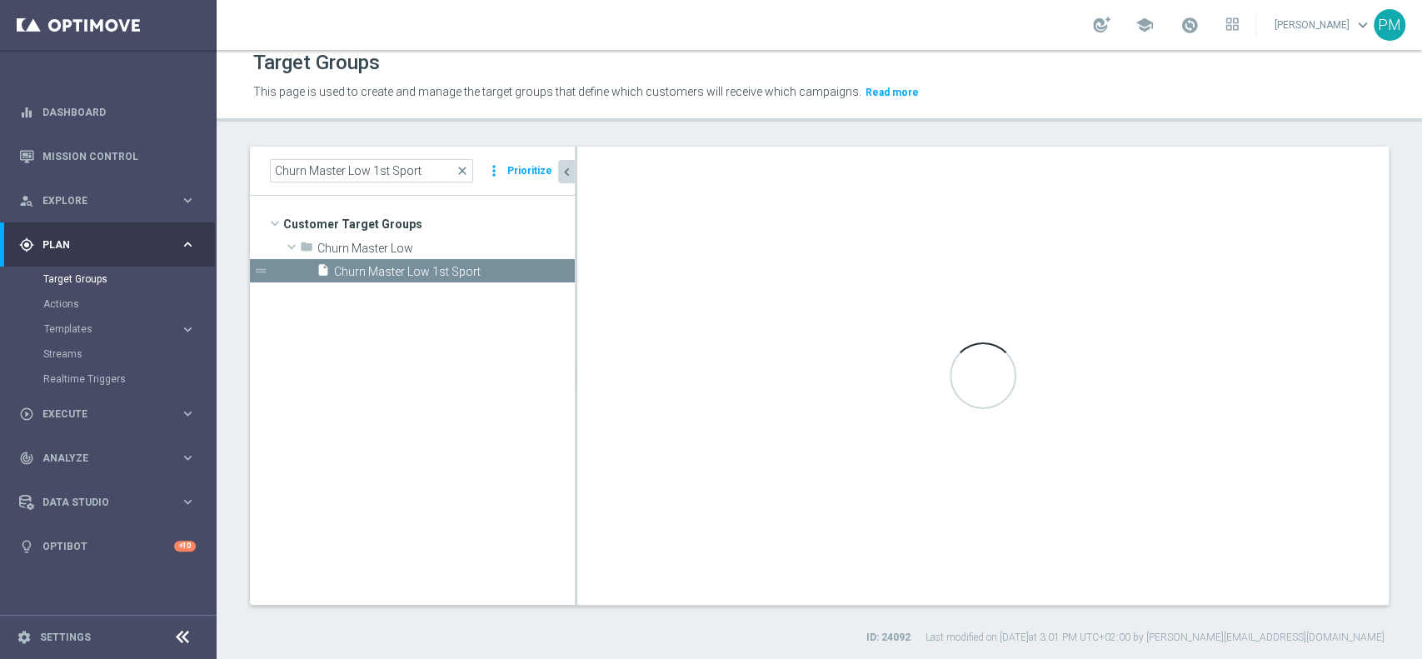
type input "Churn Master Low"
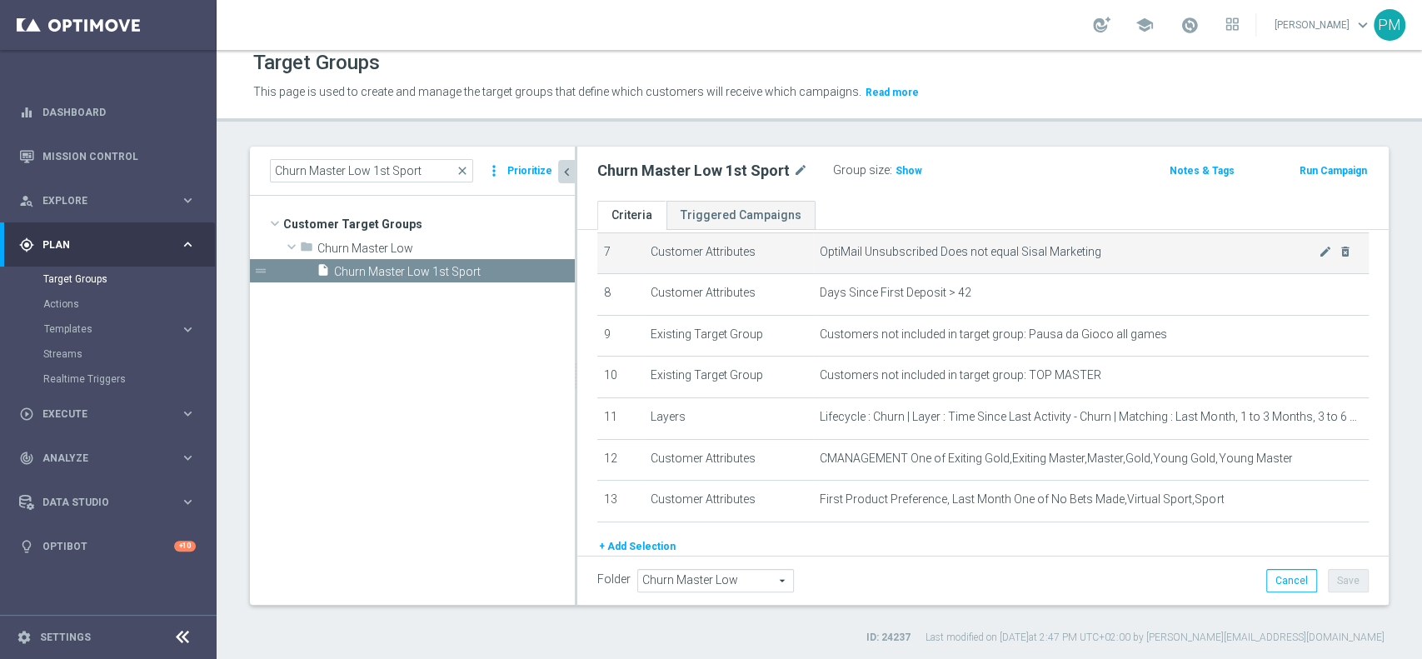
scroll to position [333, 0]
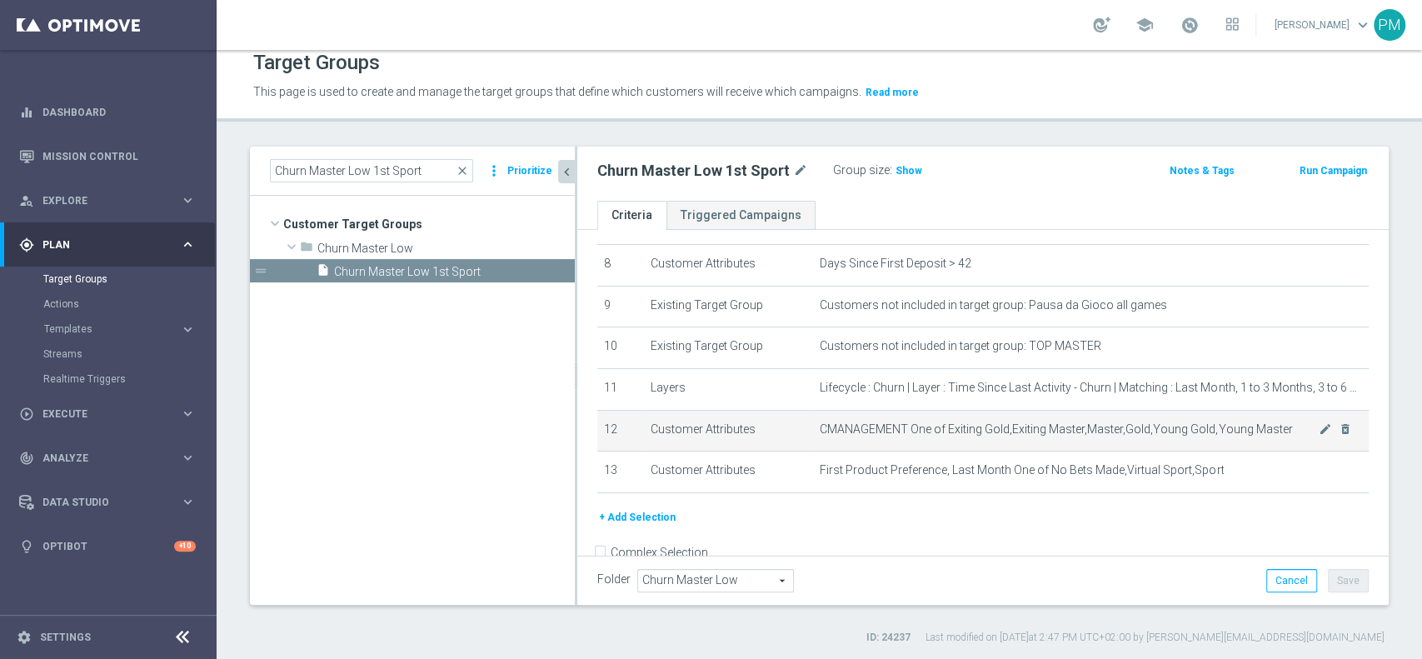
click at [1283, 435] on span "CMANAGEMENT One of Exiting Gold,Exiting Master,Master,Gold,Young Gold,Young Mas…" at bounding box center [1069, 429] width 499 height 14
click at [1318, 434] on icon "mode_edit" at bounding box center [1324, 428] width 13 height 13
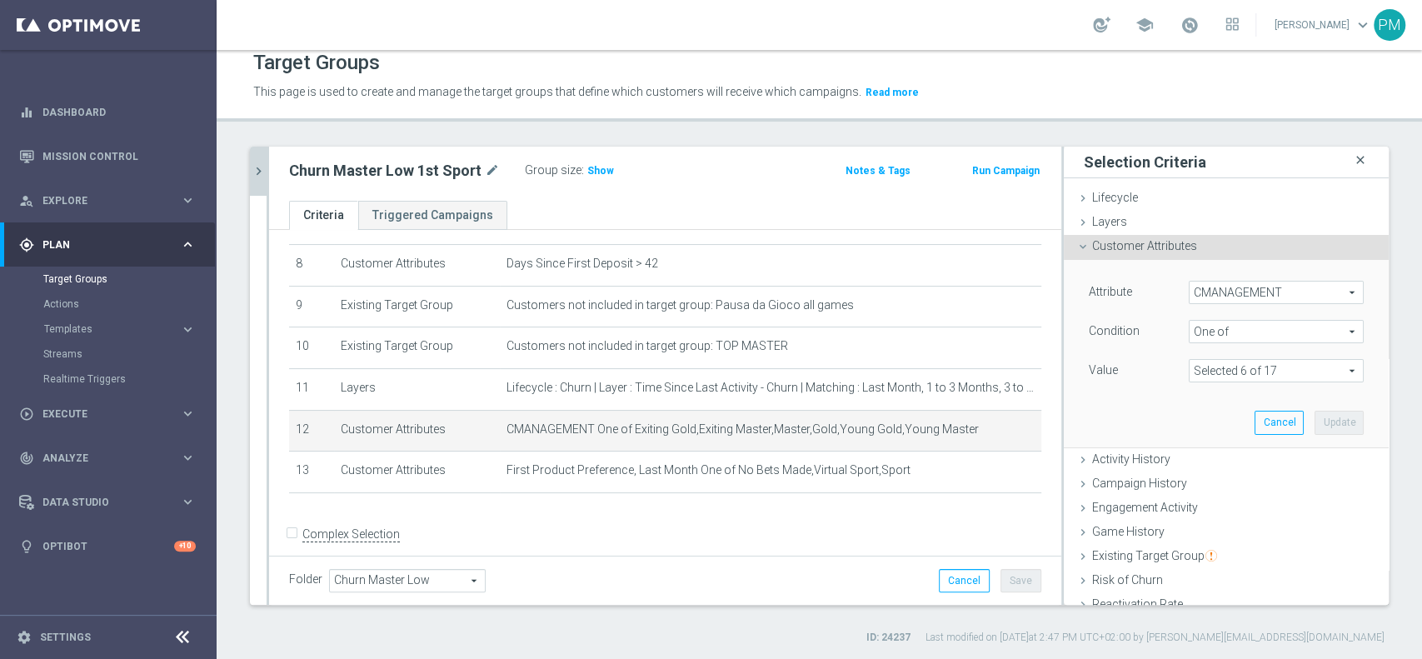
click at [1352, 156] on icon "close" at bounding box center [1360, 160] width 17 height 22
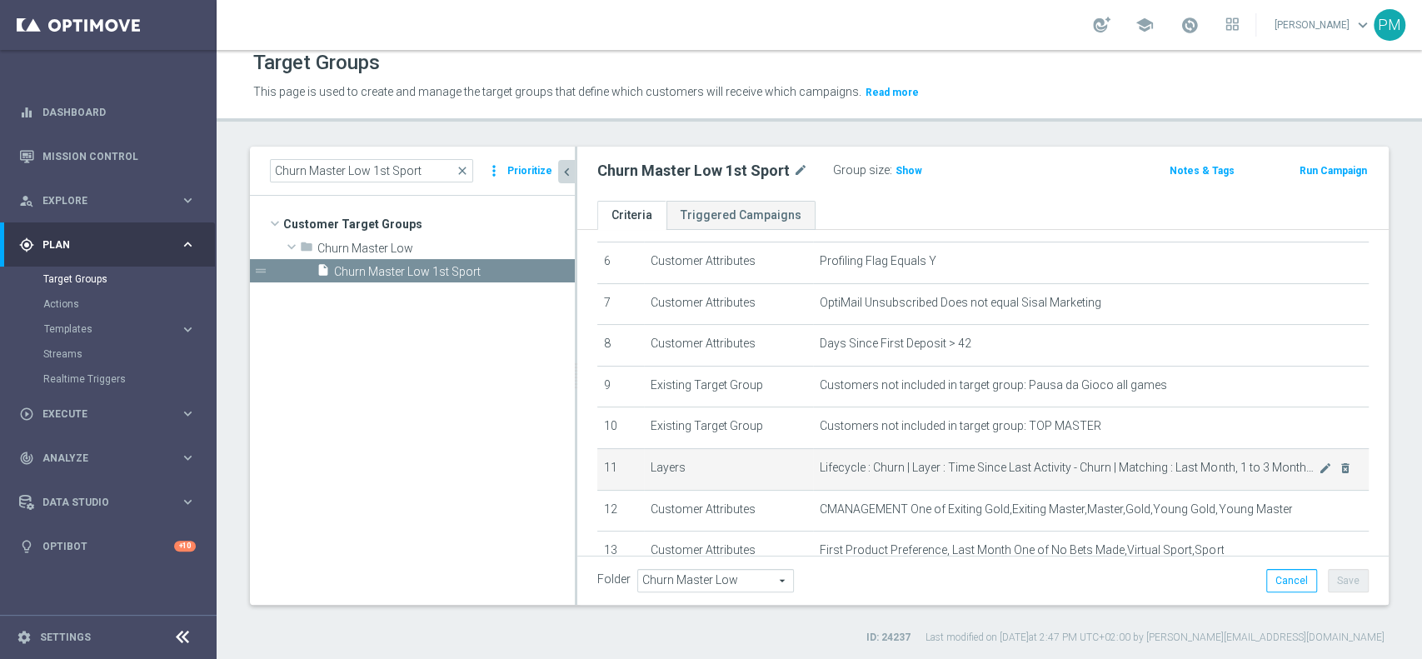
scroll to position [222, 0]
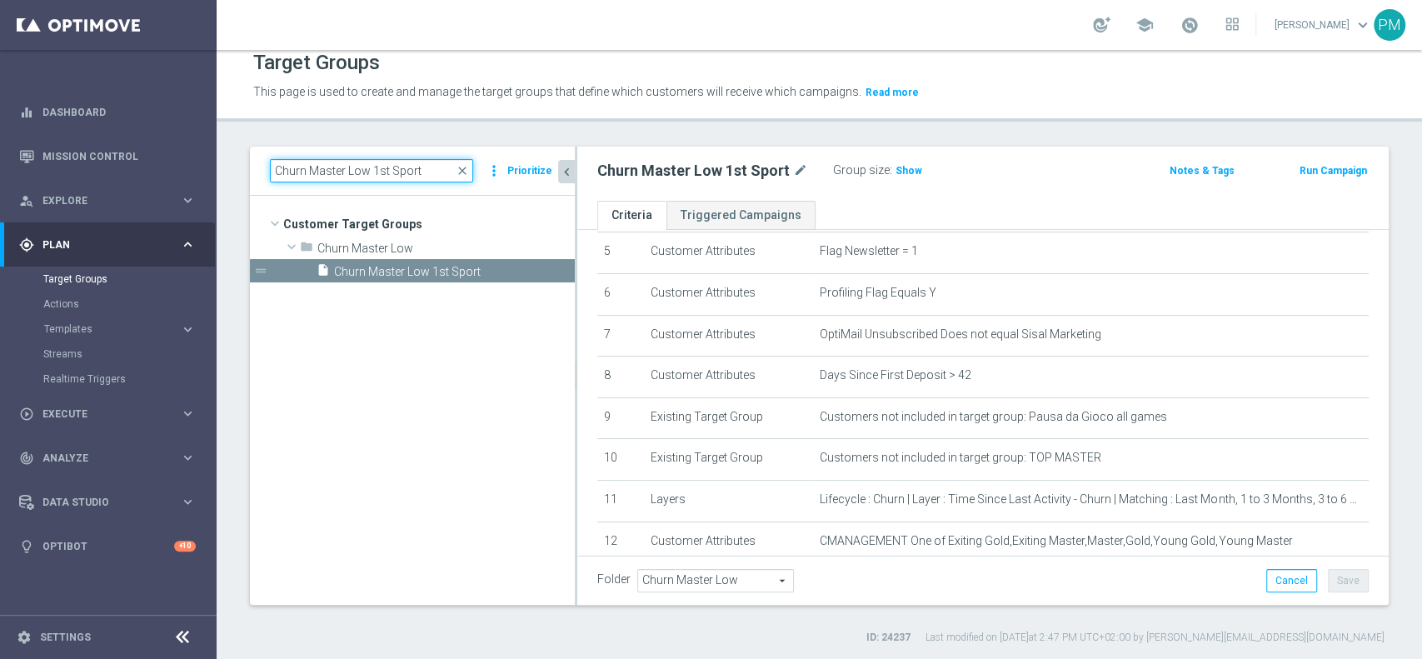
click at [364, 176] on input "Churn Master Low 1st Sport" at bounding box center [371, 170] width 203 height 23
paste input "Giocanti Talent W-2 non Active lw lm ggr nb l3m > 0"
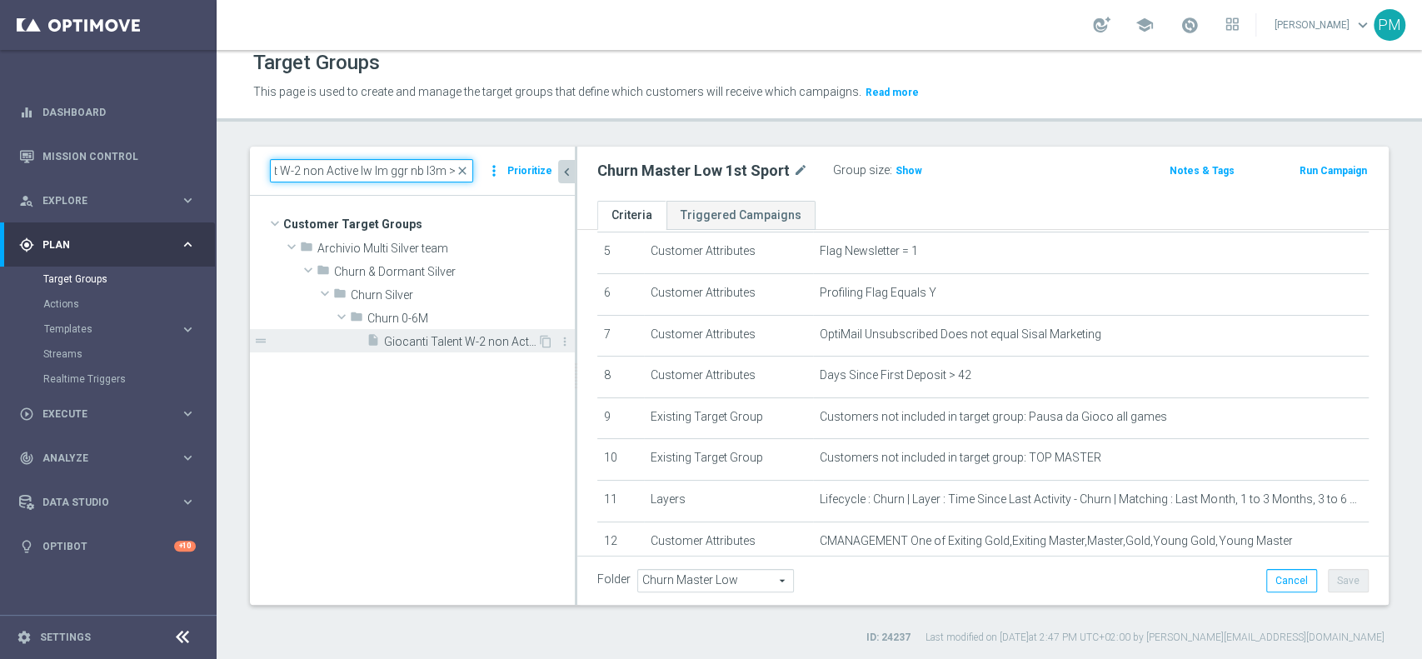
type input "Giocanti Talent W-2 non Active lw lm ggr nb l3m > 0"
click at [434, 339] on span "Giocanti Talent W-2 non Active lw lm ggr nb l3m > 0" at bounding box center [460, 342] width 153 height 14
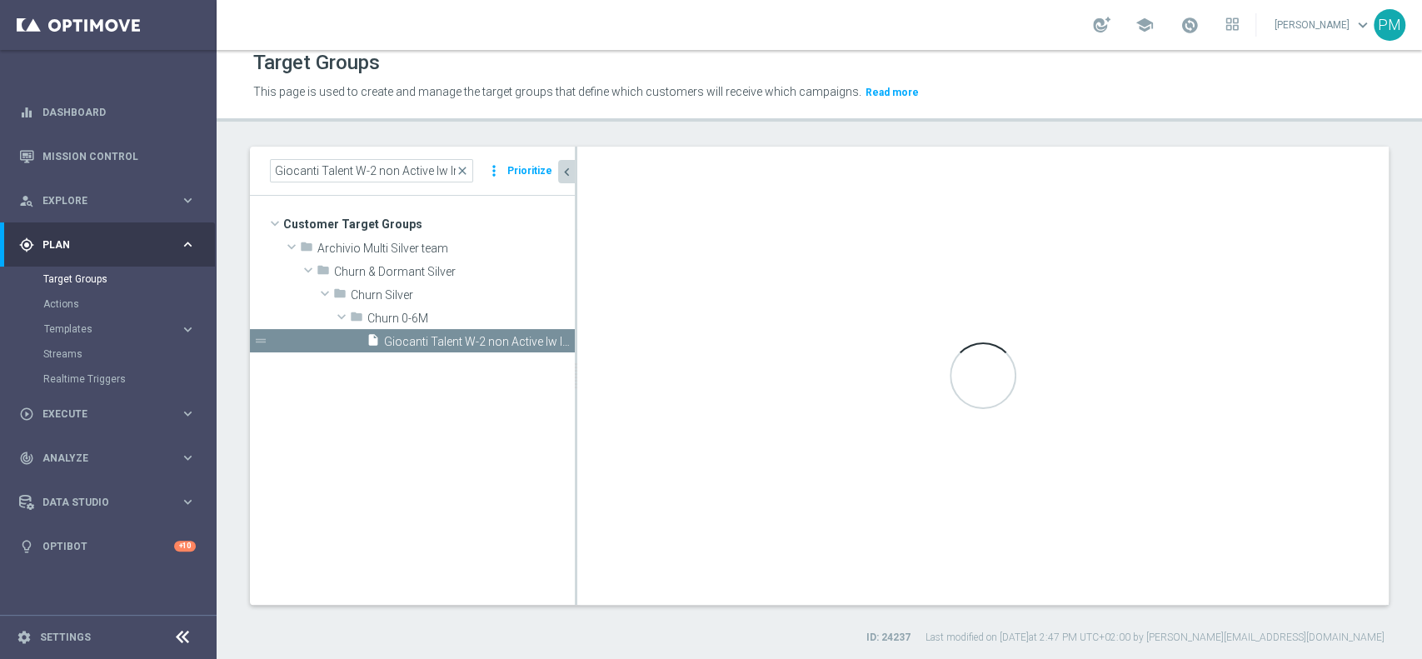
type input "Churn 0-6M"
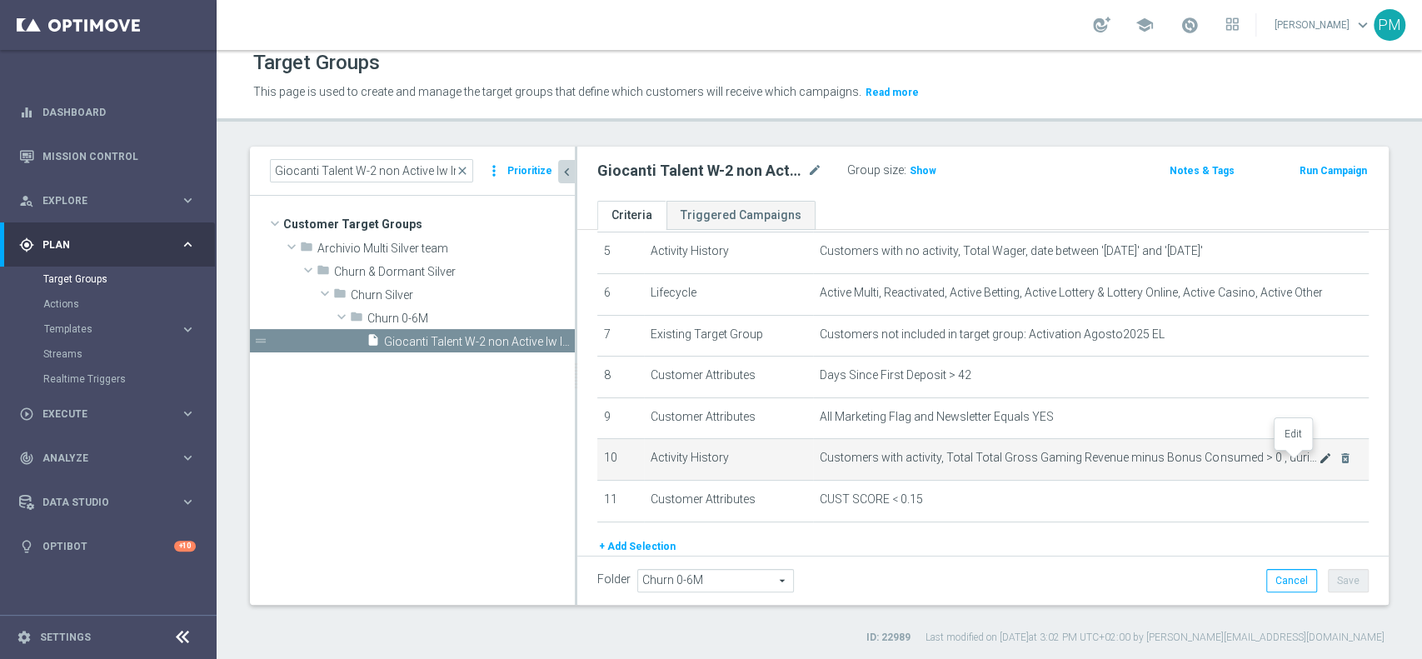
click at [1318, 457] on icon "mode_edit" at bounding box center [1324, 457] width 13 height 13
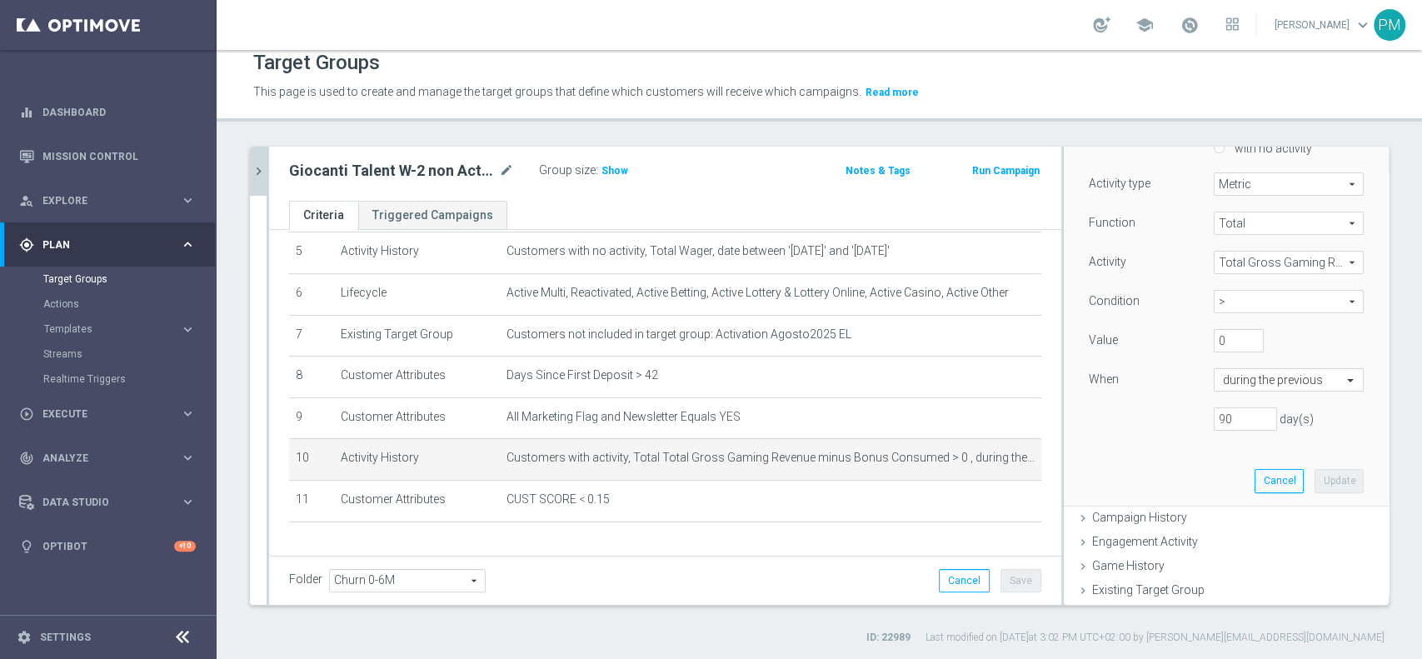
scroll to position [222, 0]
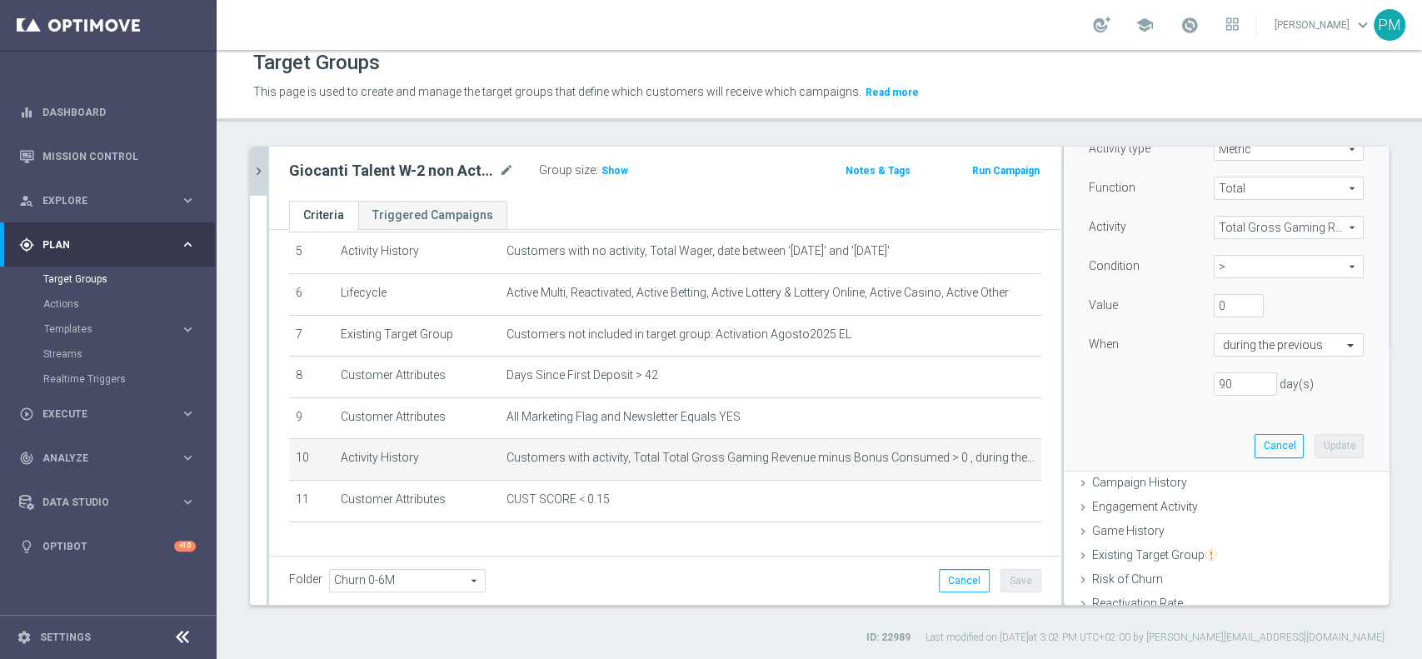
click at [1246, 223] on span "Total Gross Gaming Revenue minus Bonus Consumed" at bounding box center [1288, 228] width 148 height 22
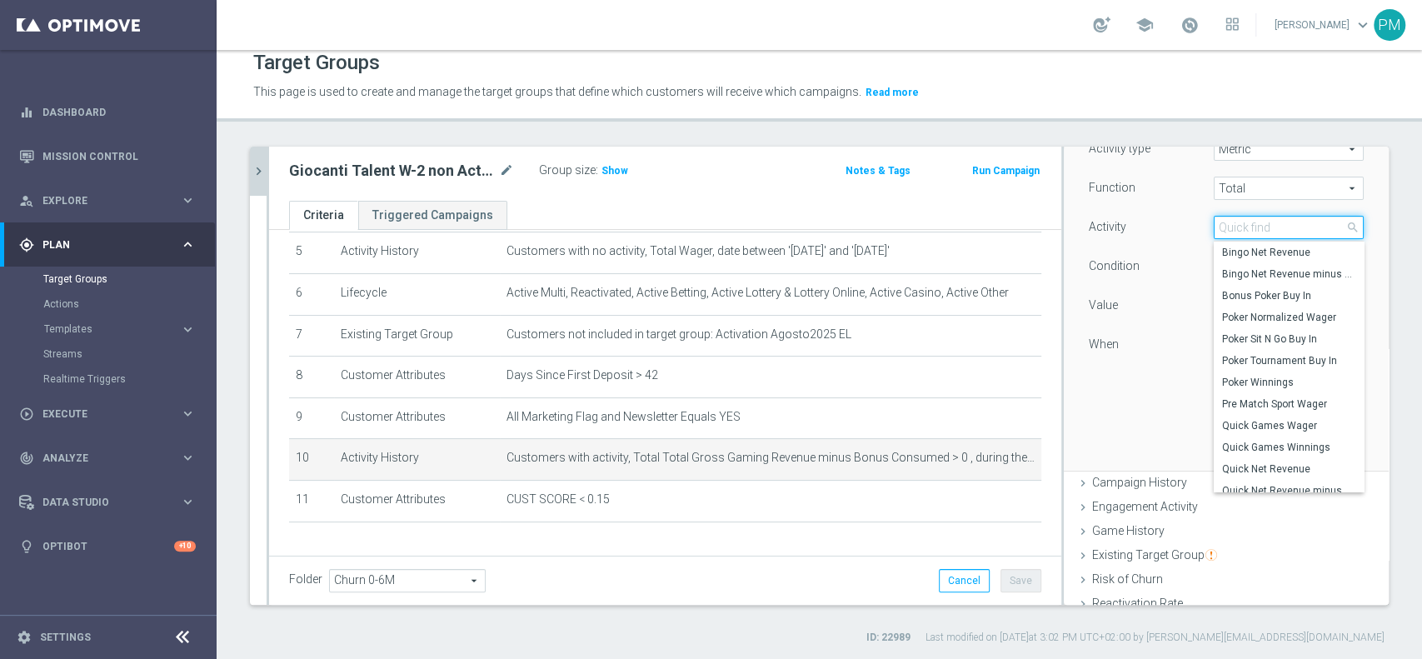
click at [1246, 223] on input "search" at bounding box center [1289, 227] width 150 height 23
paste input "Gaming Revenue Minus Bonus Wagared"
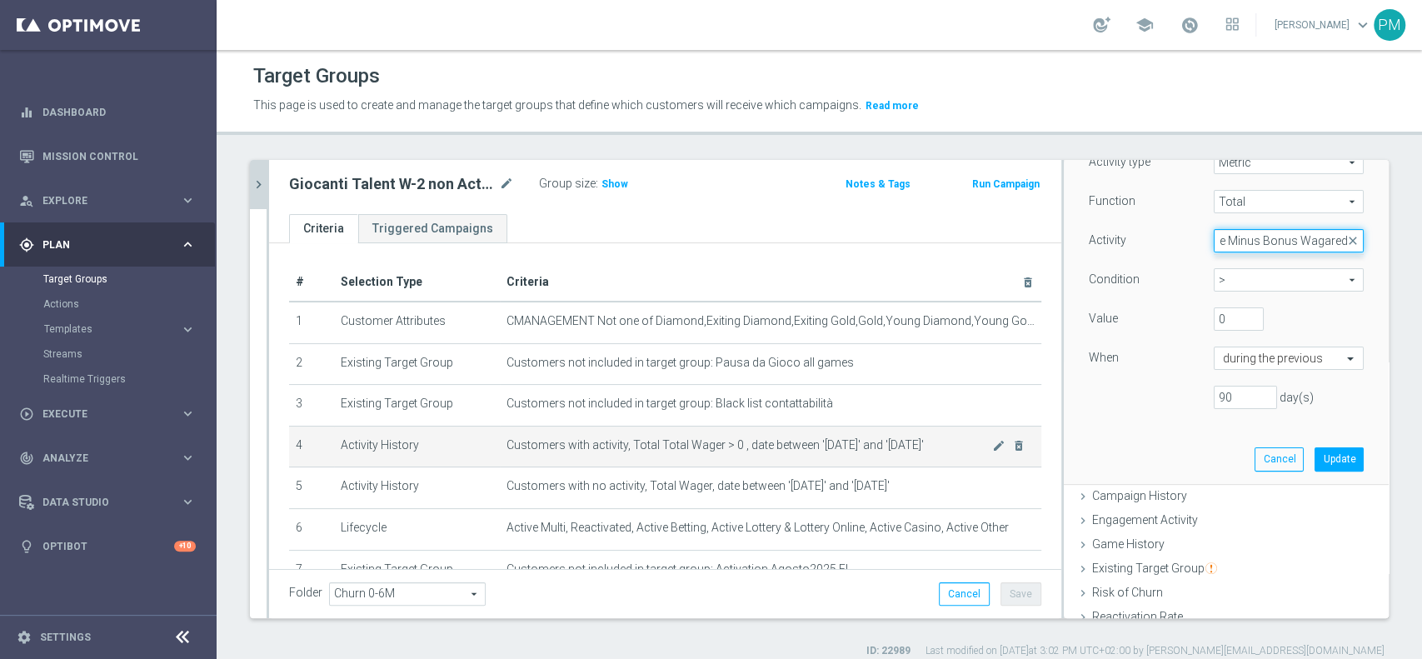
scroll to position [13, 0]
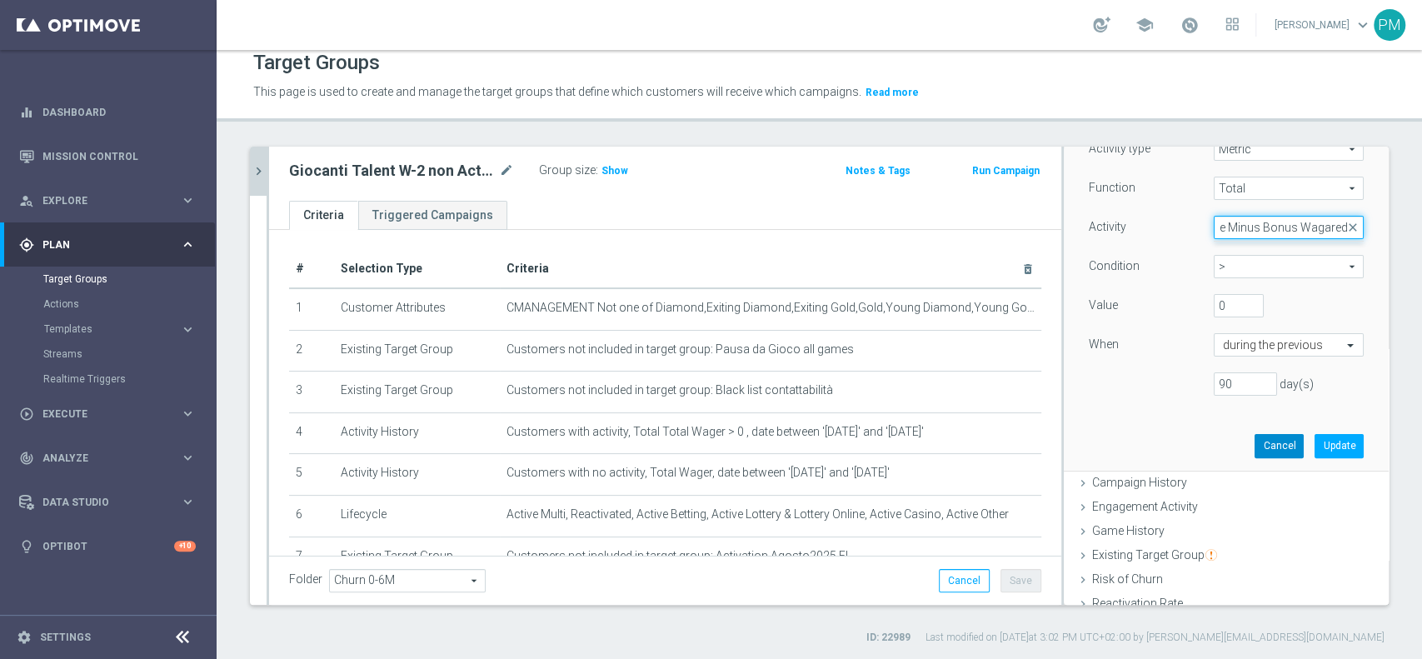
type input "Gaming Revenue Minus Bonus Wagared"
click at [1254, 448] on button "Cancel" at bounding box center [1278, 445] width 49 height 23
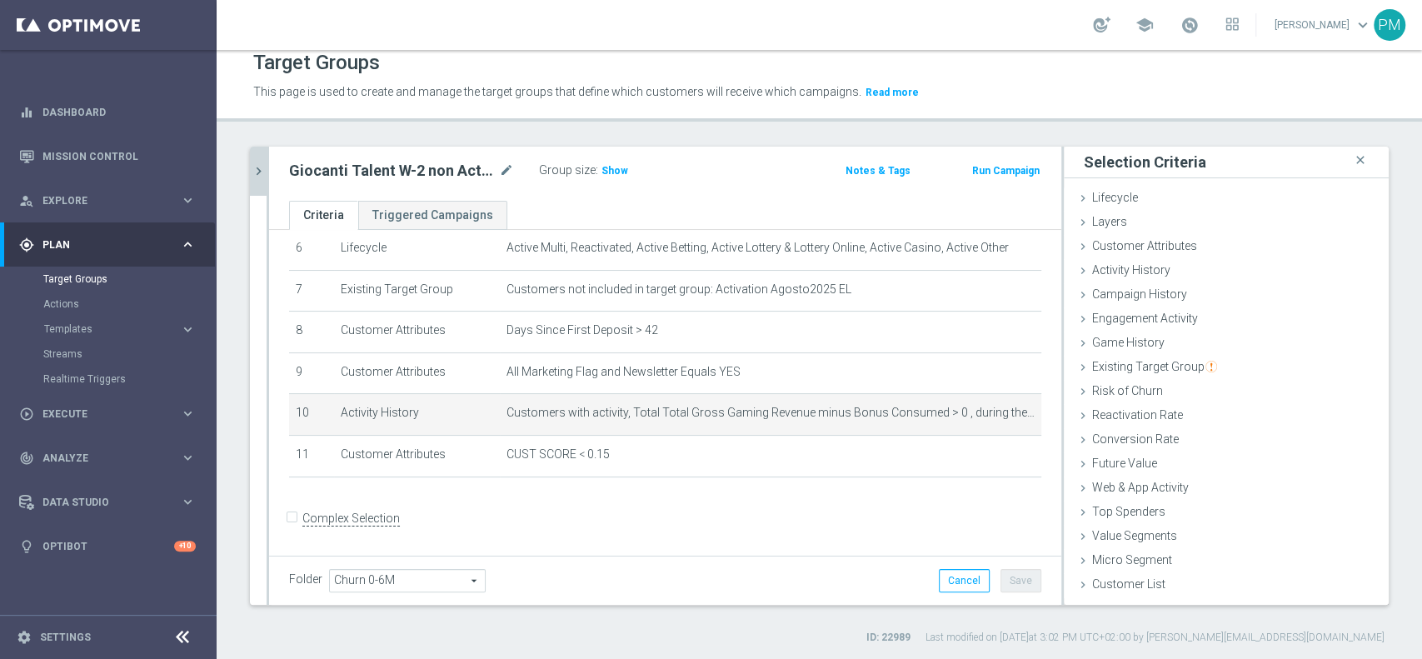
scroll to position [267, 0]
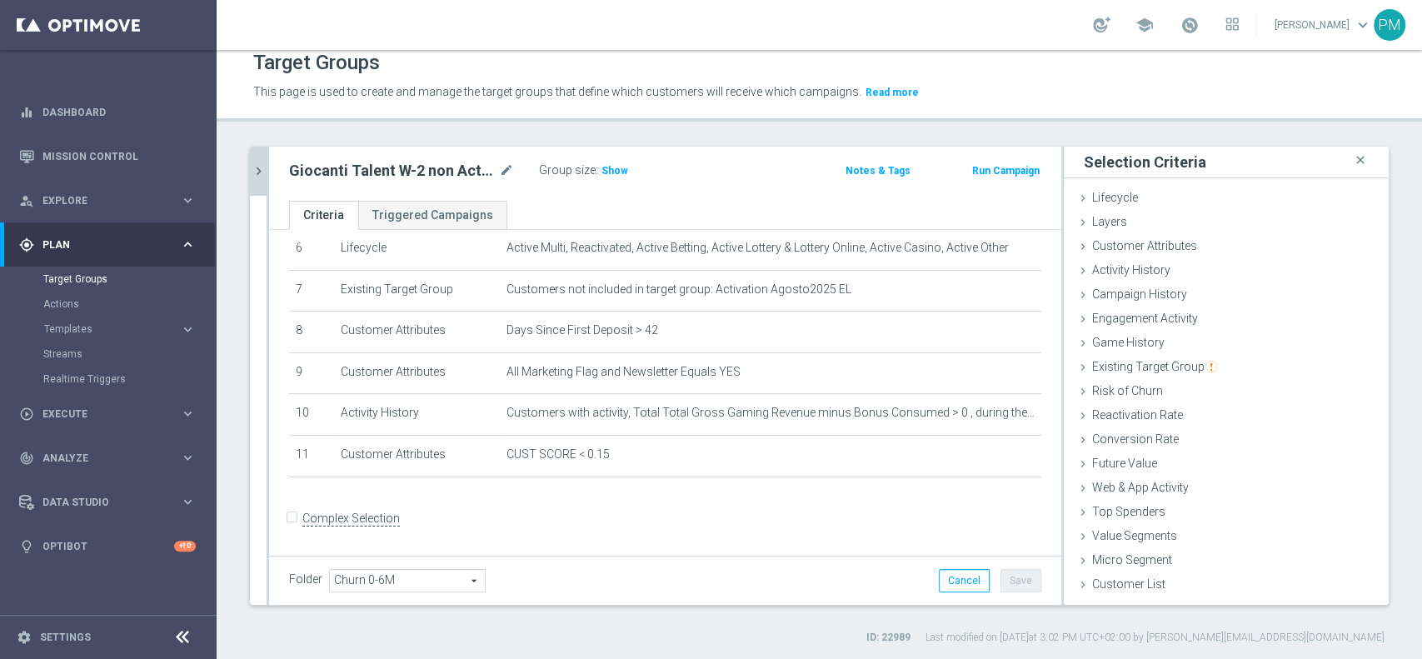
click at [267, 174] on div at bounding box center [268, 376] width 2 height 458
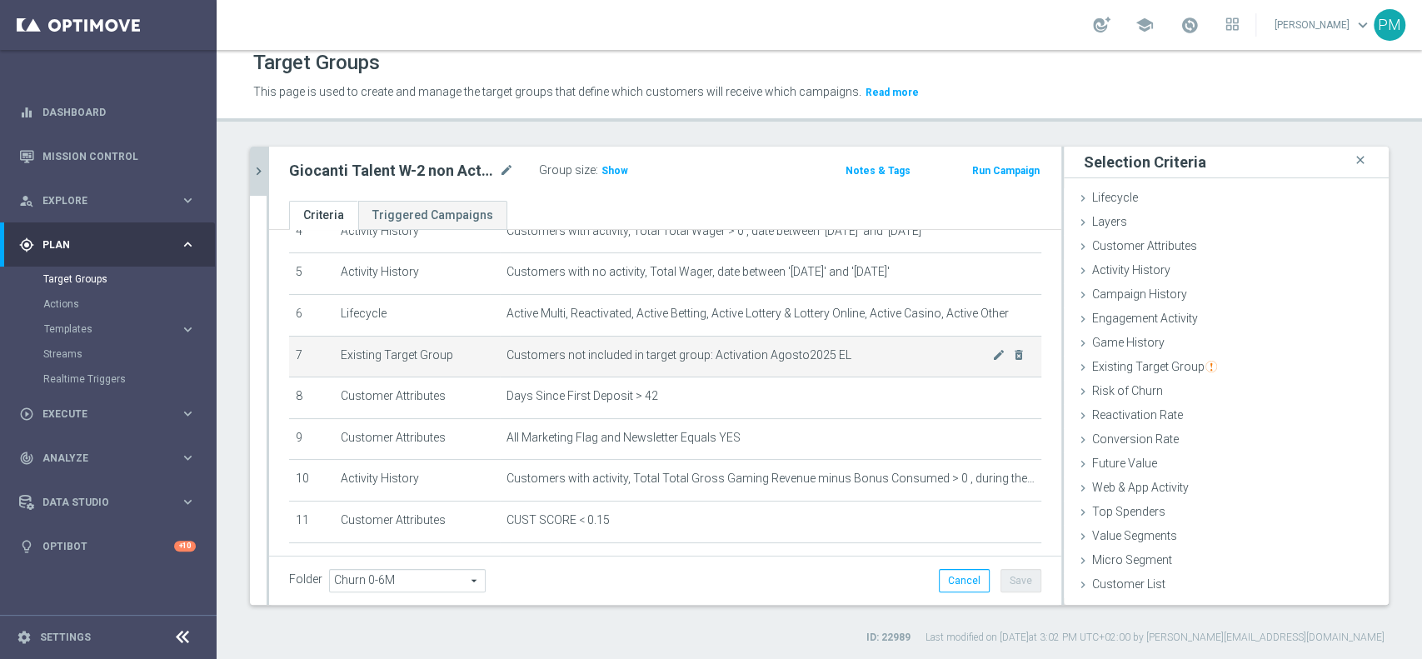
scroll to position [156, 0]
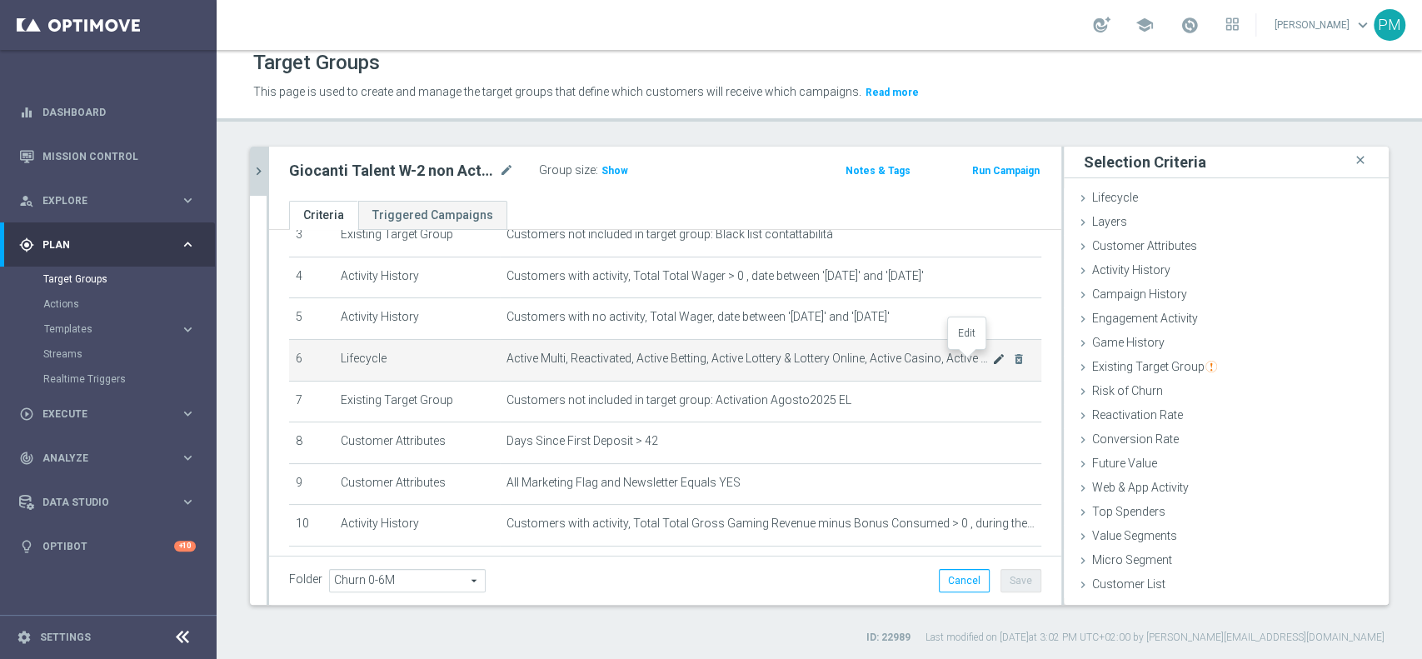
click at [992, 360] on icon "mode_edit" at bounding box center [998, 358] width 13 height 13
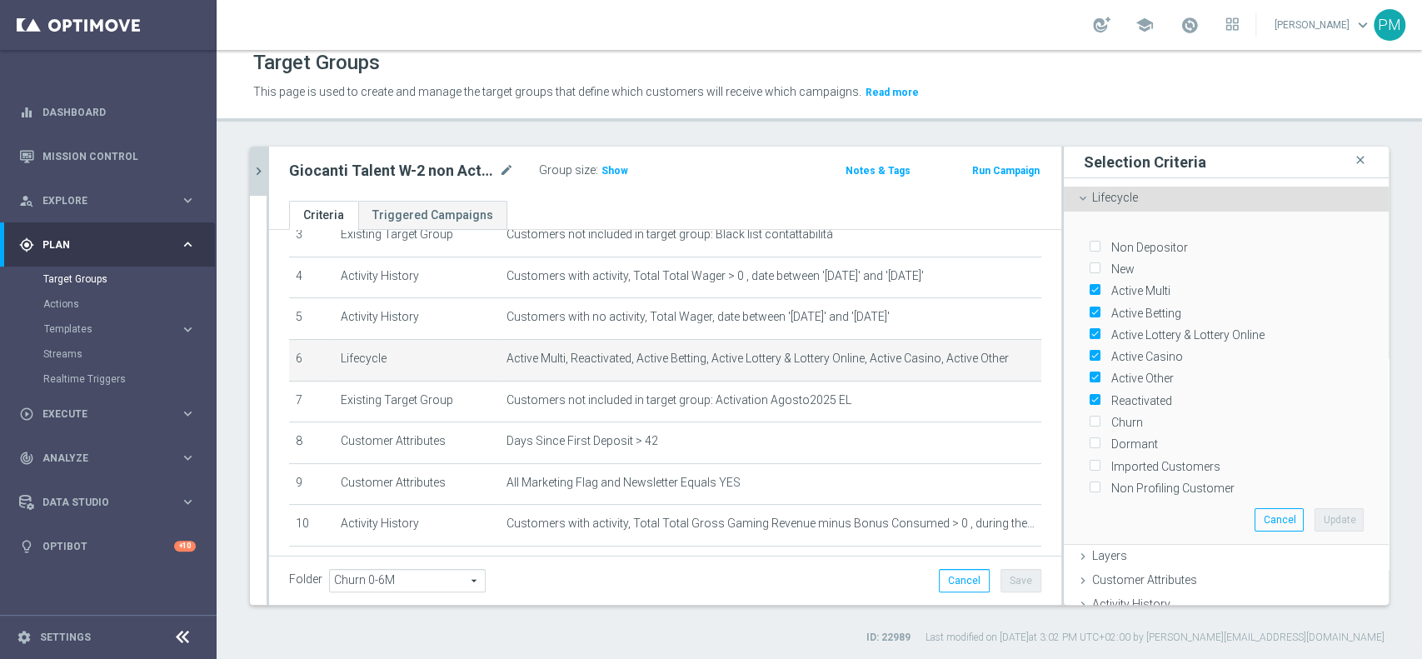
click at [261, 166] on icon "chevron_right" at bounding box center [259, 171] width 16 height 16
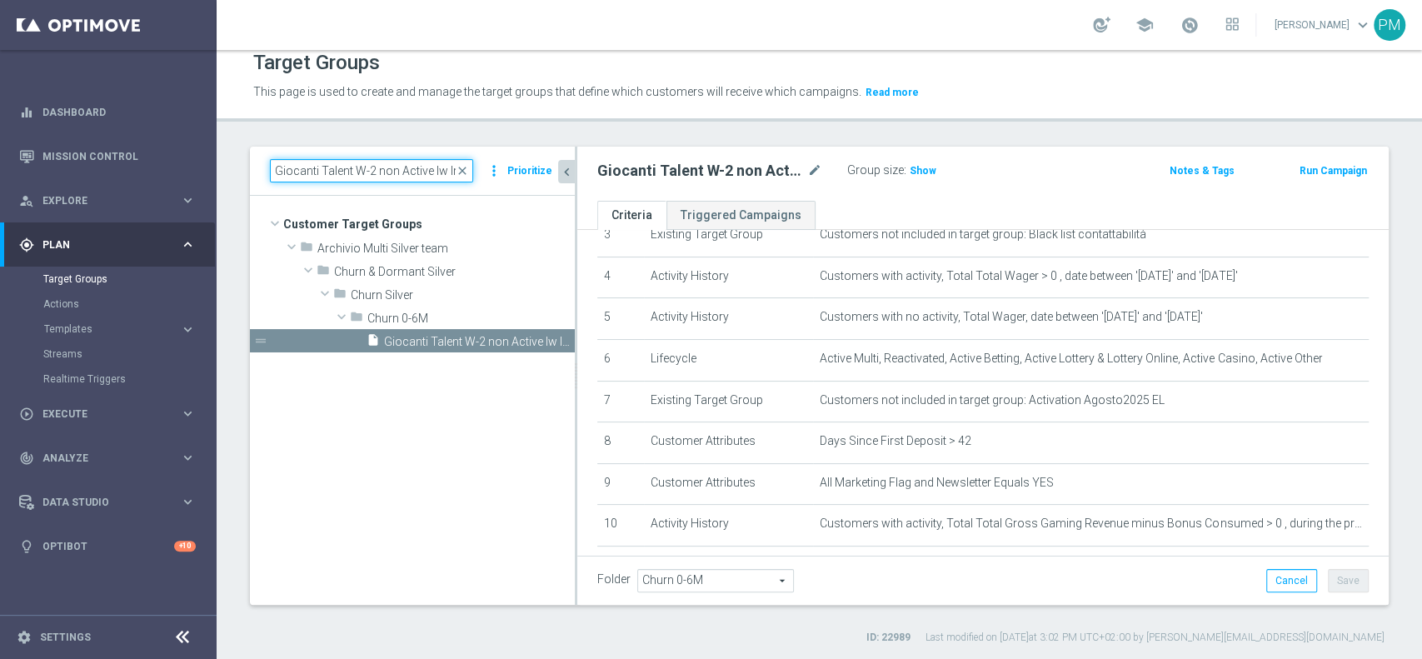
click at [399, 169] on input "Giocanti Talent W-2 non Active lw lm ggr nb l3m > 0" at bounding box center [371, 170] width 203 height 23
paste input "Master Low"
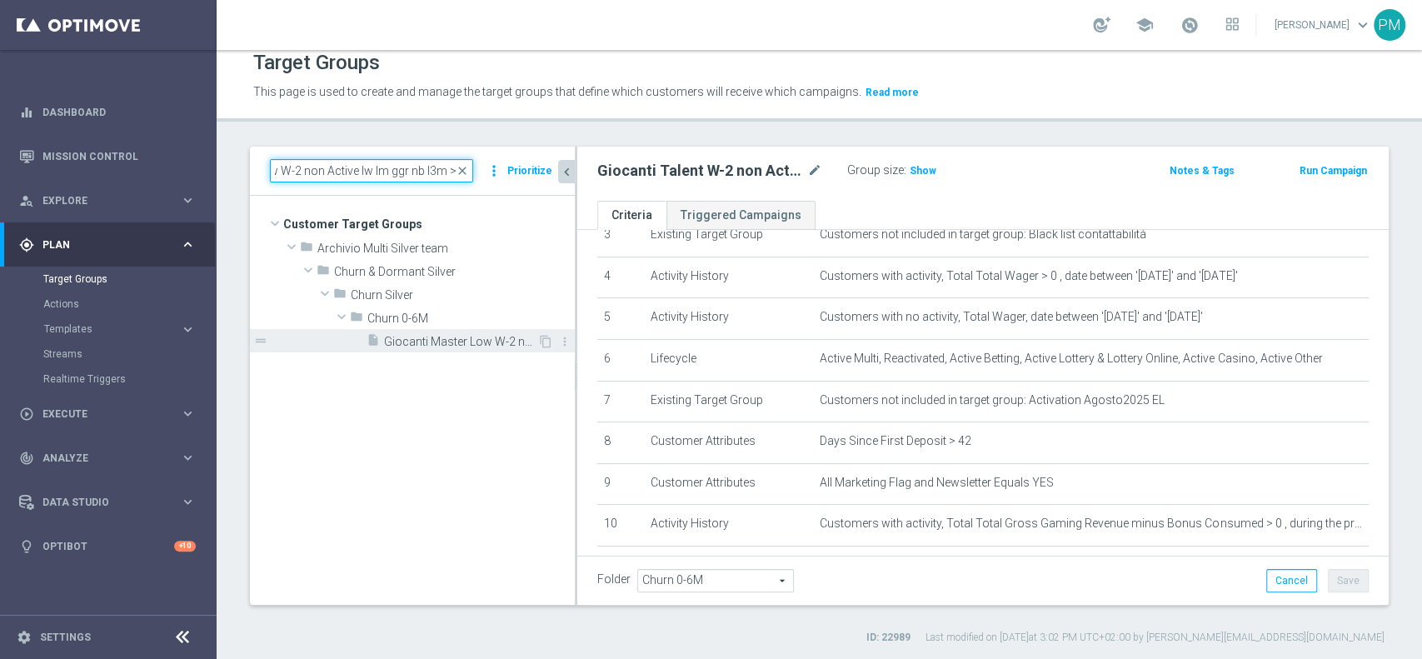
type input "Giocanti Master Low W-2 non Active lw lm ggr nb l3m > 0"
click at [440, 335] on span "Giocanti Master Low W-2 non Active lw lm ggr nb l3m > 0" at bounding box center [460, 342] width 153 height 14
